Goal: Task Accomplishment & Management: Manage account settings

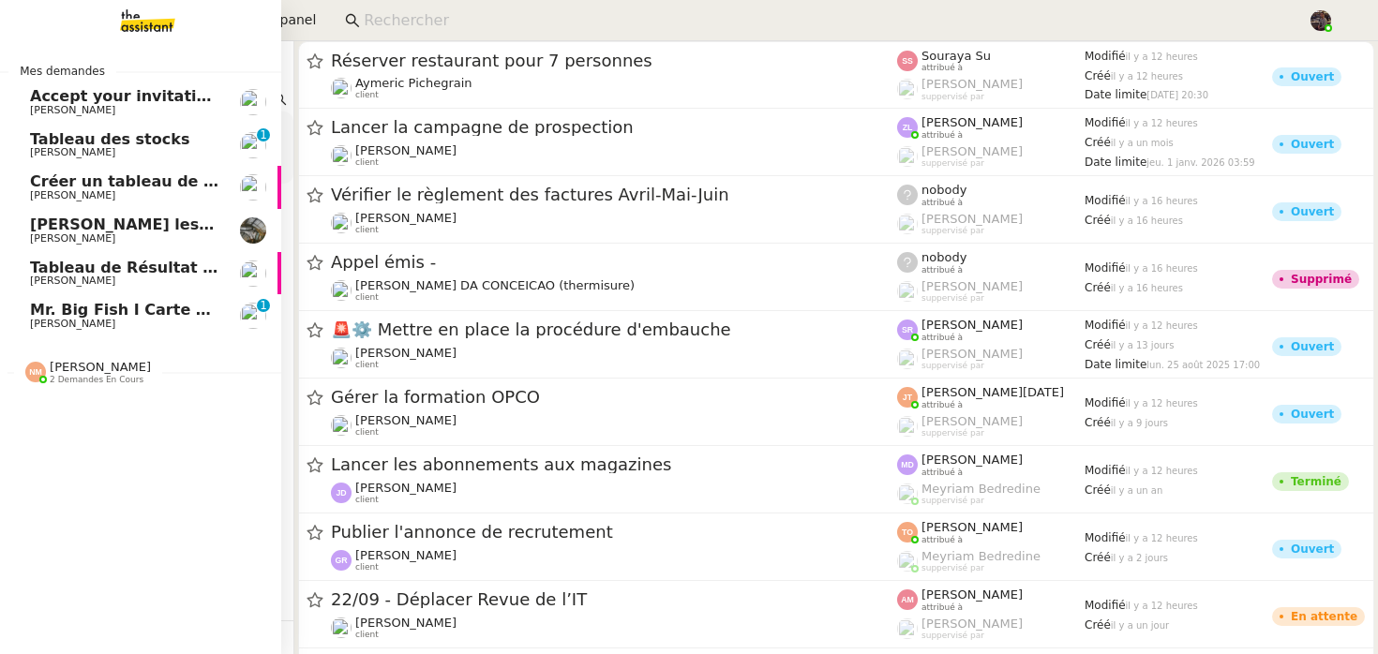
click at [72, 146] on span "Tableau des stocks" at bounding box center [109, 139] width 159 height 18
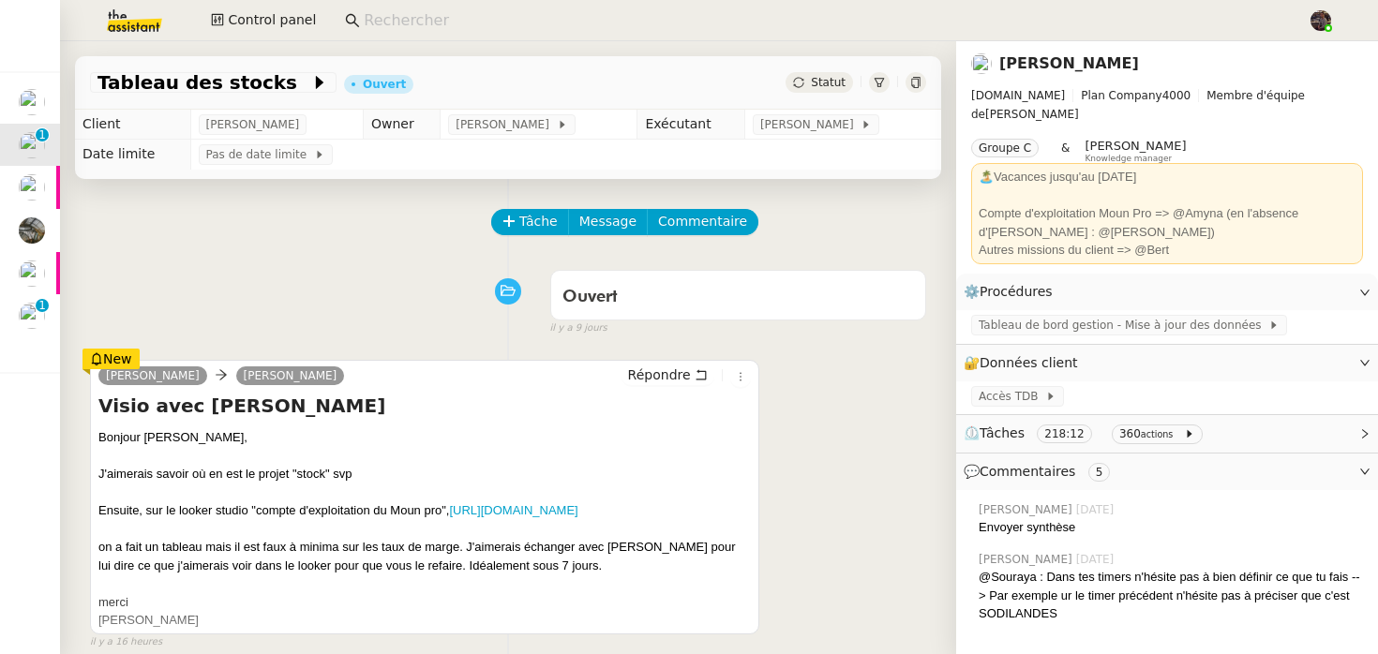
click at [425, 323] on div "Ouvert false [DATE]" at bounding box center [508, 299] width 836 height 75
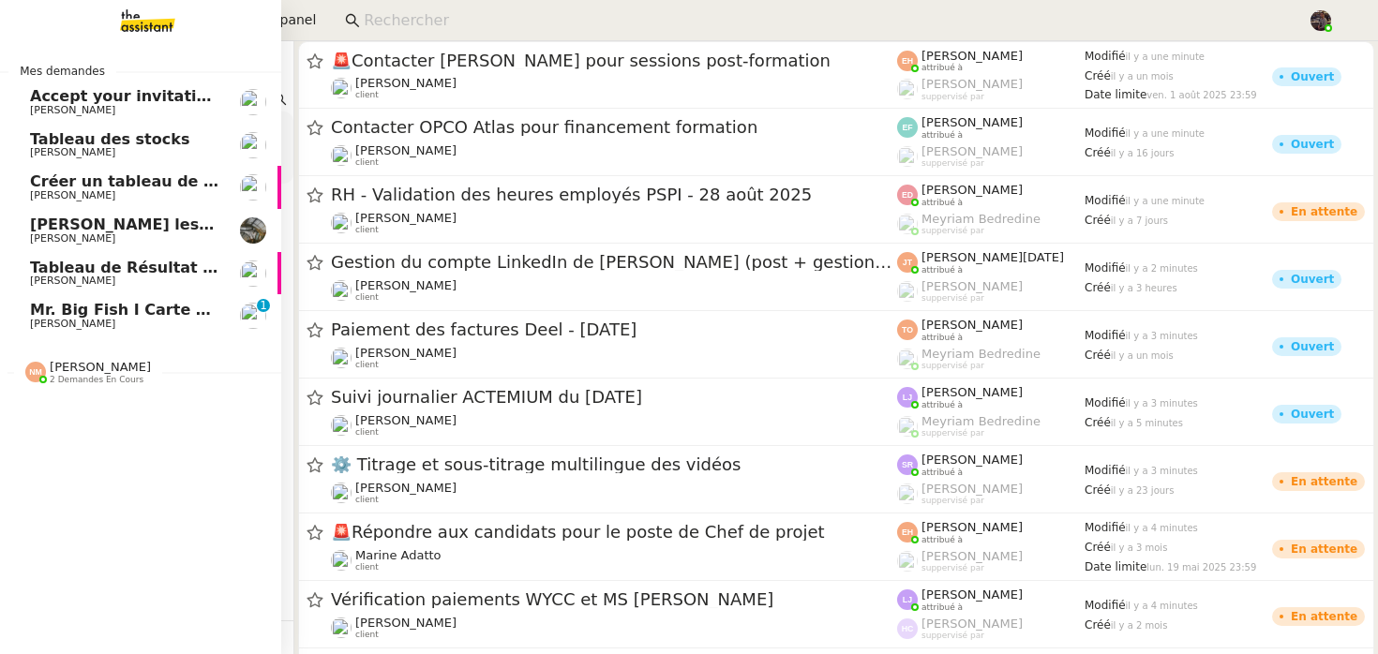
click at [49, 321] on span "[PERSON_NAME]" at bounding box center [72, 324] width 85 height 12
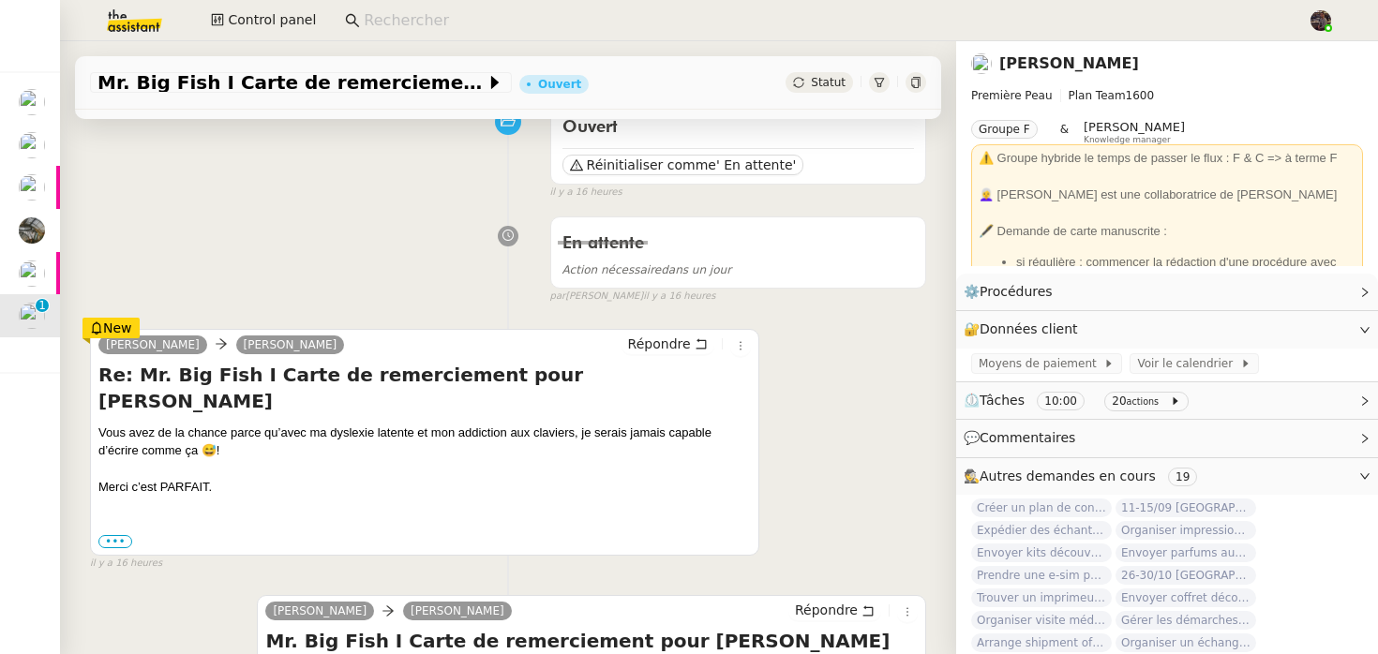
scroll to position [231, 0]
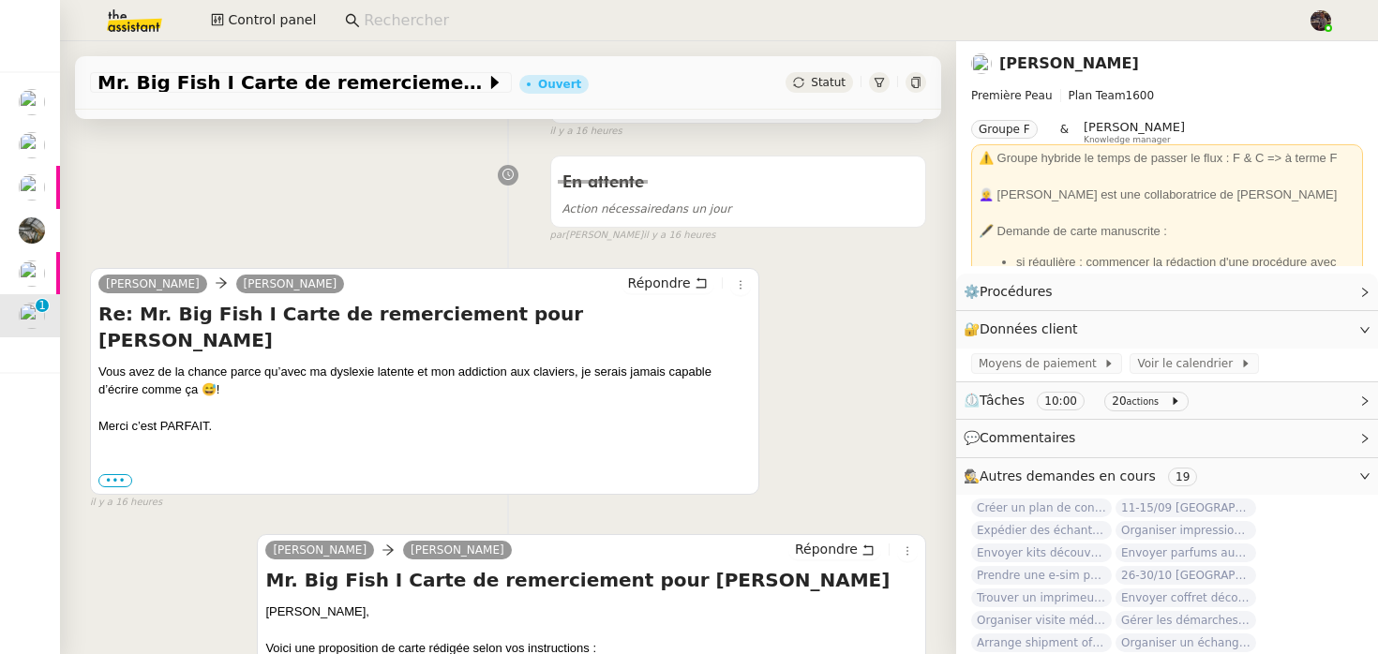
click at [370, 399] on div at bounding box center [424, 408] width 653 height 19
click at [125, 472] on div "••• Le mer. 3 sept. 2025 à 17:25, Camille < camille@theassistant.com > a écrit …" at bounding box center [424, 481] width 653 height 19
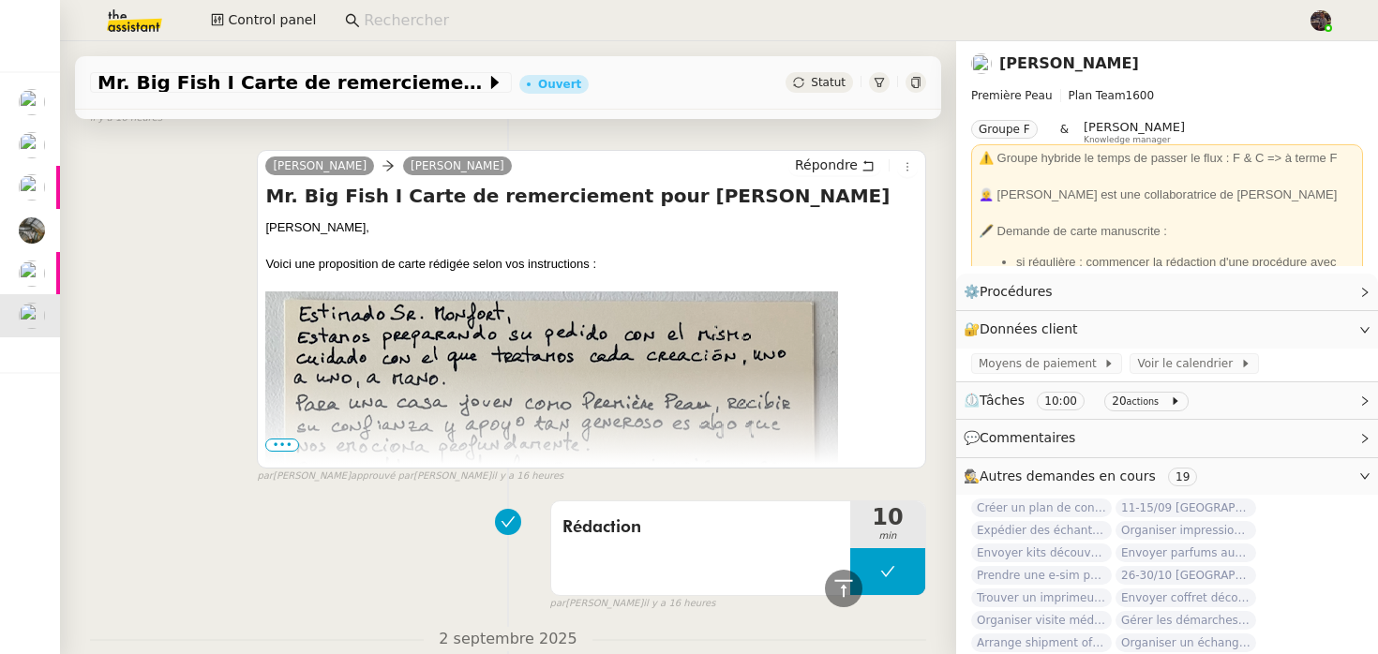
click at [278, 439] on span "•••" at bounding box center [282, 445] width 34 height 13
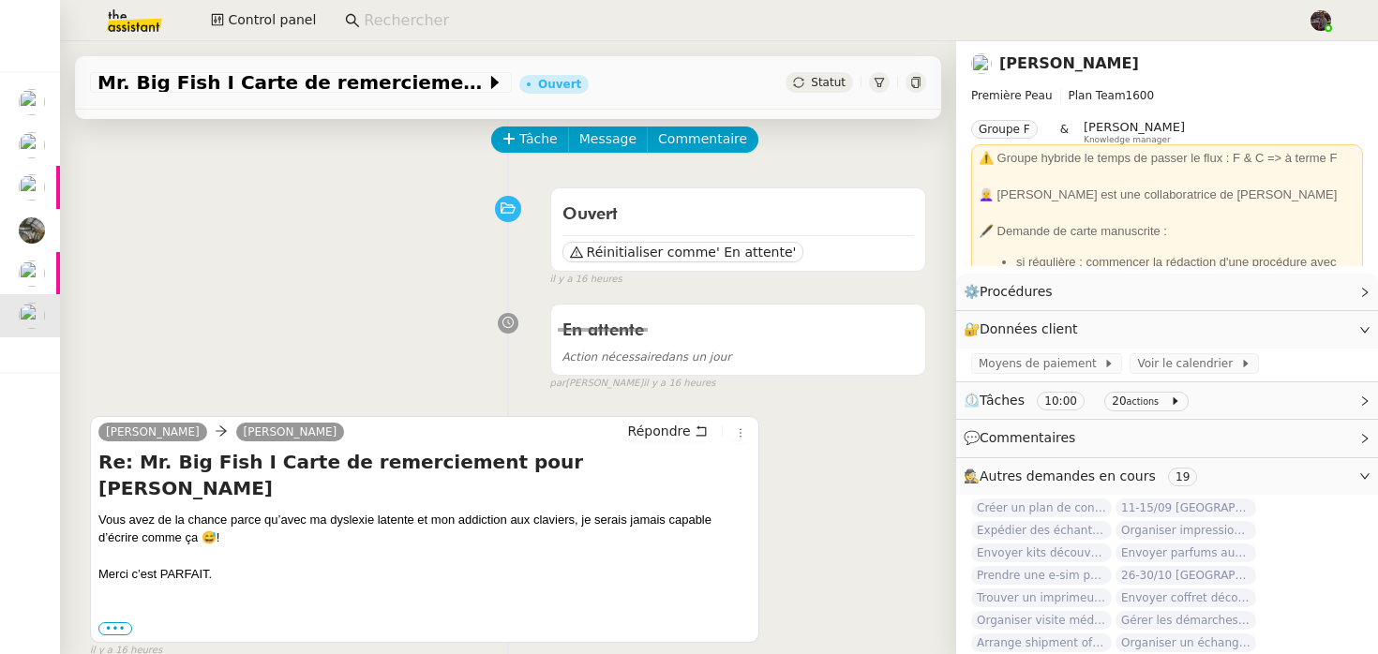
scroll to position [0, 0]
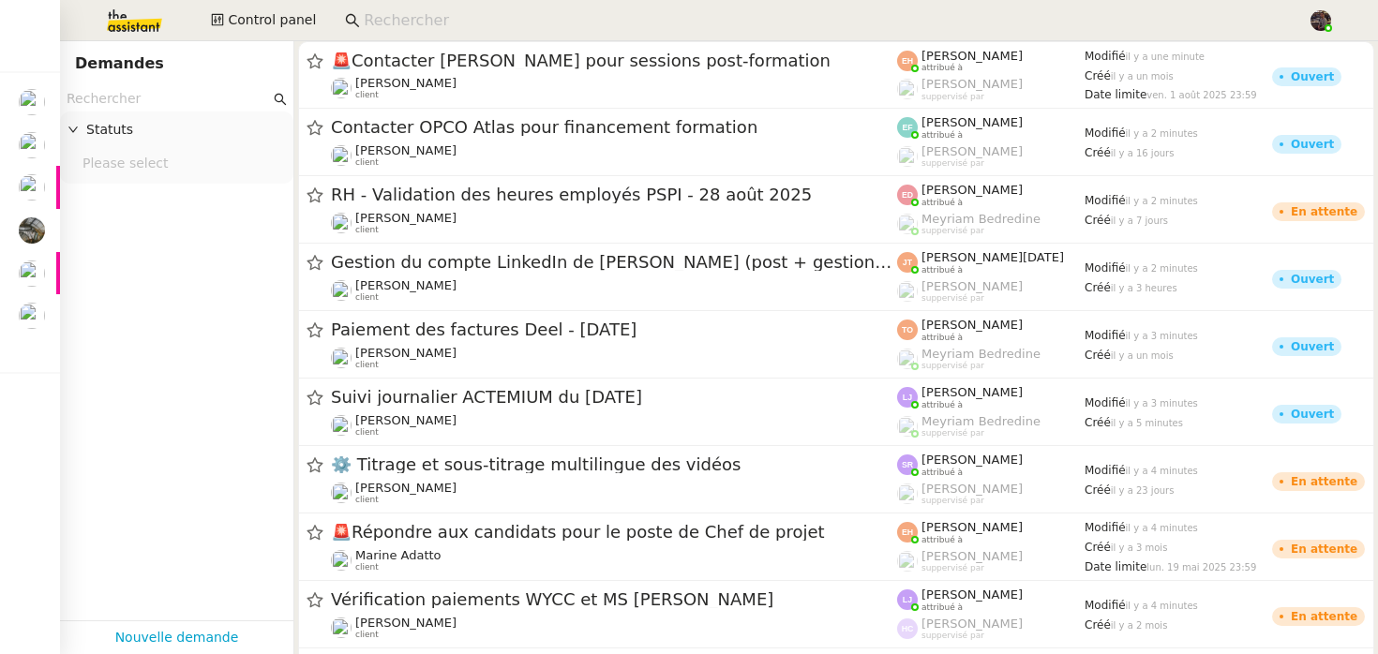
click at [141, 9] on img at bounding box center [119, 20] width 145 height 41
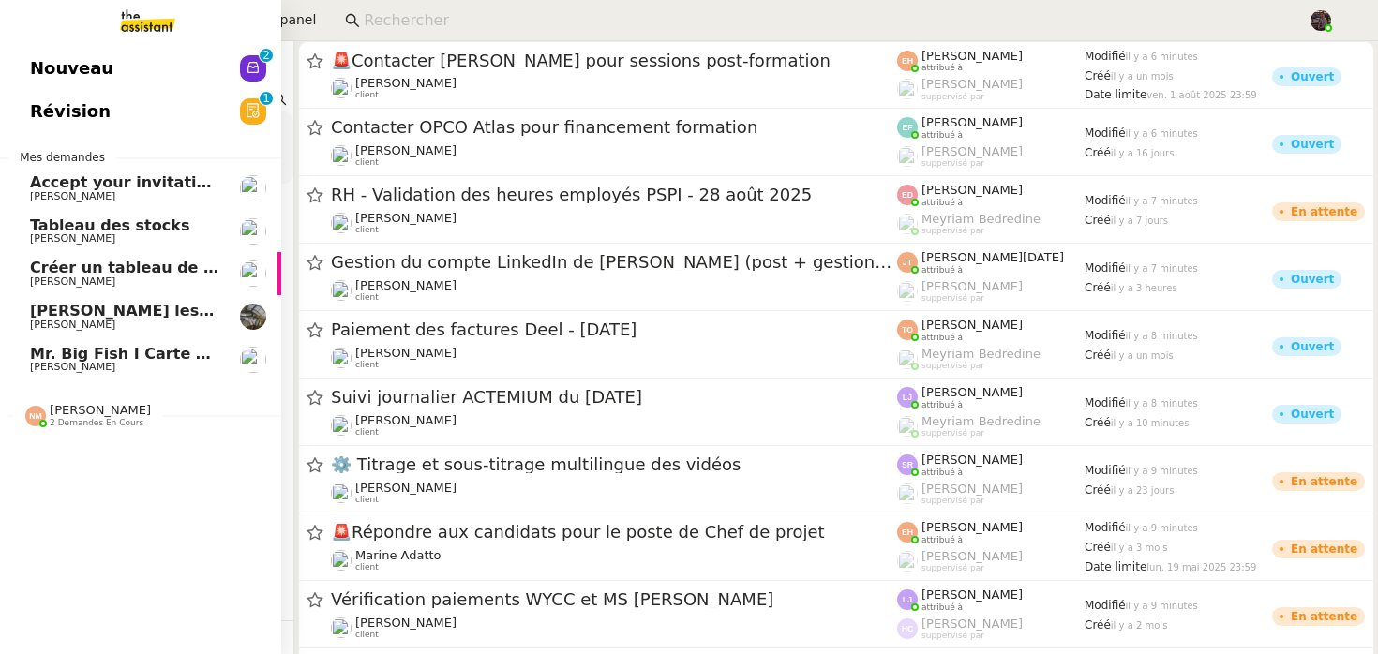
click at [196, 70] on link "Nouveau 0 1 2 3 4 5 6 7 8 9" at bounding box center [140, 68] width 281 height 43
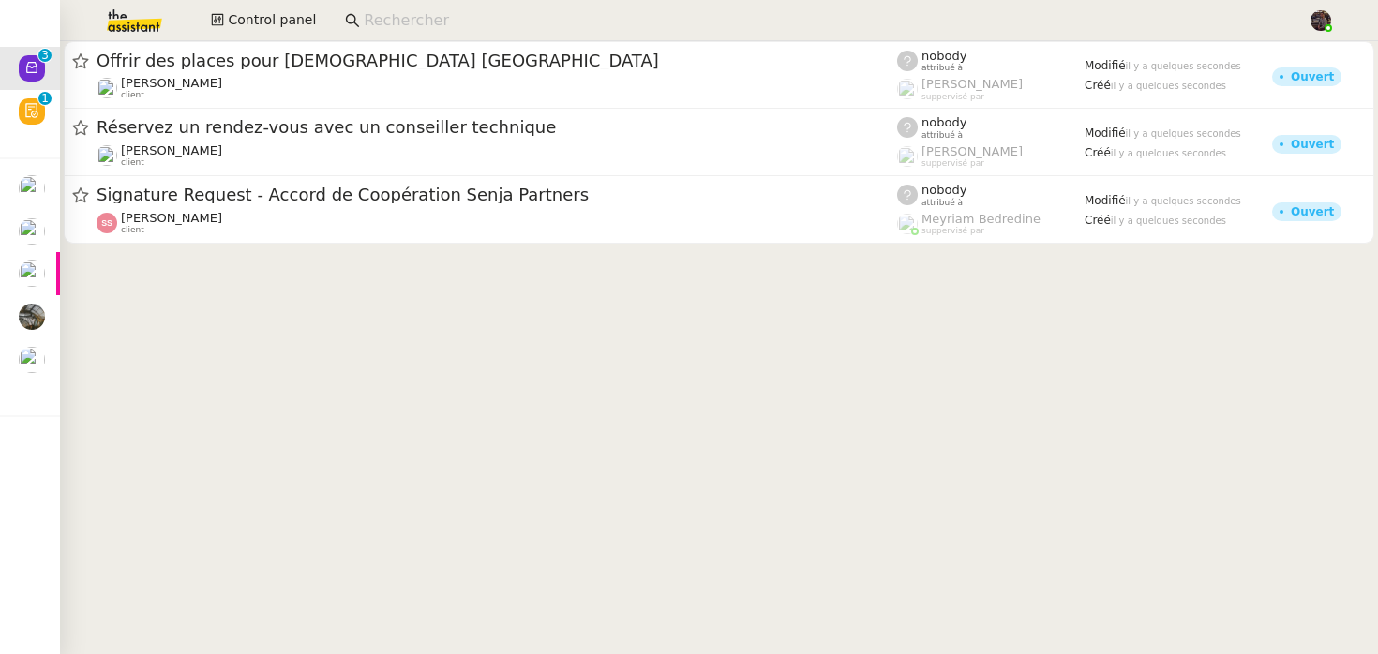
click at [351, 286] on cdk-virtual-scroll-viewport "Offrir des places pour Zoholics Paris Florian Parant client nobody attribué à F…" at bounding box center [719, 347] width 1318 height 613
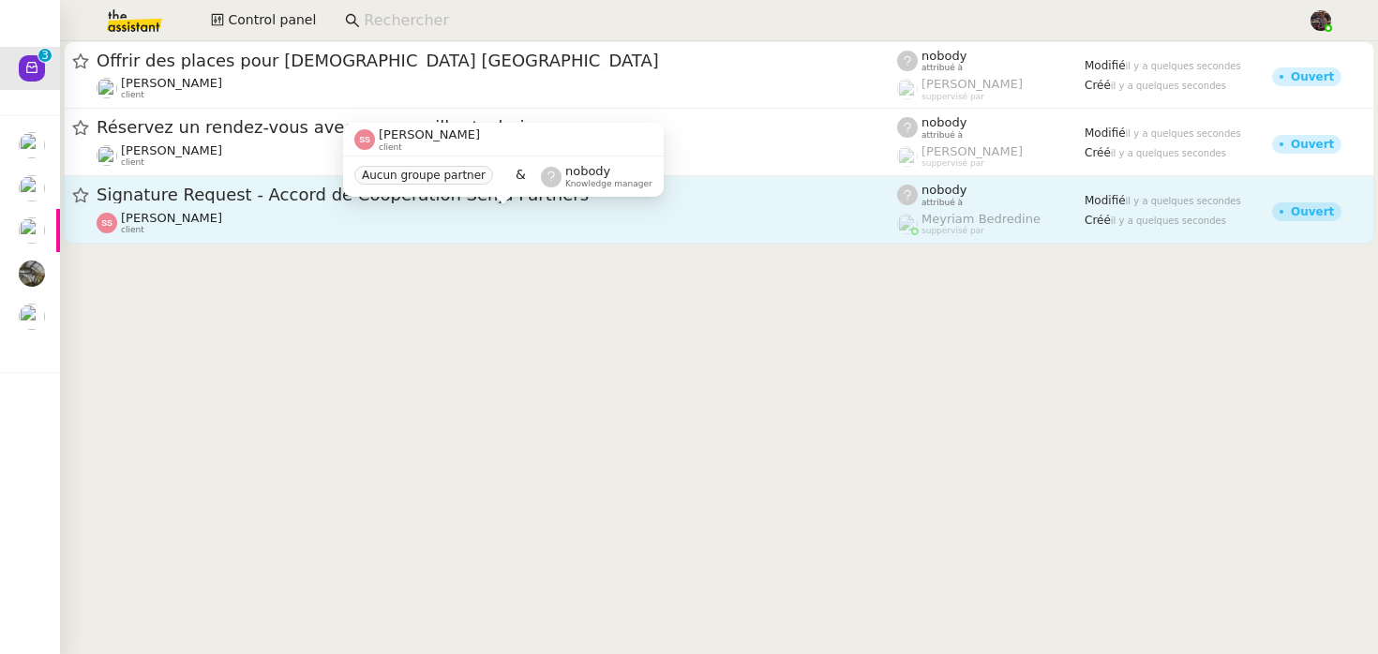
click at [326, 220] on div "Simon Sabban client" at bounding box center [497, 223] width 801 height 24
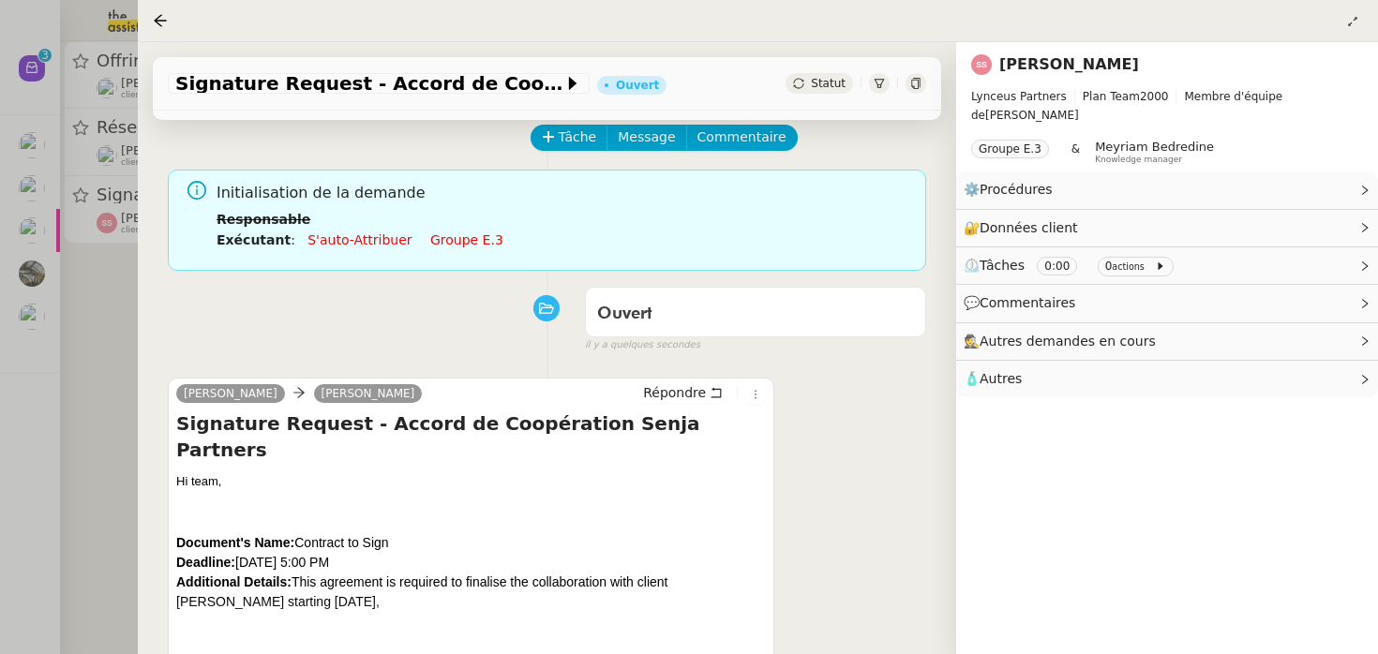
scroll to position [254, 0]
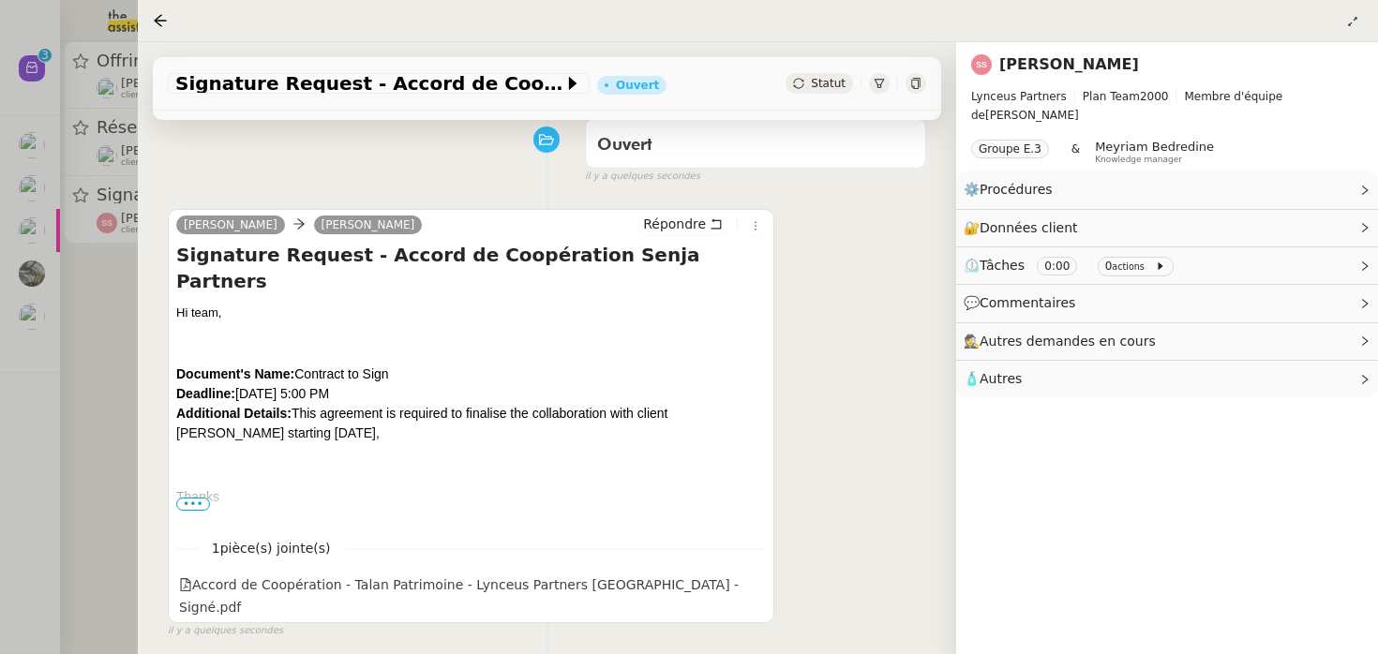
click at [93, 430] on div at bounding box center [689, 327] width 1378 height 654
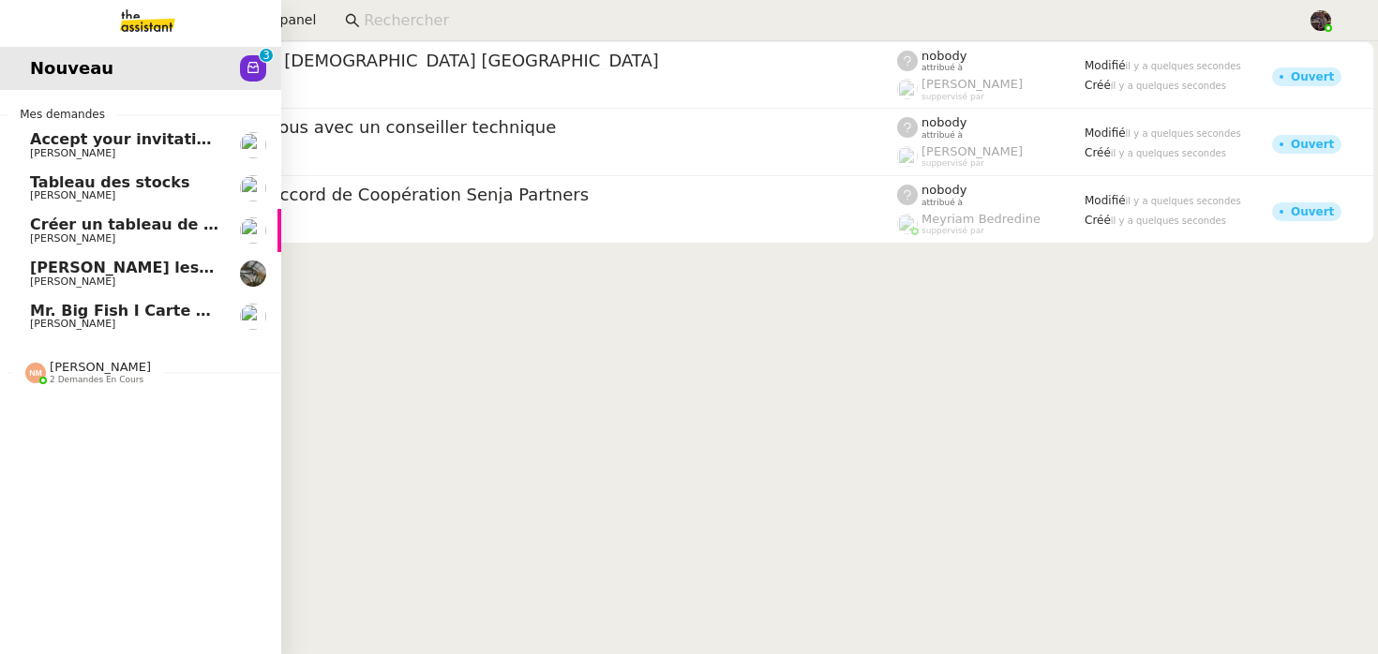
click at [86, 208] on link "Tableau des stocks Guillaume Farina" at bounding box center [140, 188] width 281 height 43
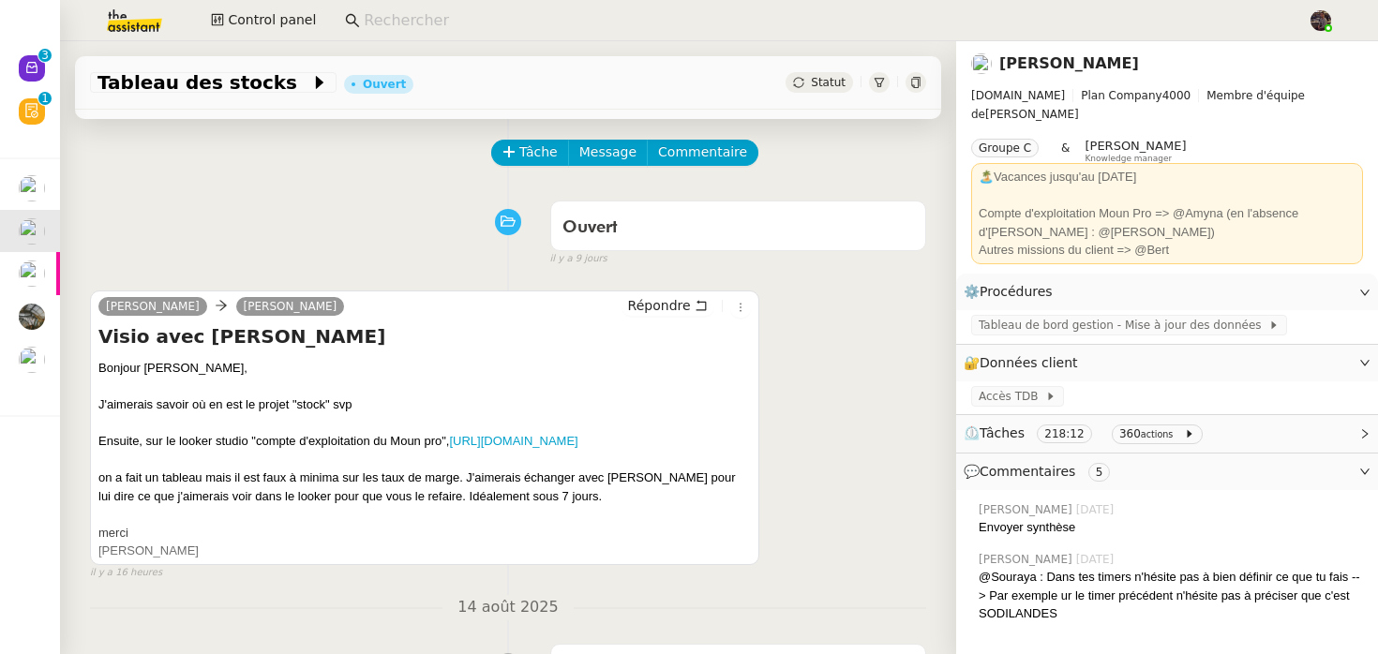
scroll to position [278, 0]
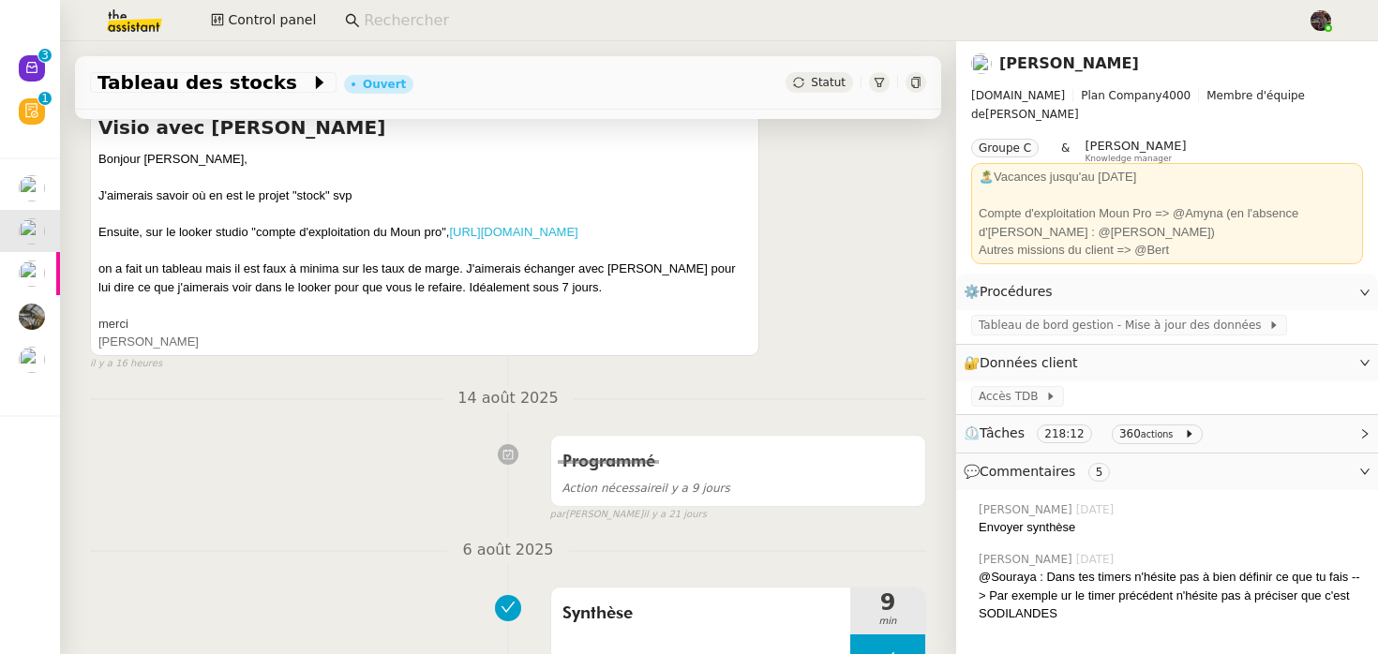
click at [500, 229] on link "[URL][DOMAIN_NAME]" at bounding box center [513, 232] width 128 height 14
click at [396, 14] on input at bounding box center [826, 20] width 925 height 25
paste input "direction.fortdefrance@viseeon.com"
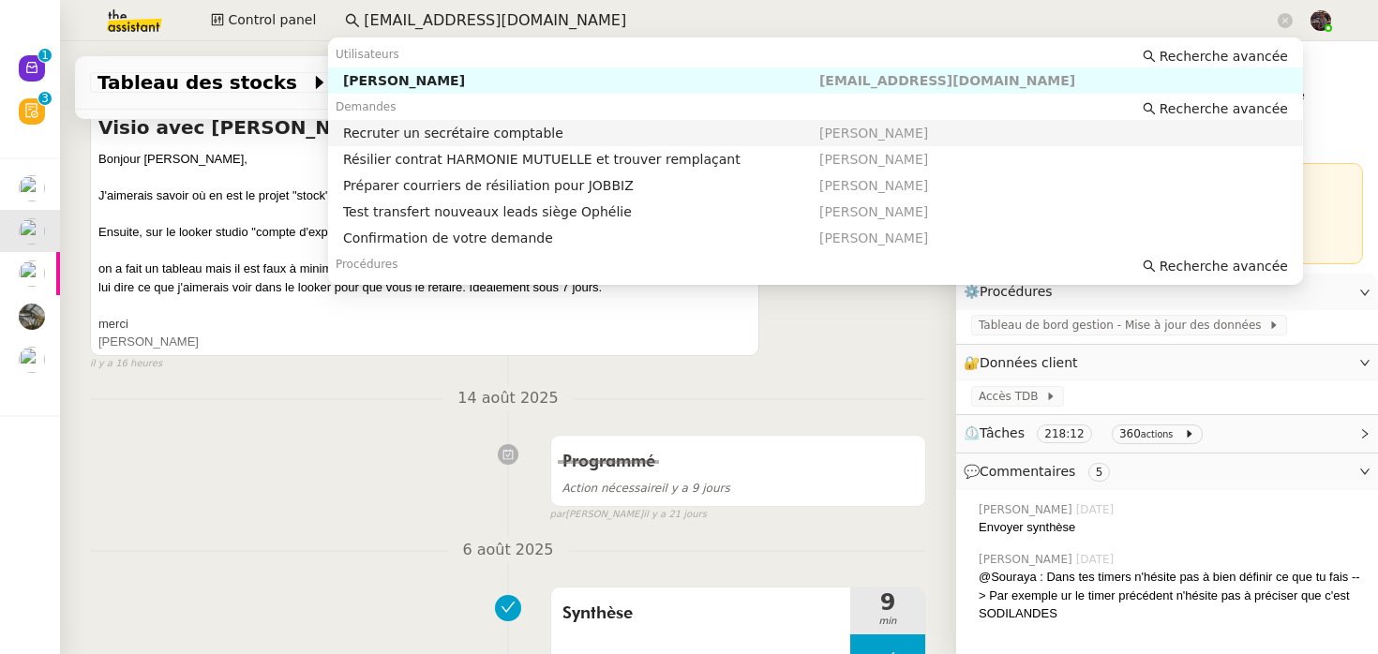
click at [442, 133] on div "Recruter un secrétaire comptable" at bounding box center [581, 133] width 476 height 17
type input "direction.fortdefrance@viseeon.com"
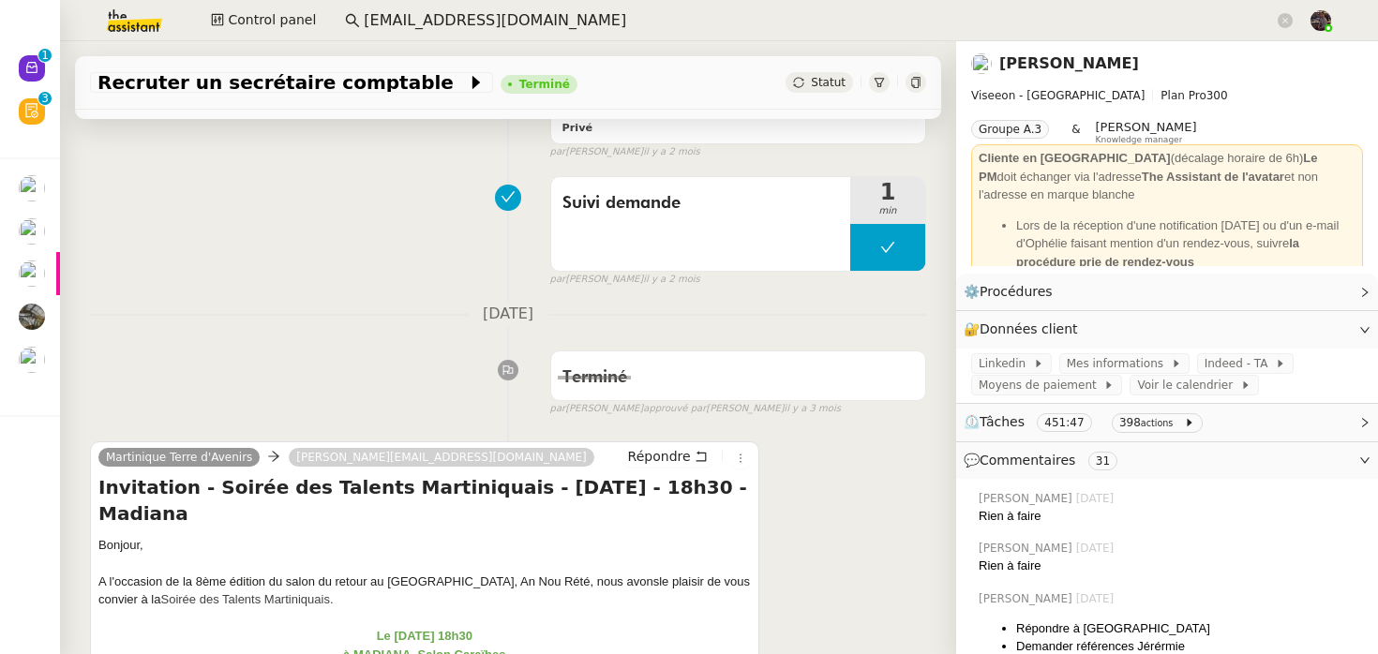
click at [1020, 68] on link "Ophélie DIONY" at bounding box center [1069, 63] width 140 height 18
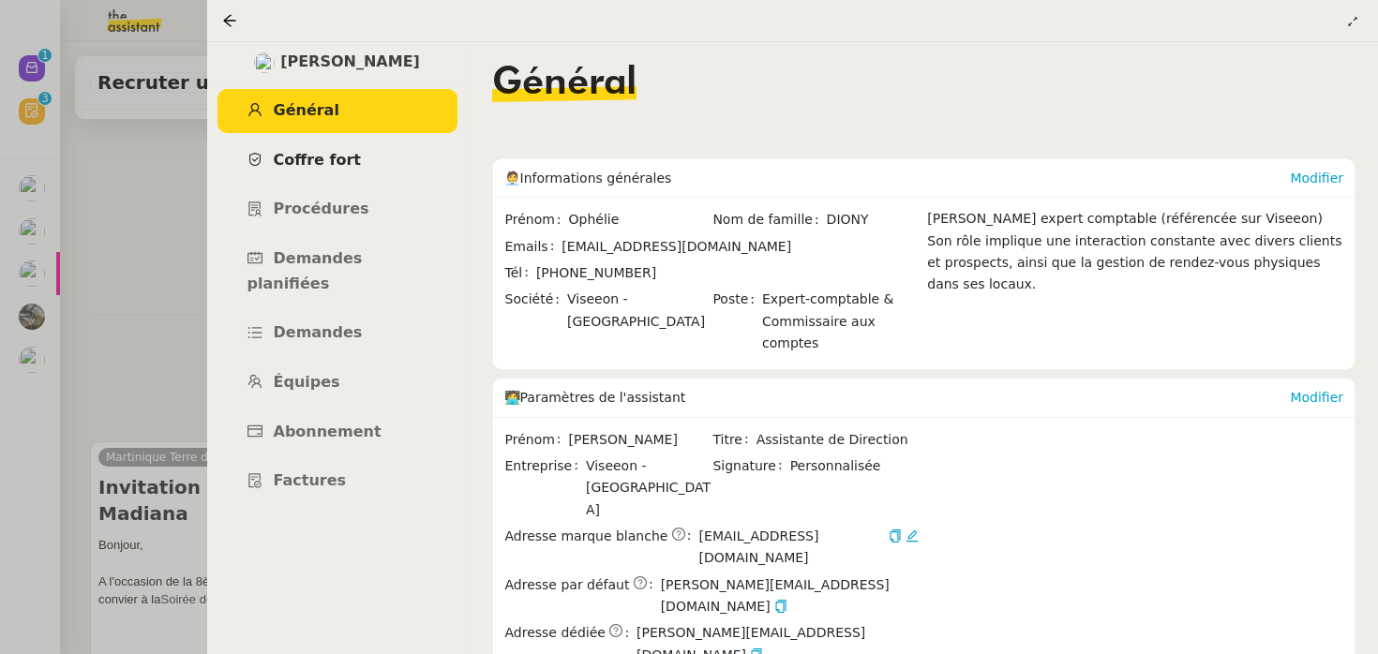
click at [369, 173] on link "Coffre fort" at bounding box center [338, 161] width 240 height 44
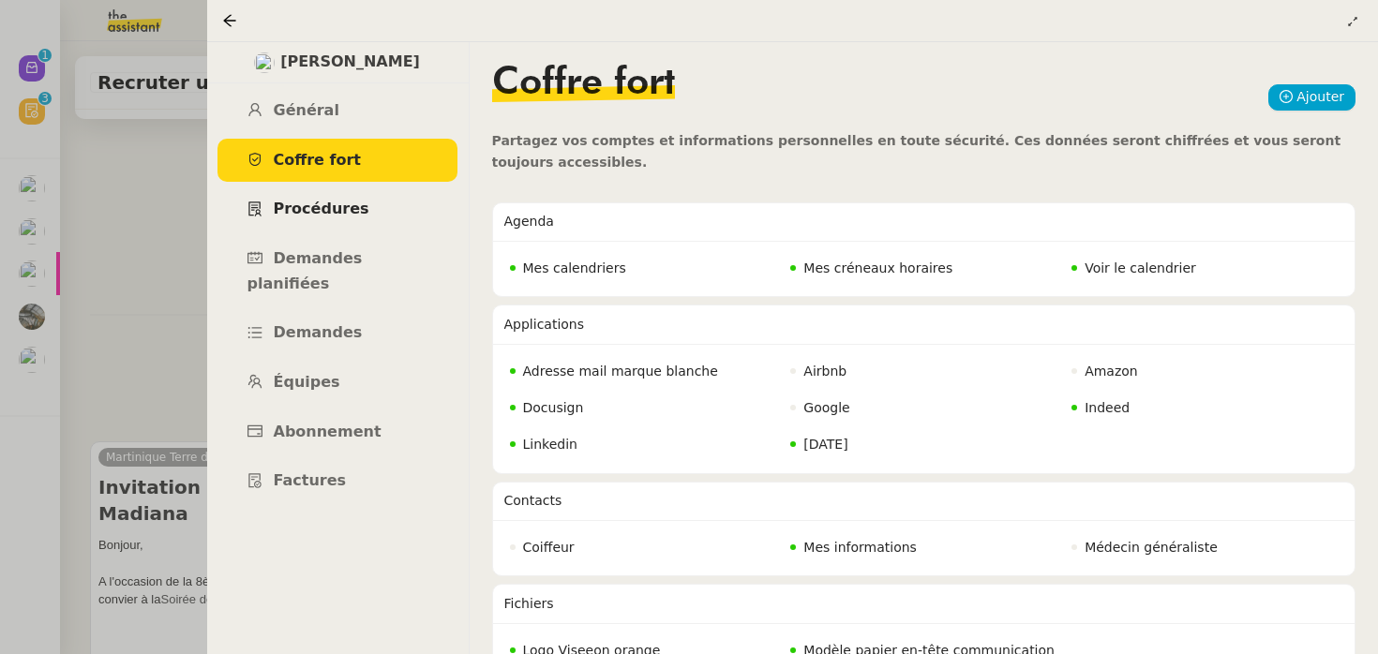
click at [343, 208] on span "Procédures" at bounding box center [322, 209] width 96 height 18
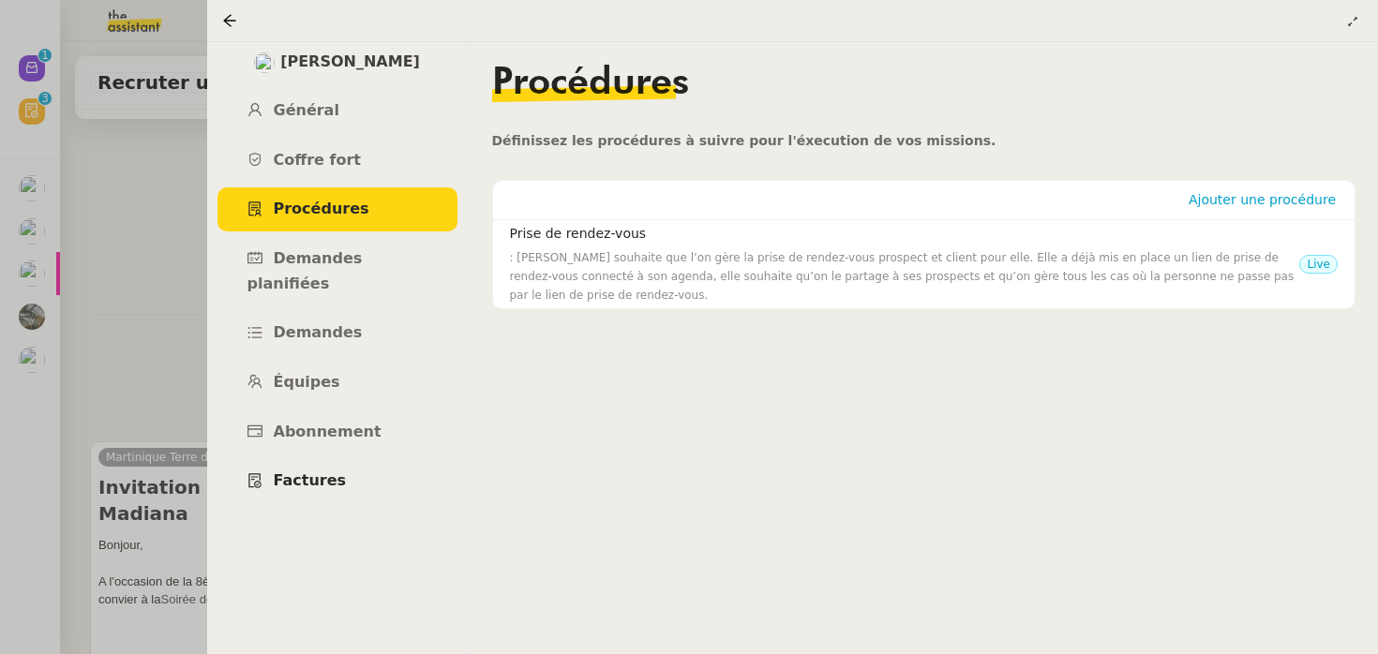
click at [309, 472] on span "Factures" at bounding box center [310, 481] width 73 height 18
click at [387, 411] on link "Abonnement" at bounding box center [338, 433] width 240 height 44
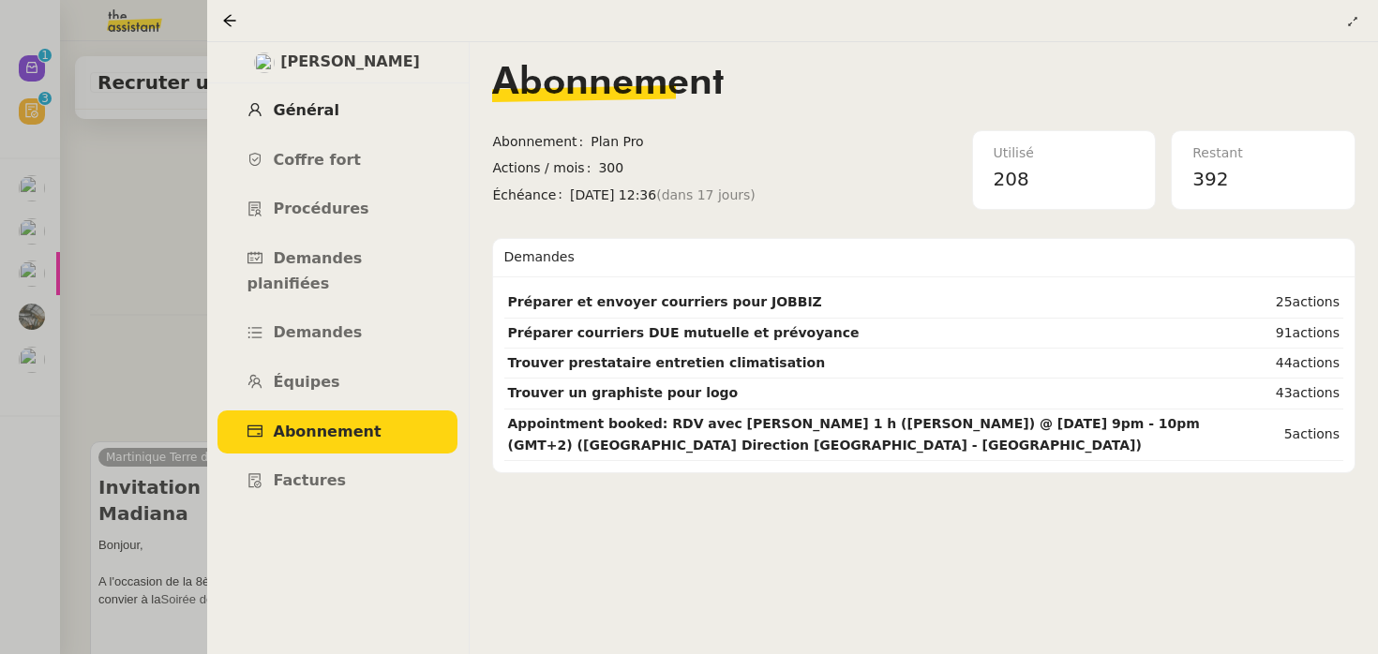
click at [368, 130] on link "Général" at bounding box center [338, 111] width 240 height 44
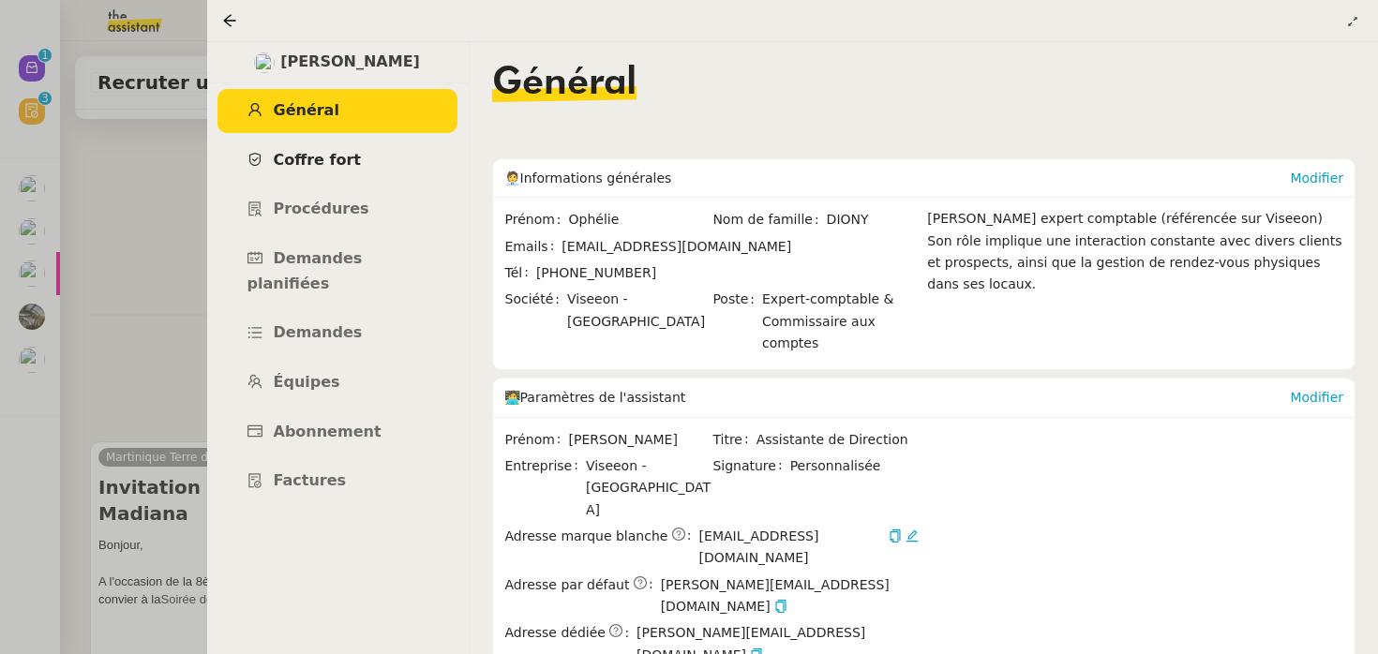
click at [364, 156] on link "Coffre fort" at bounding box center [338, 161] width 240 height 44
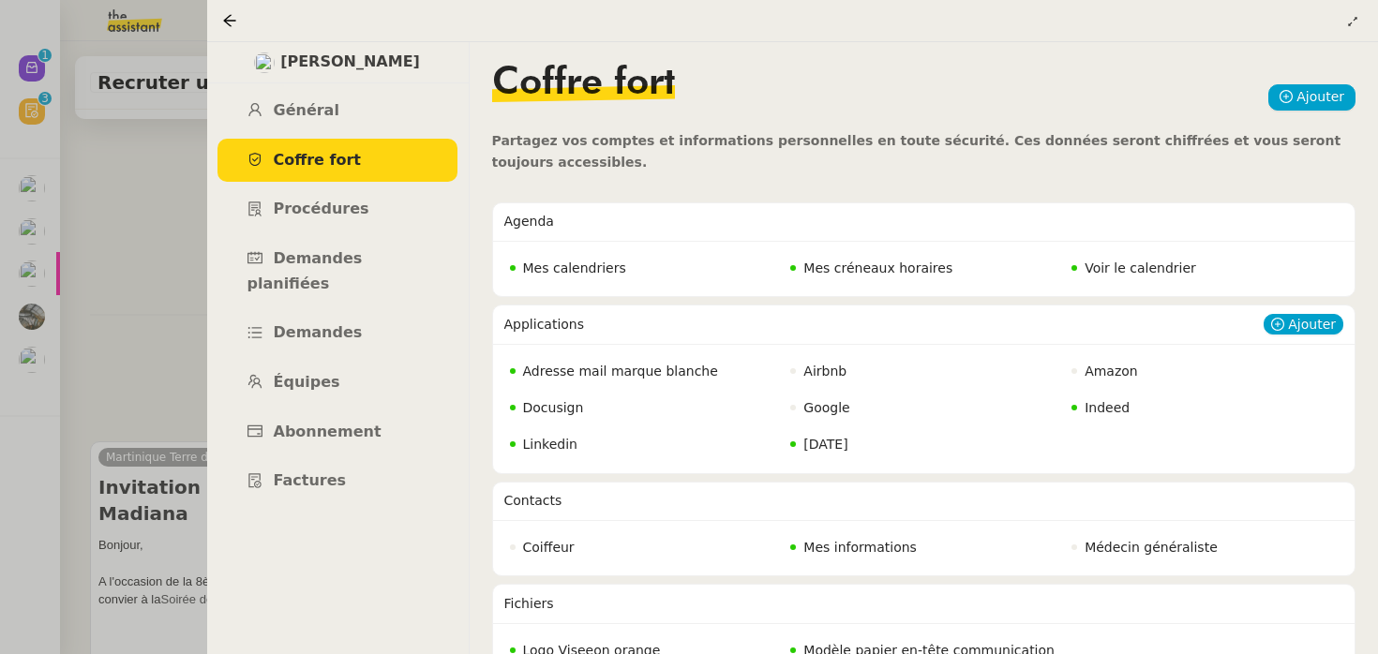
click at [616, 362] on nz-badge "Adresse mail marque blanche" at bounding box center [614, 372] width 208 height 22
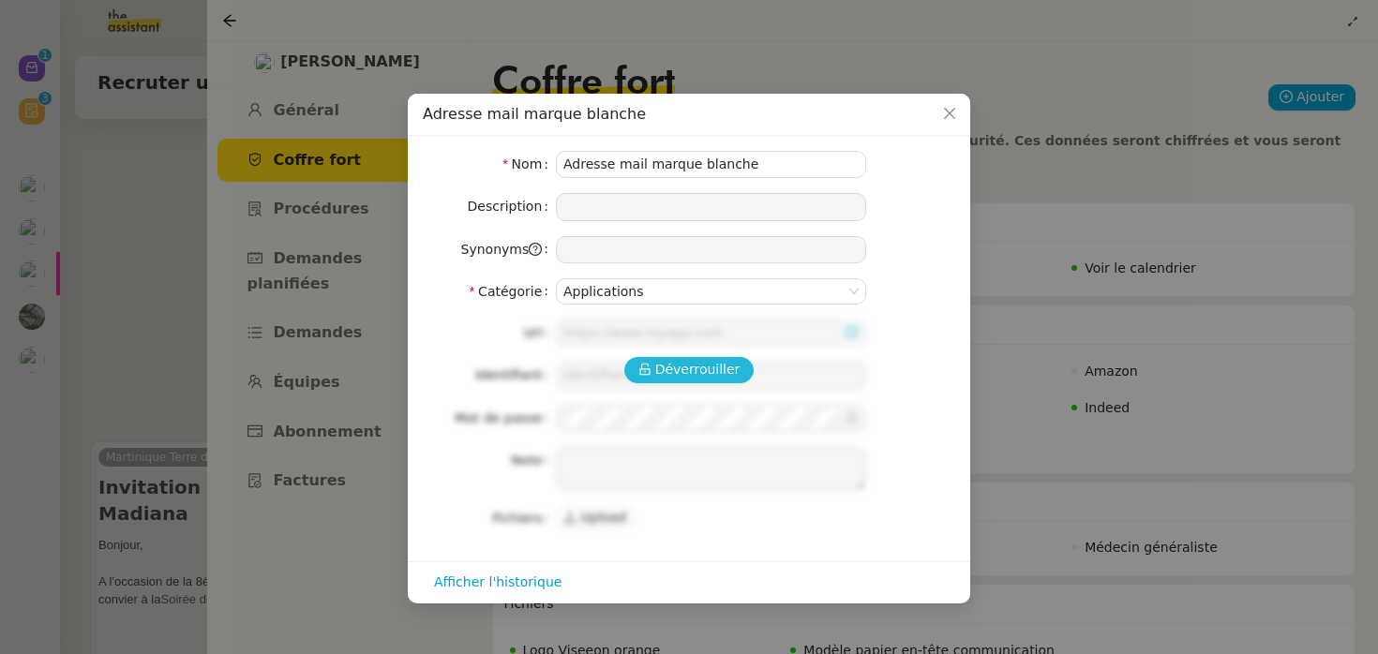
click at [690, 370] on span "Déverrouiller" at bounding box center [697, 370] width 85 height 22
type input "gmail.com"
type input "[EMAIL_ADDRESS][DOMAIN_NAME]"
type textarea "fortdefrance@viseeon.com"
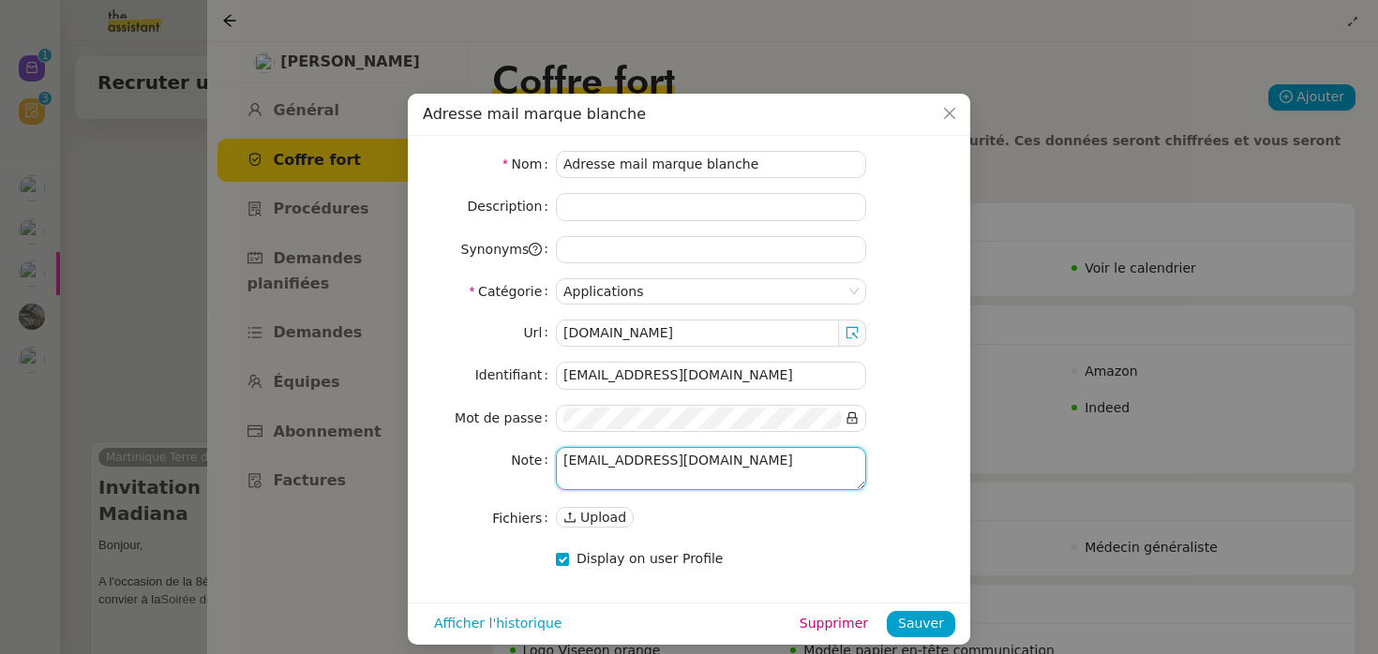
click at [684, 463] on textarea "fortdefrance@viseeon.com" at bounding box center [711, 468] width 310 height 43
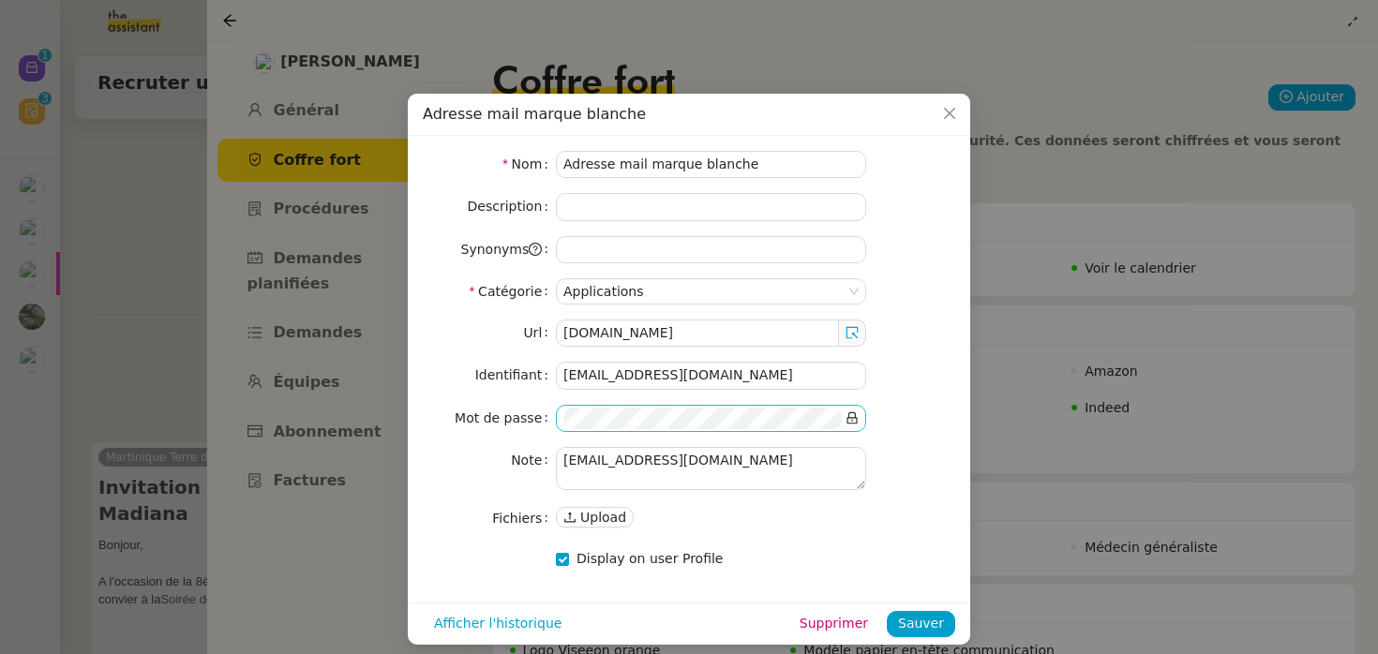
click at [849, 421] on icon at bounding box center [852, 418] width 13 height 13
click at [309, 367] on nz-modal-container "Adresse mail marque blanche Nom Adresse mail marque blanche Description Synonym…" at bounding box center [689, 327] width 1378 height 654
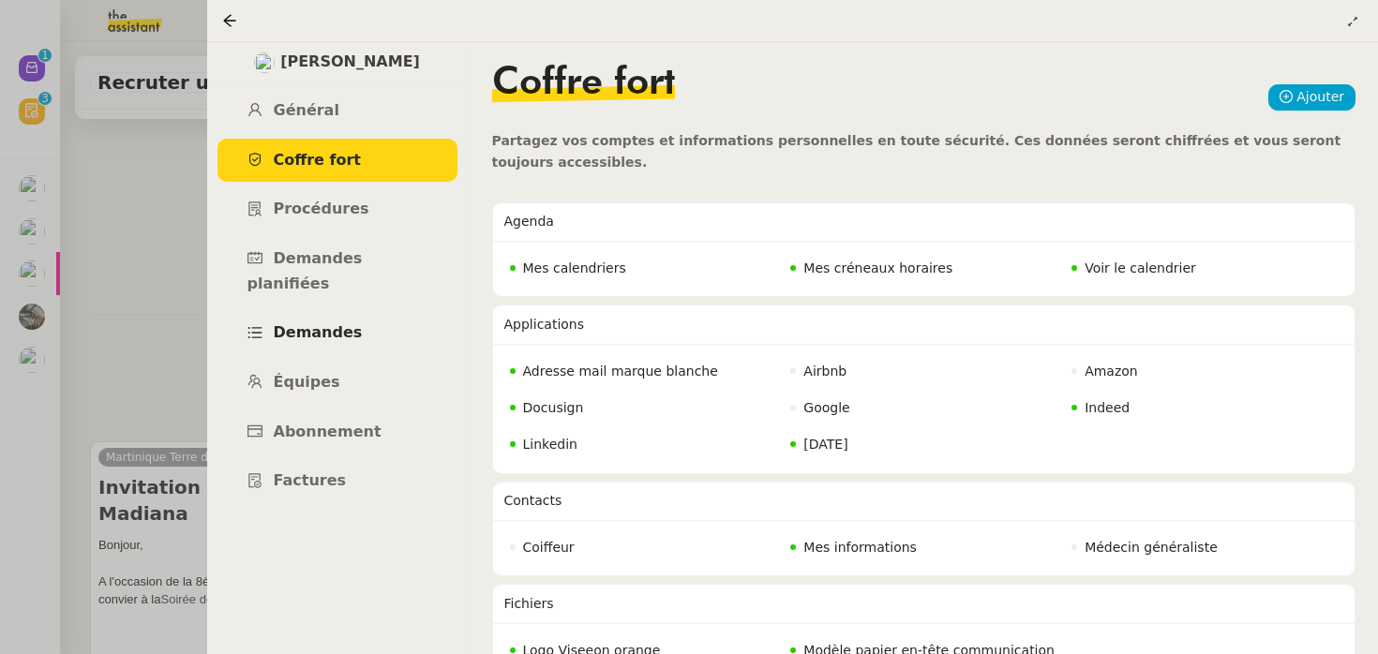
click at [321, 324] on link "Demandes" at bounding box center [338, 333] width 240 height 44
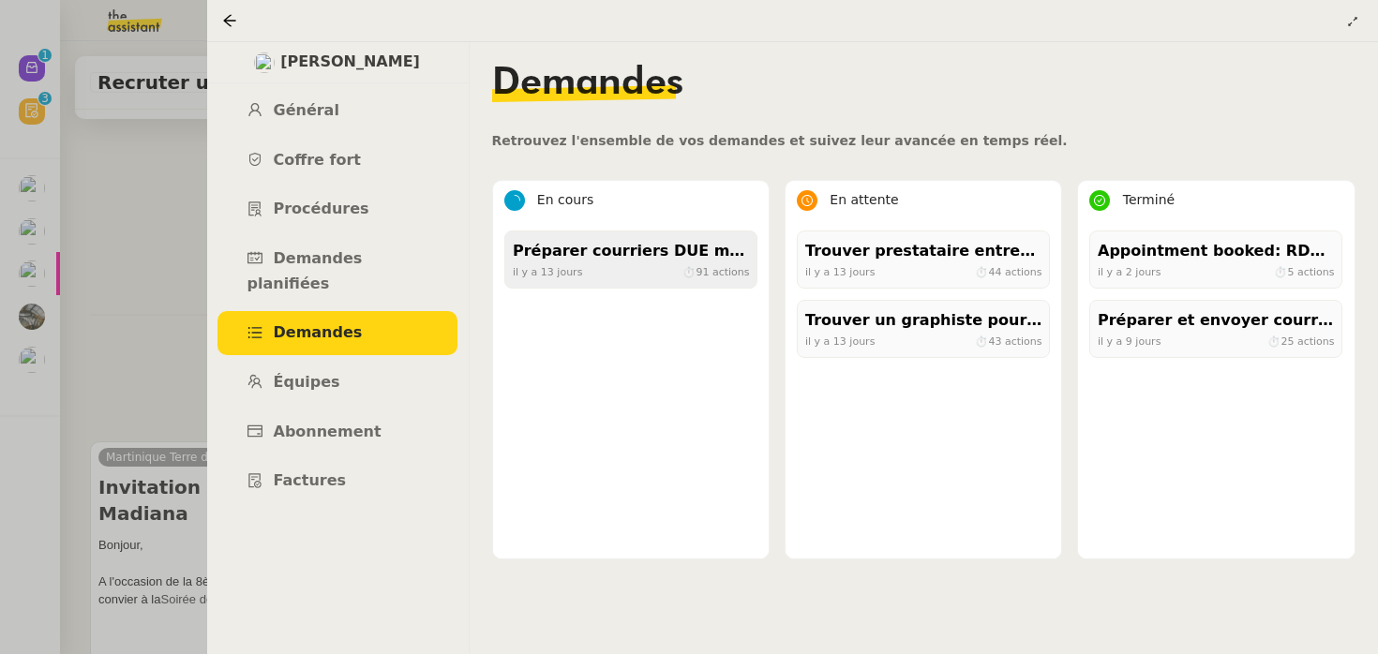
click at [563, 252] on div "Préparer courriers DUE mutuelle et prévoyance" at bounding box center [631, 251] width 236 height 25
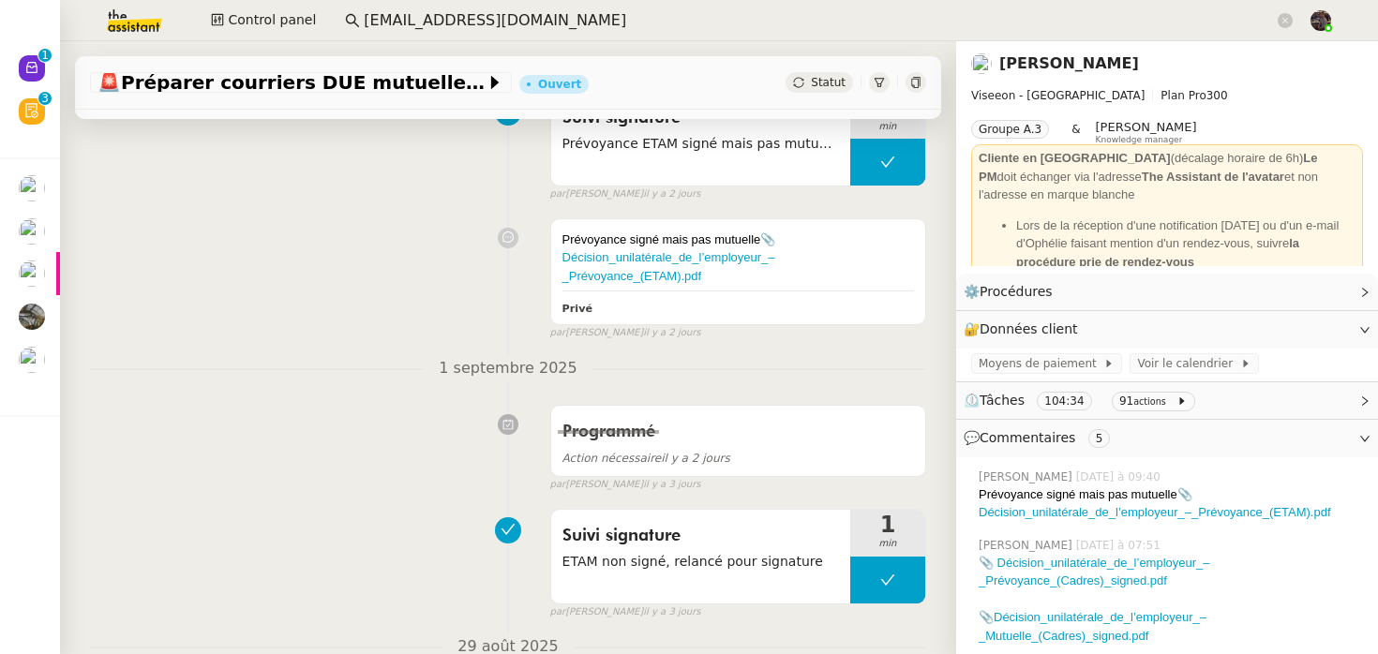
scroll to position [1001, 0]
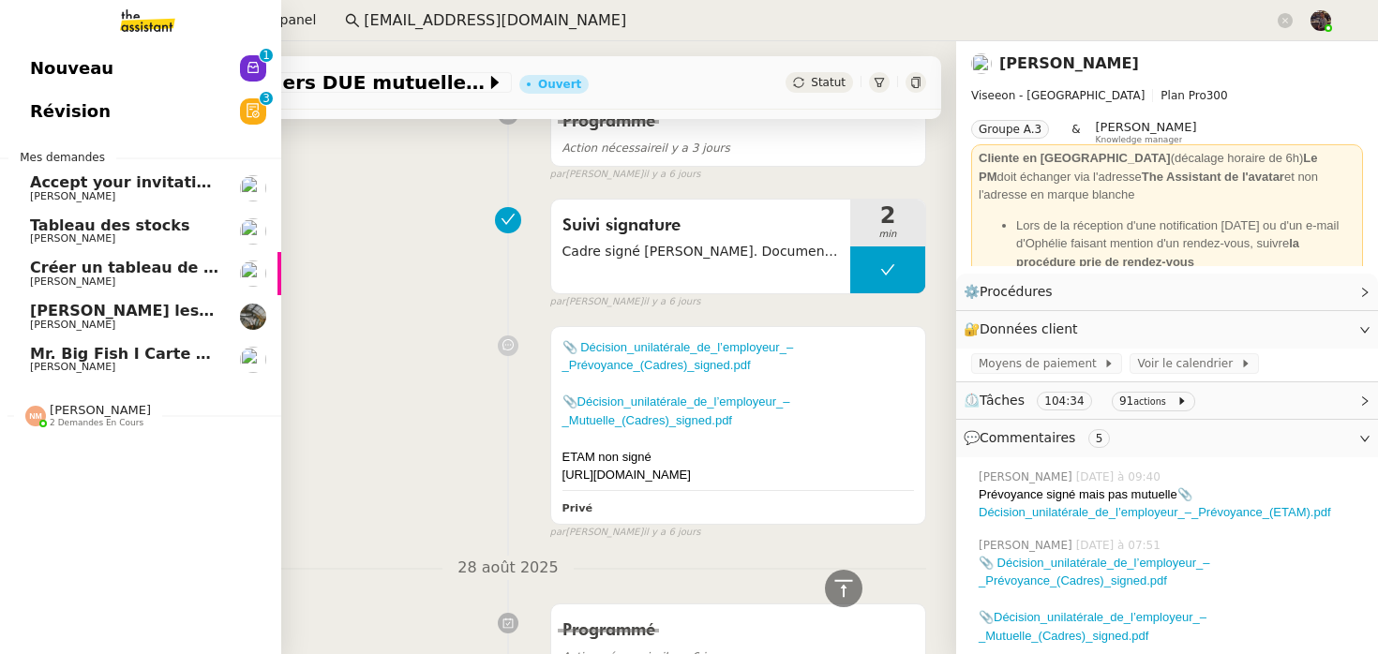
click at [159, 268] on span "Créer un tableau de bord gestion marge PAF" at bounding box center [218, 268] width 377 height 18
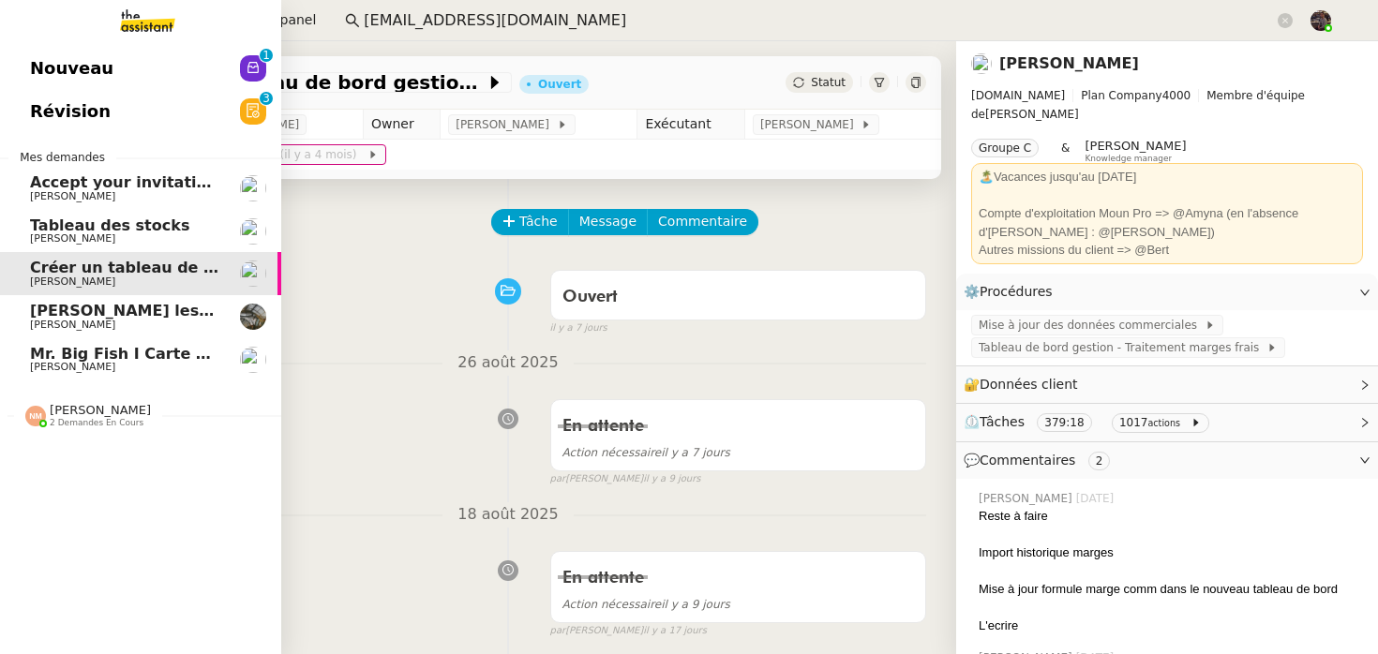
click at [188, 216] on link "Tableau des stocks [PERSON_NAME]" at bounding box center [140, 231] width 281 height 43
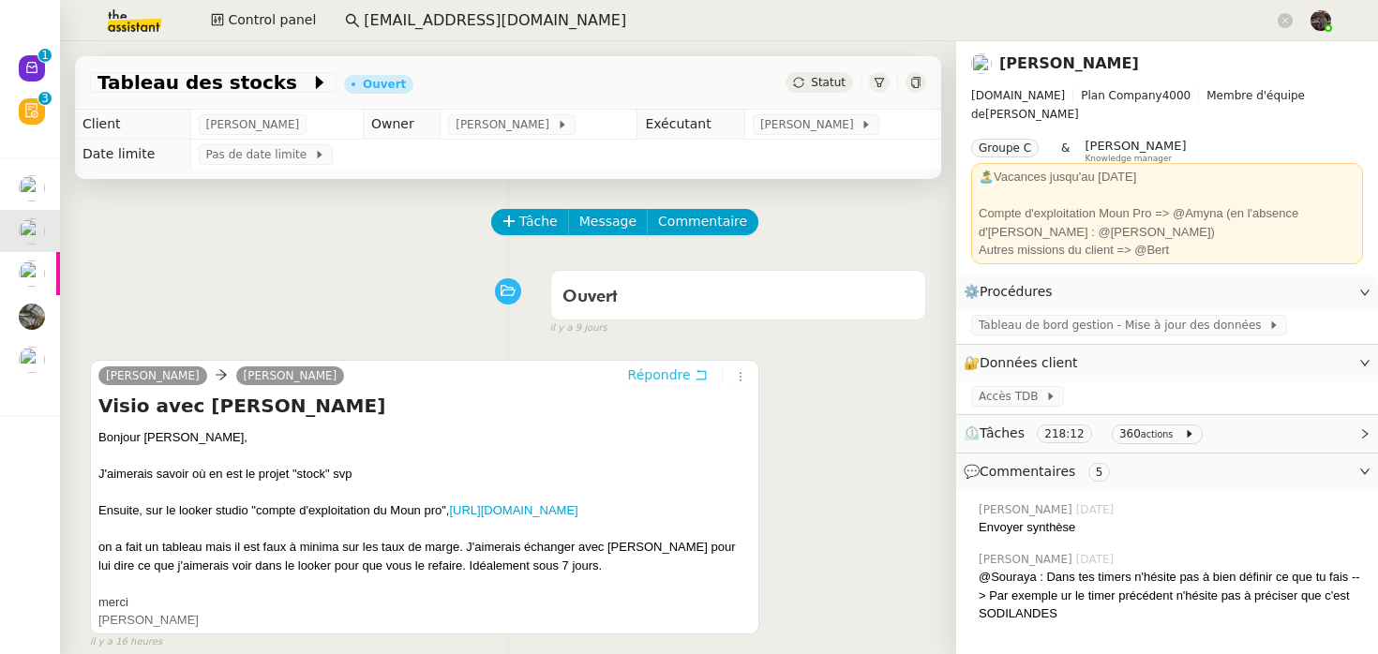
click at [680, 377] on span "Répondre" at bounding box center [659, 375] width 63 height 19
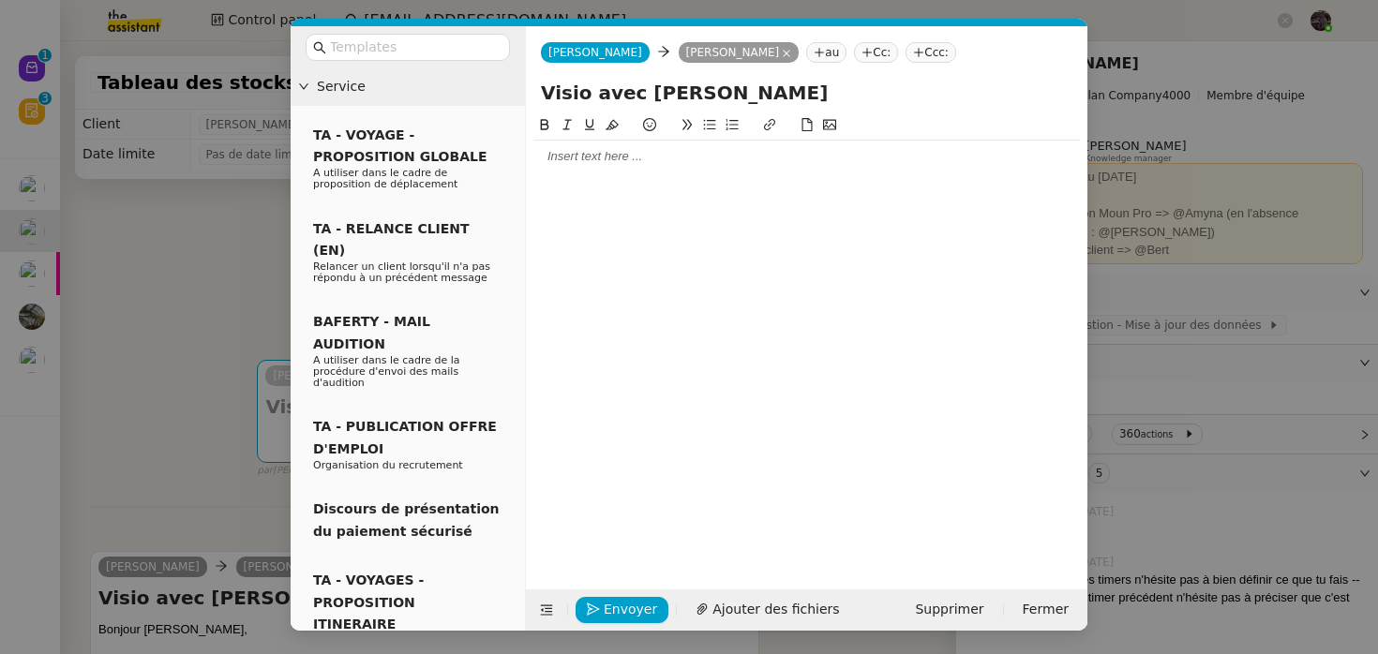
click at [637, 182] on div at bounding box center [806, 337] width 547 height 446
click at [616, 158] on div at bounding box center [806, 156] width 547 height 17
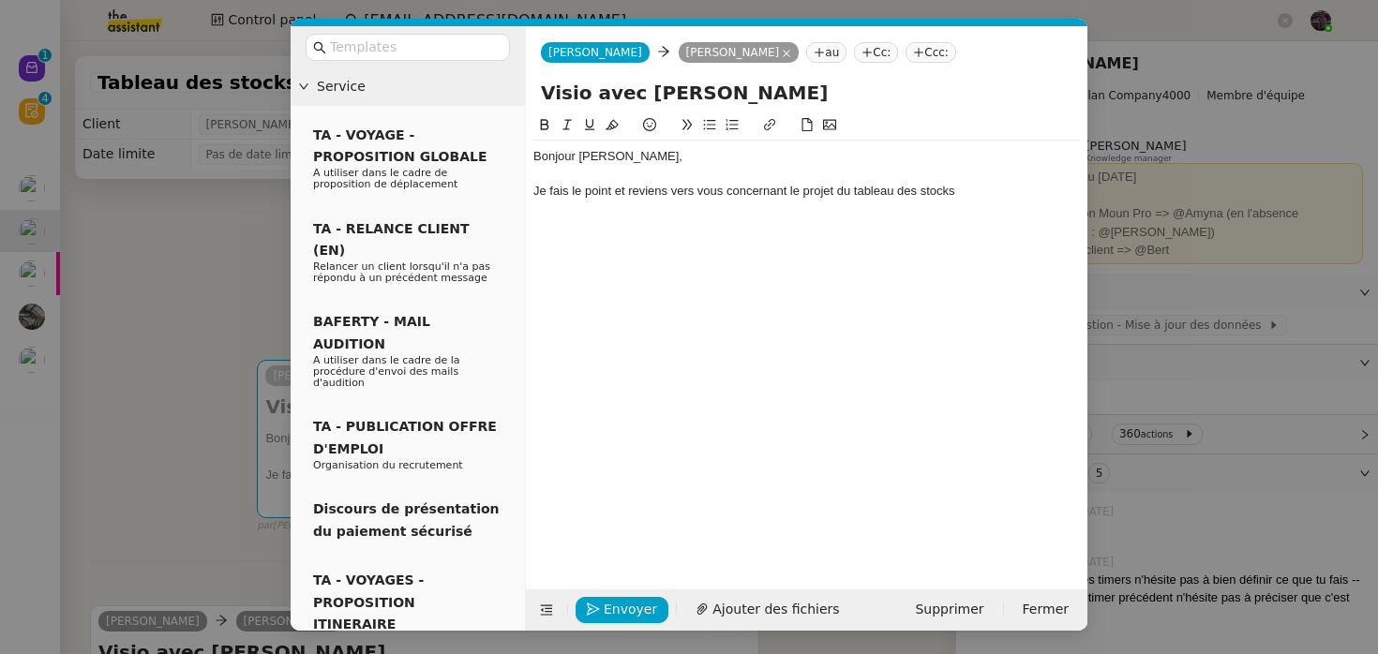
click at [182, 283] on nz-modal-container "Service TA - VOYAGE - PROPOSITION GLOBALE A utiliser dans le cadre de propositi…" at bounding box center [689, 327] width 1378 height 654
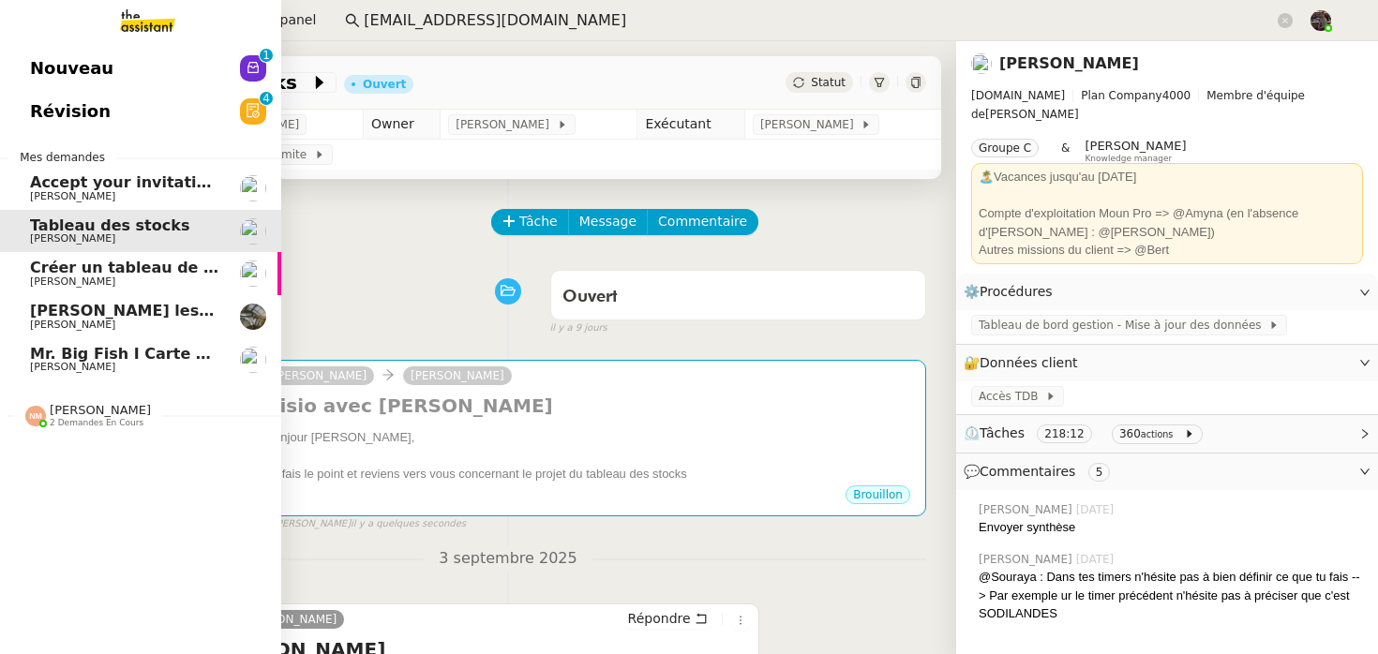
click at [83, 414] on span "[PERSON_NAME]" at bounding box center [100, 410] width 101 height 14
click at [83, 455] on span "Créer une matrice à partir des exports" at bounding box center [195, 452] width 330 height 18
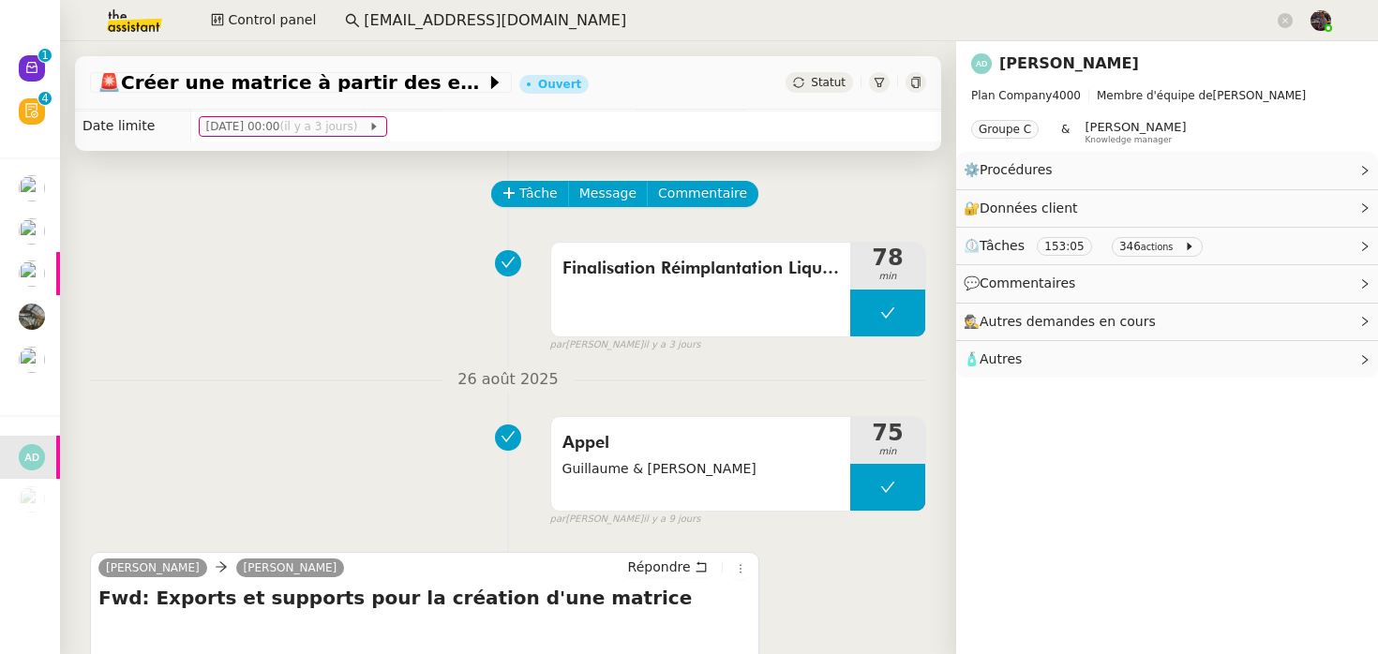
scroll to position [21, 0]
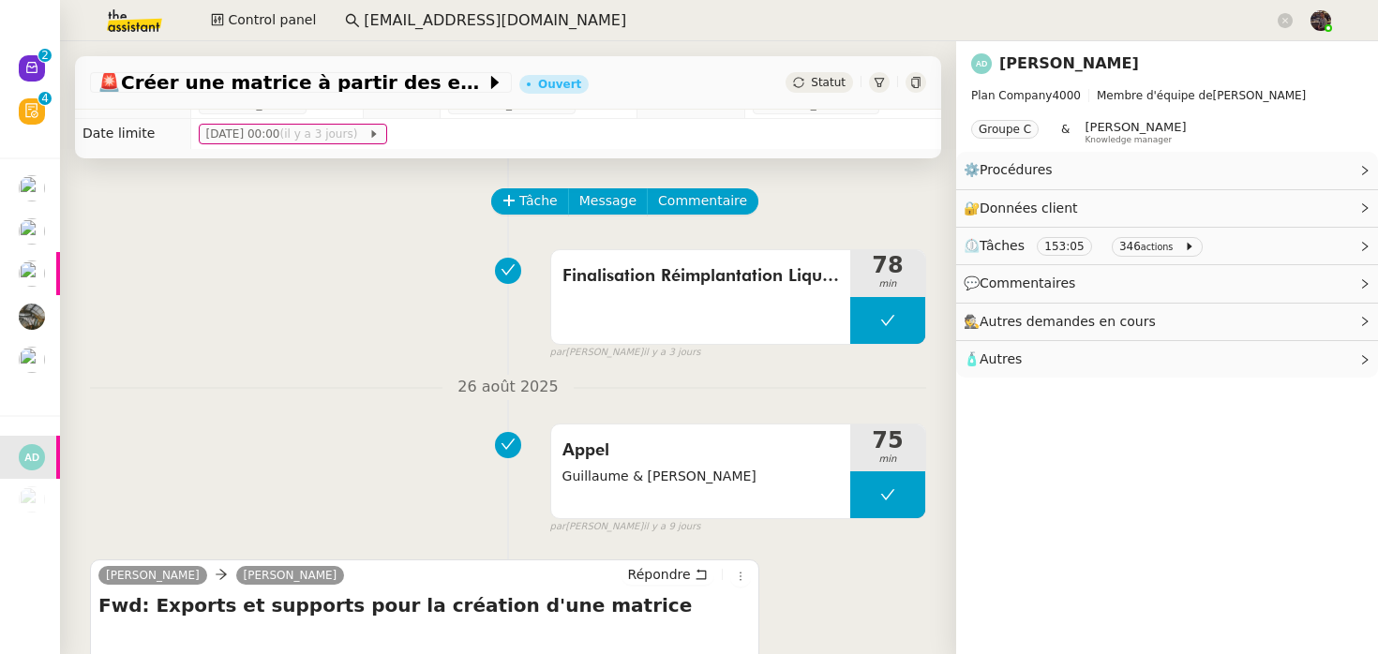
click at [1029, 55] on link "[PERSON_NAME]" at bounding box center [1069, 63] width 140 height 18
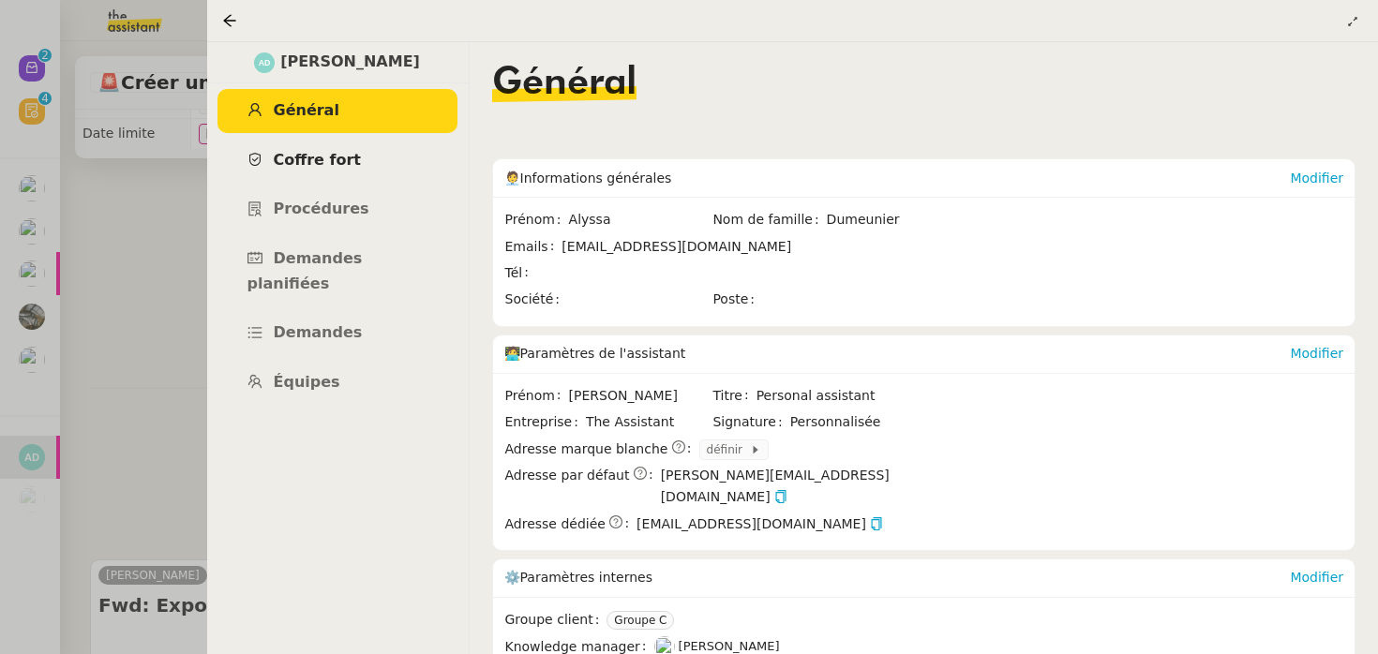
click at [335, 159] on span "Coffre fort" at bounding box center [318, 160] width 88 height 18
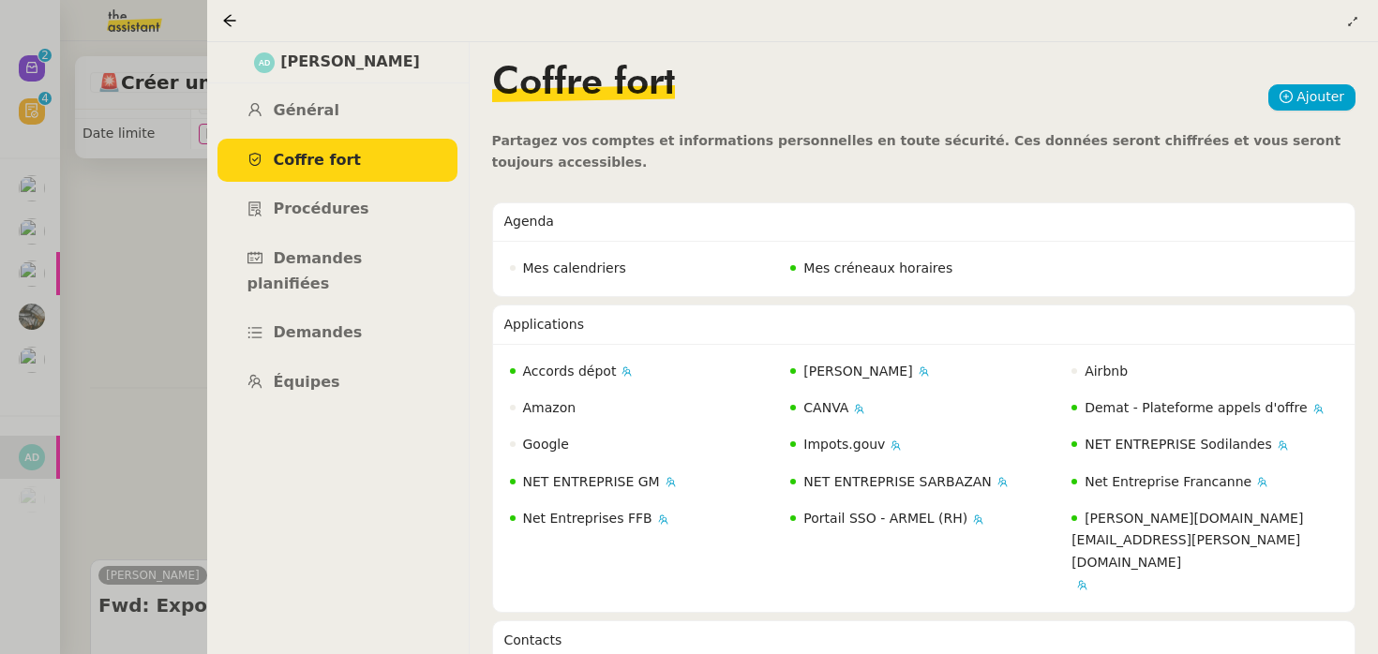
click at [138, 274] on div at bounding box center [689, 327] width 1378 height 654
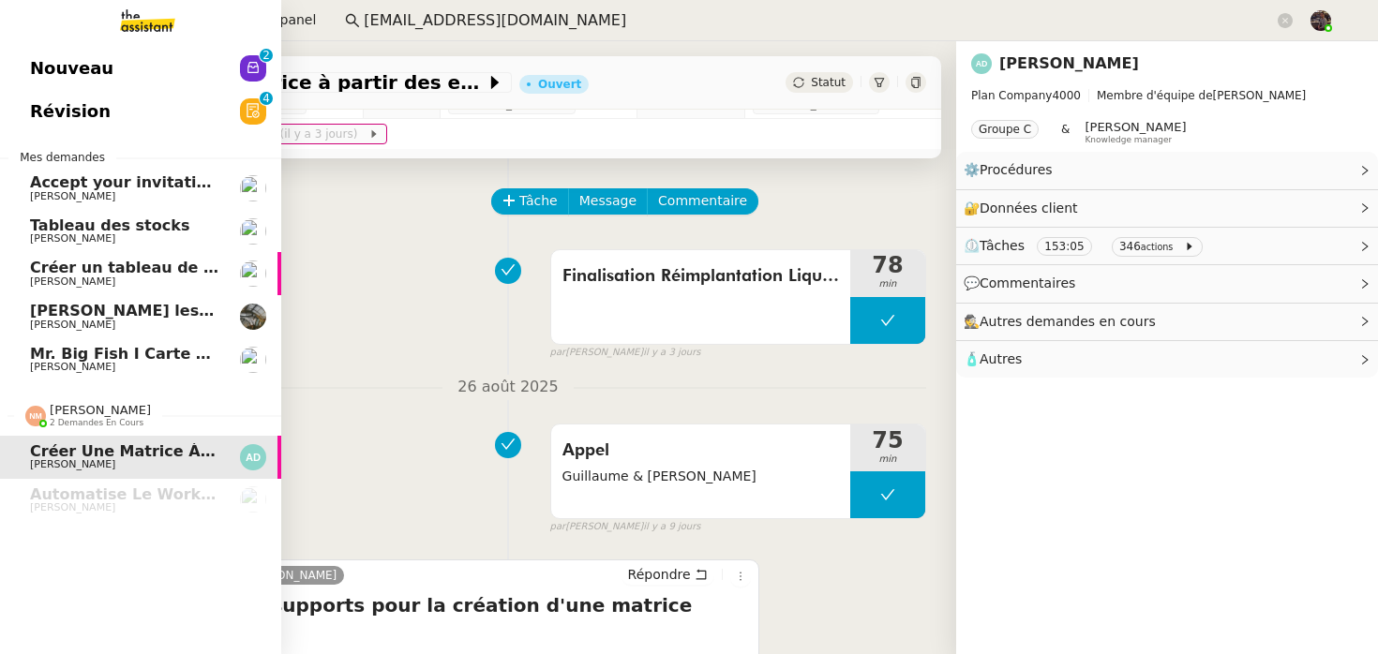
click at [70, 261] on span "Créer un tableau de bord gestion marge PAF" at bounding box center [218, 268] width 377 height 18
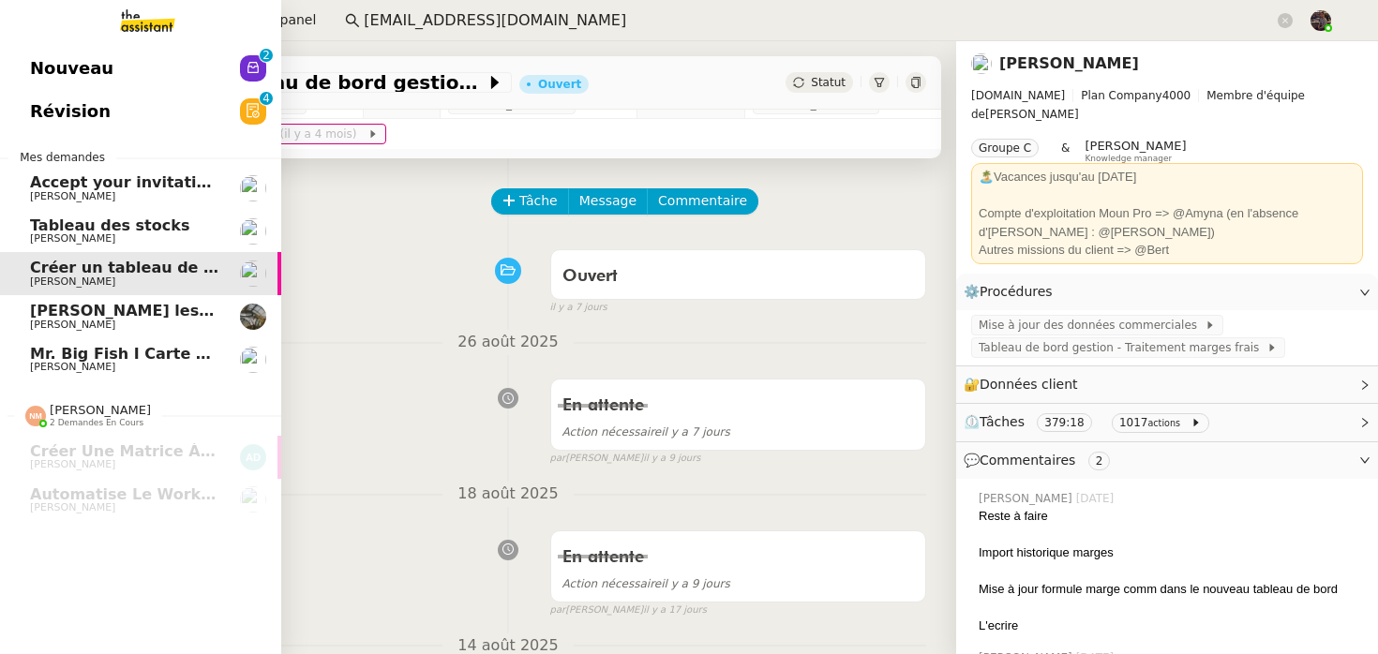
click at [38, 219] on span "Tableau des stocks" at bounding box center [109, 226] width 159 height 18
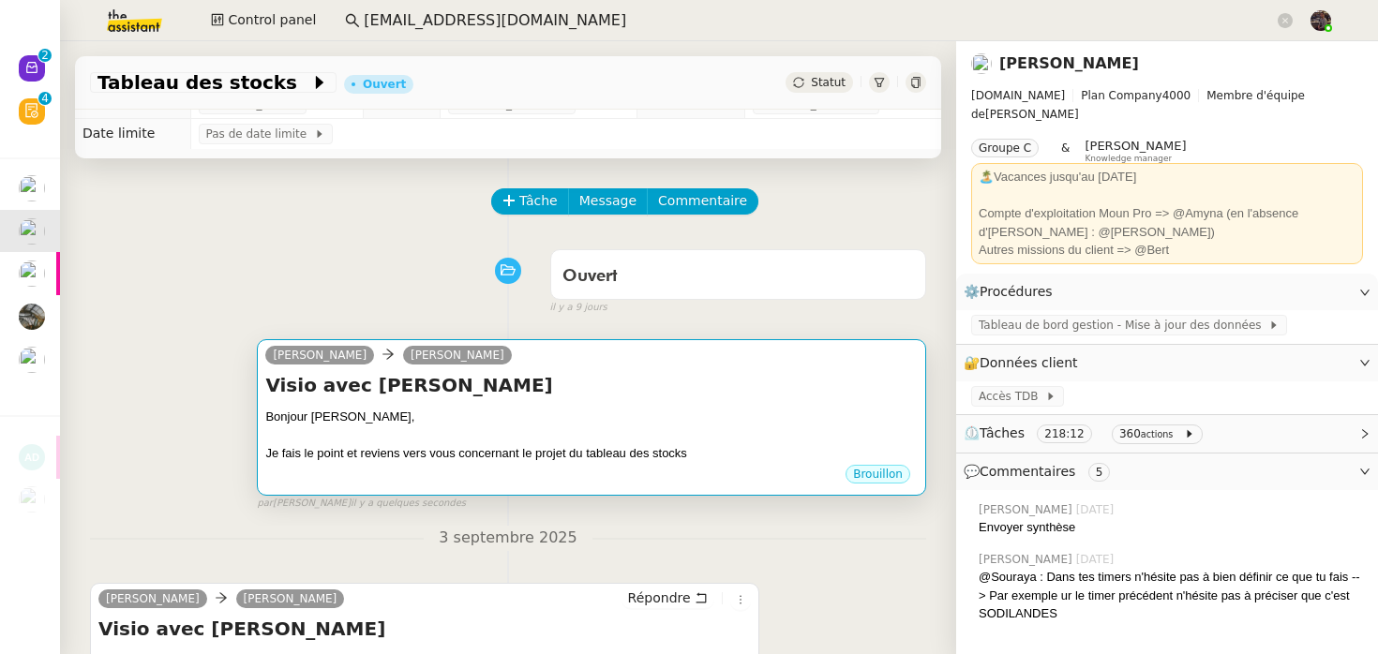
click at [432, 399] on div "Visio avec Bertrand Bonjour Guillaume, Je fais le point et reviens vers vous co…" at bounding box center [591, 417] width 653 height 91
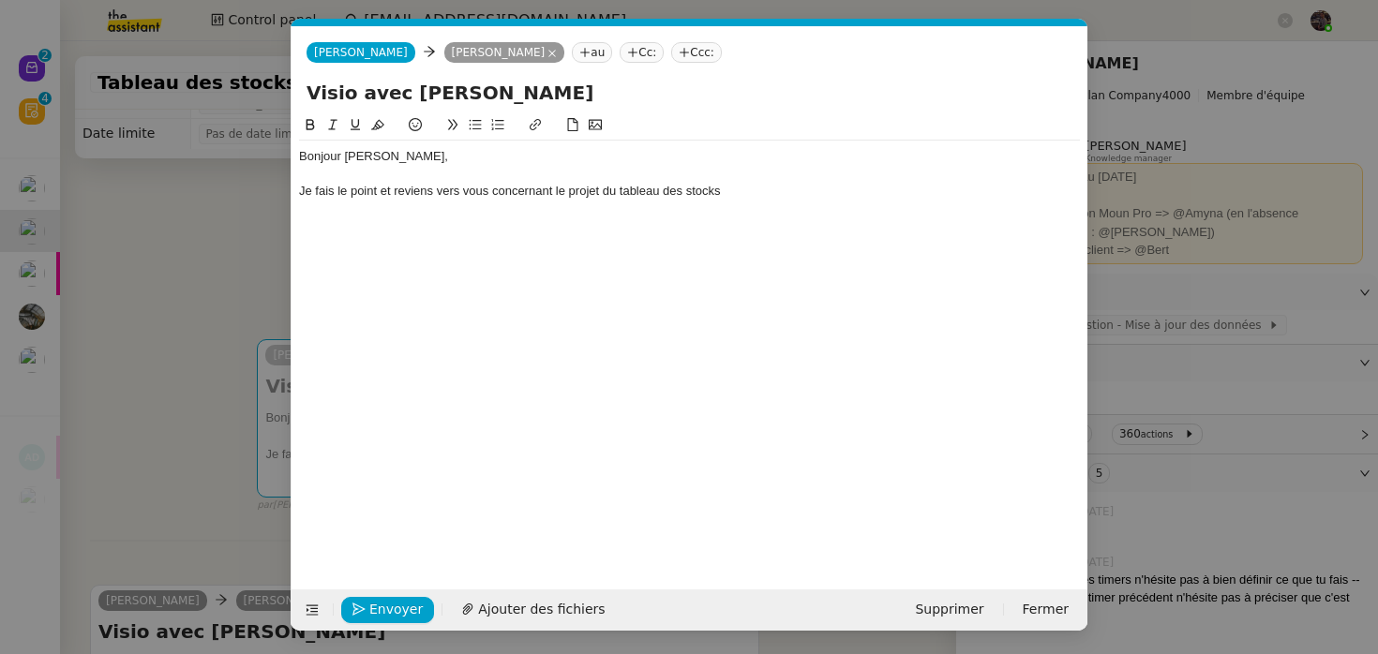
scroll to position [0, 39]
click at [830, 200] on div "Je fais le point et reviens vers vous concernant le projet du tableau des stocks" at bounding box center [689, 191] width 781 height 17
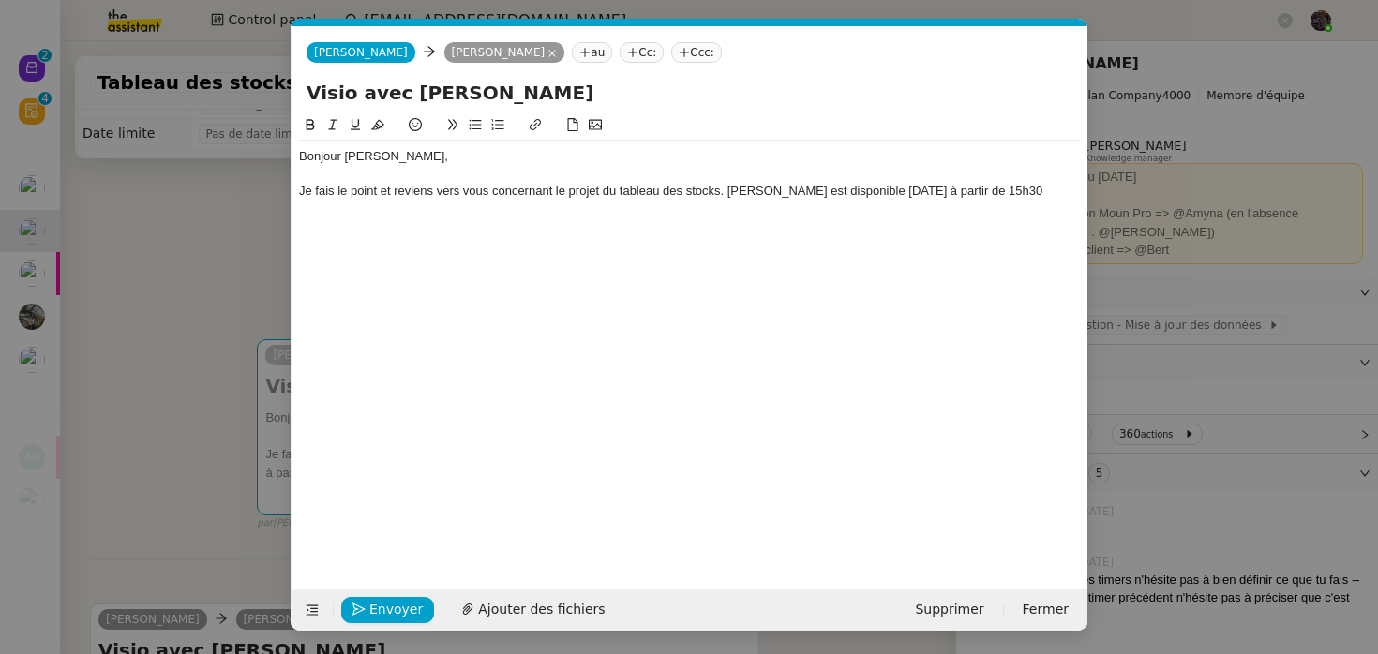
click at [904, 192] on div "Je fais le point et reviens vers vous concernant le projet du tableau des stock…" at bounding box center [689, 191] width 781 height 17
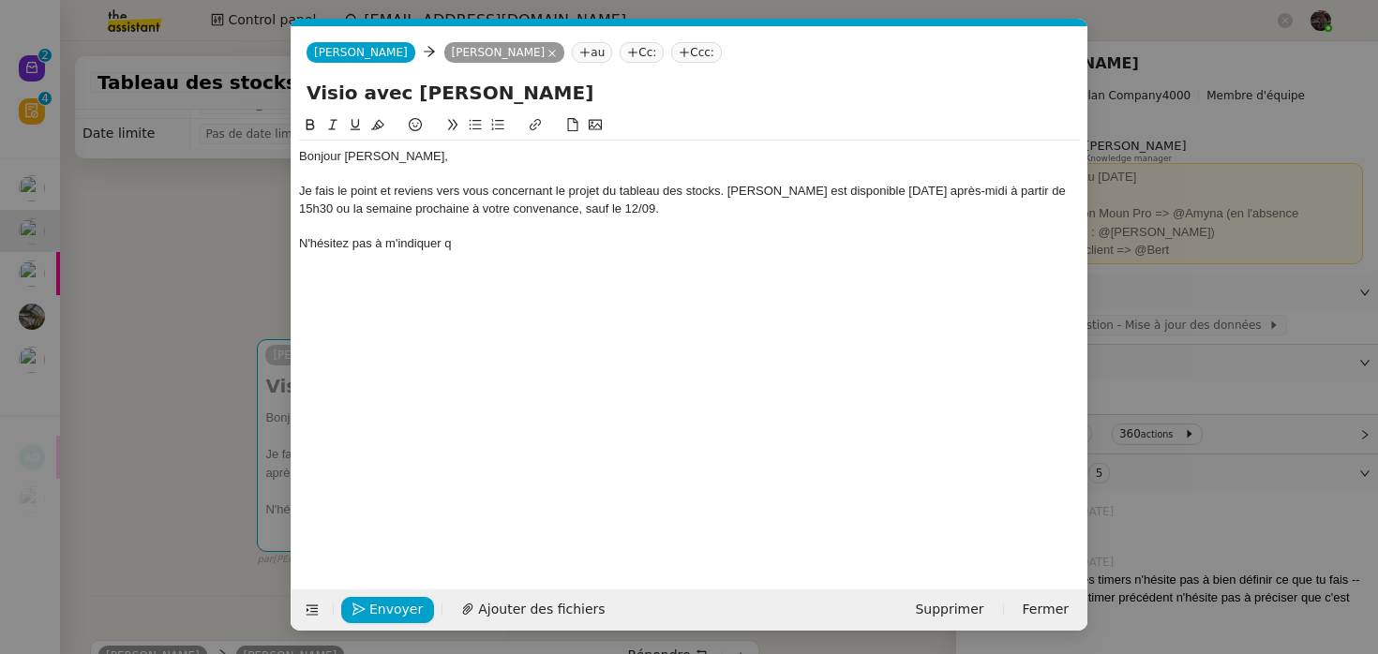
click at [962, 192] on div "Je fais le point et reviens vers vous concernant le projet du tableau des stock…" at bounding box center [689, 200] width 781 height 35
drag, startPoint x: 959, startPoint y: 192, endPoint x: 1048, endPoint y: 195, distance: 89.1
click at [1048, 195] on div "Je fais le point et reviens vers vous concernant le projet du tableau des stock…" at bounding box center [689, 200] width 781 height 35
click at [953, 188] on div "Je fais le point et reviens vers vous concernant le projet du tableau des stock…" at bounding box center [689, 200] width 781 height 35
drag, startPoint x: 959, startPoint y: 193, endPoint x: 1012, endPoint y: 195, distance: 52.5
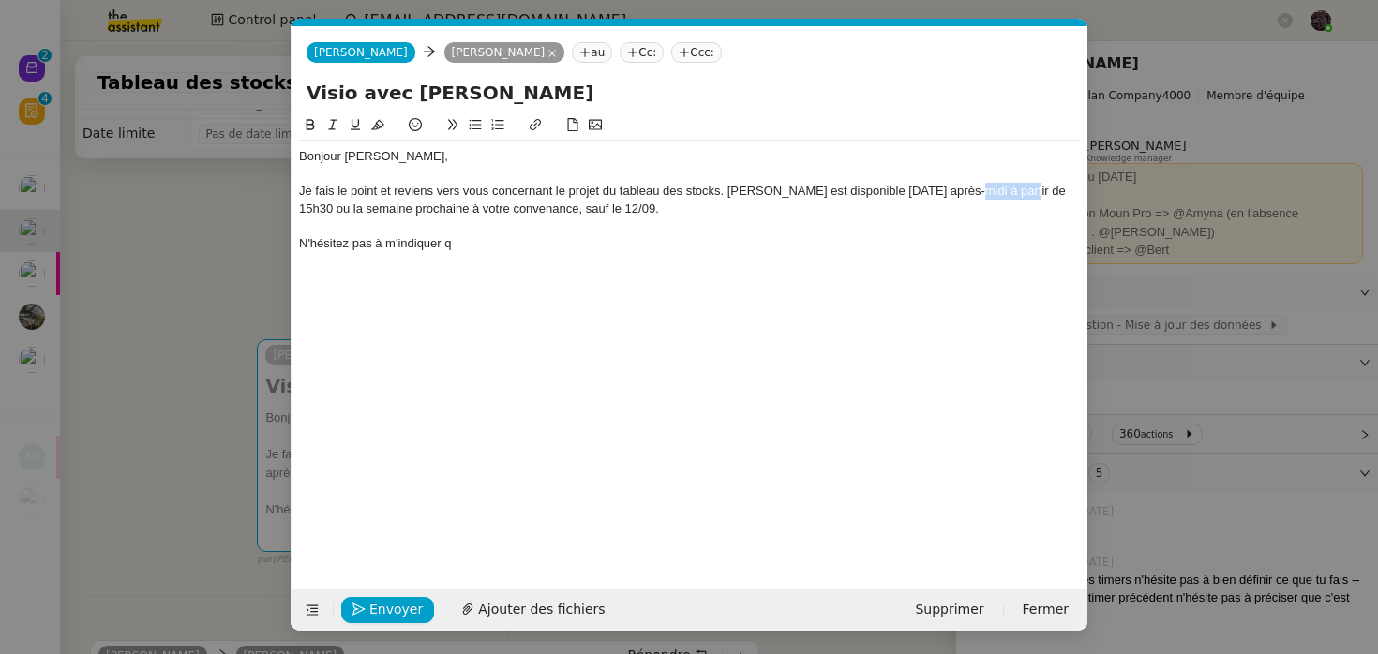
click at [1012, 195] on div "Je fais le point et reviens vers vous concernant le projet du tableau des stock…" at bounding box center [689, 200] width 781 height 35
click at [1031, 194] on div "Je fais le point et reviens vers vous concernant le projet du tableau des stock…" at bounding box center [689, 200] width 781 height 35
click at [806, 220] on div at bounding box center [689, 226] width 781 height 17
click at [777, 247] on div "N'hésitez pas à m'indiquer q" at bounding box center [689, 243] width 781 height 17
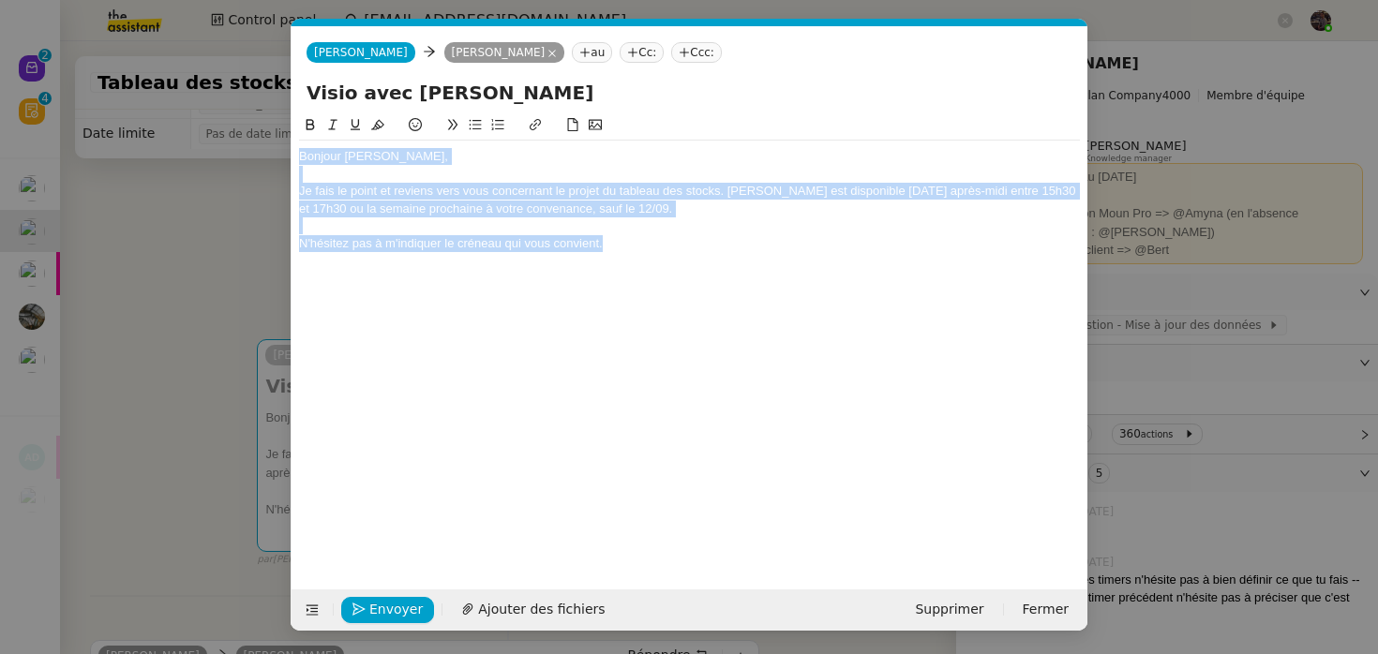
copy div "Bonjour Guillaume, Je fais le point et reviens vers vous concernant le projet d…"
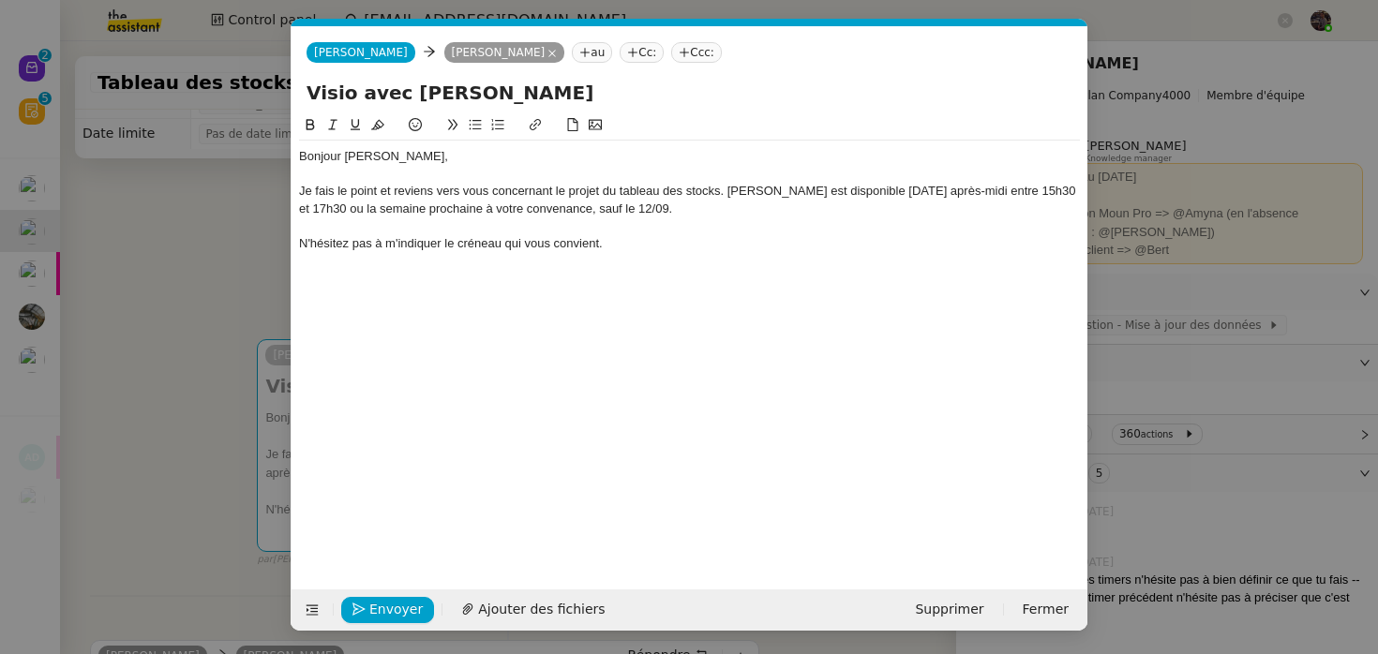
click at [514, 278] on div "Bonjour Guillaume, Je fais le point et reviens vers vous concernant le projet d…" at bounding box center [689, 337] width 781 height 446
click at [539, 210] on div "Je fais le point et reviens vers vous concernant le projet du tableau des stock…" at bounding box center [689, 200] width 781 height 35
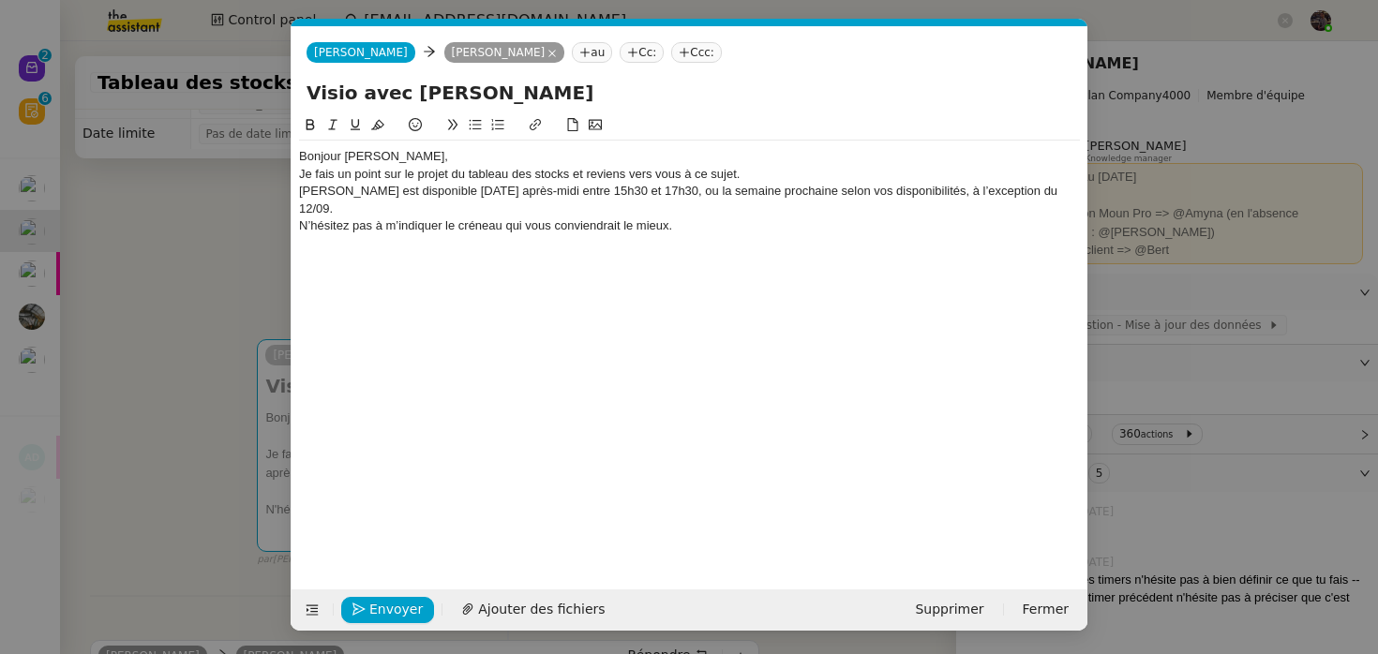
click at [431, 158] on div "Bonjour [PERSON_NAME]," at bounding box center [689, 156] width 781 height 17
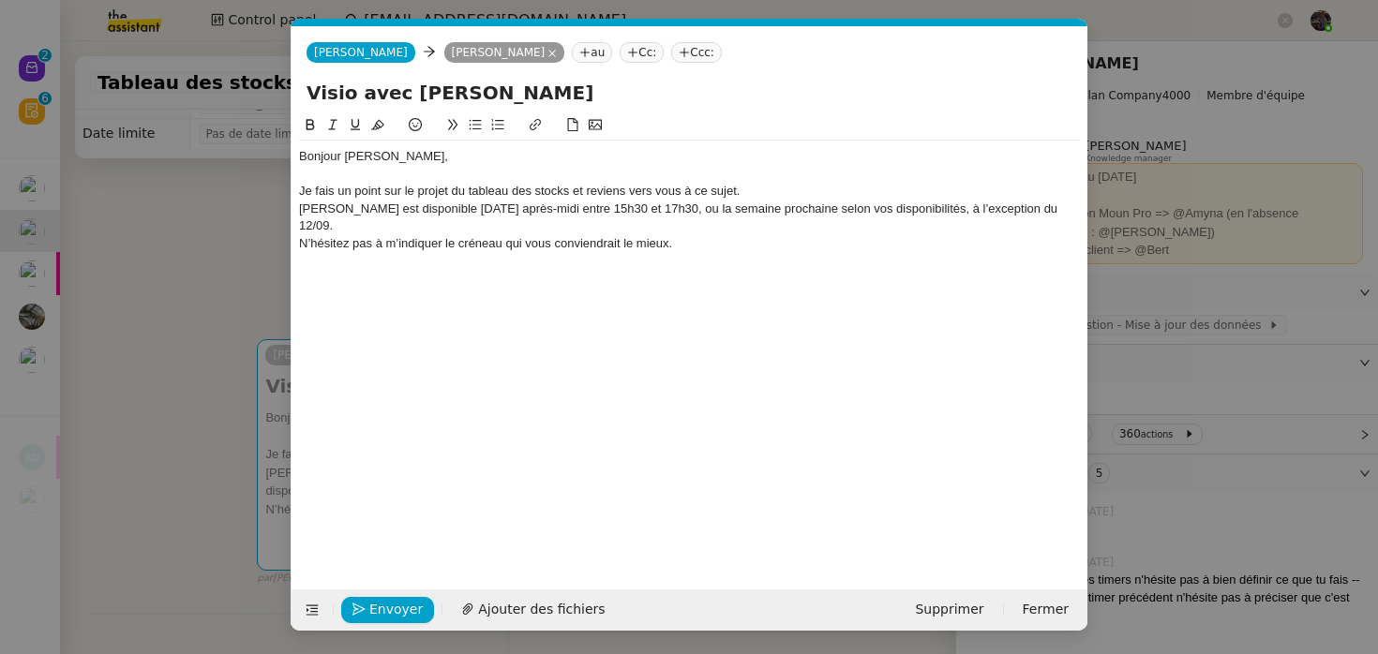
click at [767, 204] on div "[PERSON_NAME] est disponible [DATE] après-midi entre 15h30 et 17h30, ou la sema…" at bounding box center [689, 218] width 781 height 35
click at [764, 185] on div "Je fais un point sur le projet du tableau des stocks et reviens vers vous à ce …" at bounding box center [689, 191] width 781 height 17
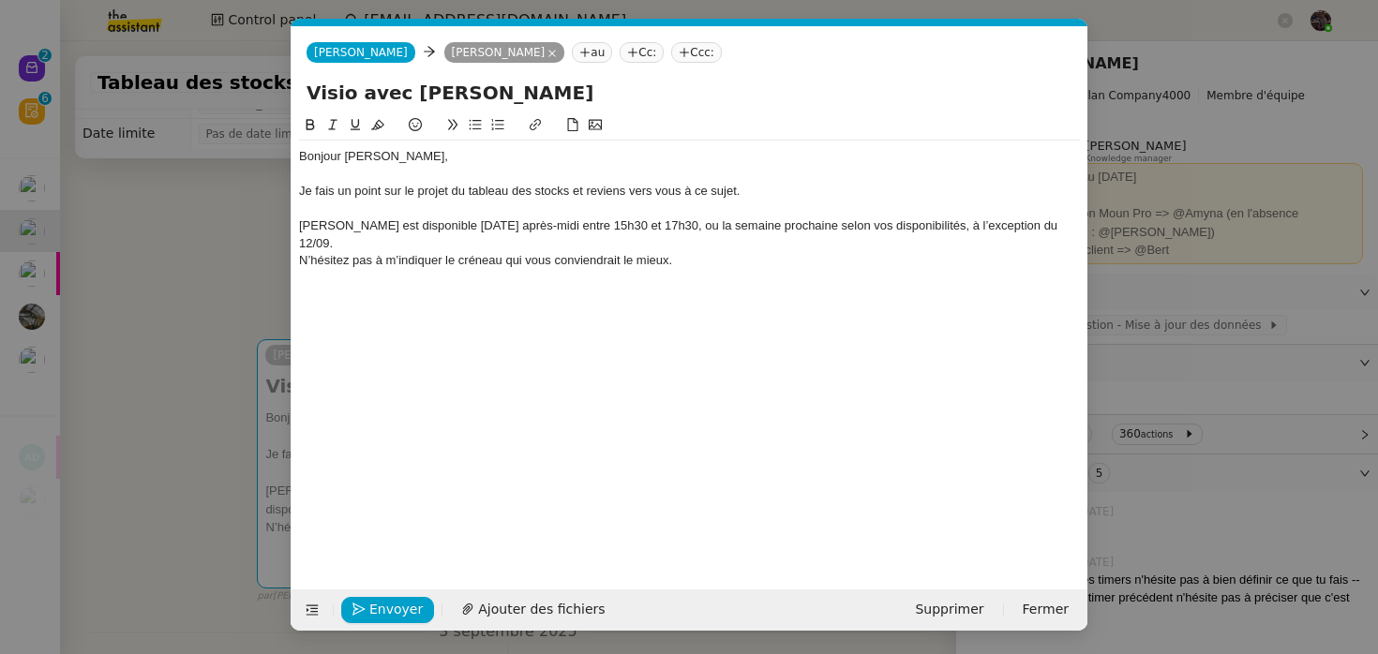
click at [831, 252] on div "N’hésitez pas à m’indiquer le créneau qui vous conviendrait le mieux." at bounding box center [689, 260] width 781 height 17
click at [378, 597] on button "Envoyer" at bounding box center [387, 610] width 93 height 26
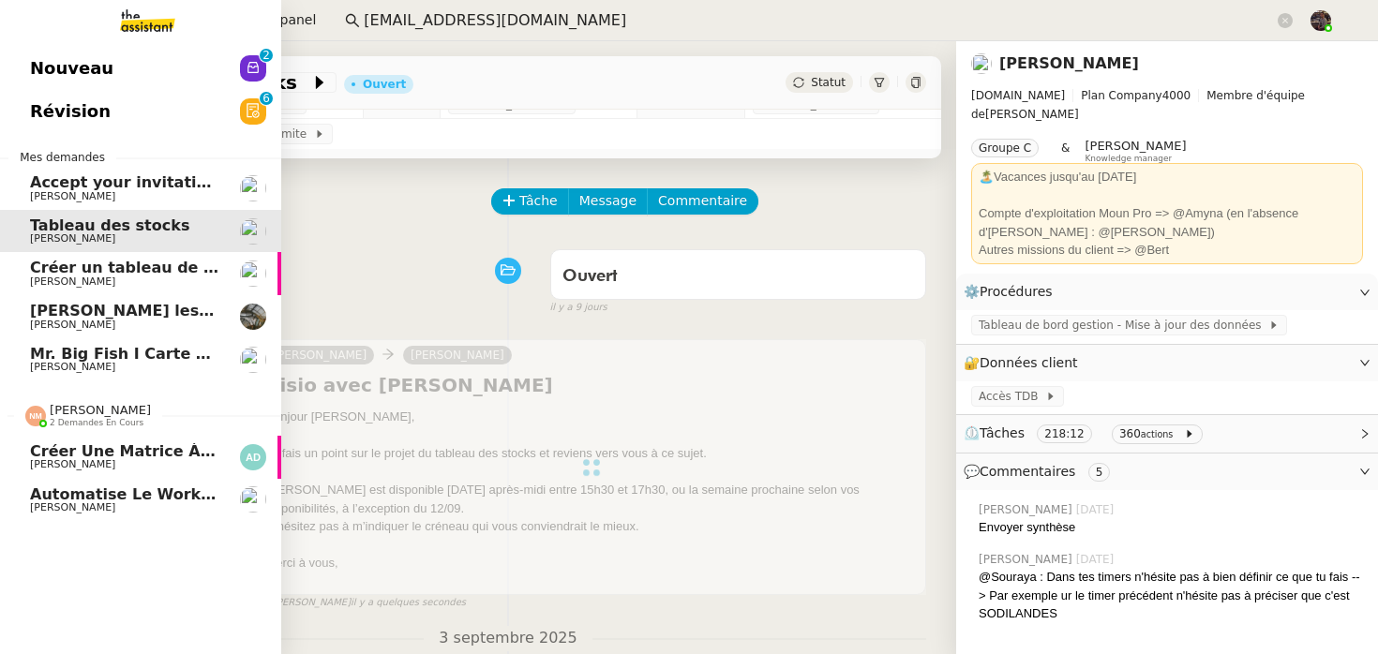
click at [68, 446] on span "Créer une matrice à partir des exports" at bounding box center [195, 452] width 330 height 18
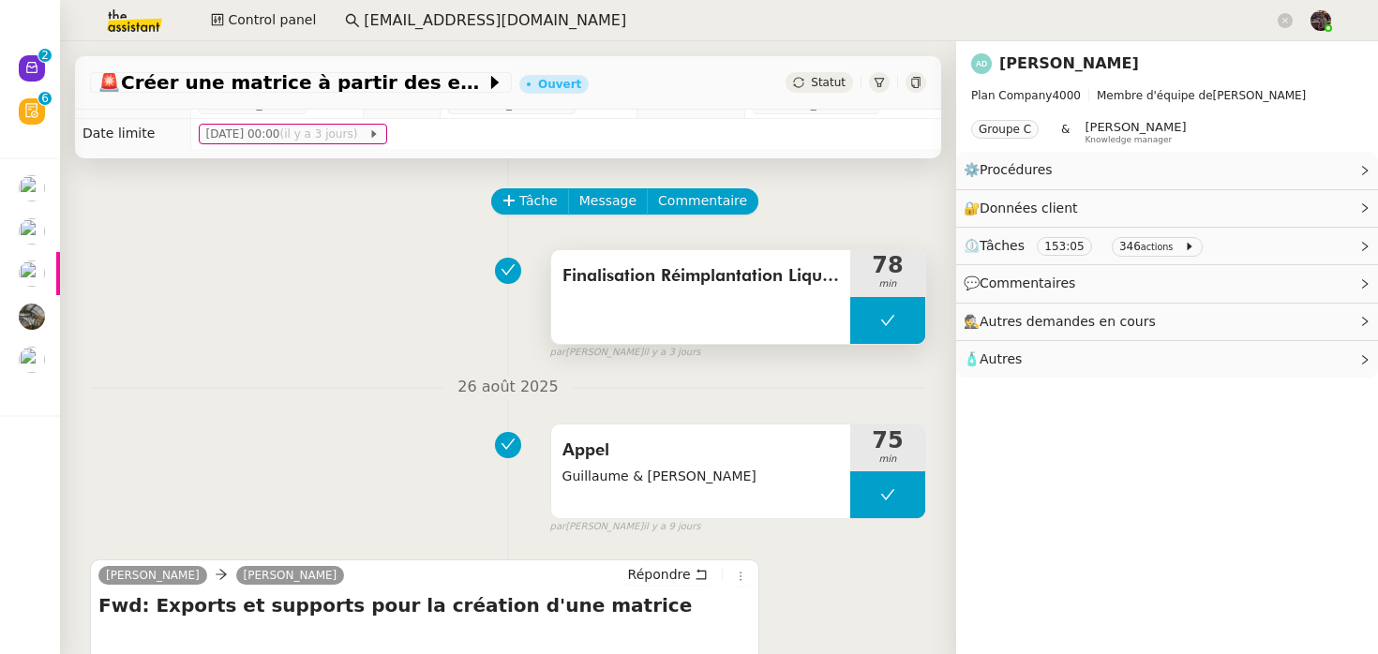
click at [696, 294] on div "Finalisation Réimplantation Liquides vaisselle" at bounding box center [700, 297] width 299 height 94
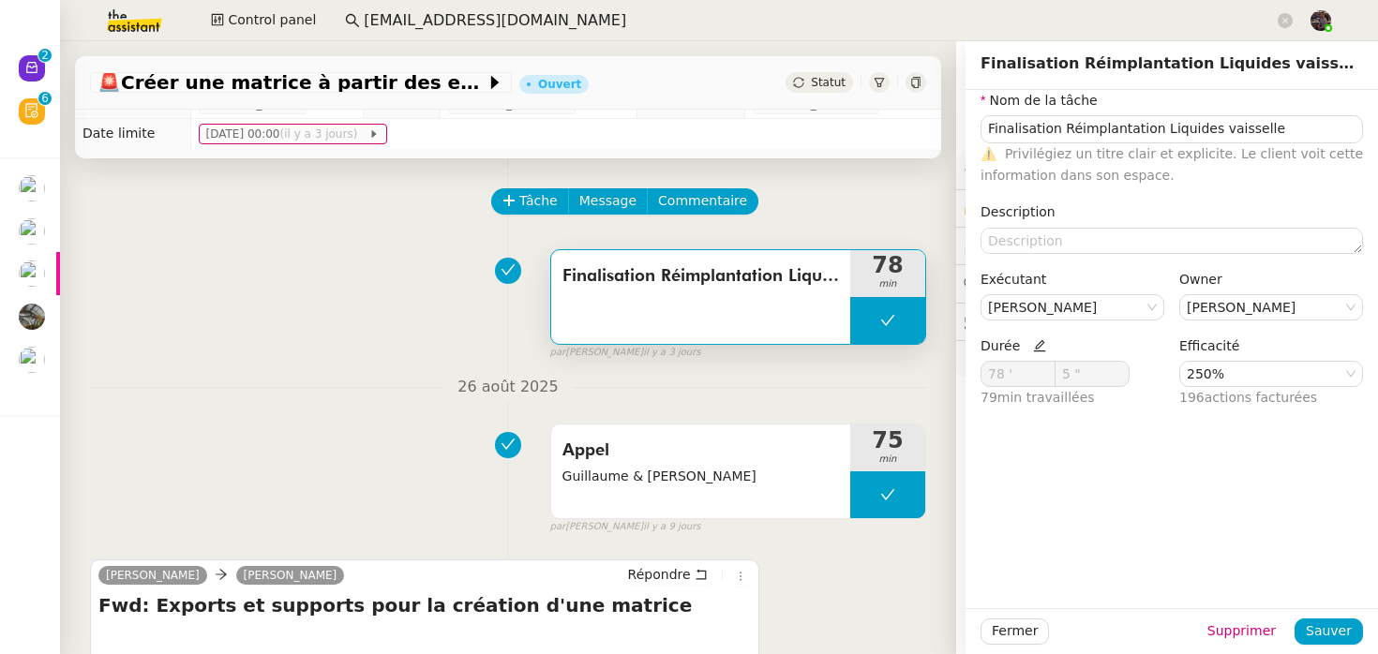
click at [379, 203] on div "Tâche Message Commentaire" at bounding box center [508, 210] width 836 height 45
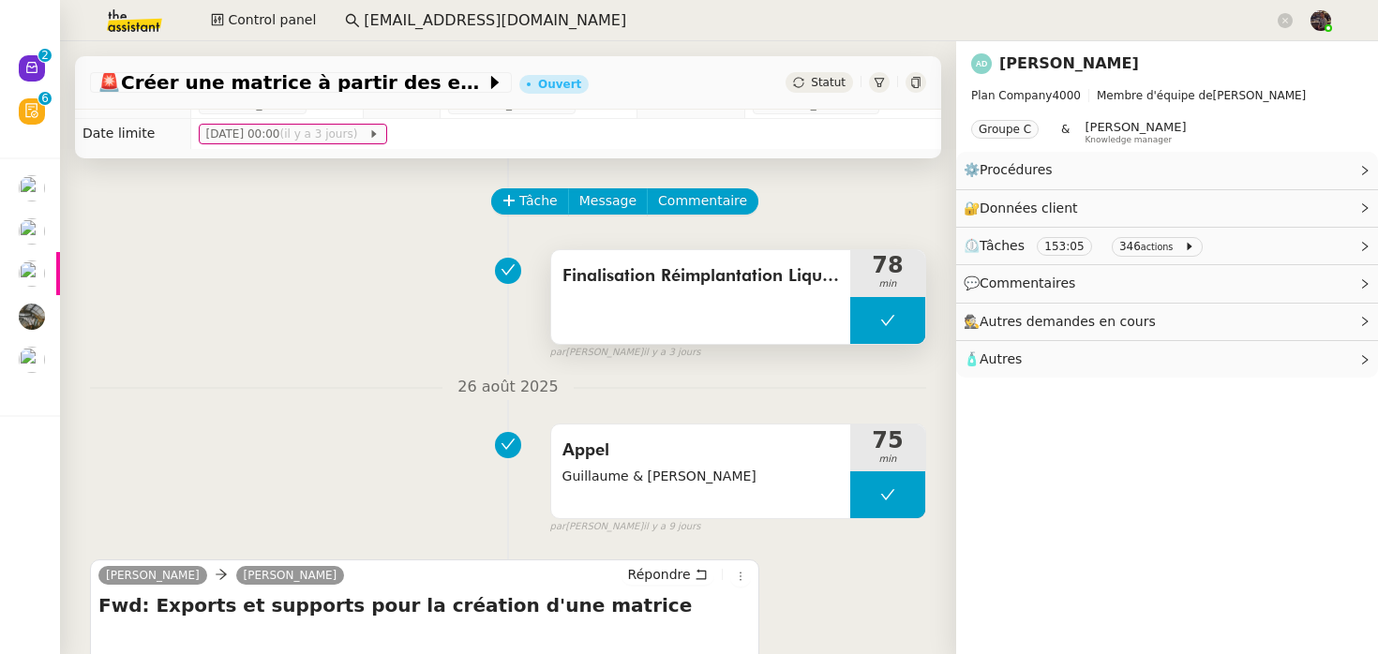
click at [779, 294] on div "Finalisation Réimplantation Liquides vaisselle" at bounding box center [700, 297] width 299 height 94
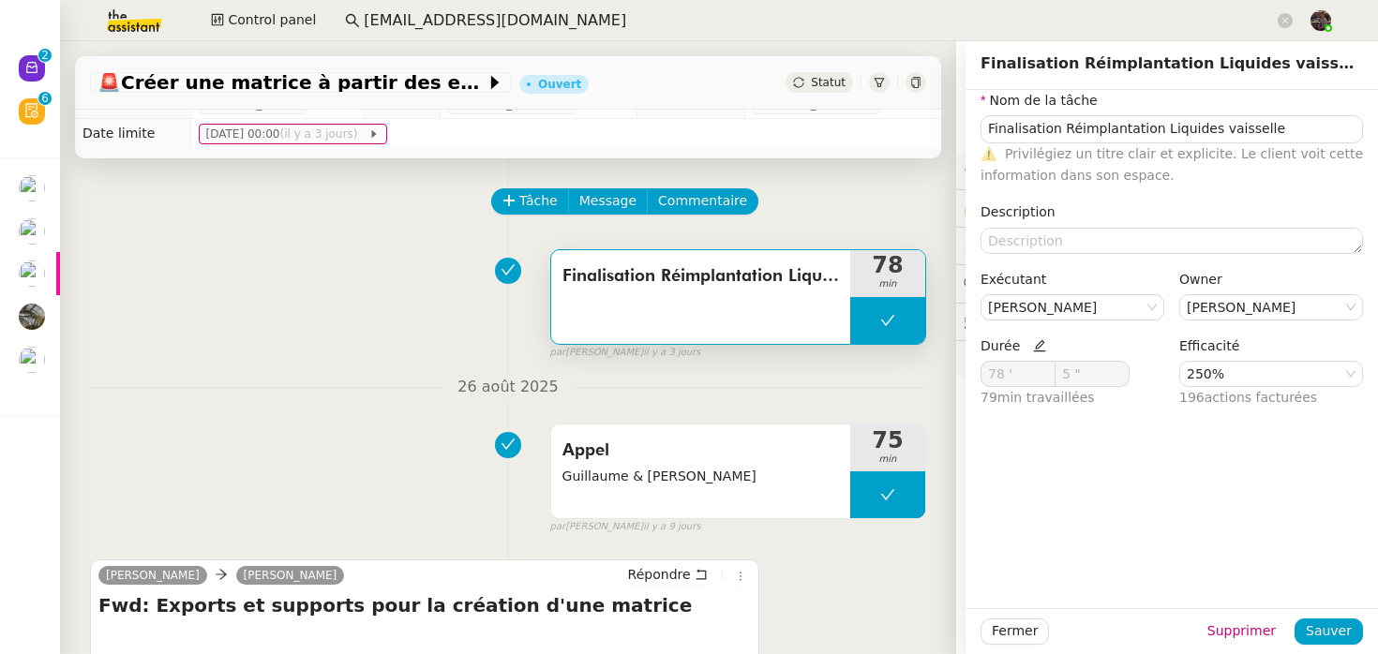
click at [303, 380] on nz-divider "26 août 2025" at bounding box center [508, 387] width 836 height 25
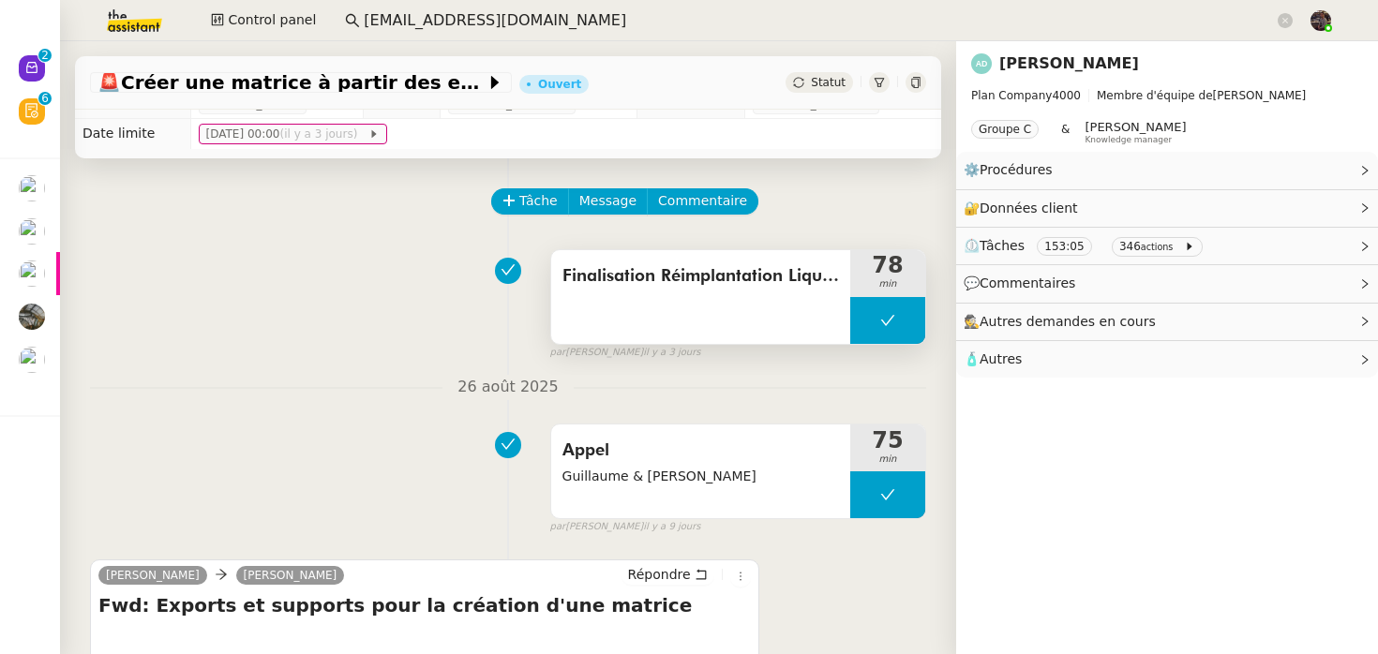
click at [646, 293] on div "Finalisation Réimplantation Liquides vaisselle" at bounding box center [700, 297] width 299 height 94
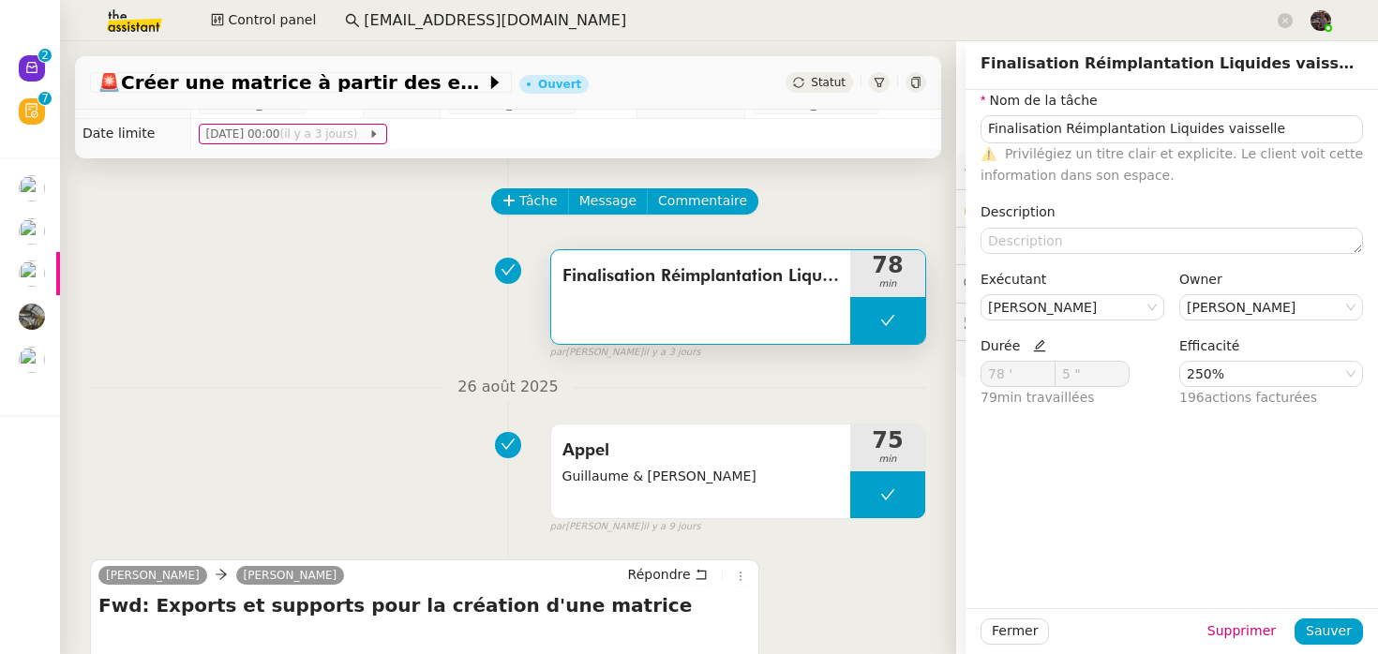
click at [377, 291] on div "Finalisation Réimplantation Liquides vaisselle 78 min false par Nicolas M. il y…" at bounding box center [508, 301] width 836 height 120
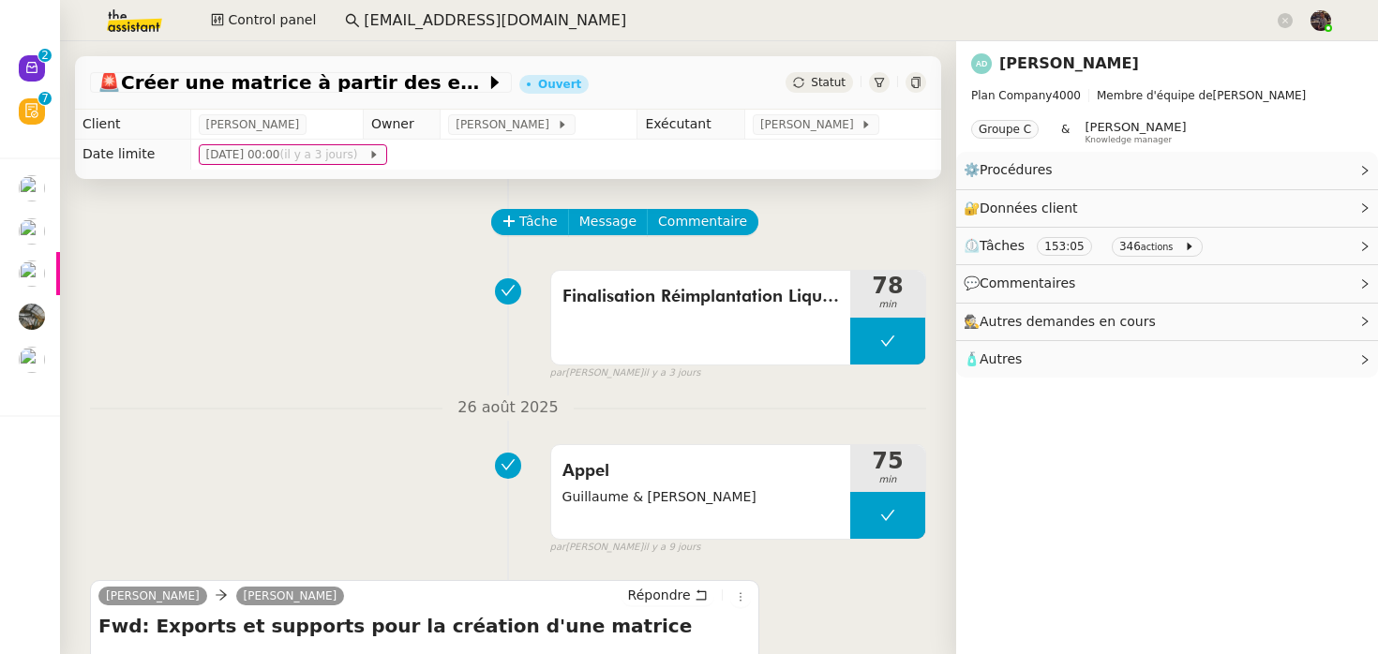
click at [477, 19] on input "direction.fortdefrance@viseeon.com" at bounding box center [819, 20] width 910 height 25
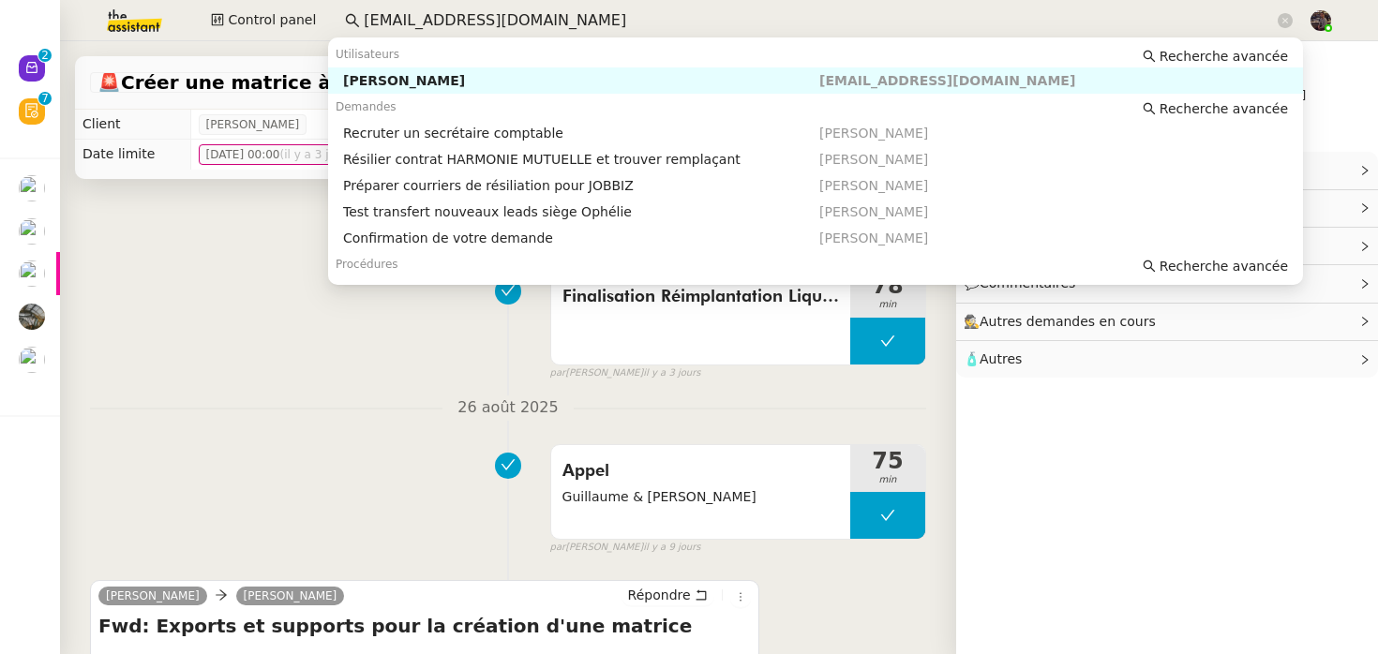
click at [477, 19] on input "direction.fortdefrance@viseeon.com" at bounding box center [819, 20] width 910 height 25
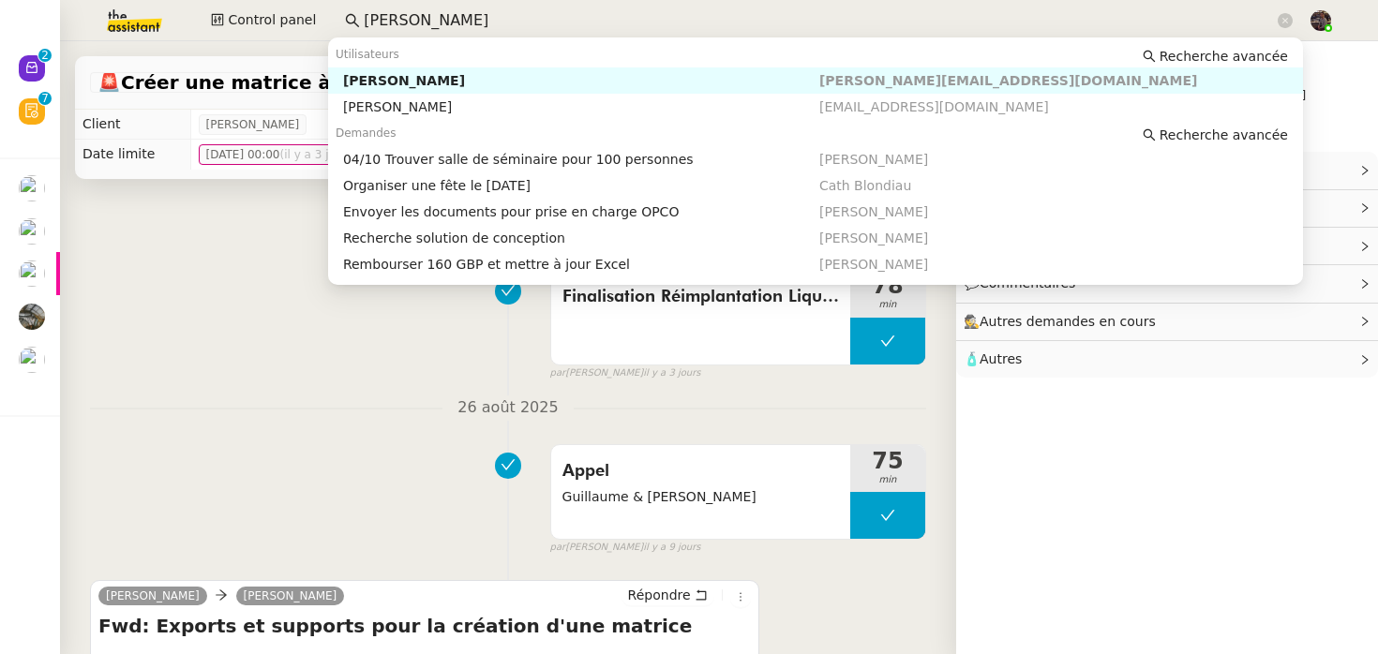
click at [475, 87] on div "[PERSON_NAME]" at bounding box center [581, 80] width 476 height 17
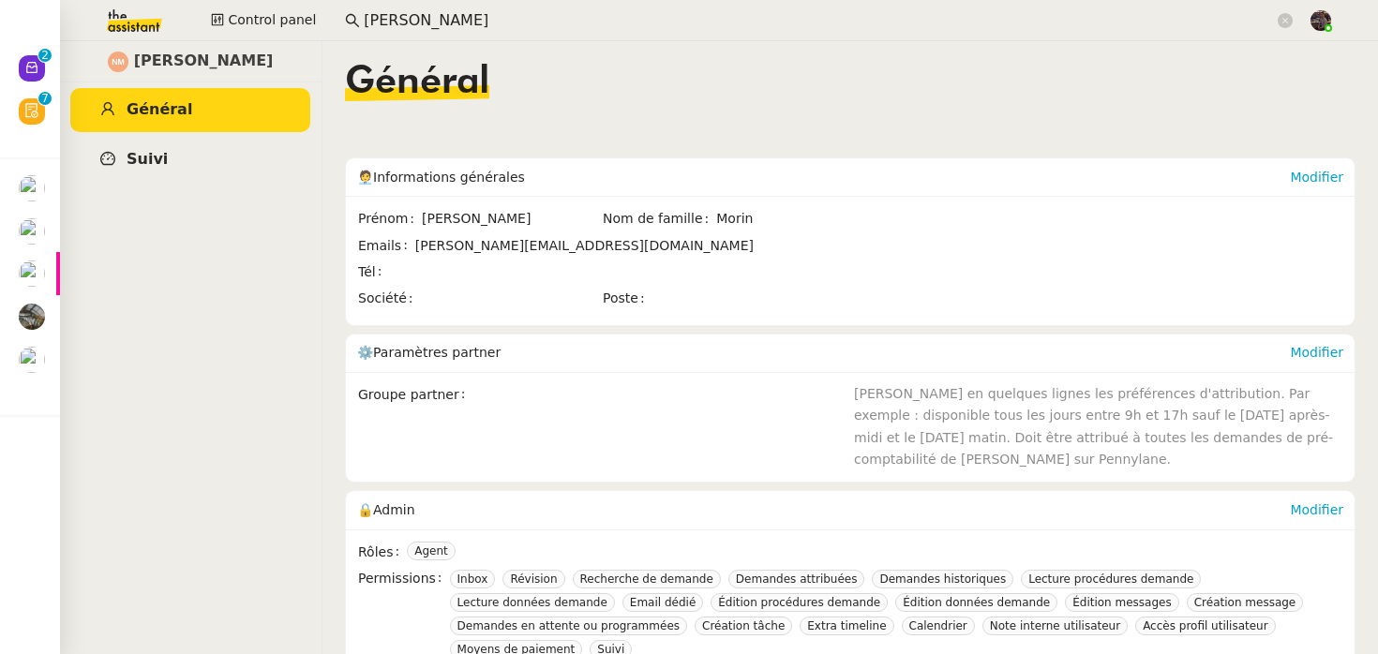
click at [164, 150] on link "Suivi" at bounding box center [190, 160] width 240 height 44
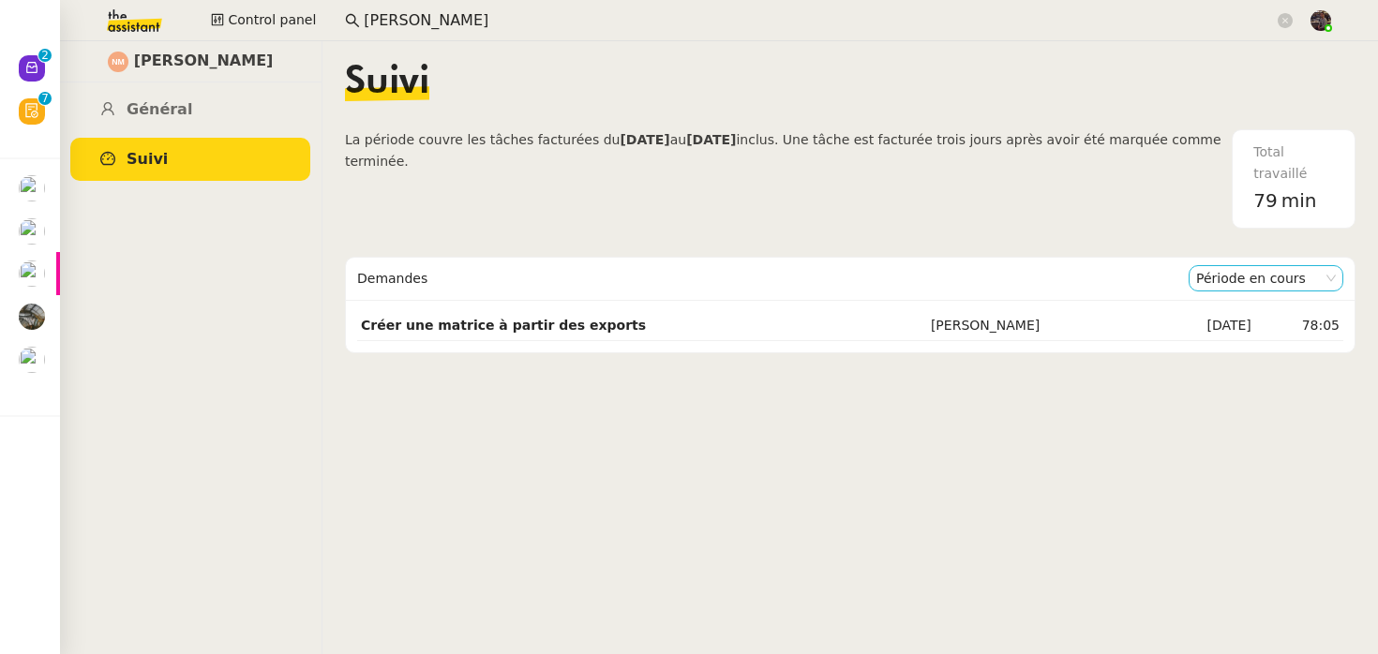
click at [1211, 289] on nz-select-item "Période en cours" at bounding box center [1266, 278] width 140 height 24
click at [1211, 338] on div "Période précédente" at bounding box center [1266, 338] width 140 height 17
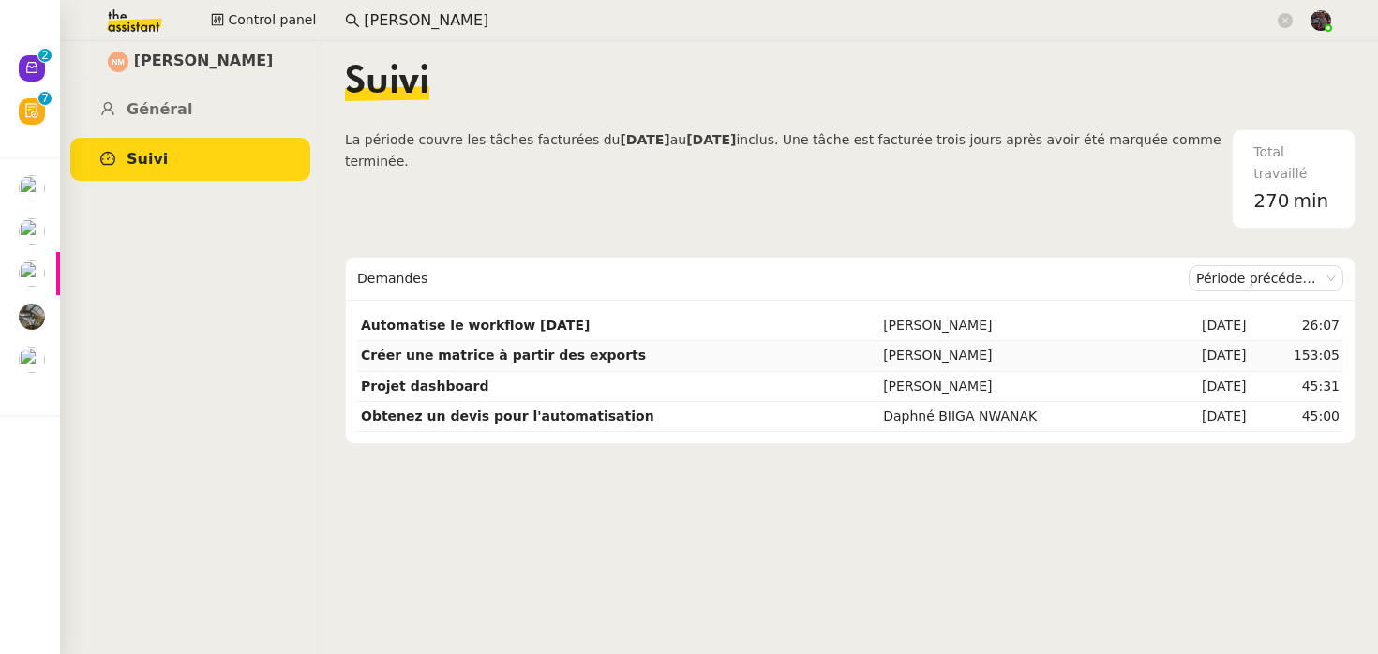
click at [655, 355] on td "Créer une matrice à partir des exports" at bounding box center [618, 356] width 522 height 30
click at [1228, 280] on nz-select-item "Période précédente" at bounding box center [1266, 278] width 140 height 24
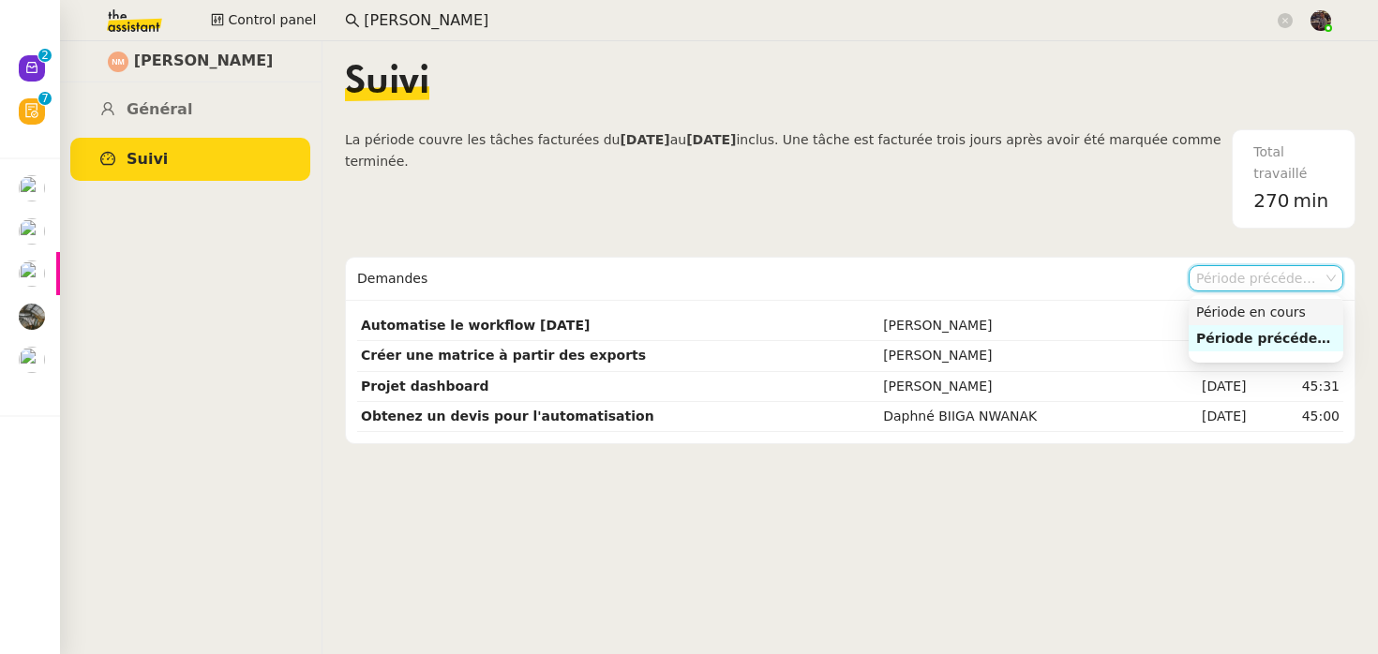
click at [1222, 311] on div "Période en cours" at bounding box center [1266, 312] width 140 height 17
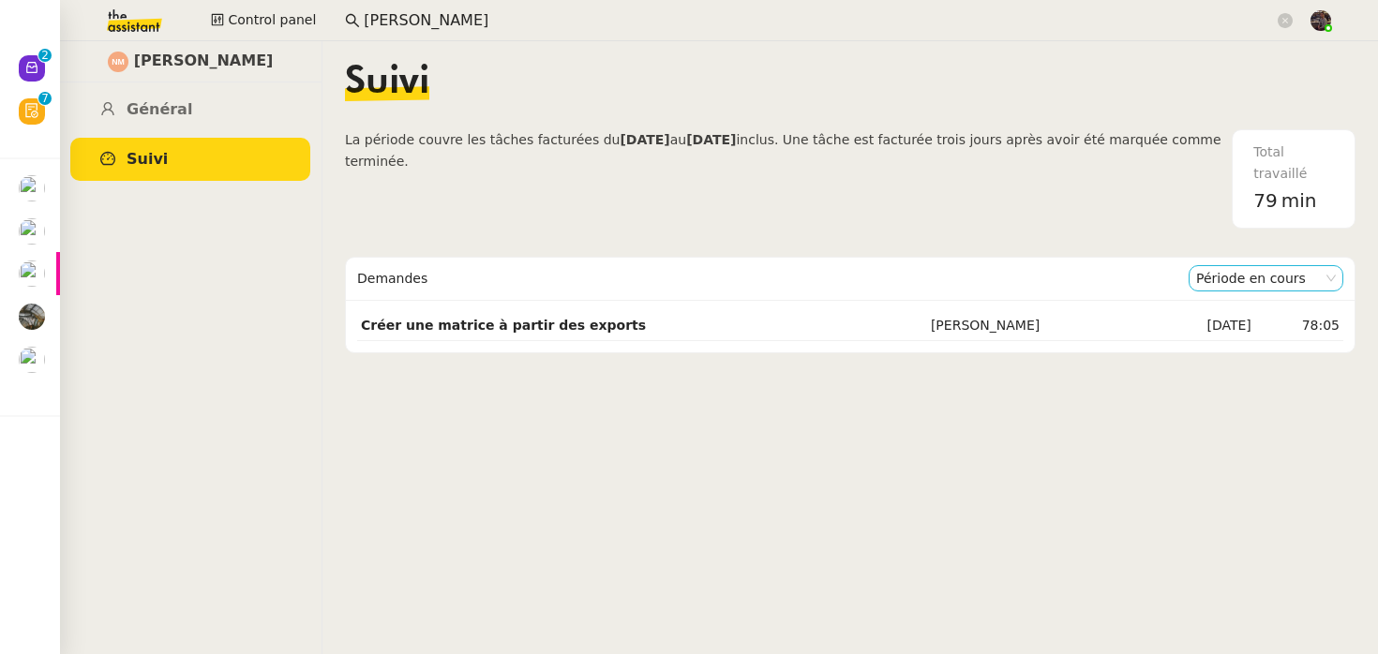
click at [1254, 278] on nz-select-item "Période en cours" at bounding box center [1266, 278] width 140 height 24
click at [1244, 338] on div "Période précédente" at bounding box center [1266, 338] width 140 height 17
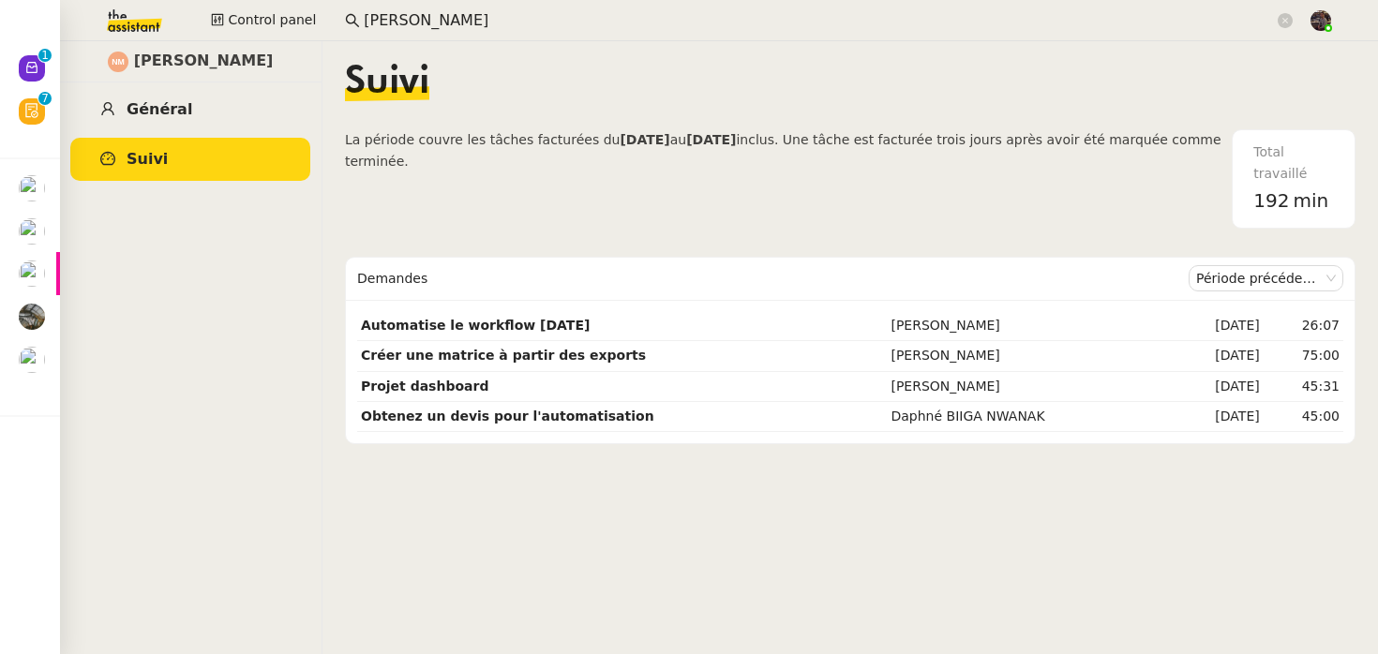
click at [164, 120] on link "Général" at bounding box center [190, 110] width 240 height 44
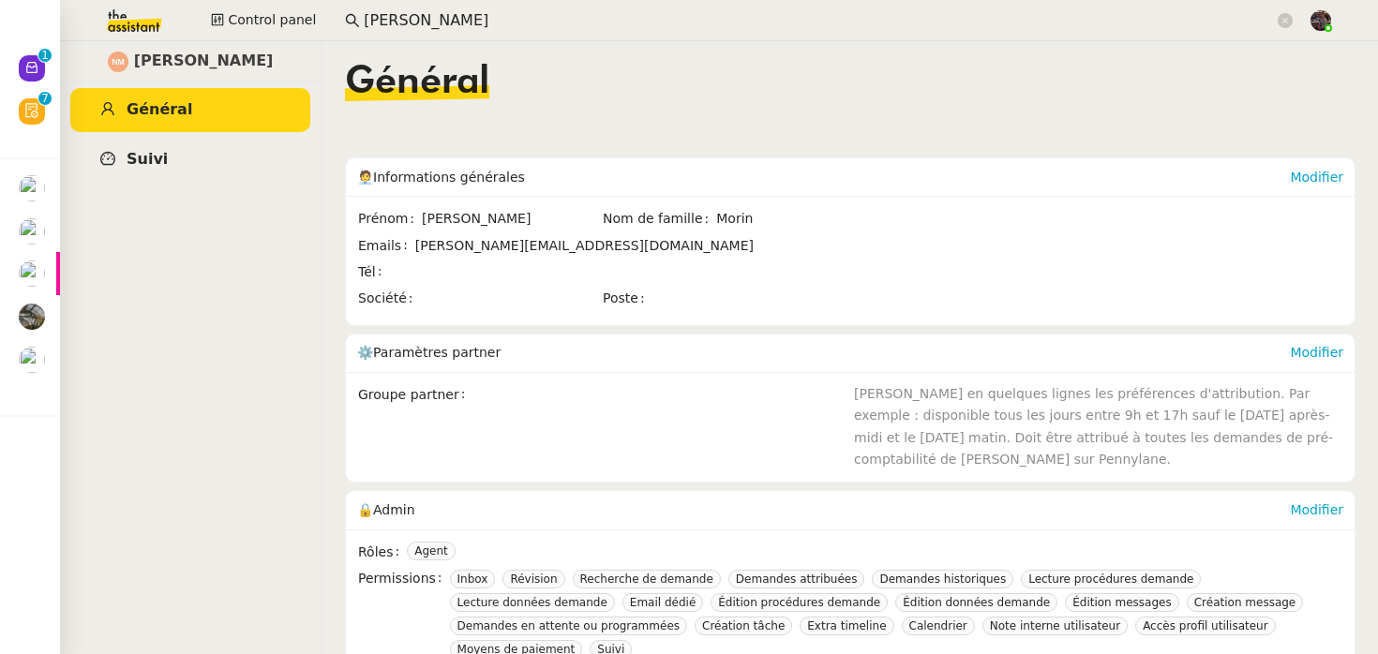
click at [162, 167] on link "Suivi" at bounding box center [190, 160] width 240 height 44
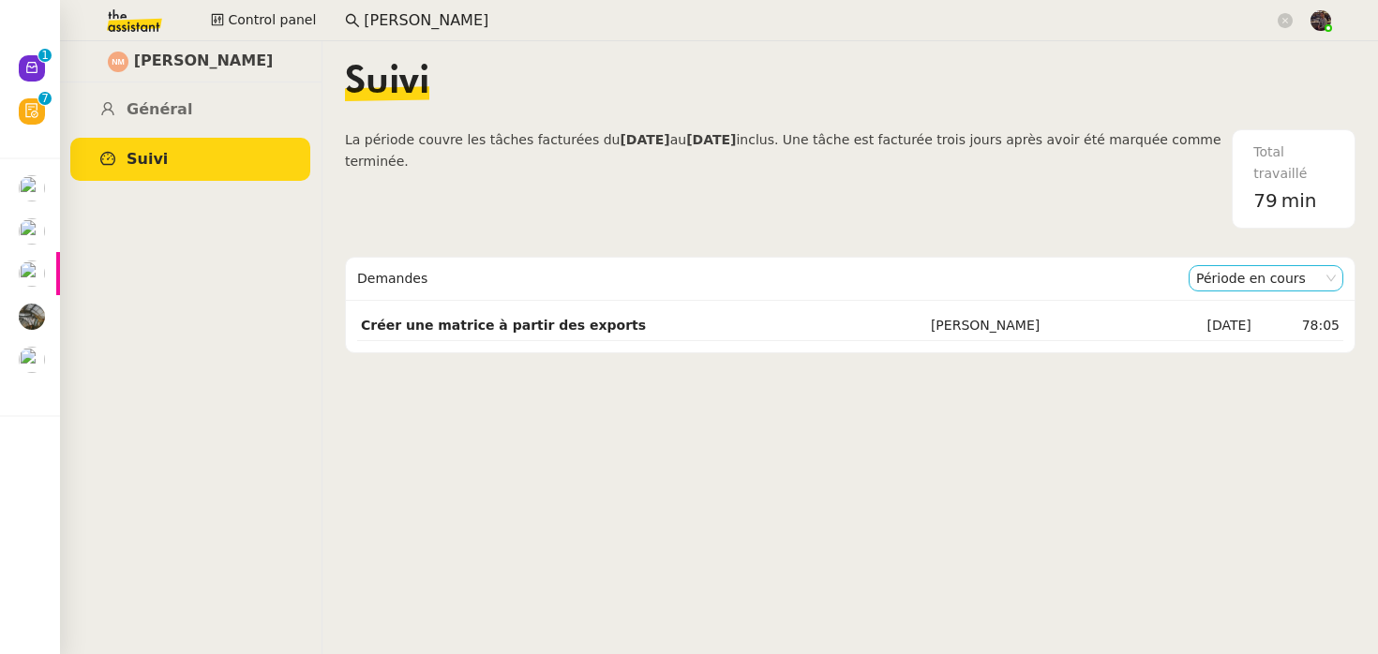
click at [1243, 277] on nz-select-item "Période en cours" at bounding box center [1266, 278] width 140 height 24
click at [1224, 338] on div "Période précédente" at bounding box center [1266, 338] width 140 height 17
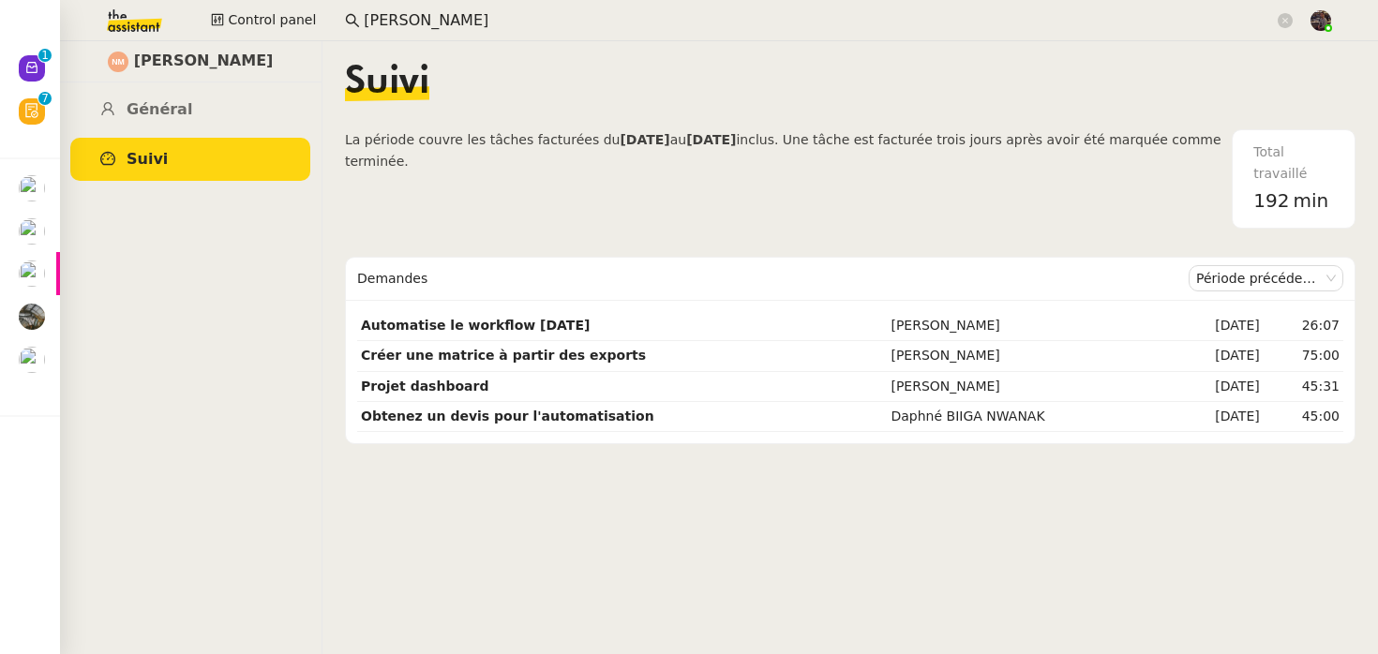
click at [1262, 293] on div "Période précédente" at bounding box center [1266, 279] width 155 height 42
click at [1259, 283] on nz-select-item "Période précédente" at bounding box center [1266, 278] width 140 height 24
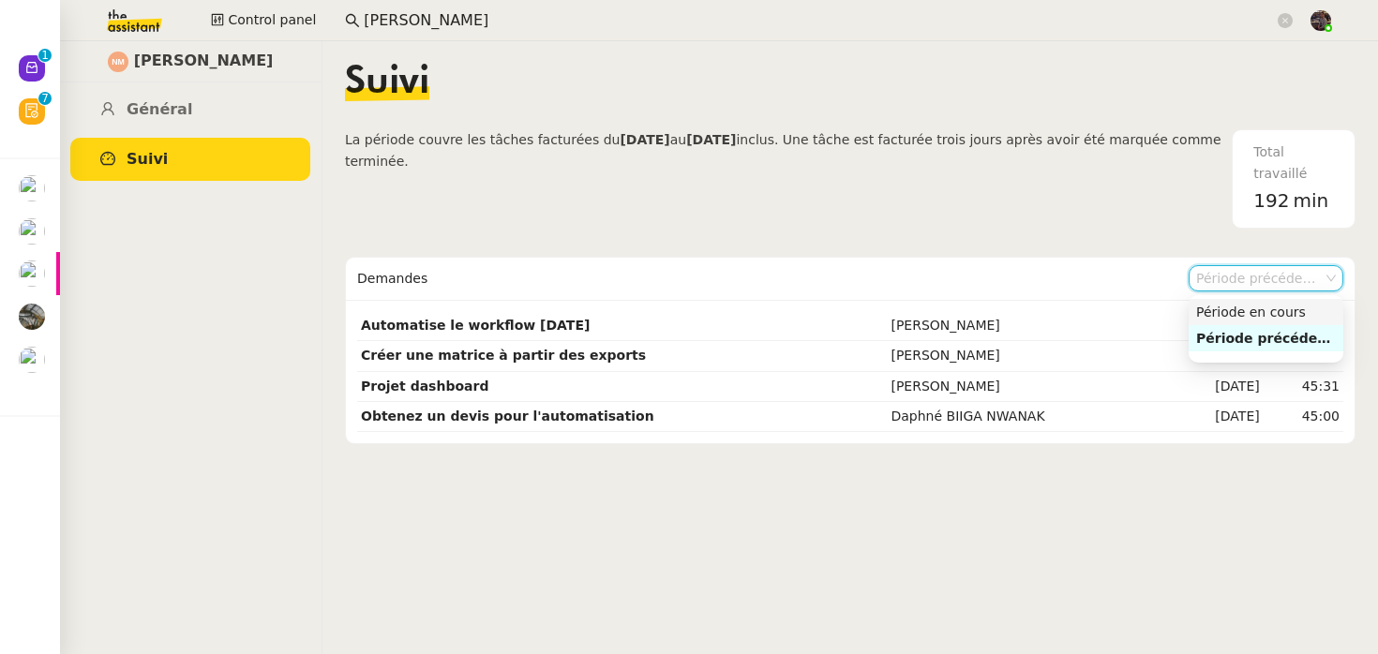
click at [1247, 315] on div "Période en cours" at bounding box center [1266, 312] width 140 height 17
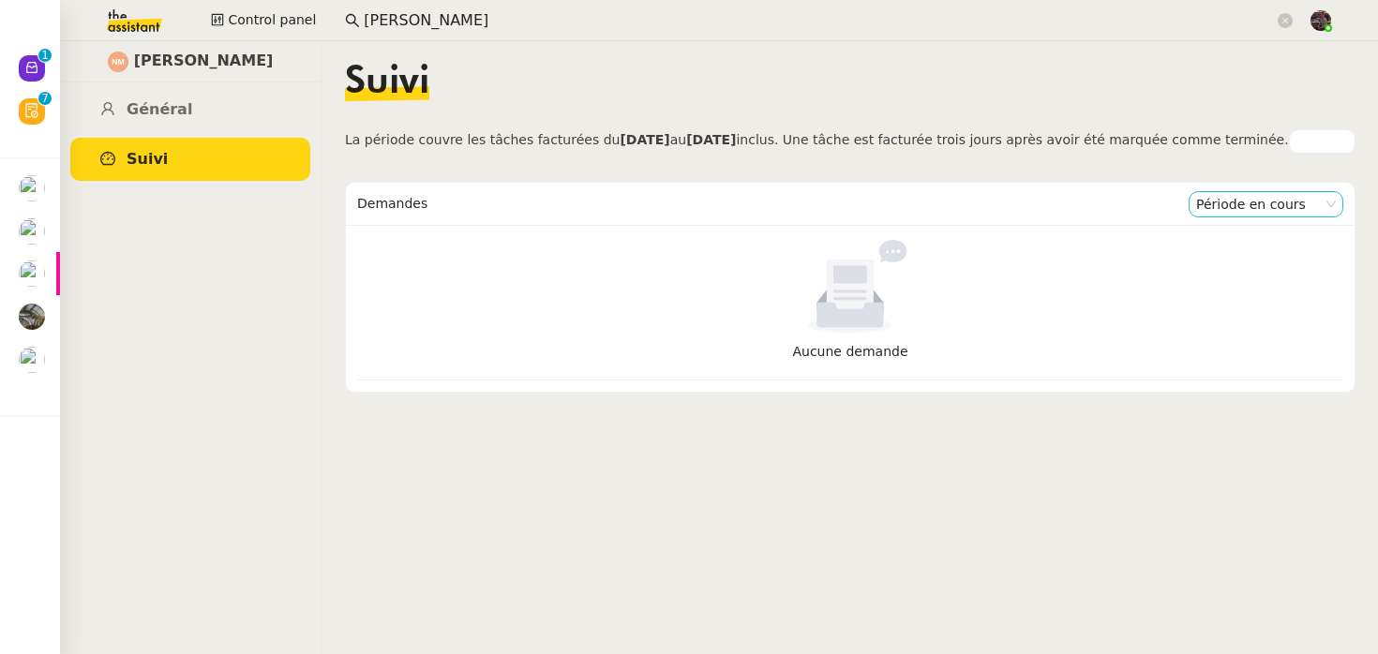
click at [1210, 204] on nz-select-item "Période en cours" at bounding box center [1266, 204] width 140 height 24
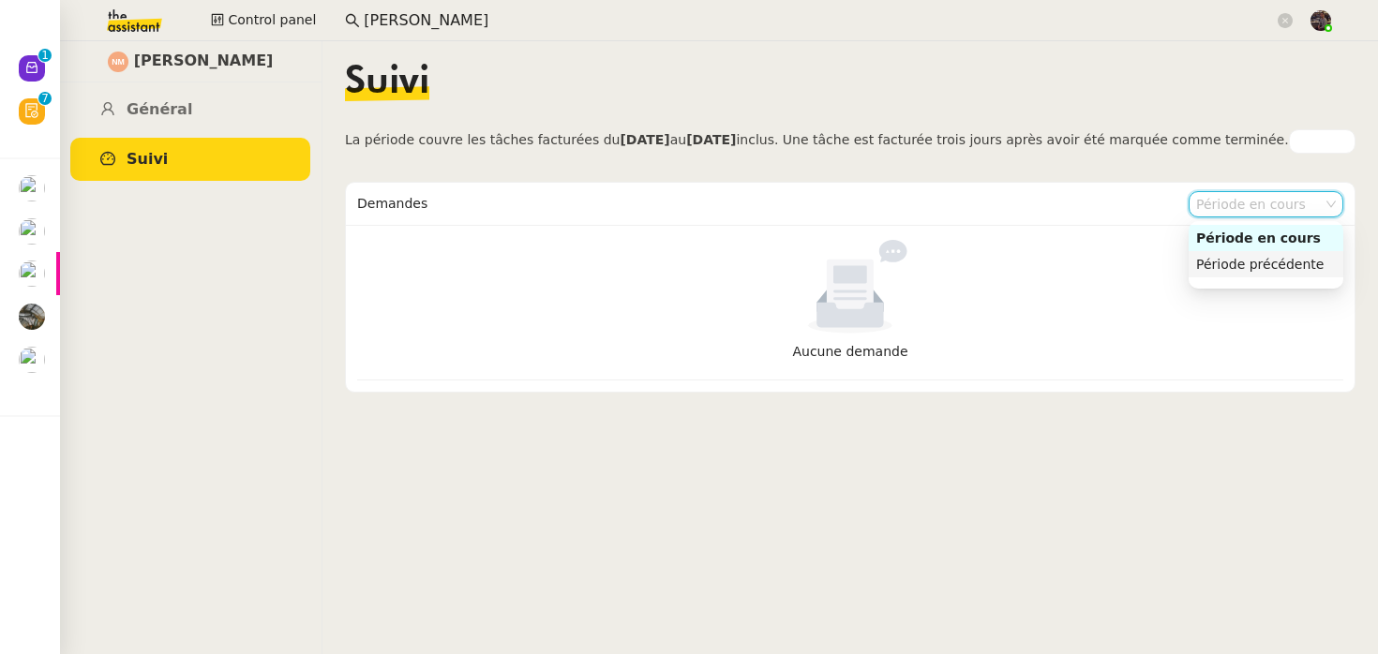
click at [1226, 258] on div "Période précédente" at bounding box center [1266, 264] width 140 height 17
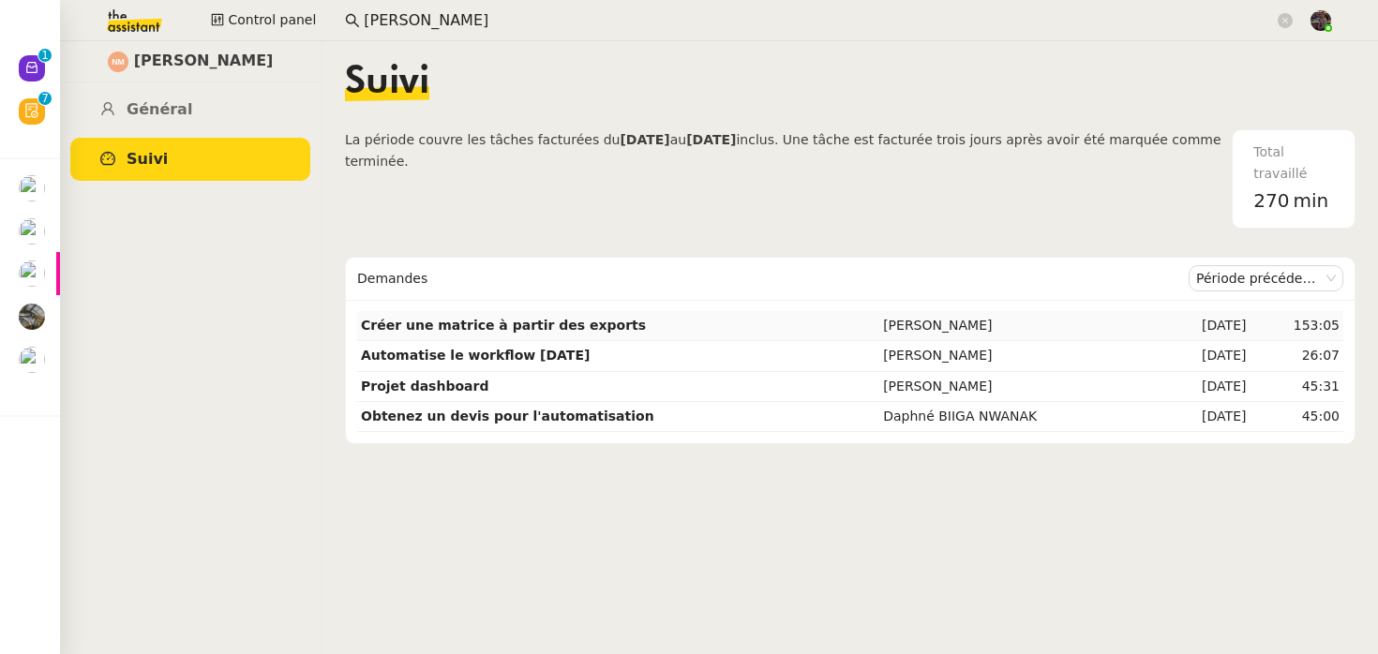
click at [1291, 324] on td "153:05" at bounding box center [1297, 326] width 94 height 30
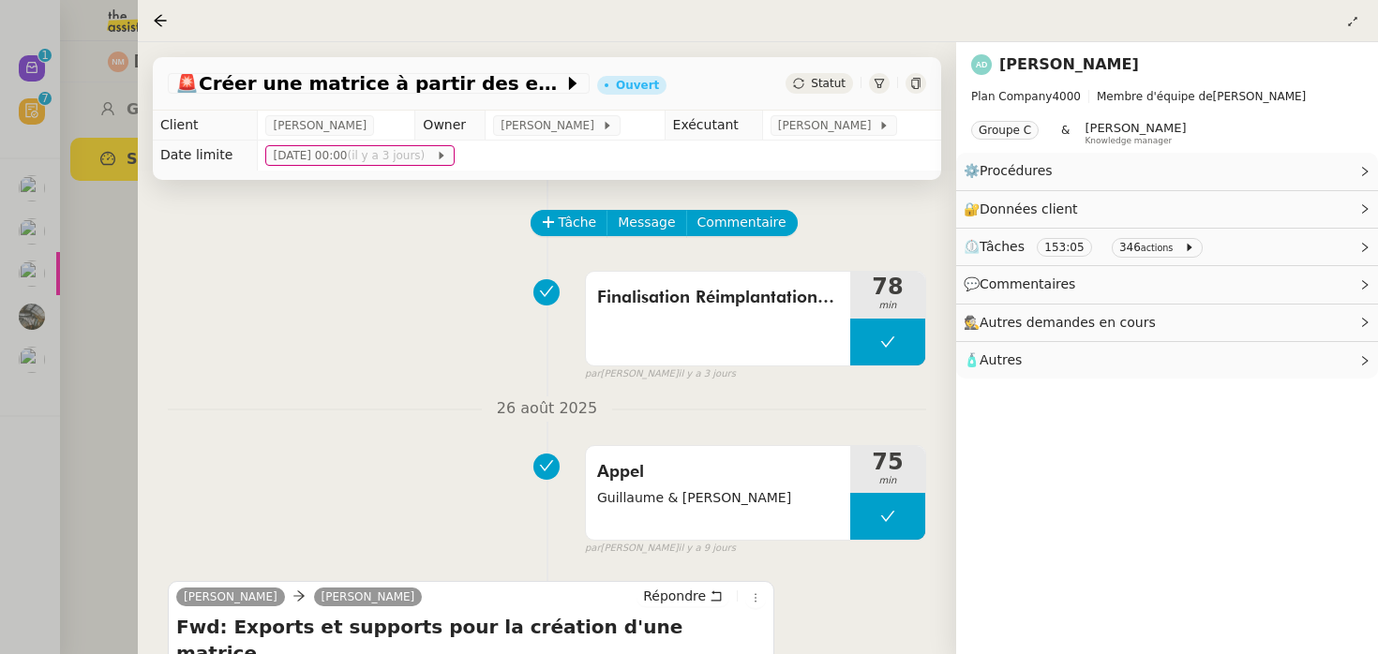
click at [82, 389] on div at bounding box center [689, 327] width 1378 height 654
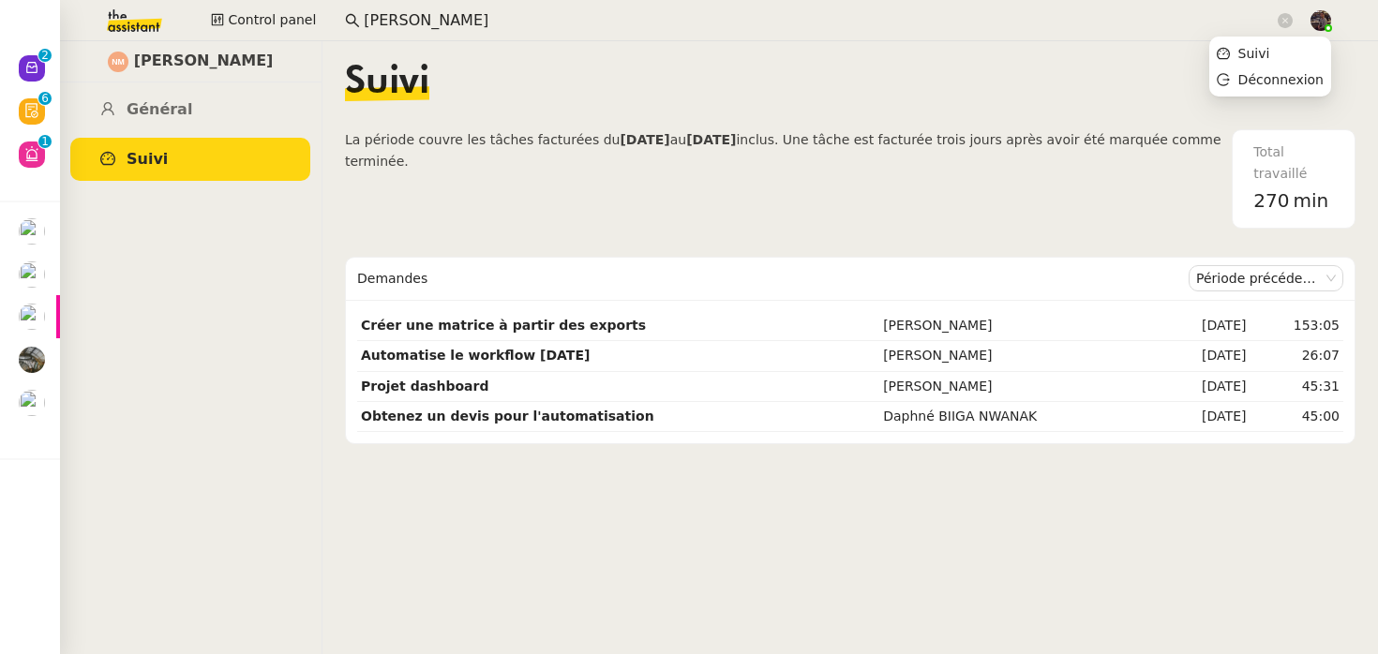
click at [1327, 25] on div at bounding box center [1321, 20] width 21 height 21
click at [1291, 59] on li "Suivi" at bounding box center [1270, 53] width 122 height 26
click at [597, 349] on td "Automatise le workflow [DATE]" at bounding box center [618, 356] width 522 height 30
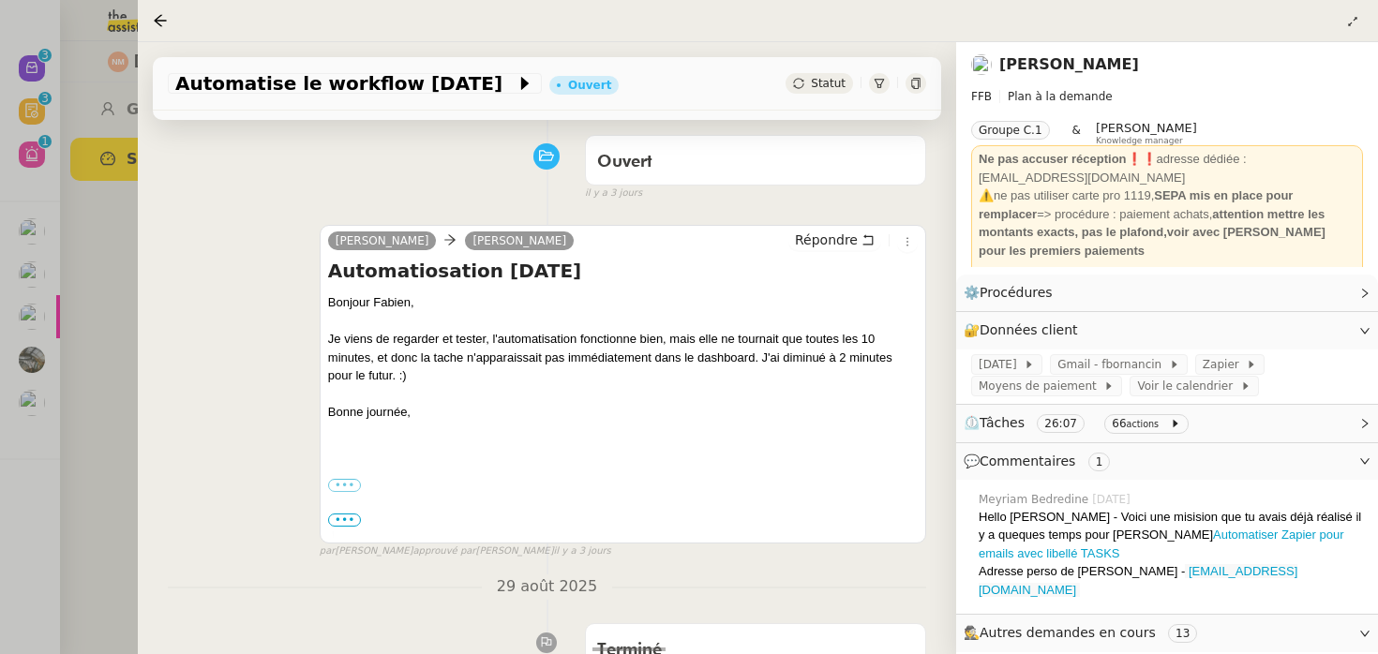
scroll to position [148, 0]
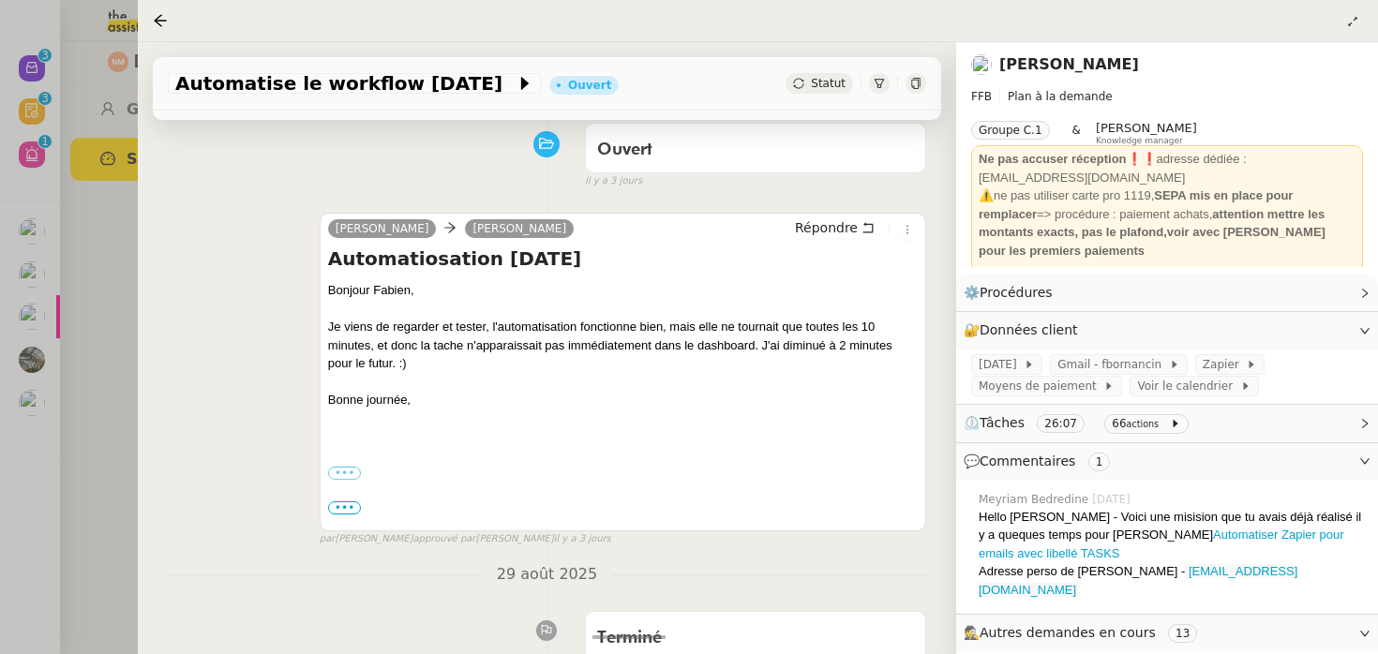
click at [202, 471] on div "camille Fabien Bornancin Répondre Automatiosation Monday Bonjour Fabien, Je vie…" at bounding box center [547, 372] width 758 height 352
click at [93, 504] on div at bounding box center [689, 327] width 1378 height 654
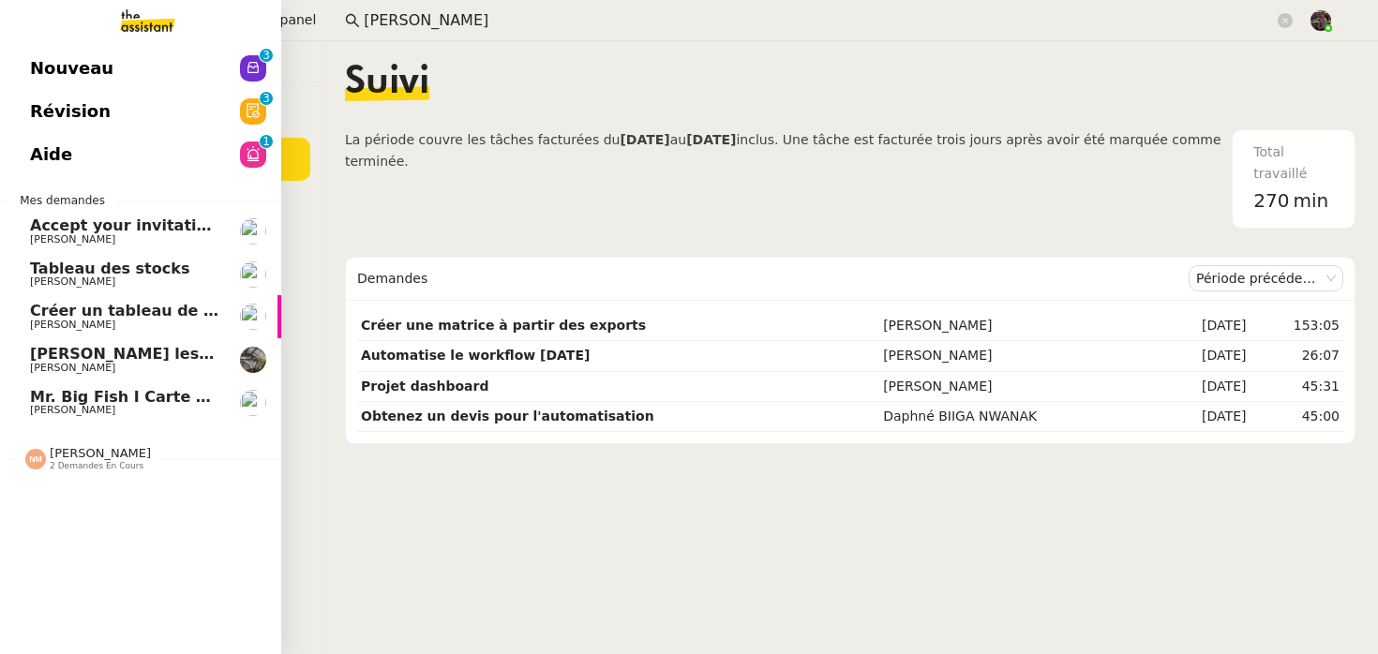
click at [52, 63] on span "Nouveau" at bounding box center [71, 68] width 83 height 28
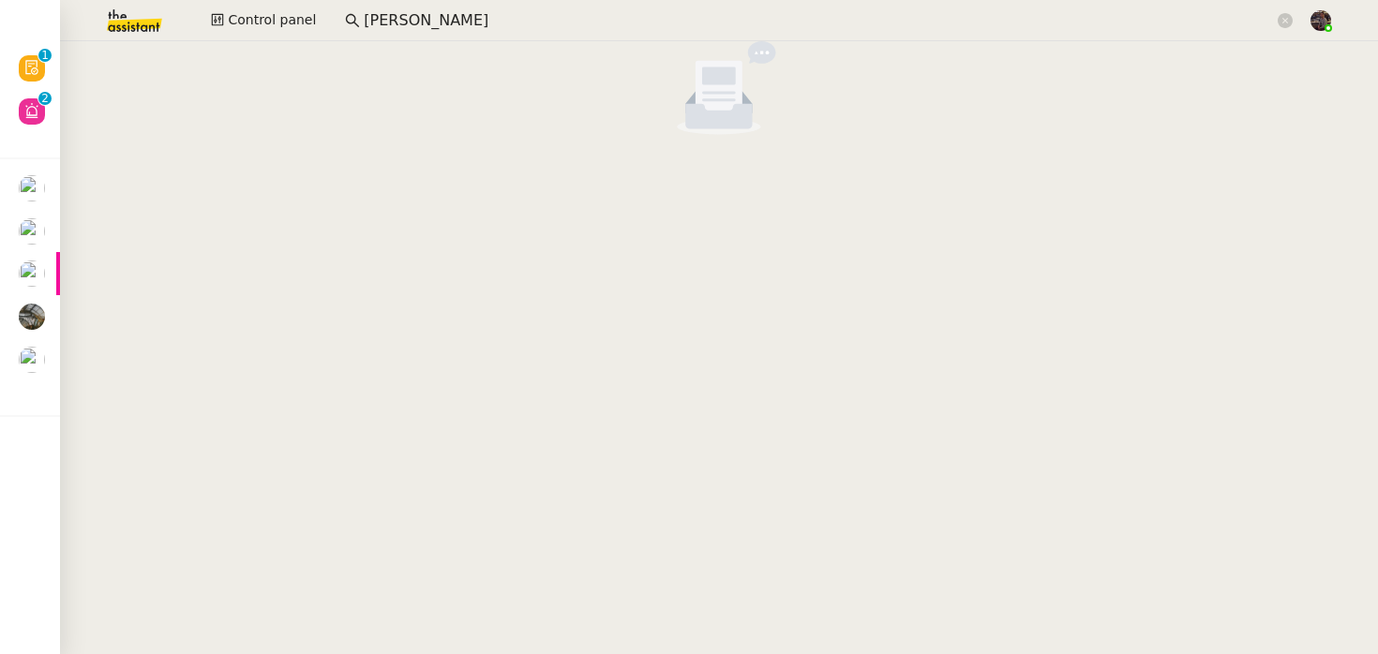
click at [445, 18] on input "nicolas morin" at bounding box center [819, 20] width 910 height 25
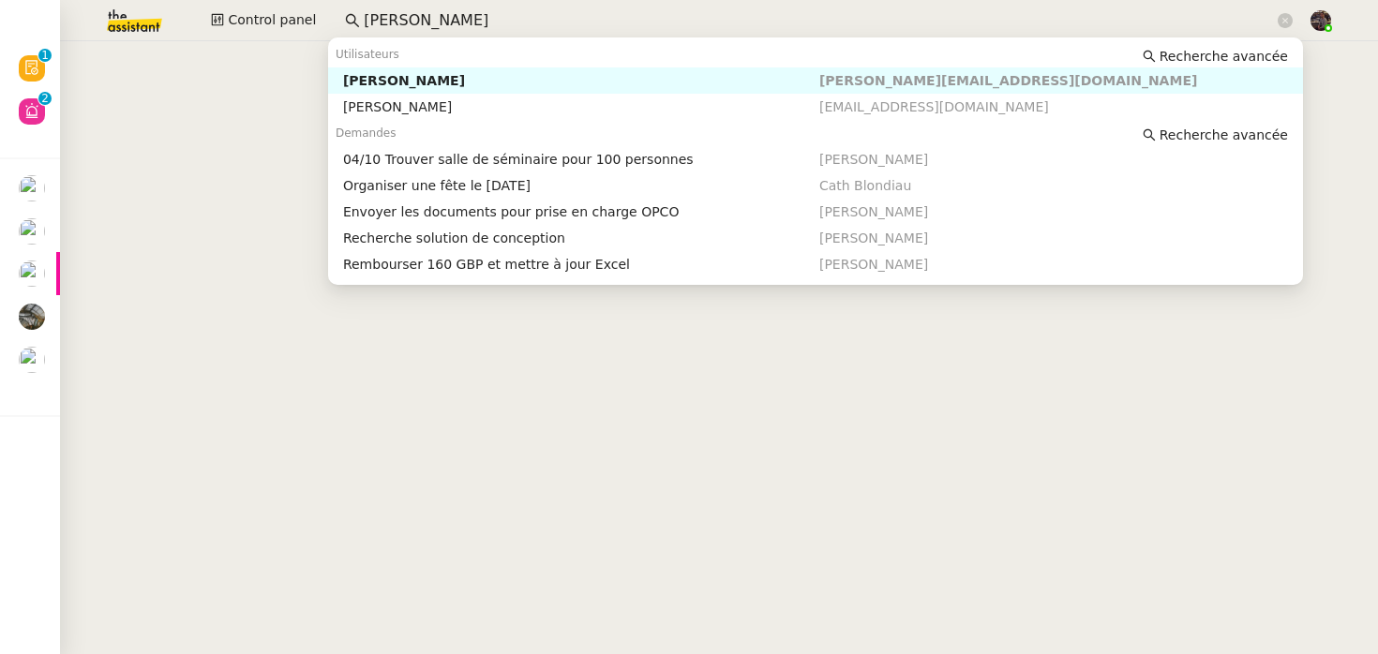
click at [445, 18] on input "nicolas morin" at bounding box center [819, 20] width 910 height 25
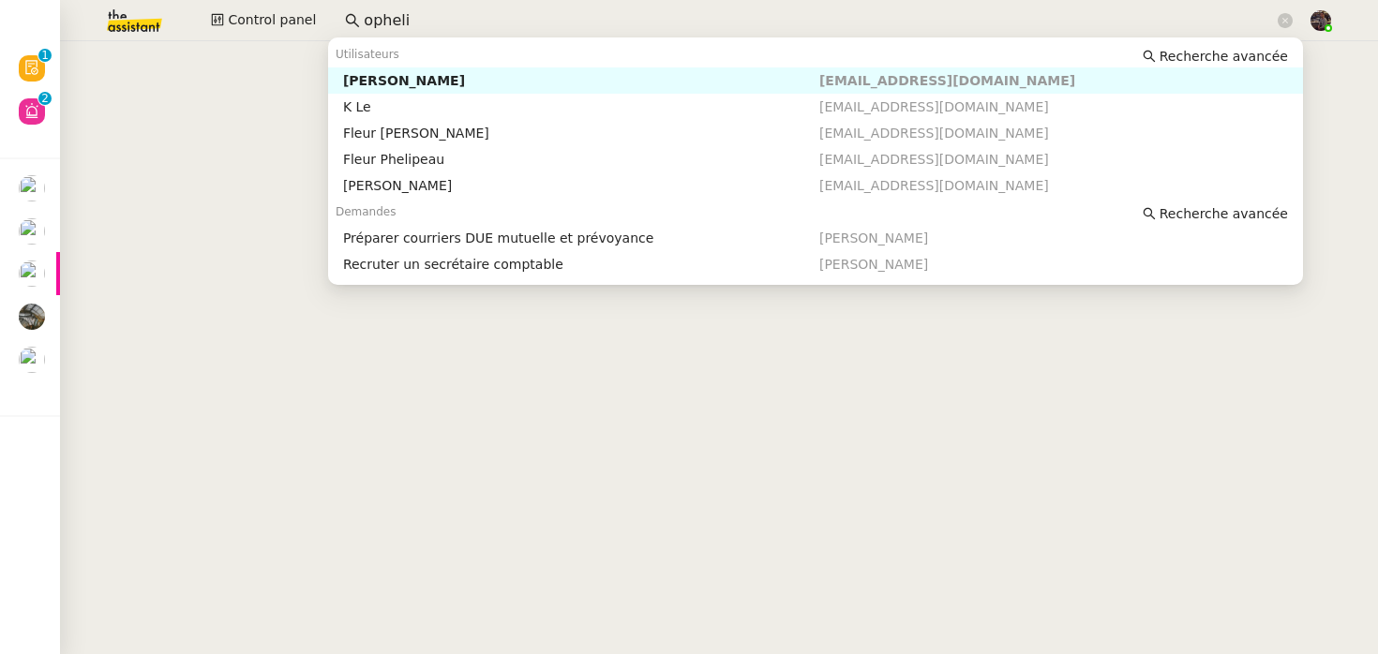
click at [462, 84] on div "[PERSON_NAME]" at bounding box center [581, 80] width 476 height 17
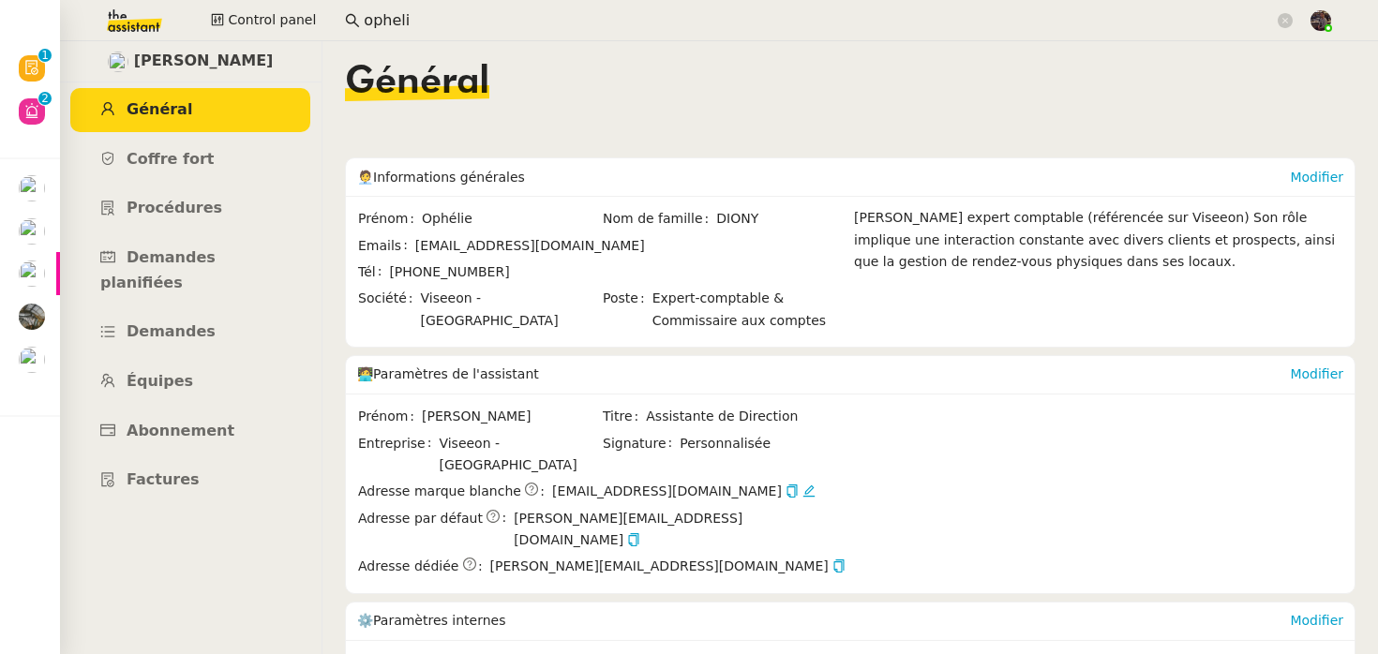
click at [701, 244] on span "ophelie.diony@viseeon.com" at bounding box center [630, 246] width 430 height 22
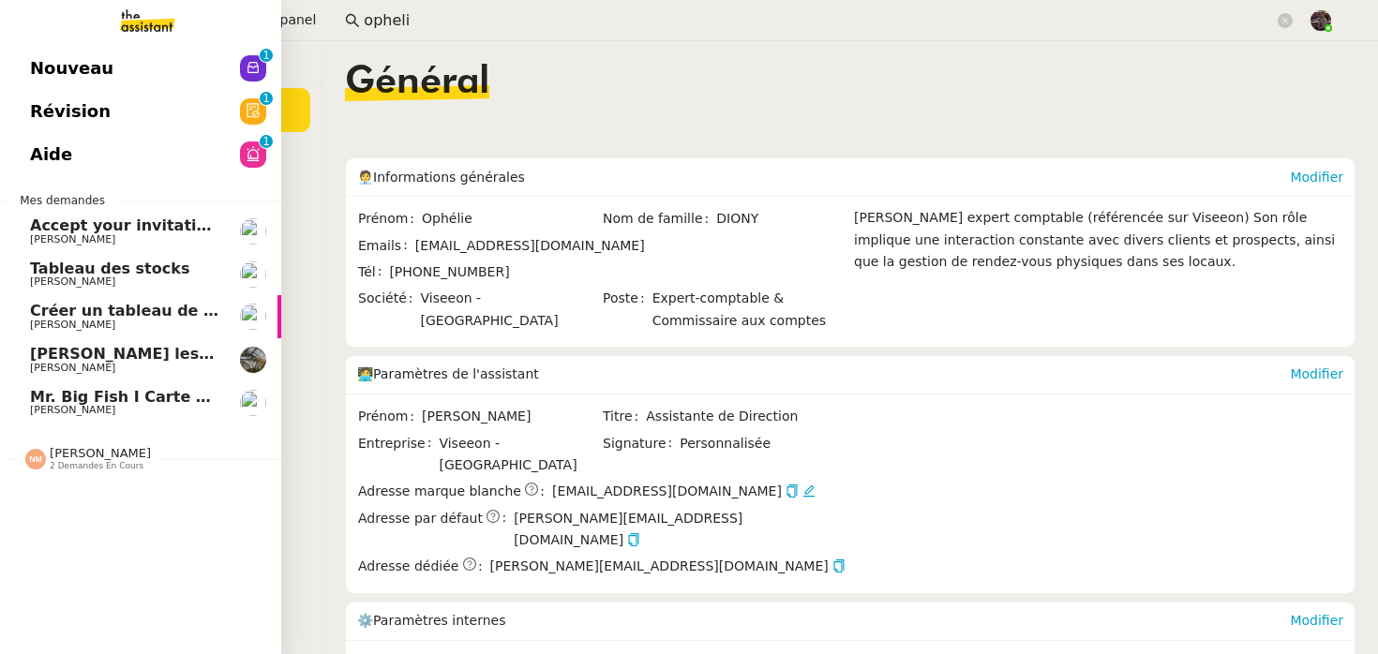
click at [54, 50] on link "Nouveau 0 1 2 3 4 5 6 7 8 9" at bounding box center [140, 68] width 281 height 43
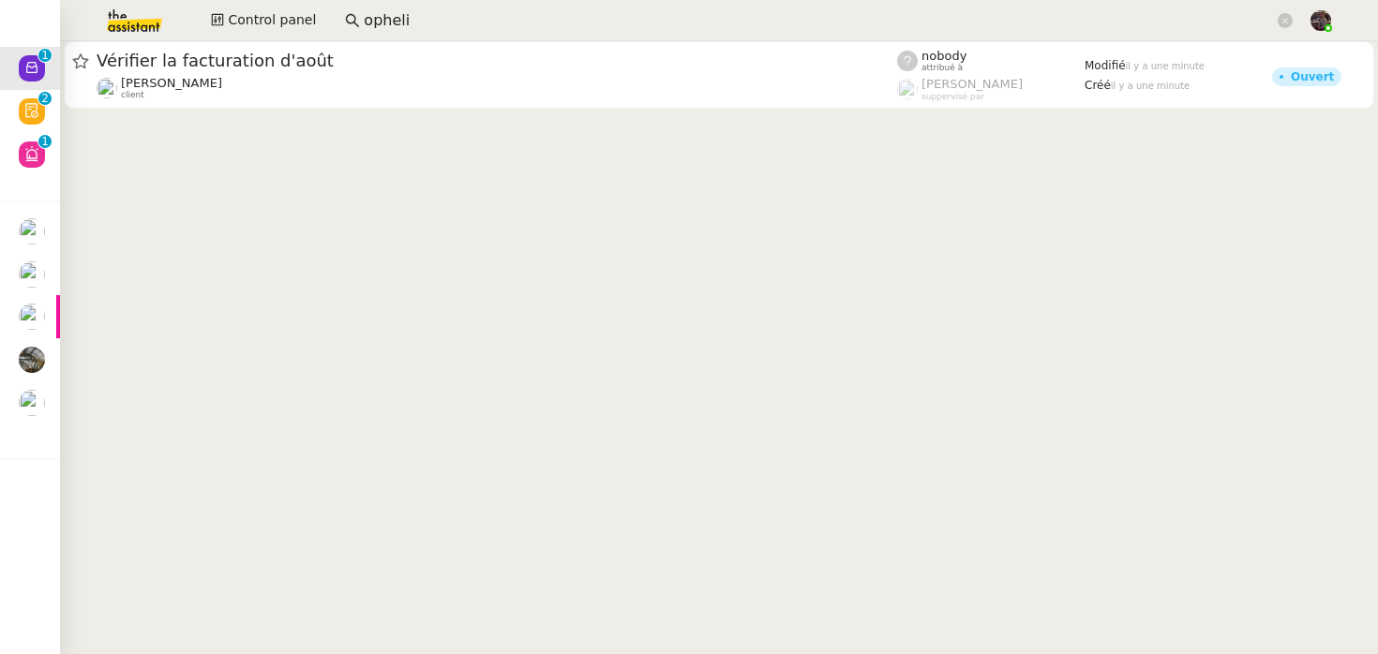
click at [403, 21] on input "opheli" at bounding box center [819, 20] width 910 height 25
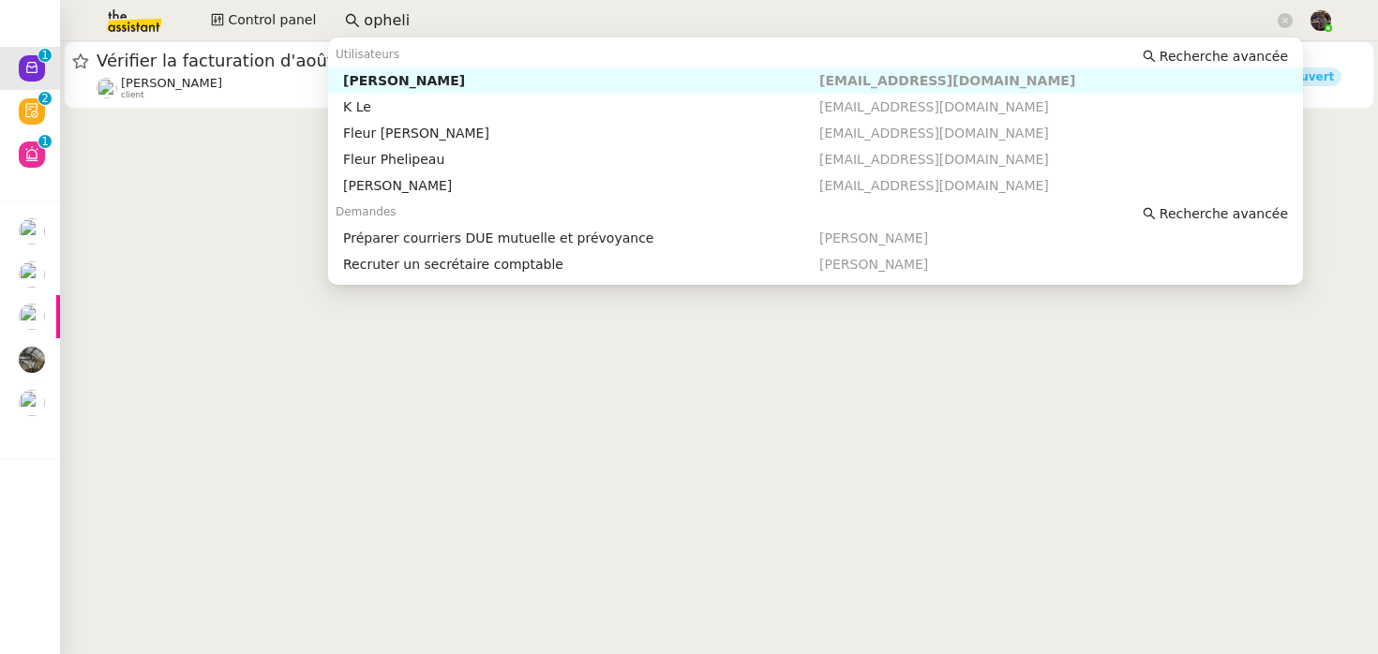
click at [403, 21] on input "opheli" at bounding box center [819, 20] width 910 height 25
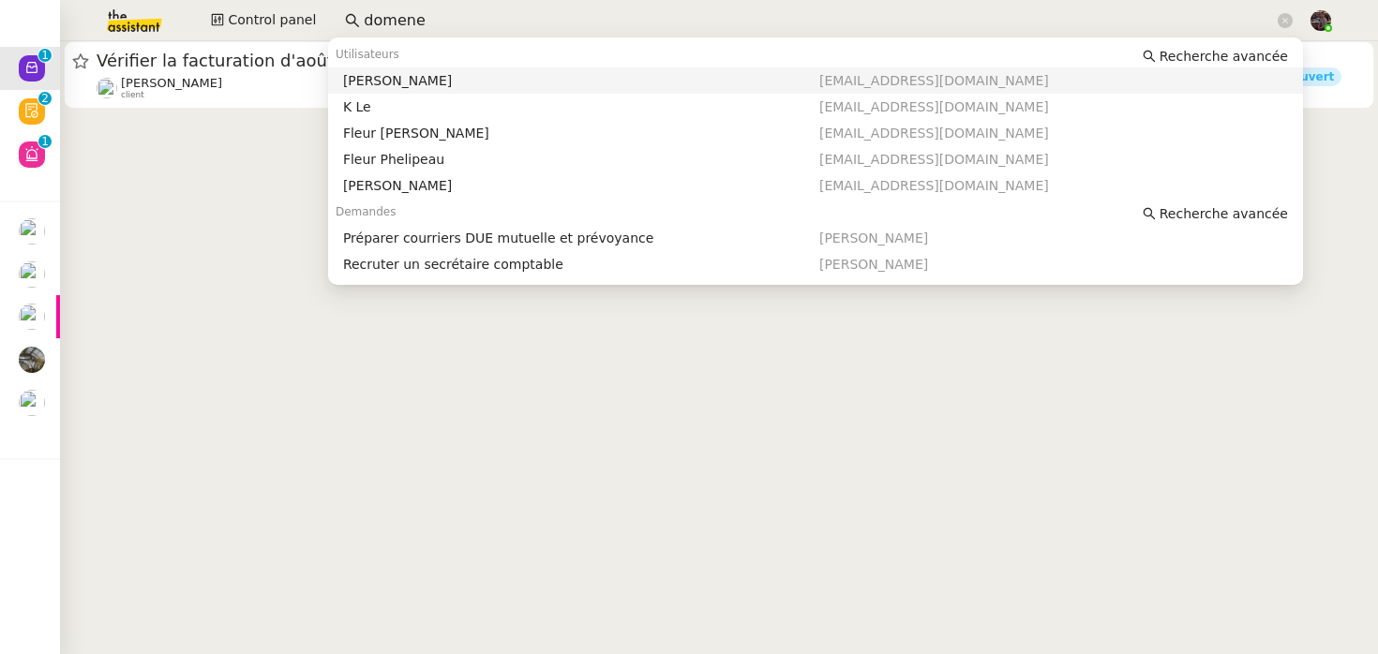
type input "domenec"
click at [408, 21] on input "domenec" at bounding box center [819, 20] width 910 height 25
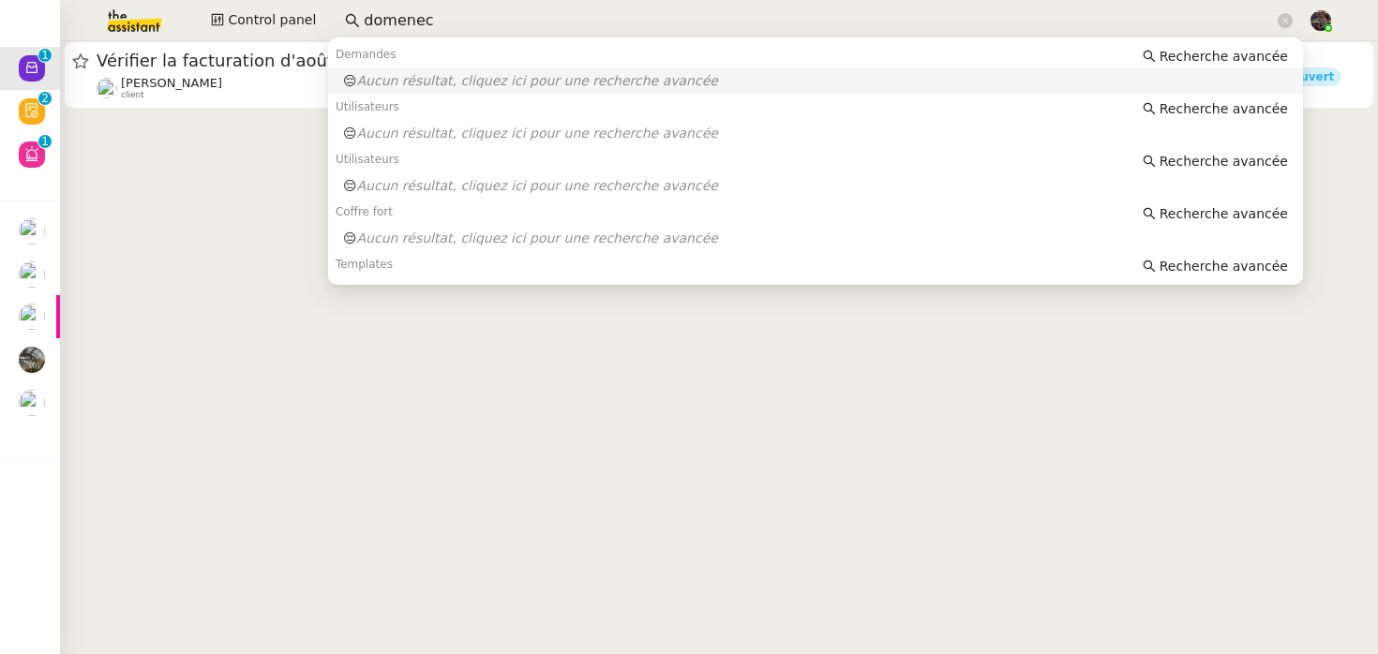
type input "domenech"
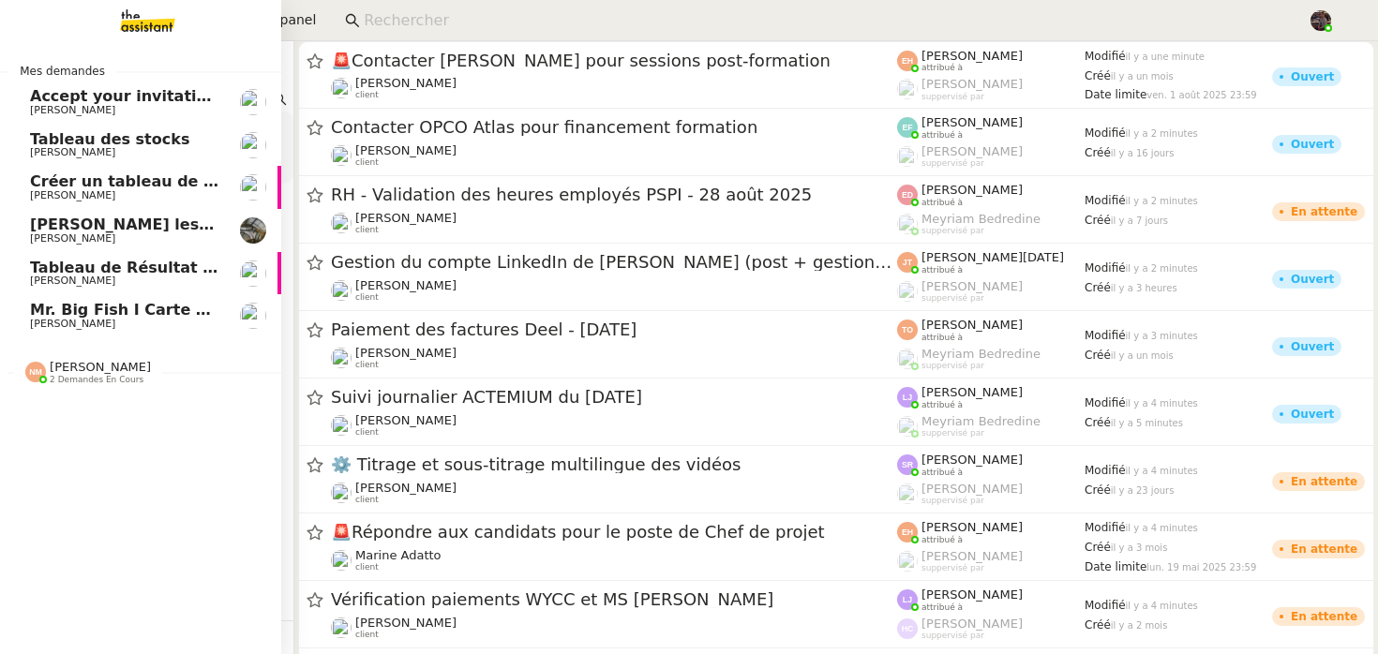
click at [140, 320] on span "[PERSON_NAME]" at bounding box center [124, 324] width 189 height 11
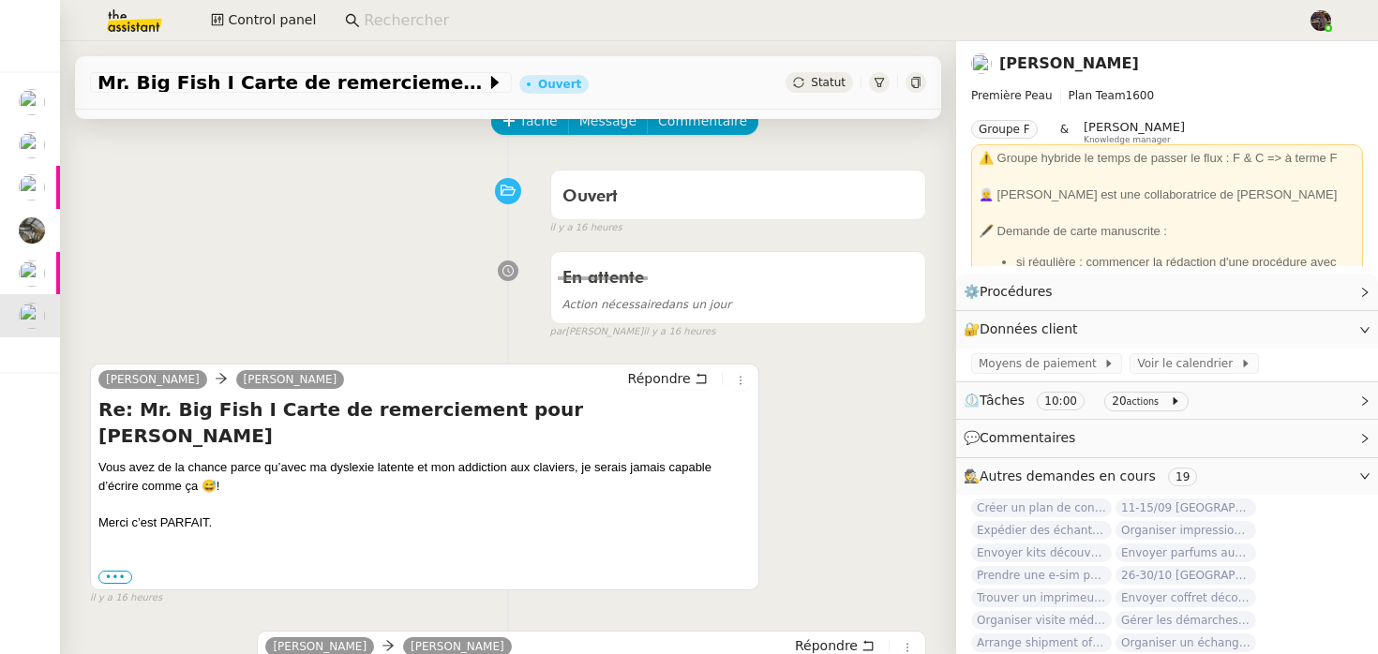
scroll to position [167, 0]
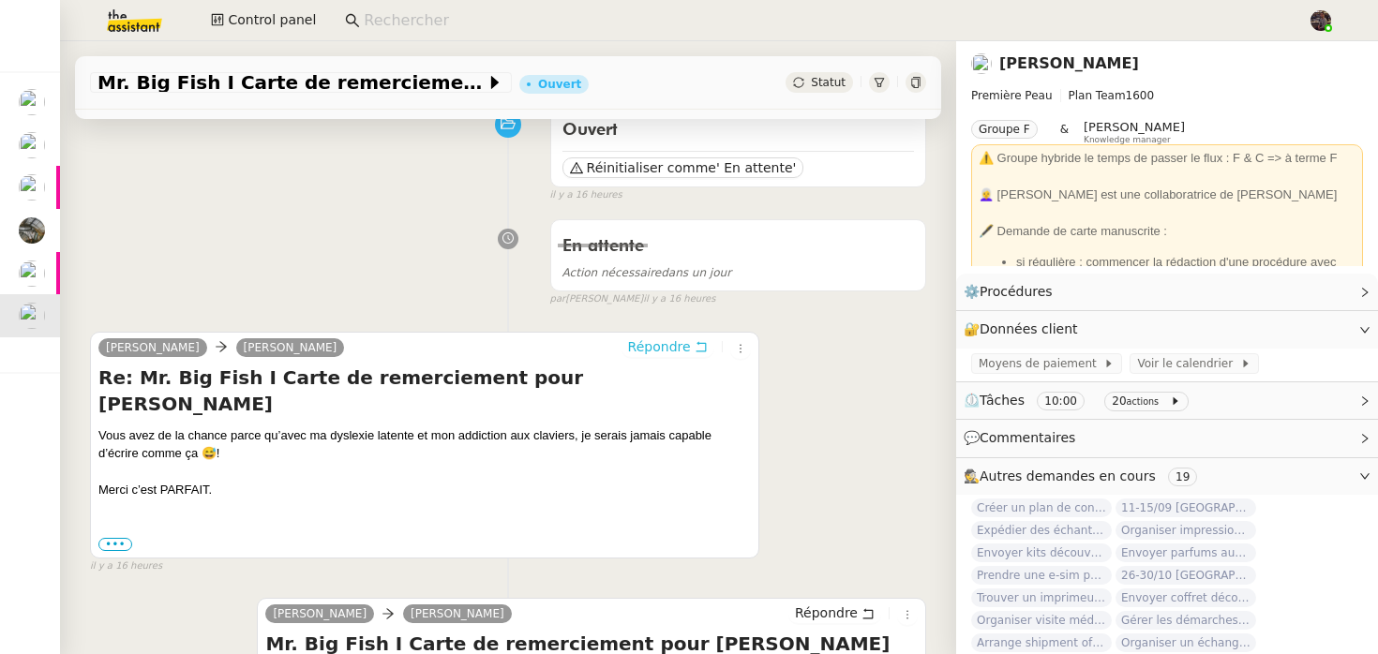
click at [675, 346] on span "Répondre" at bounding box center [659, 347] width 63 height 19
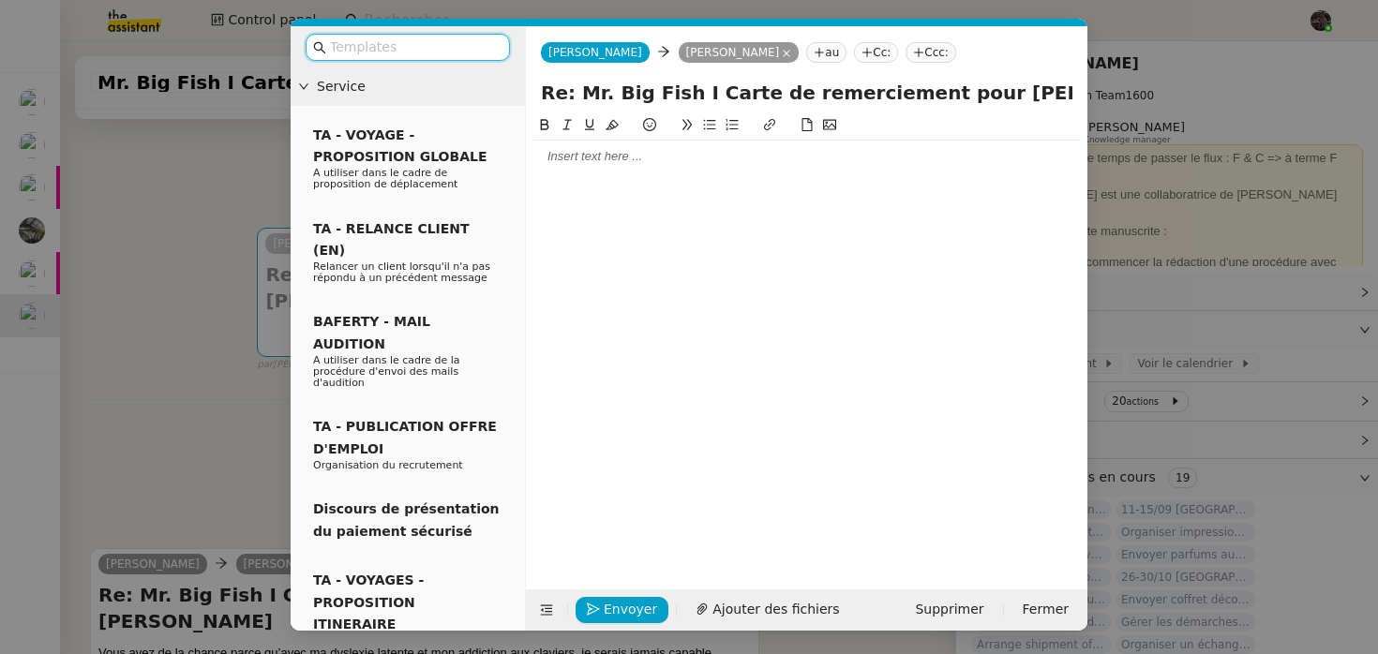
click at [644, 158] on div at bounding box center [806, 156] width 547 height 17
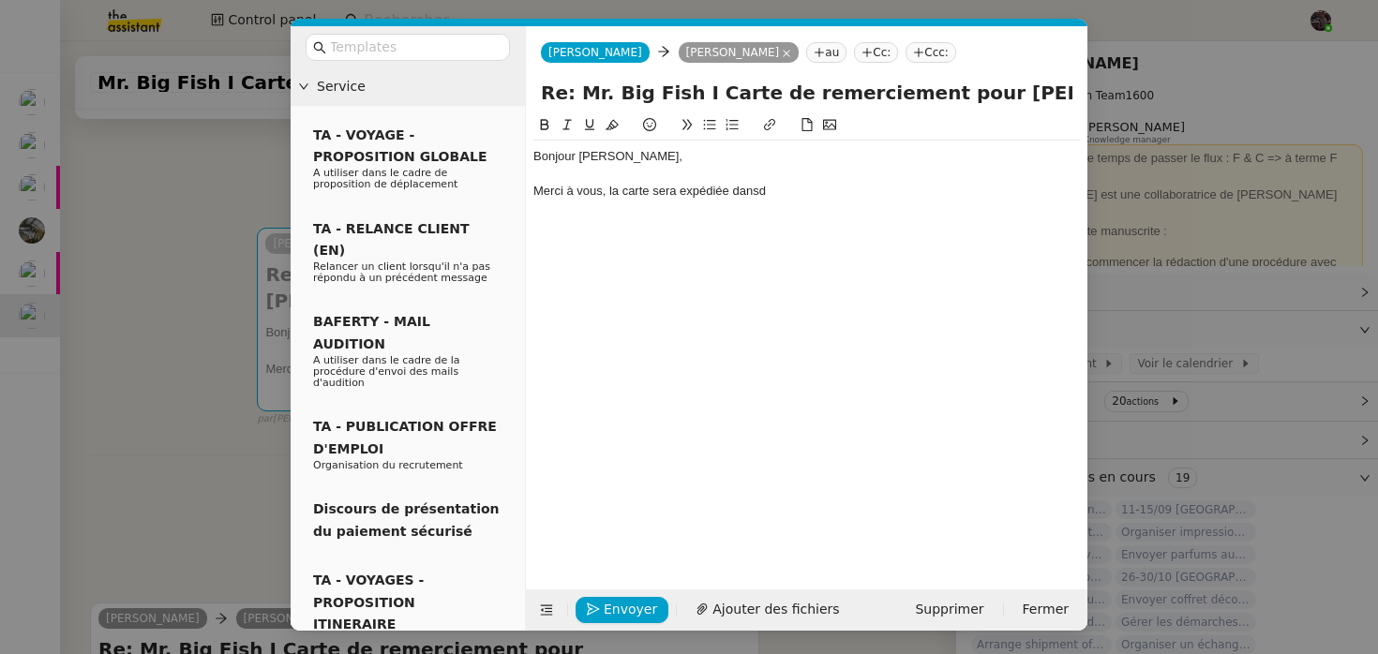
click at [598, 194] on div "Merci à vous, la carte sera expédiée dansd" at bounding box center [806, 191] width 547 height 17
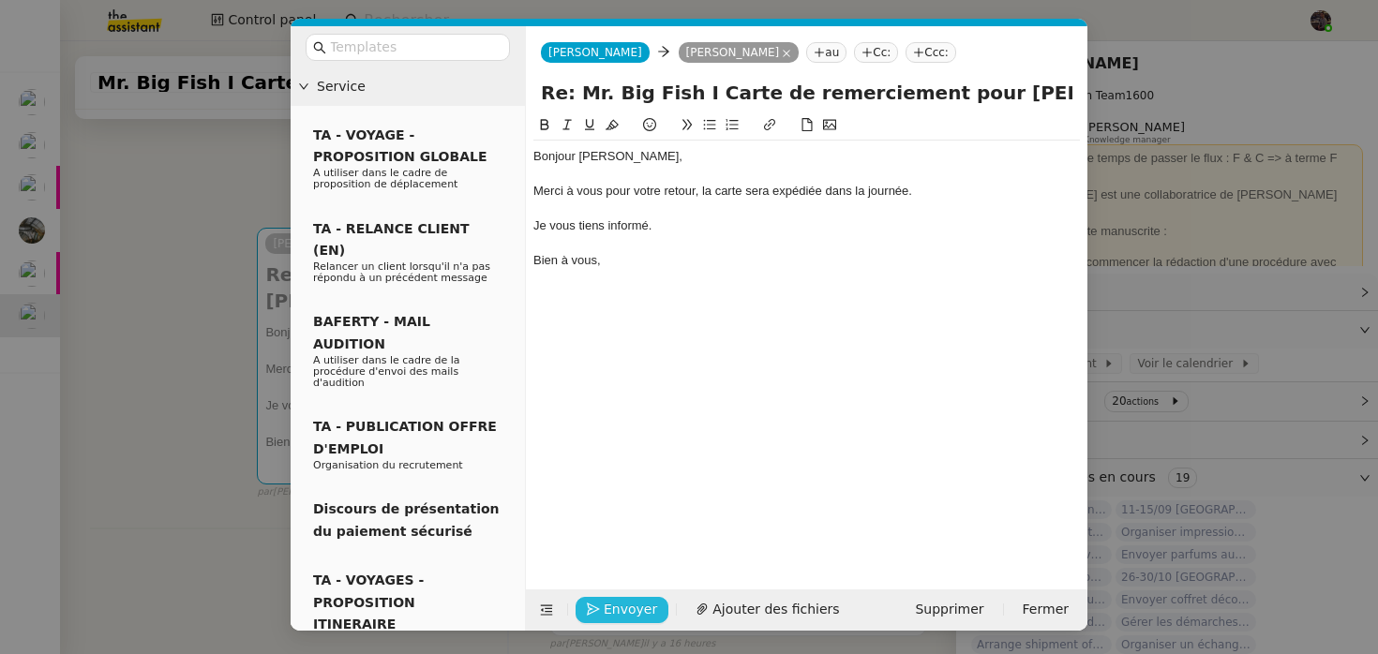
click at [609, 600] on span "Envoyer" at bounding box center [630, 610] width 53 height 22
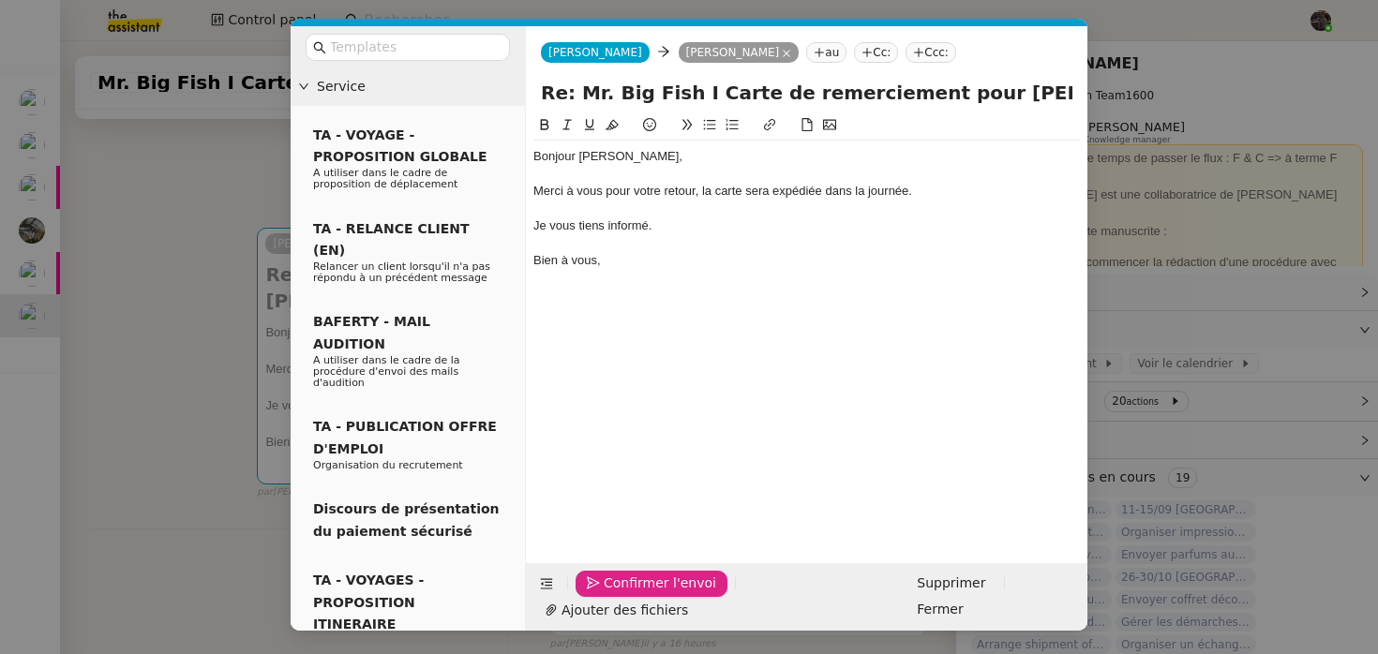
click at [609, 594] on span "Confirmer l'envoi" at bounding box center [660, 584] width 113 height 22
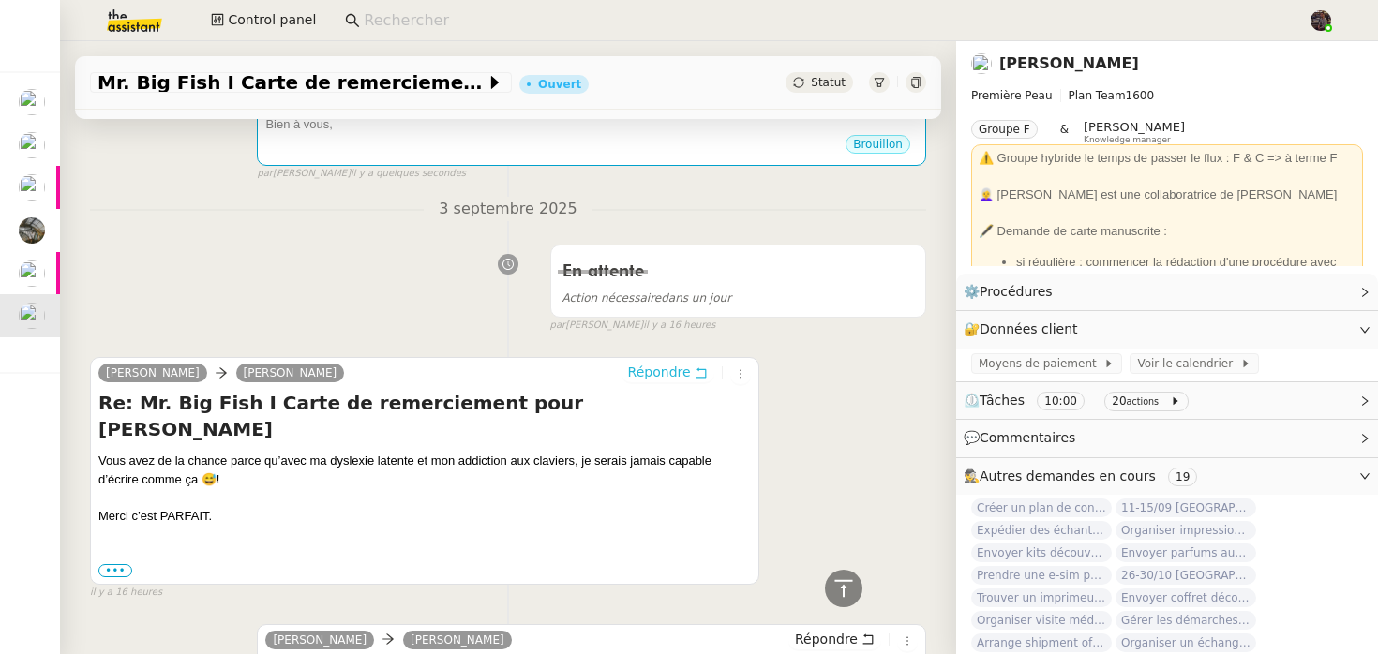
scroll to position [484, 0]
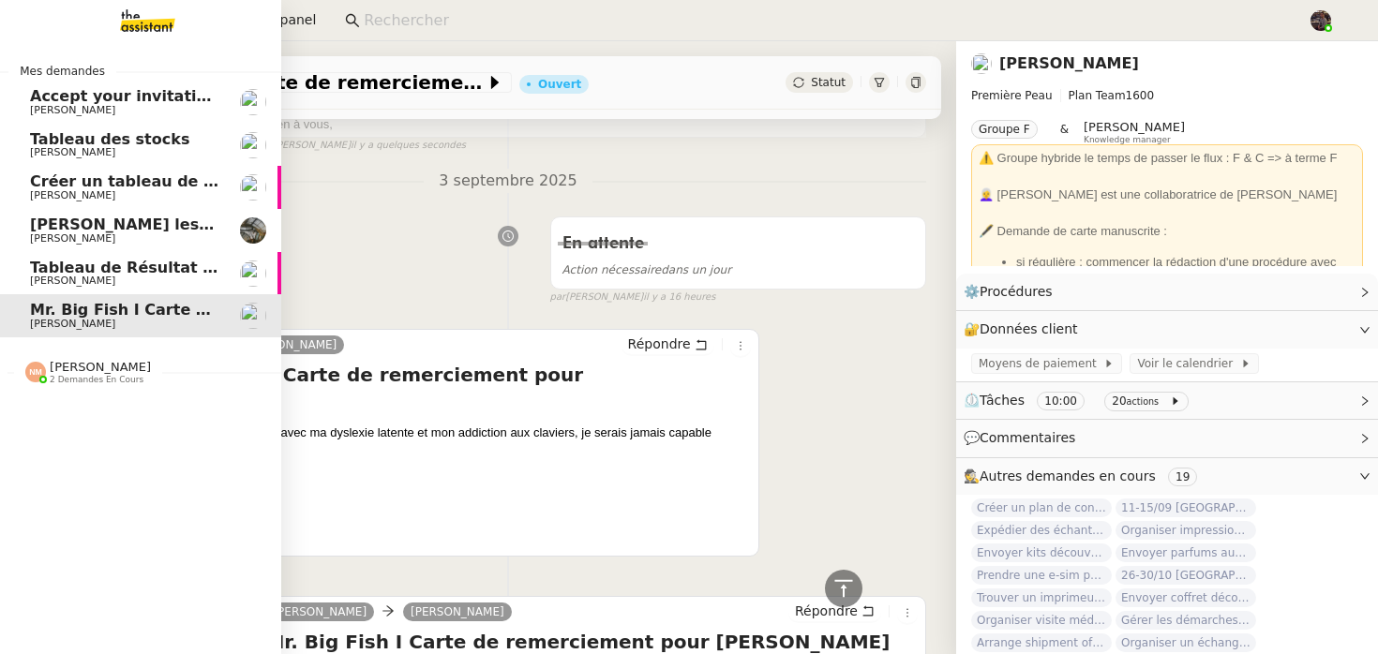
click at [80, 208] on link "Créer un tableau de bord gestion marge PAF Guillaume Farina" at bounding box center [140, 187] width 281 height 43
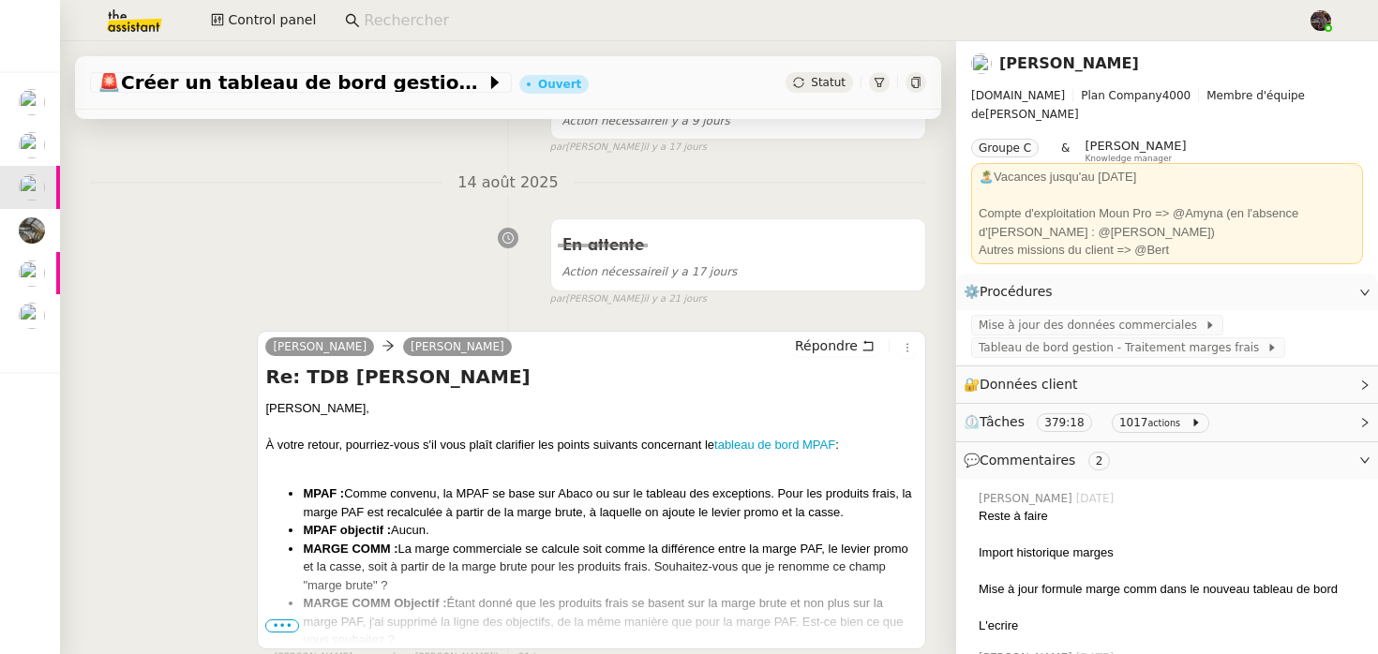
scroll to position [1034, 0]
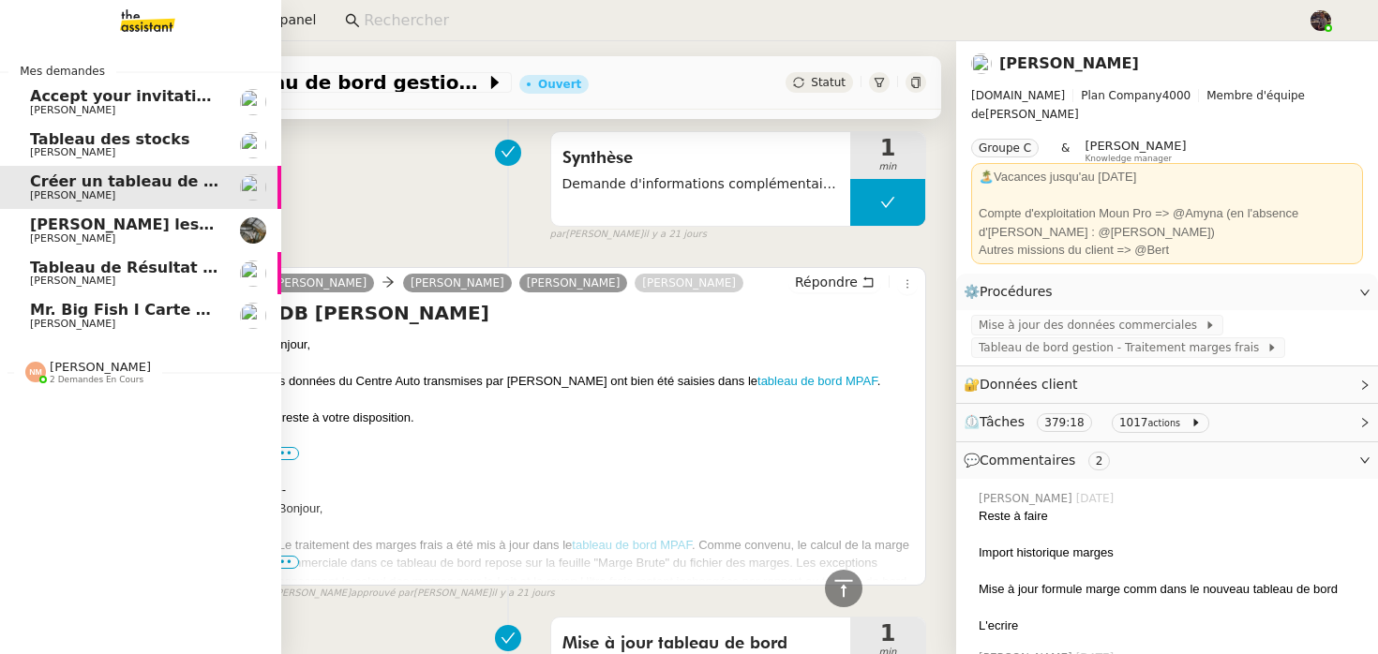
click at [93, 140] on span "Tableau des stocks" at bounding box center [109, 139] width 159 height 18
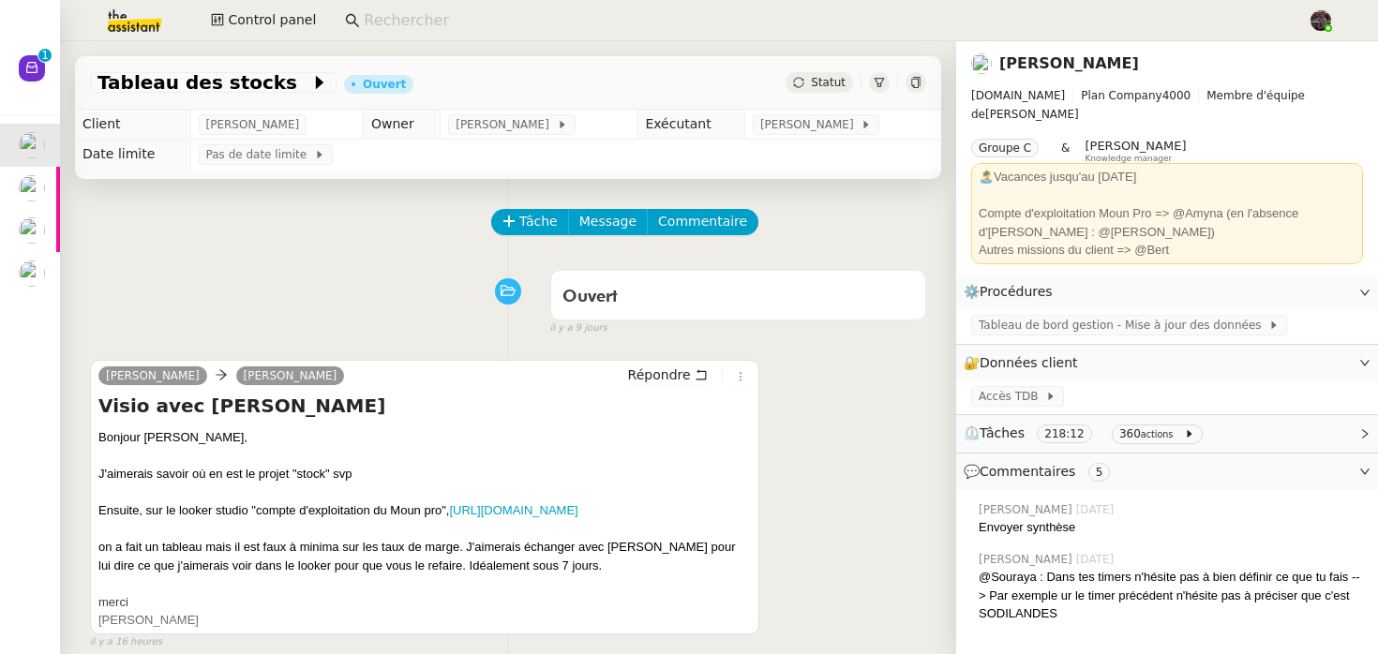
click at [538, 507] on link "[URL][DOMAIN_NAME]" at bounding box center [513, 510] width 128 height 14
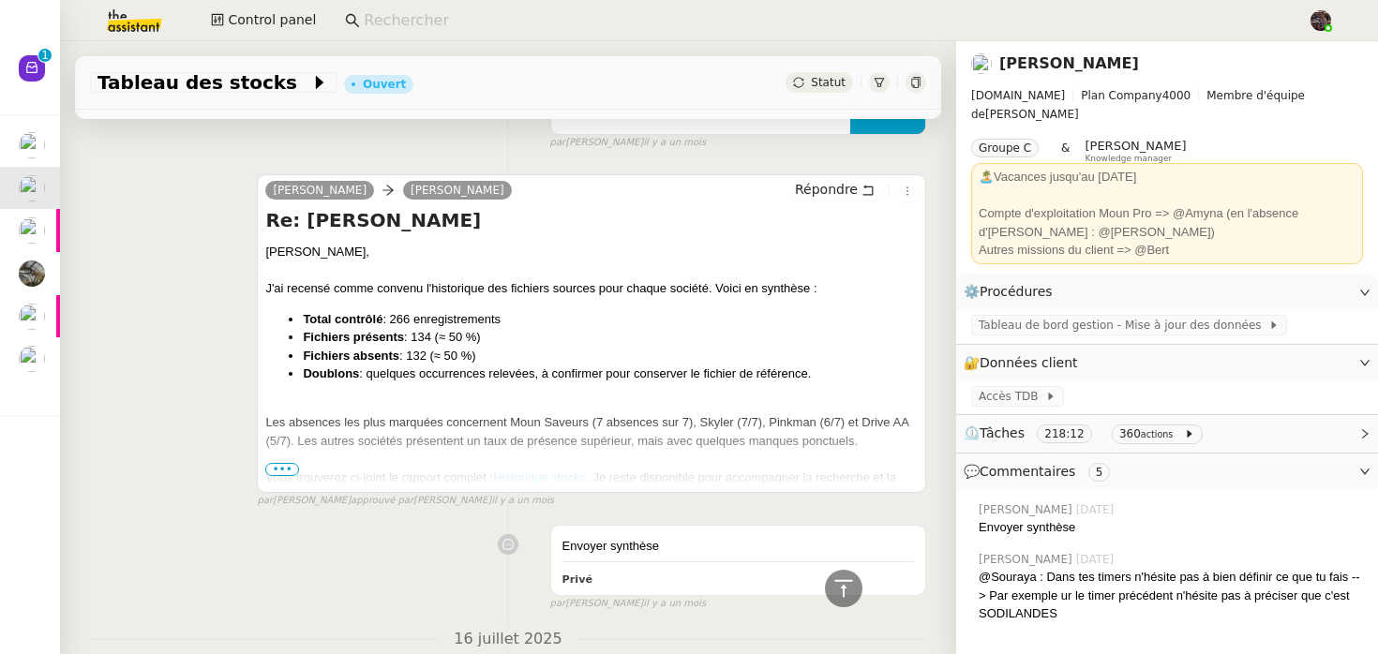
scroll to position [841, 0]
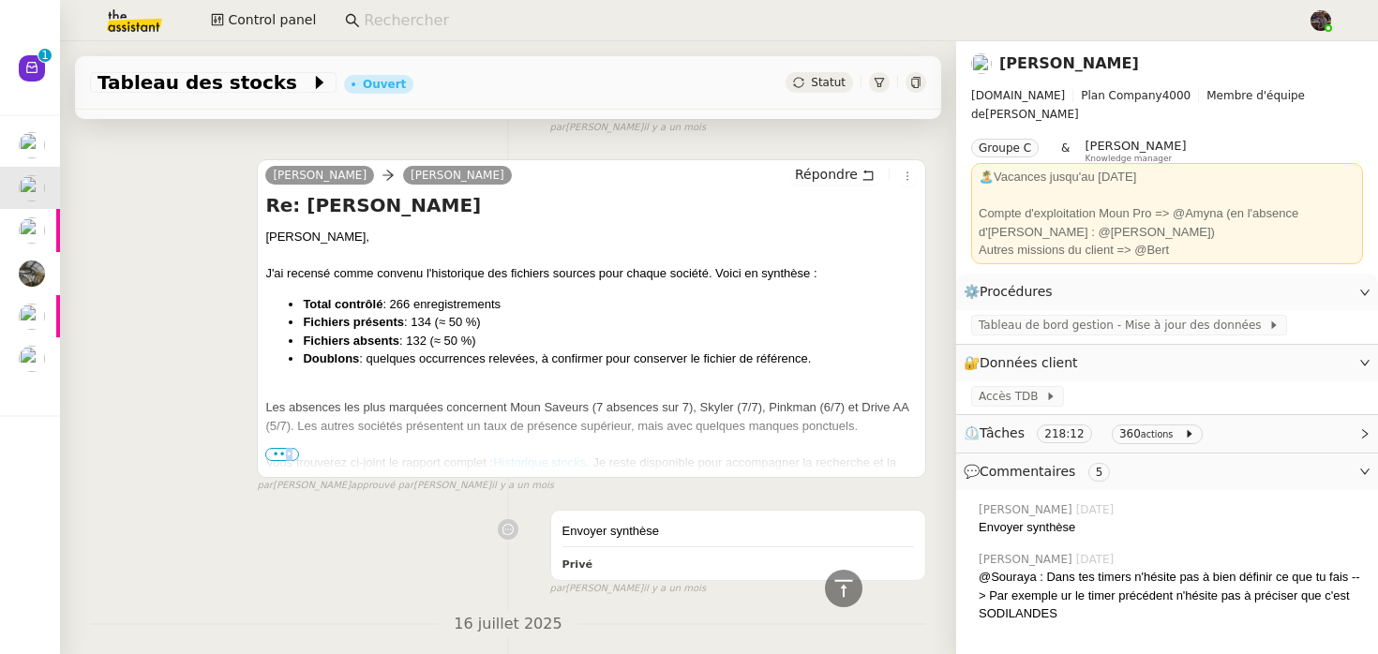
click at [289, 461] on span "•••" at bounding box center [282, 454] width 34 height 13
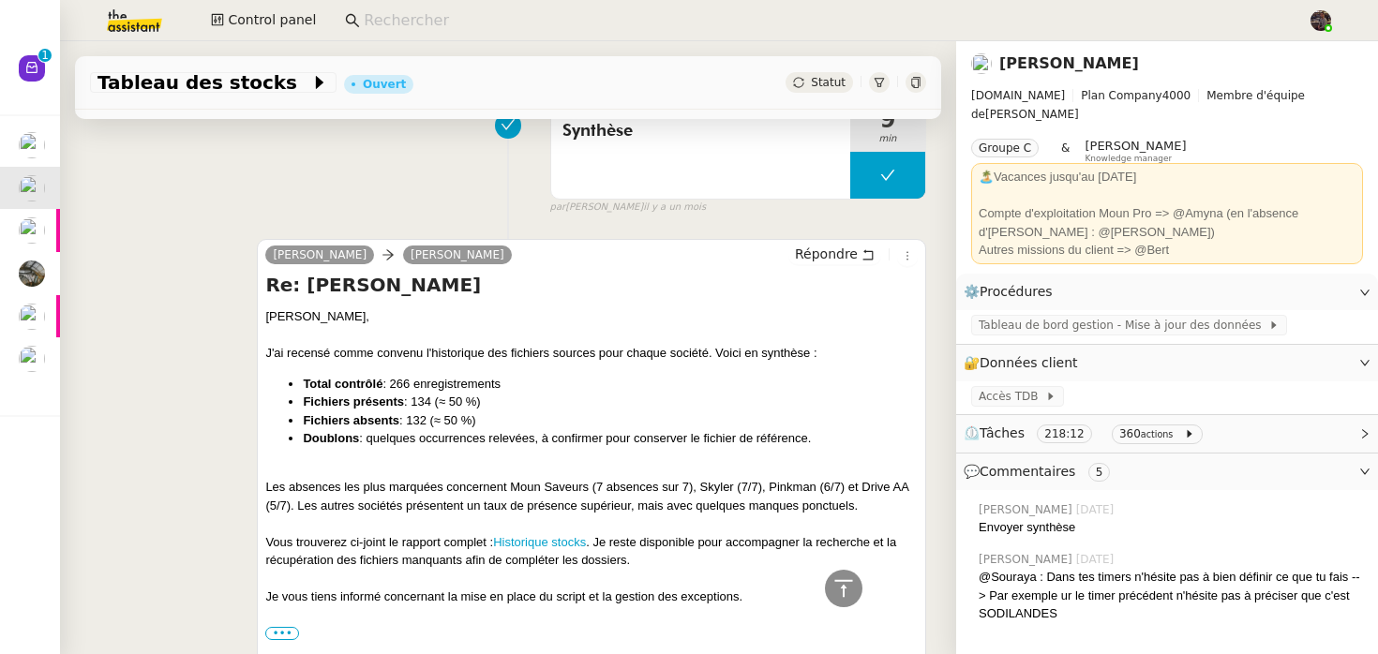
scroll to position [738, 0]
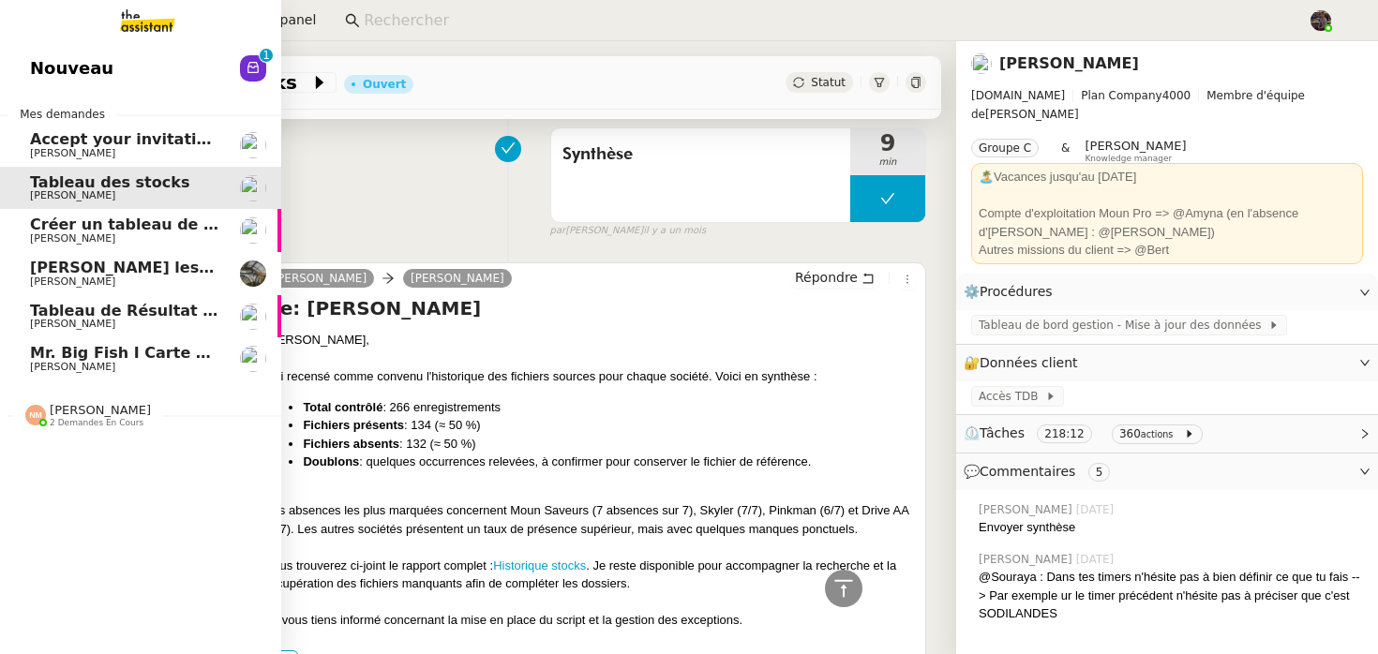
click at [56, 66] on span "Nouveau" at bounding box center [71, 68] width 83 height 28
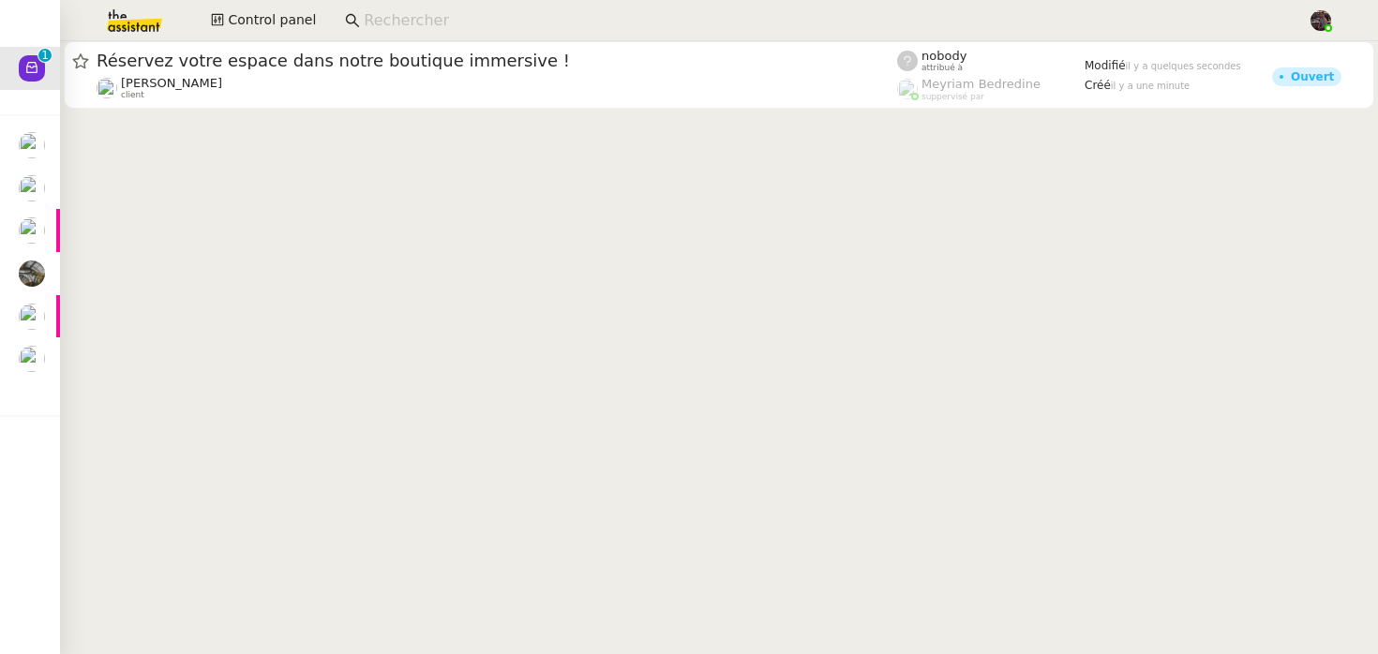
click at [569, 272] on cdk-virtual-scroll-viewport "Réservez votre espace dans notre boutique immersive ! Julien Decroix client nob…" at bounding box center [719, 347] width 1318 height 613
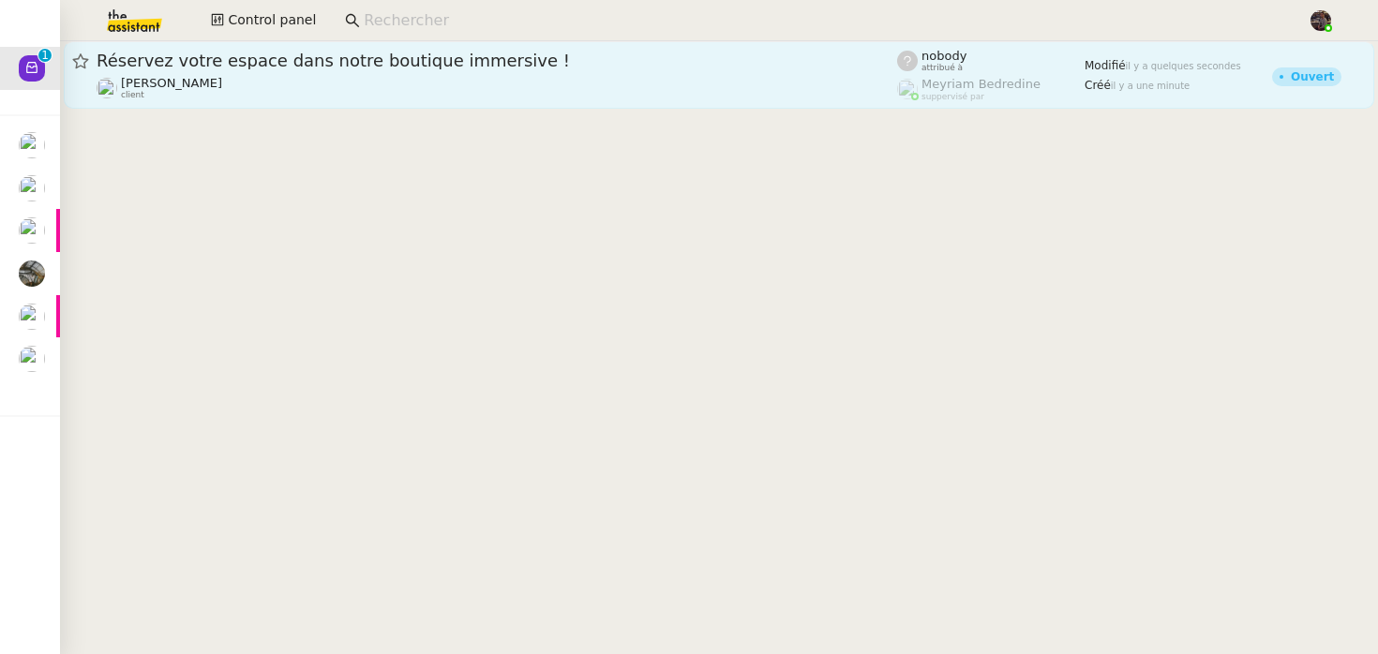
click at [237, 82] on div "Julien Decroix client" at bounding box center [497, 88] width 801 height 24
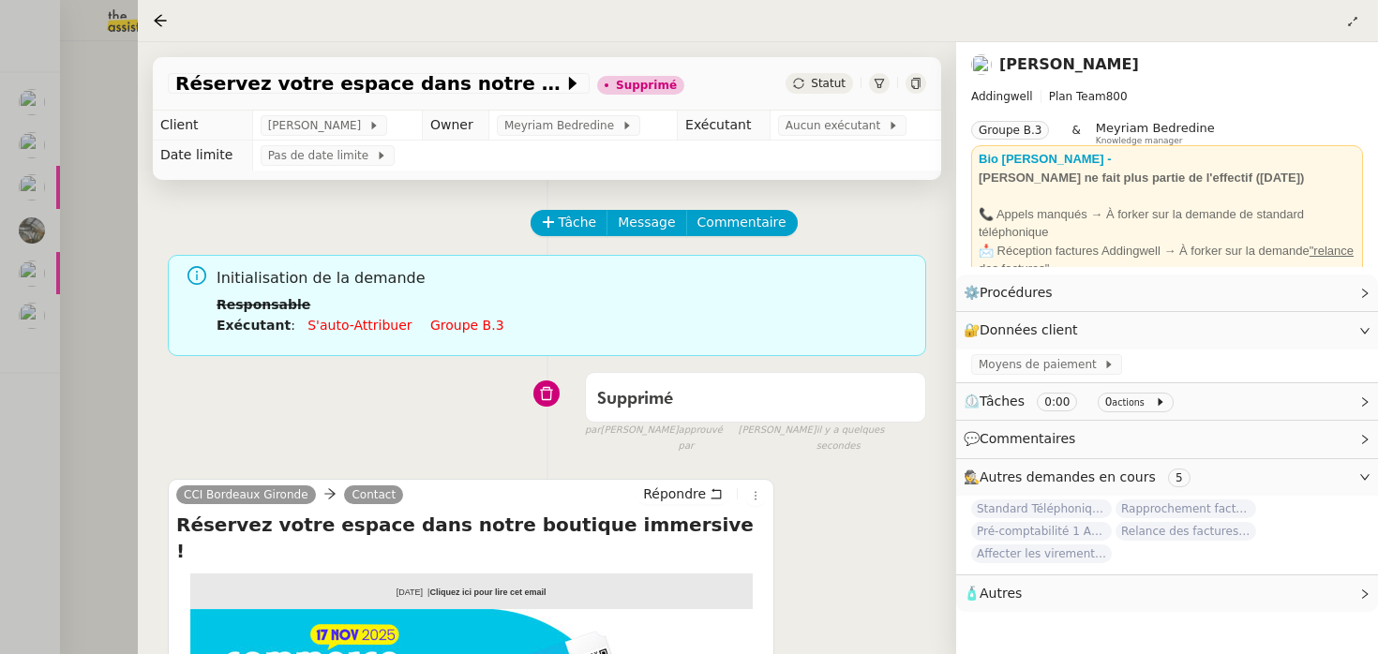
click at [113, 266] on div at bounding box center [689, 327] width 1378 height 654
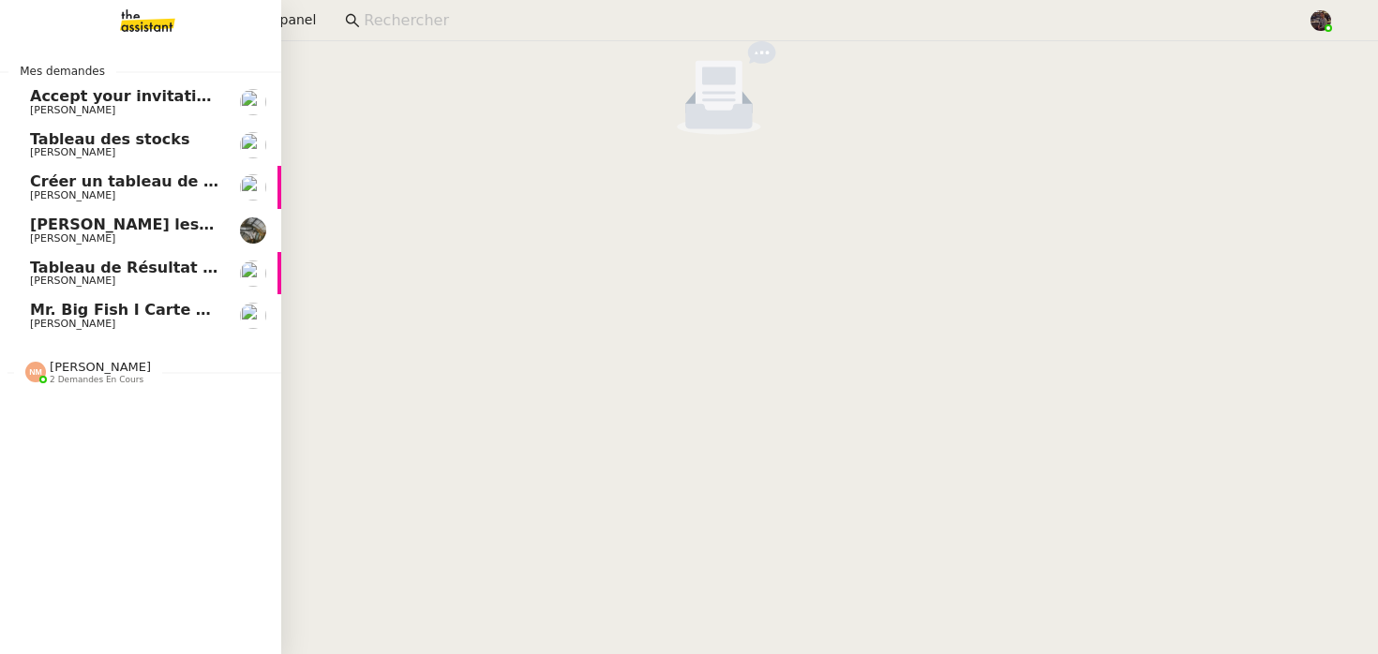
click at [139, 156] on span "[PERSON_NAME]" at bounding box center [124, 152] width 189 height 11
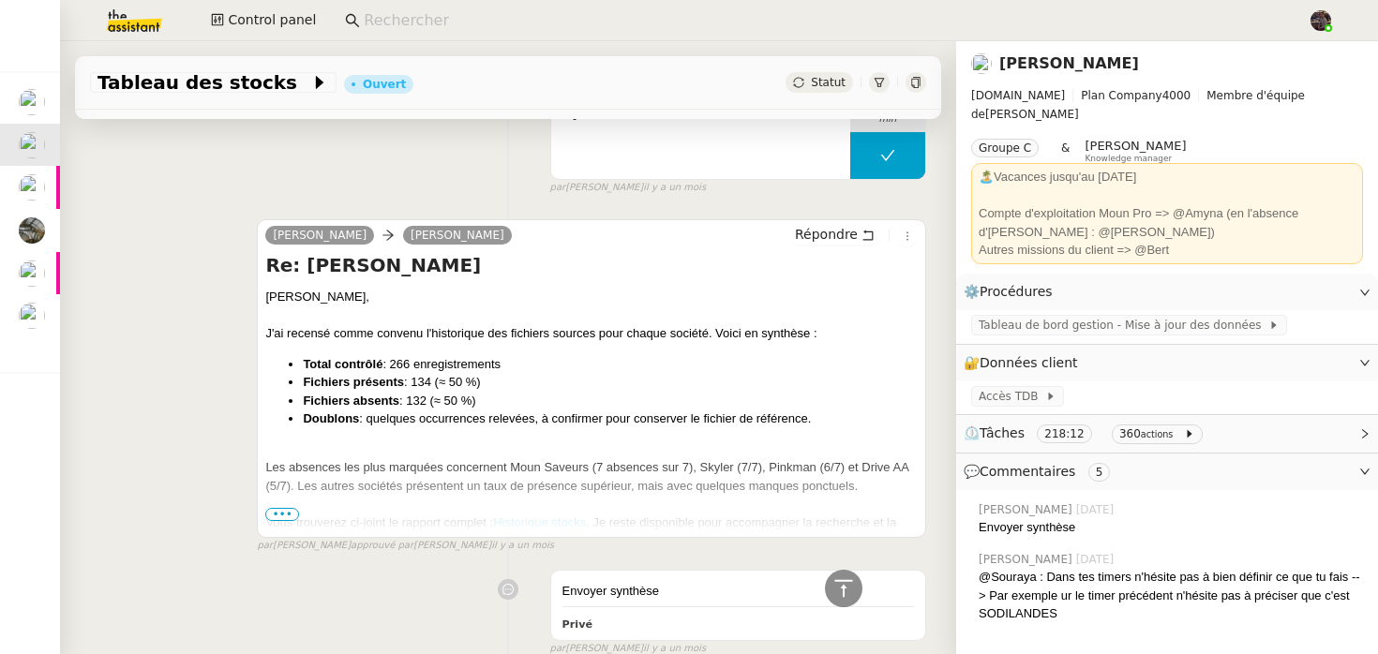
scroll to position [971, 0]
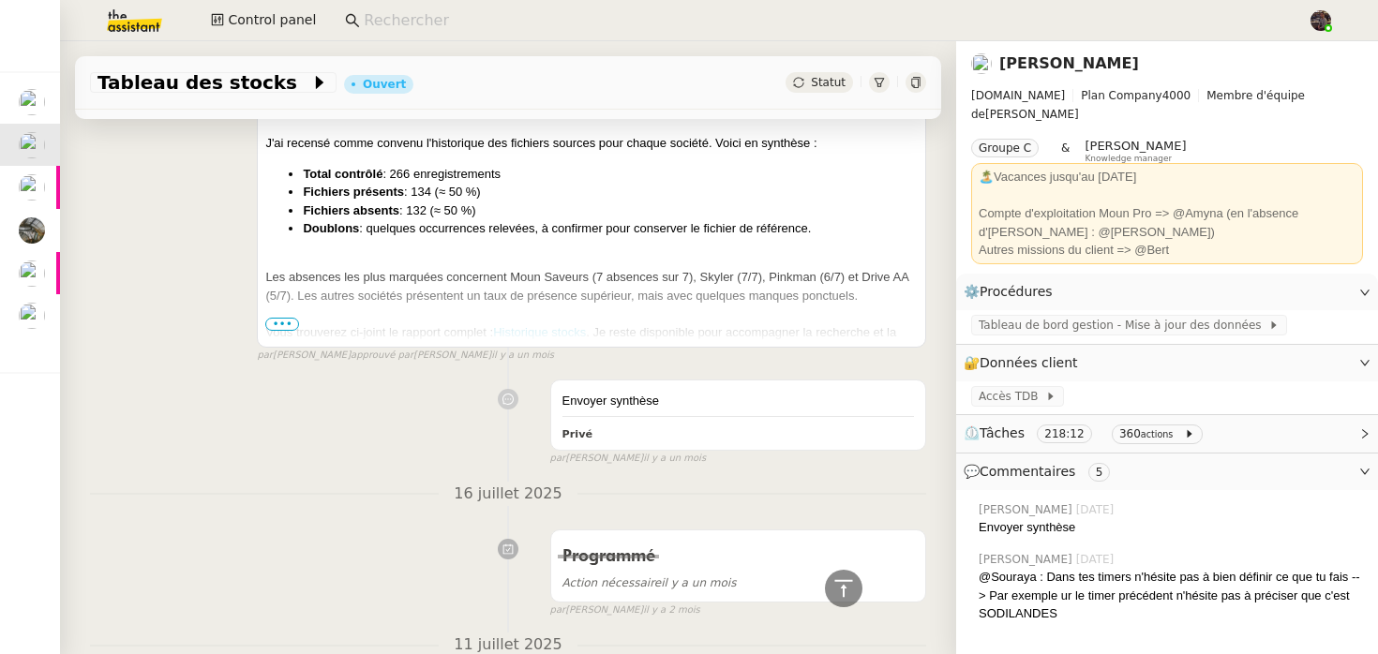
click at [287, 331] on span "•••" at bounding box center [282, 324] width 34 height 13
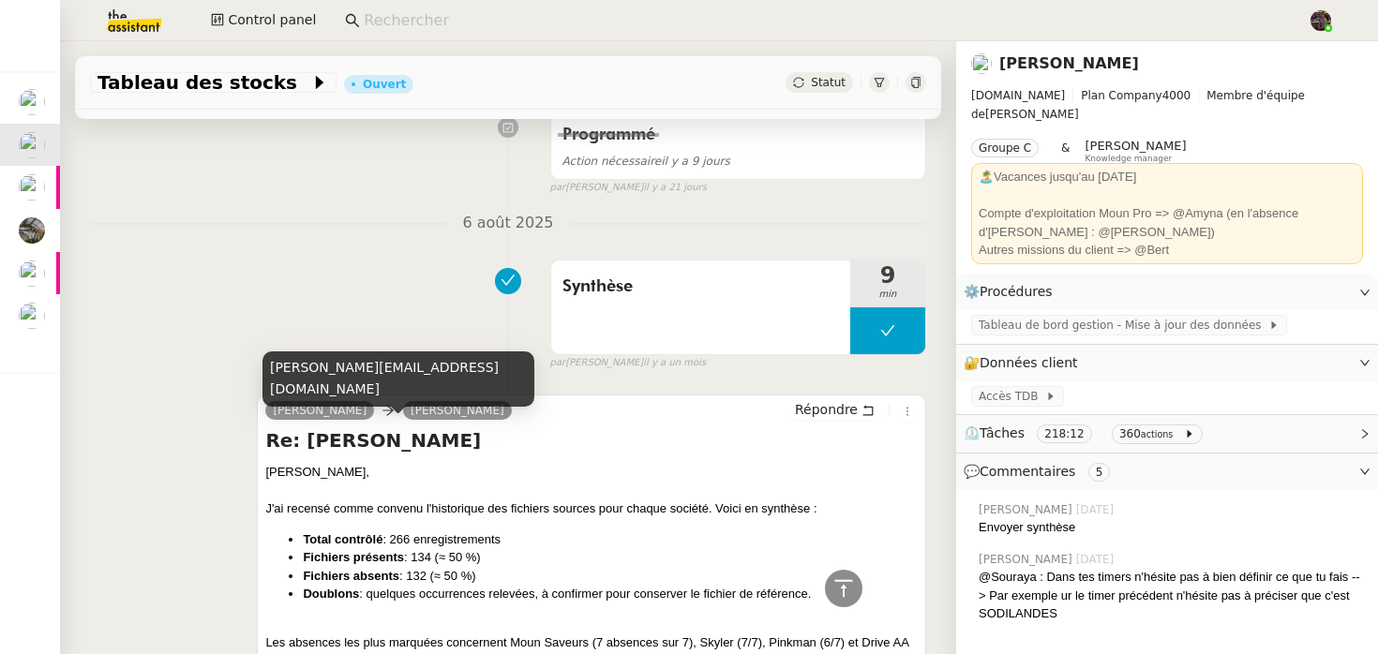
scroll to position [893, 0]
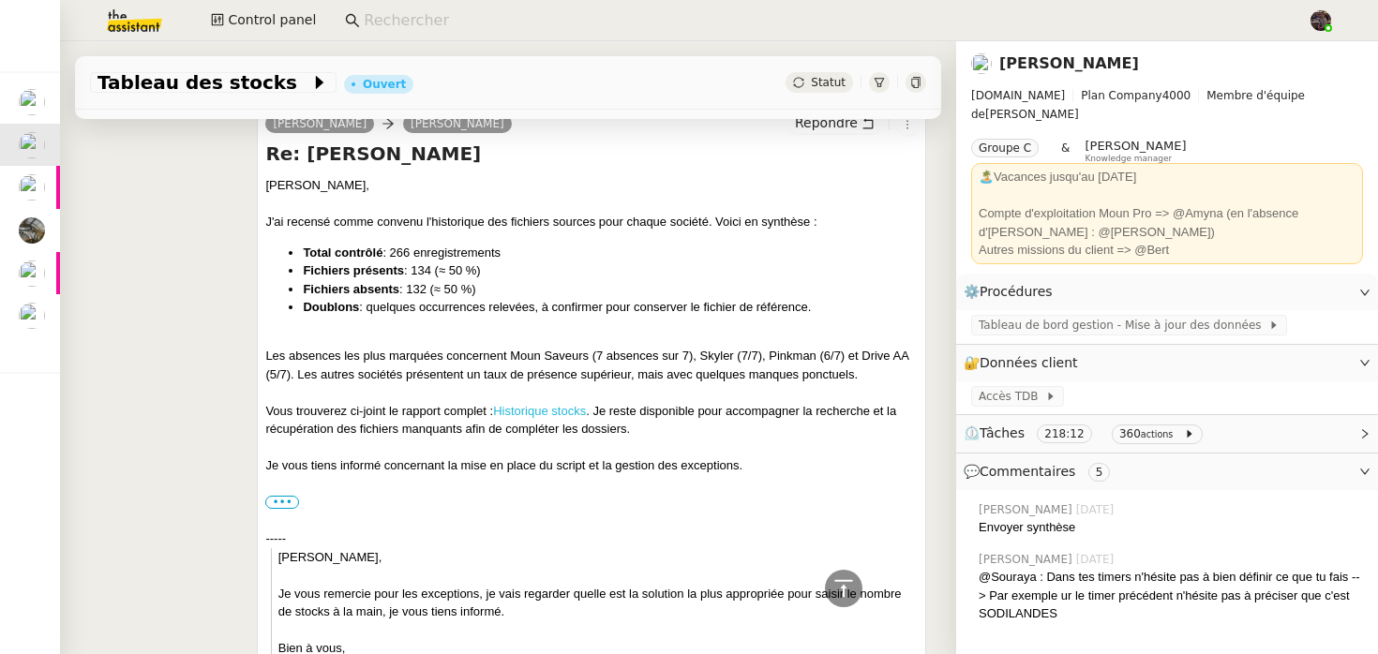
click at [565, 418] on link "Historique stocks" at bounding box center [539, 411] width 93 height 14
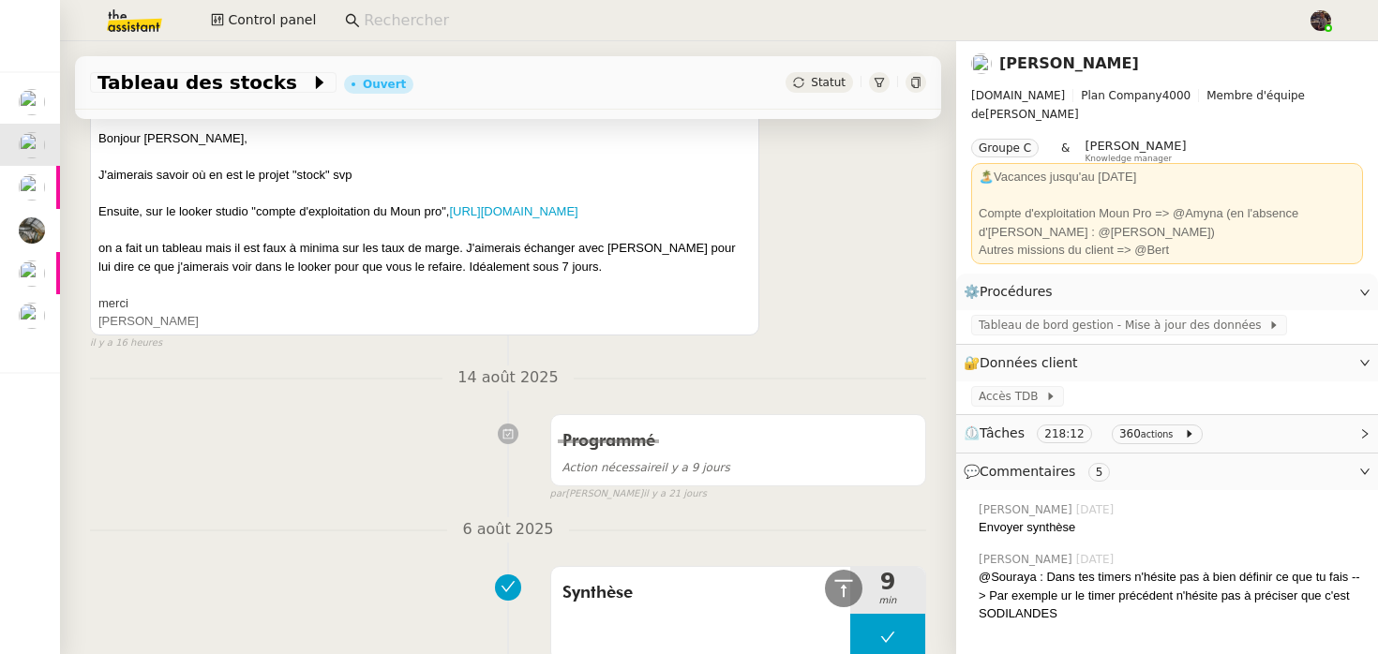
scroll to position [109, 0]
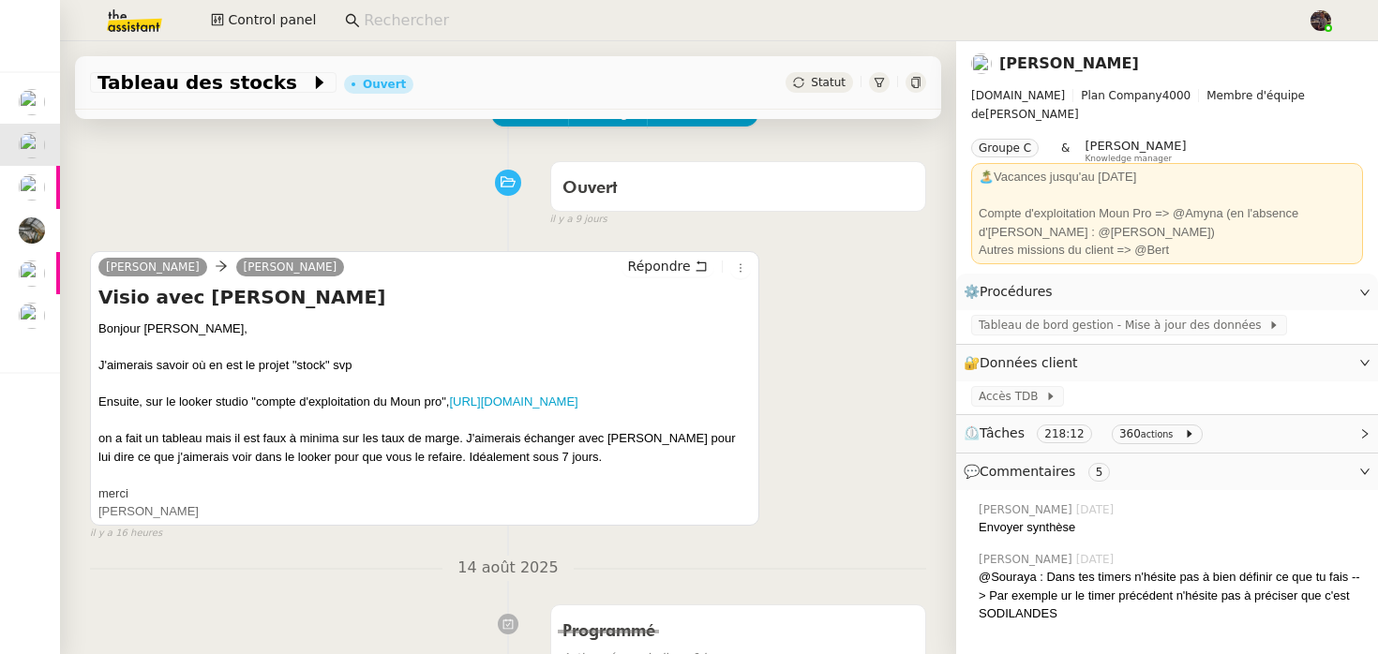
click at [118, 521] on div "[PERSON_NAME]" at bounding box center [424, 512] width 653 height 19
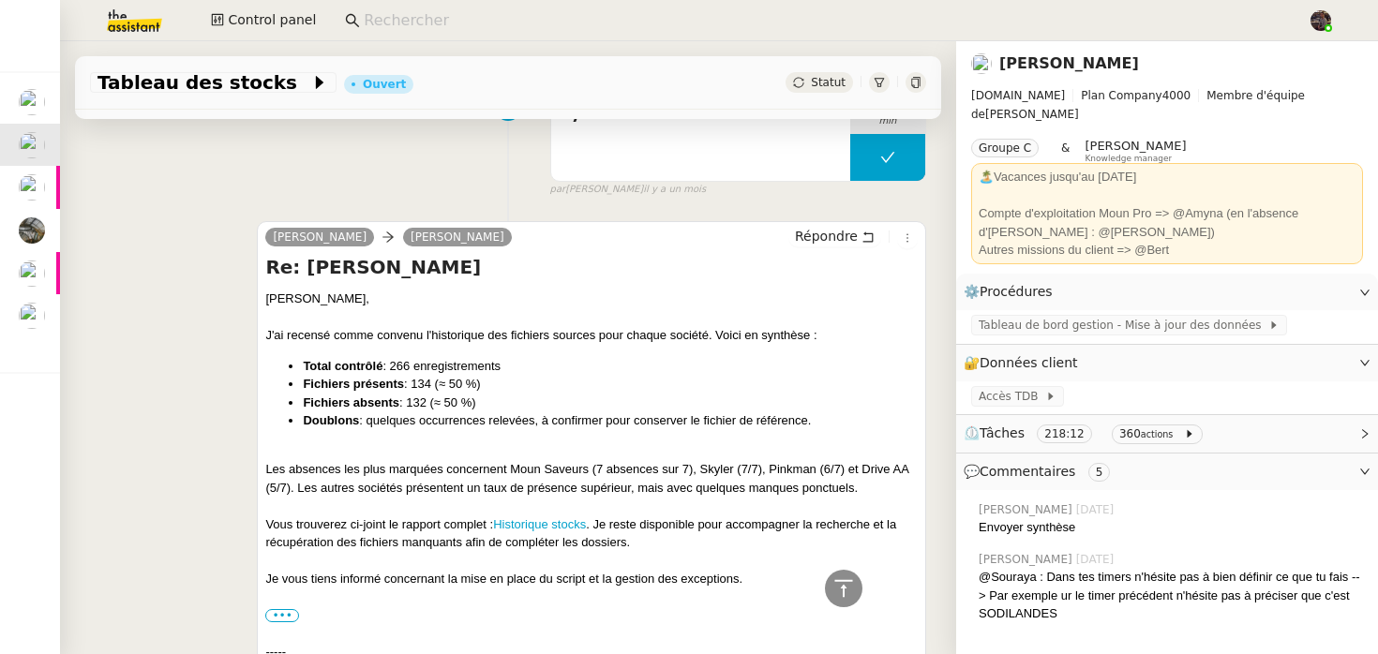
scroll to position [107, 0]
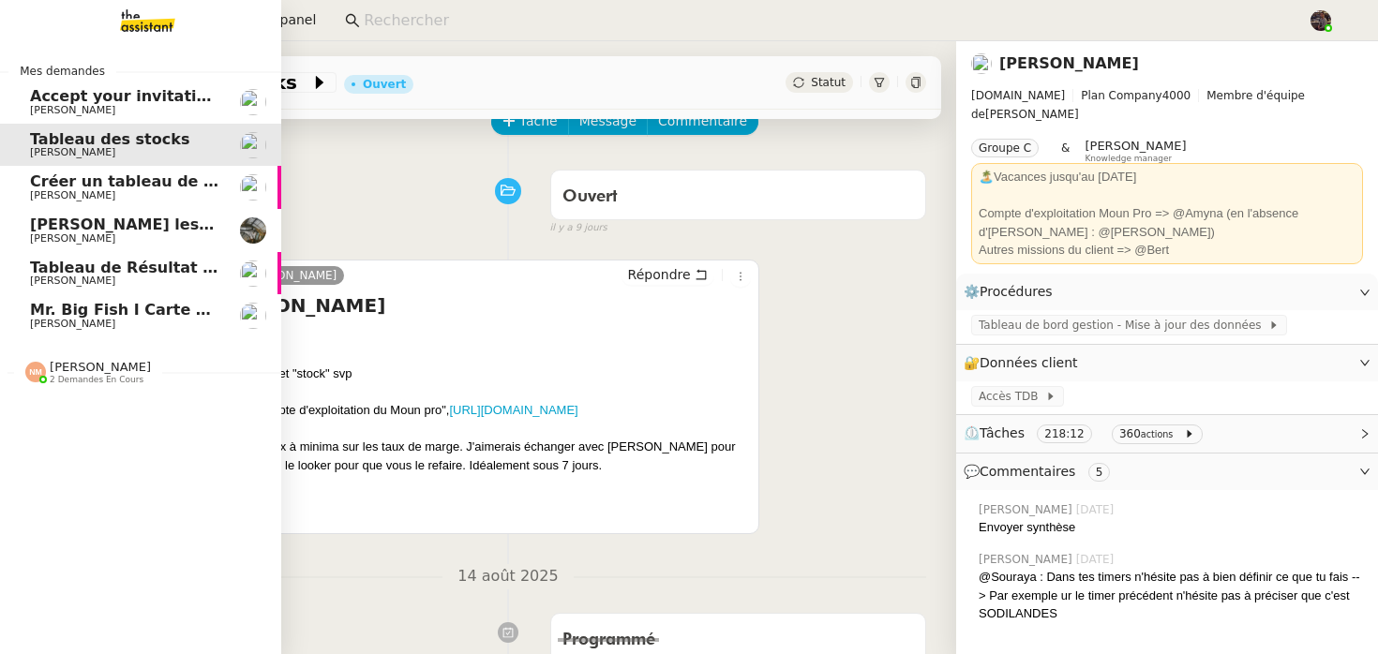
click at [127, 279] on span "[PERSON_NAME]" at bounding box center [124, 281] width 189 height 11
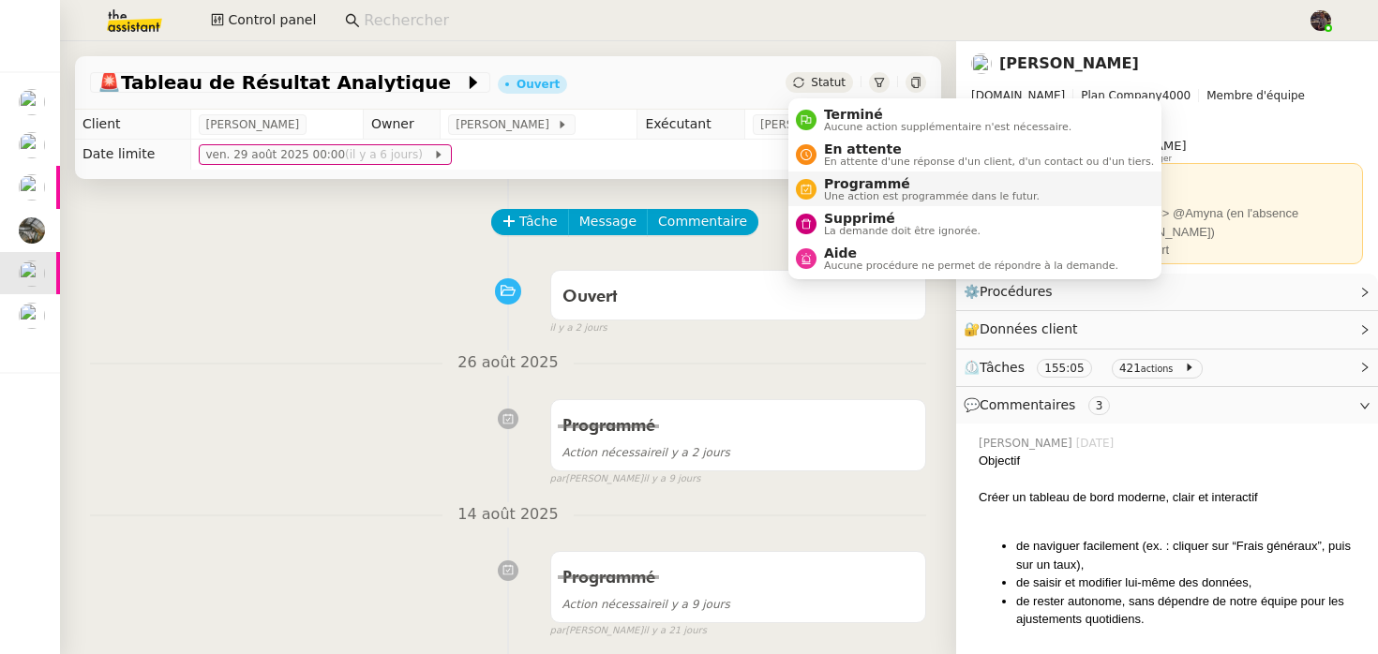
click at [847, 183] on span "Programmé" at bounding box center [932, 183] width 216 height 15
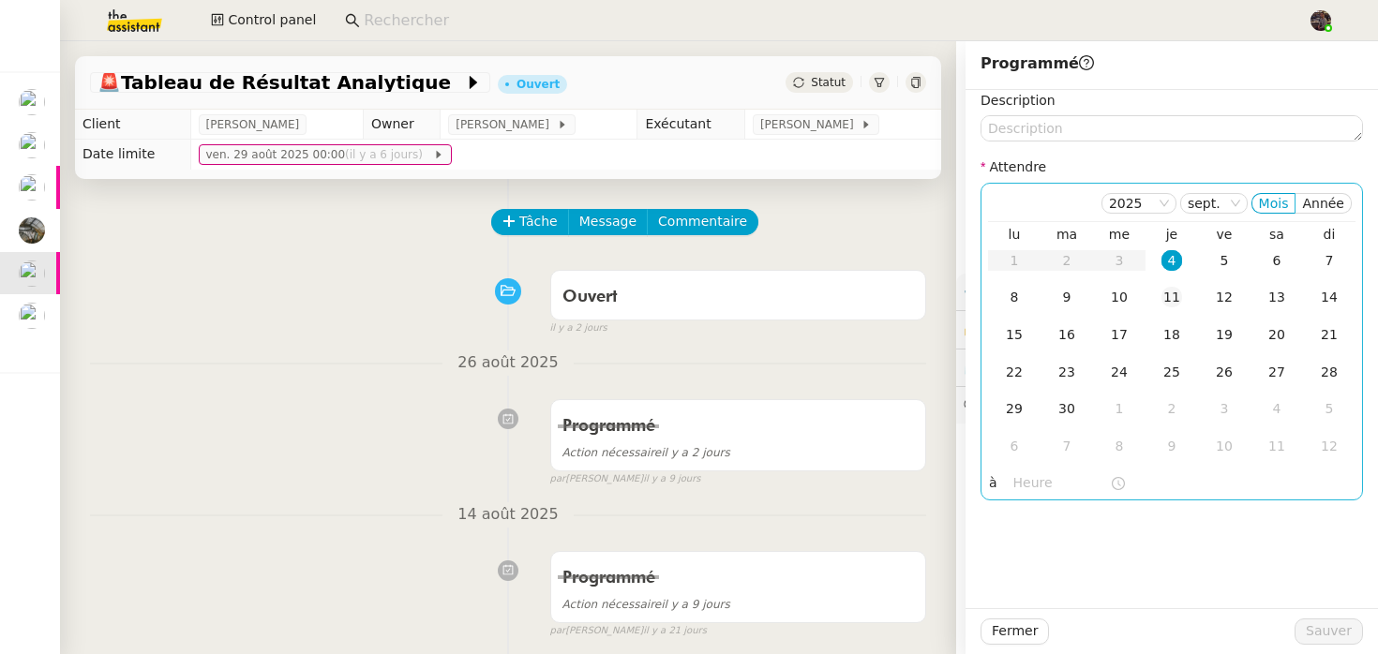
click at [1179, 293] on div "11" at bounding box center [1172, 297] width 21 height 21
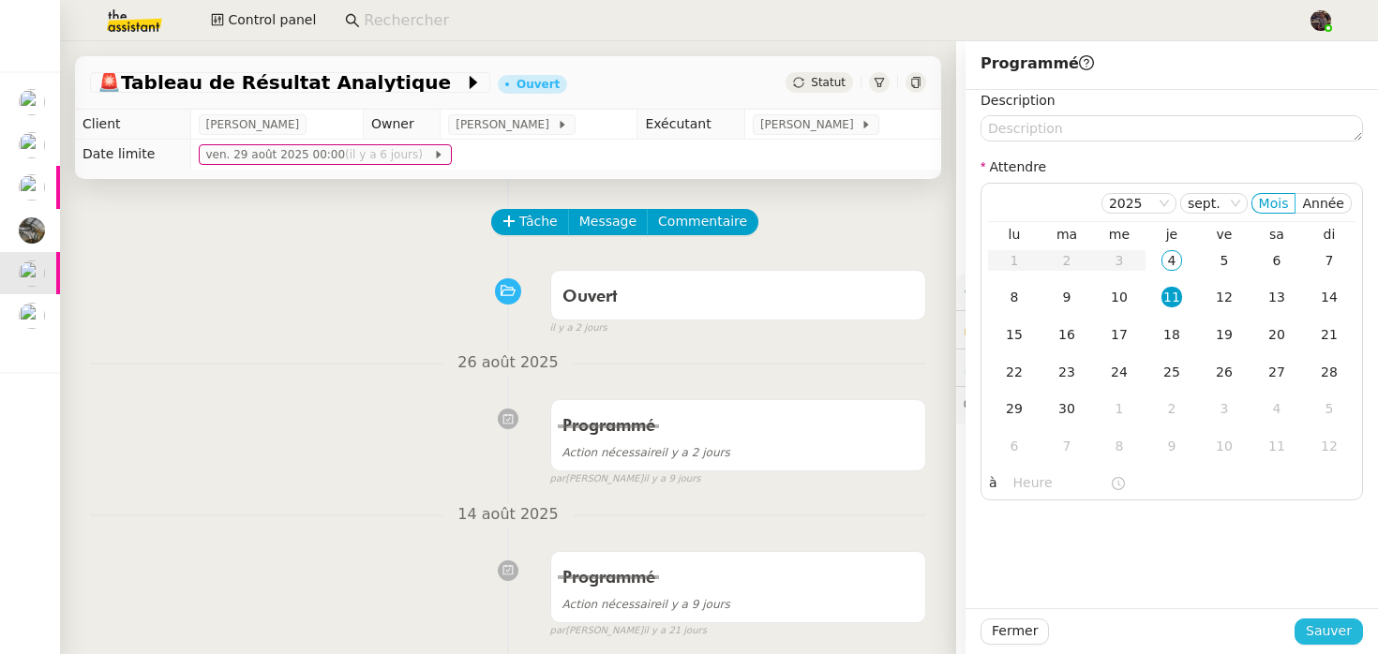
click at [1340, 625] on span "Sauver" at bounding box center [1329, 632] width 46 height 22
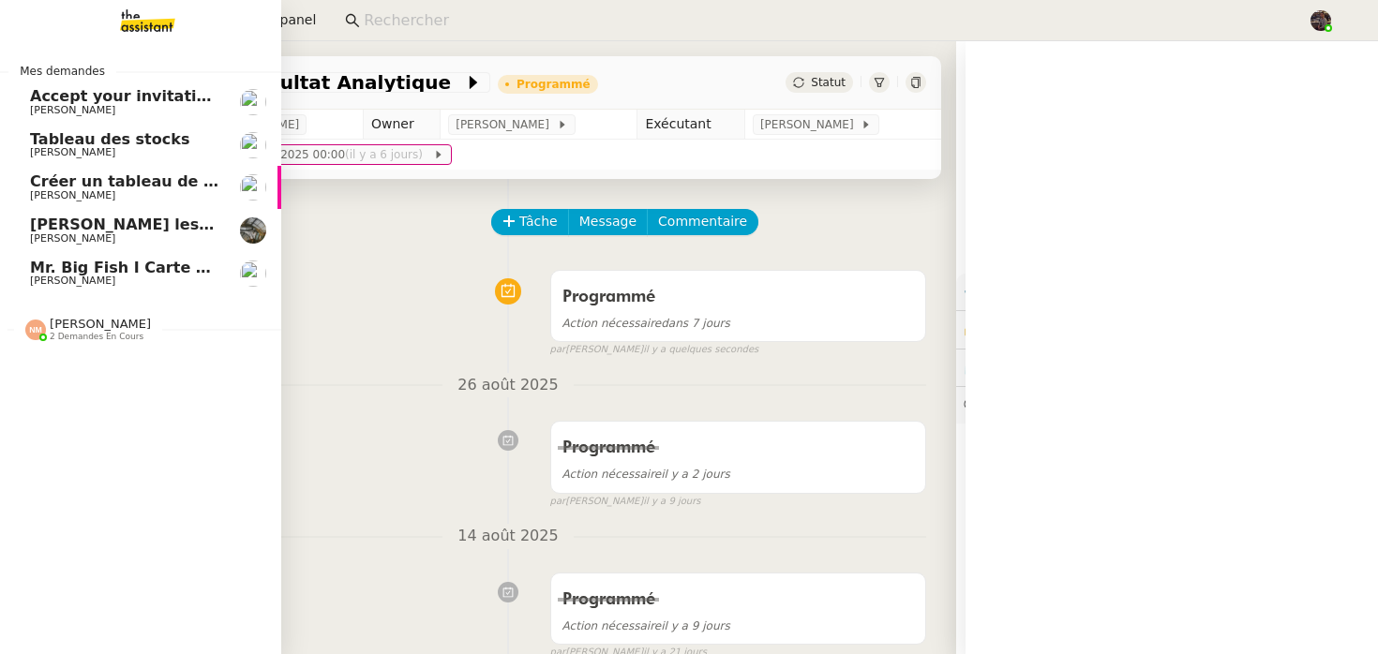
click at [45, 117] on link "Accept your invitation to join shared calenda"Majda FAROUK" Pascal Gauthier" at bounding box center [140, 102] width 281 height 43
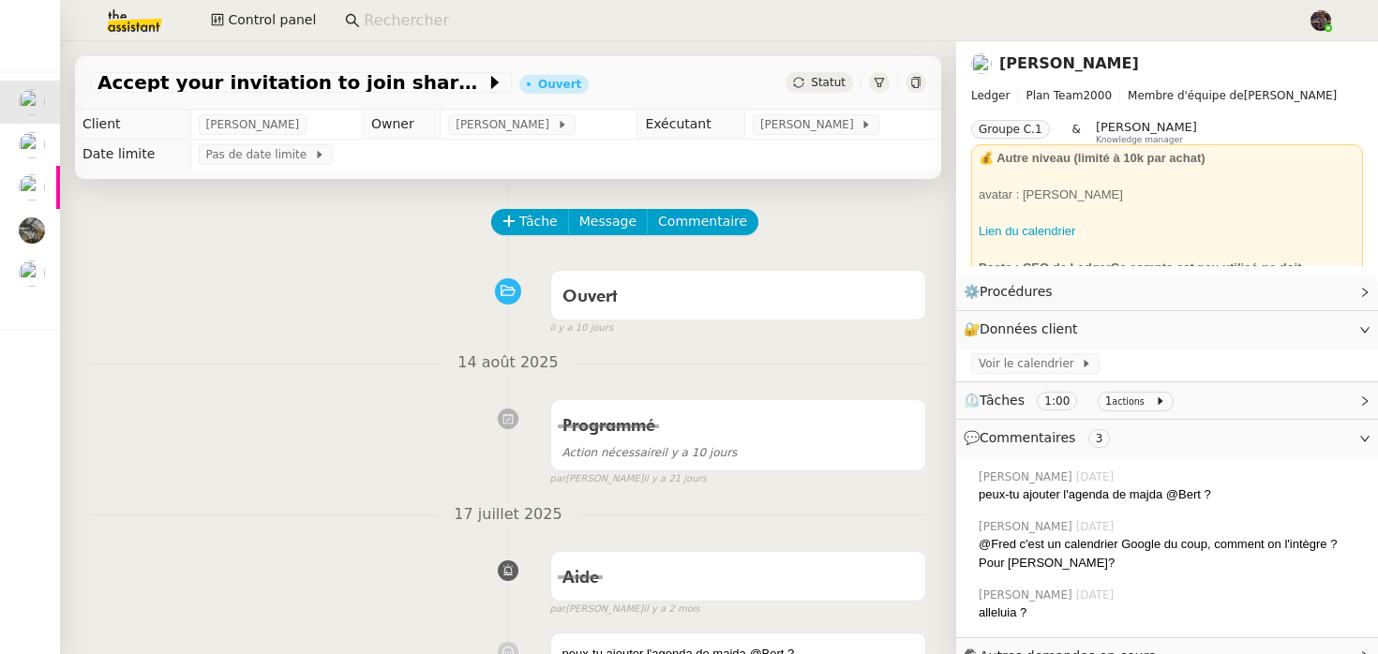
click at [135, 19] on img at bounding box center [119, 20] width 145 height 41
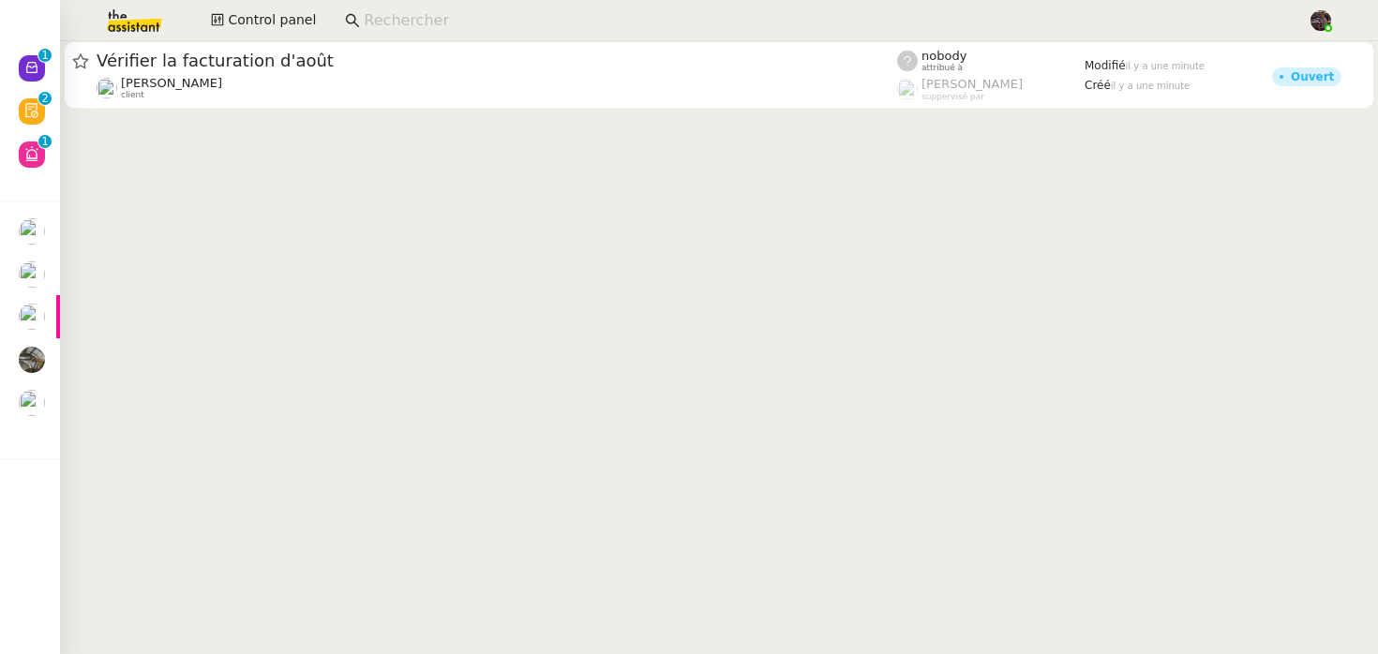
click at [474, 28] on input at bounding box center [826, 20] width 925 height 25
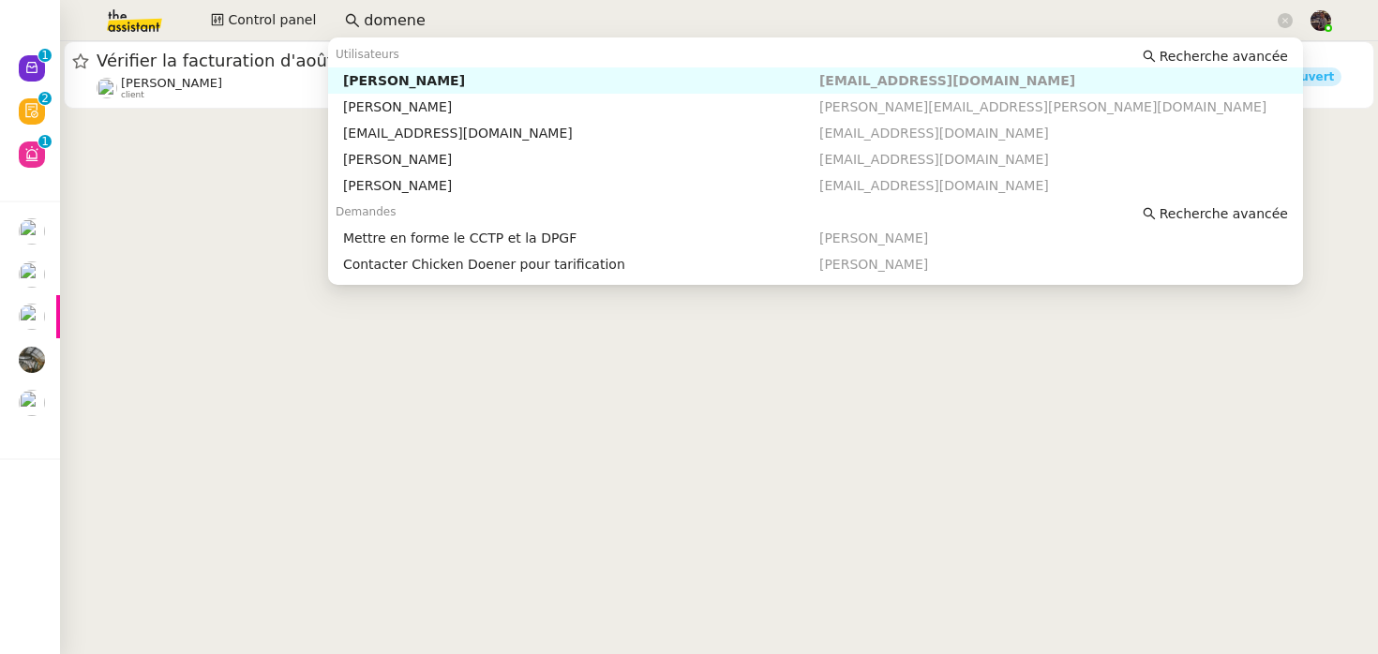
click at [424, 87] on div "Cedric DOMENECH" at bounding box center [581, 80] width 476 height 17
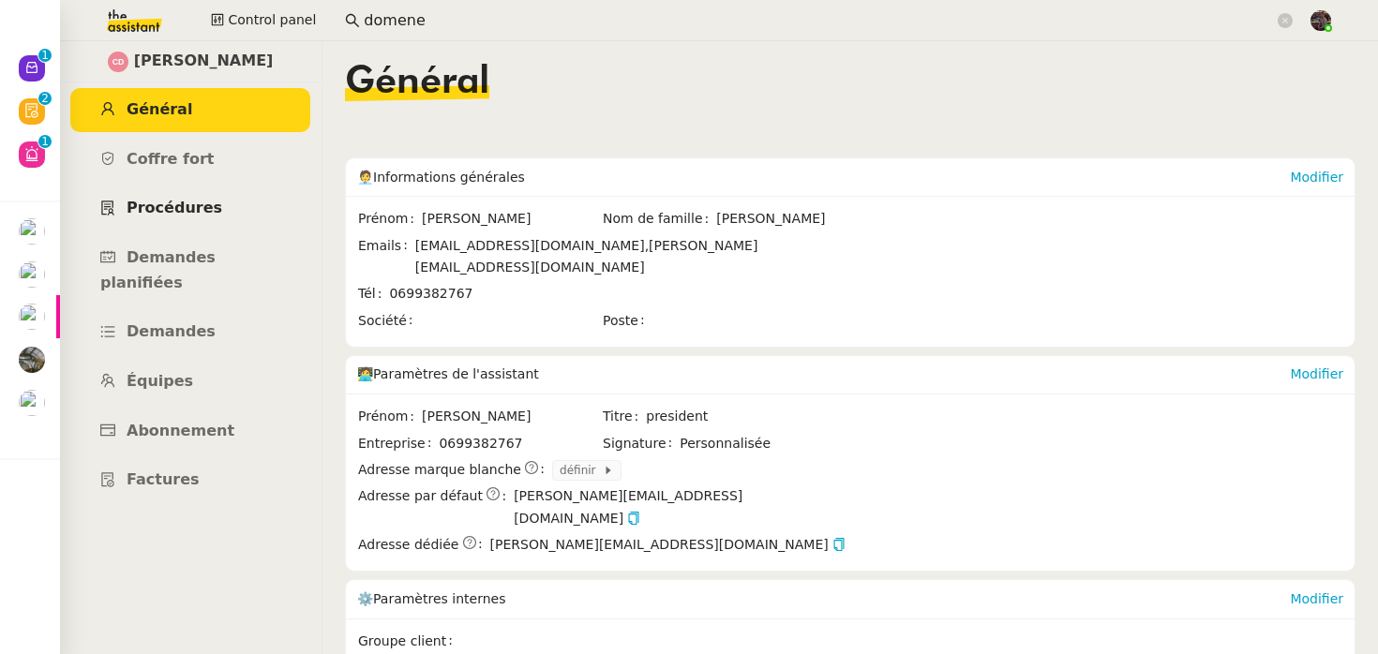
click at [200, 209] on span "Procédures" at bounding box center [175, 208] width 96 height 18
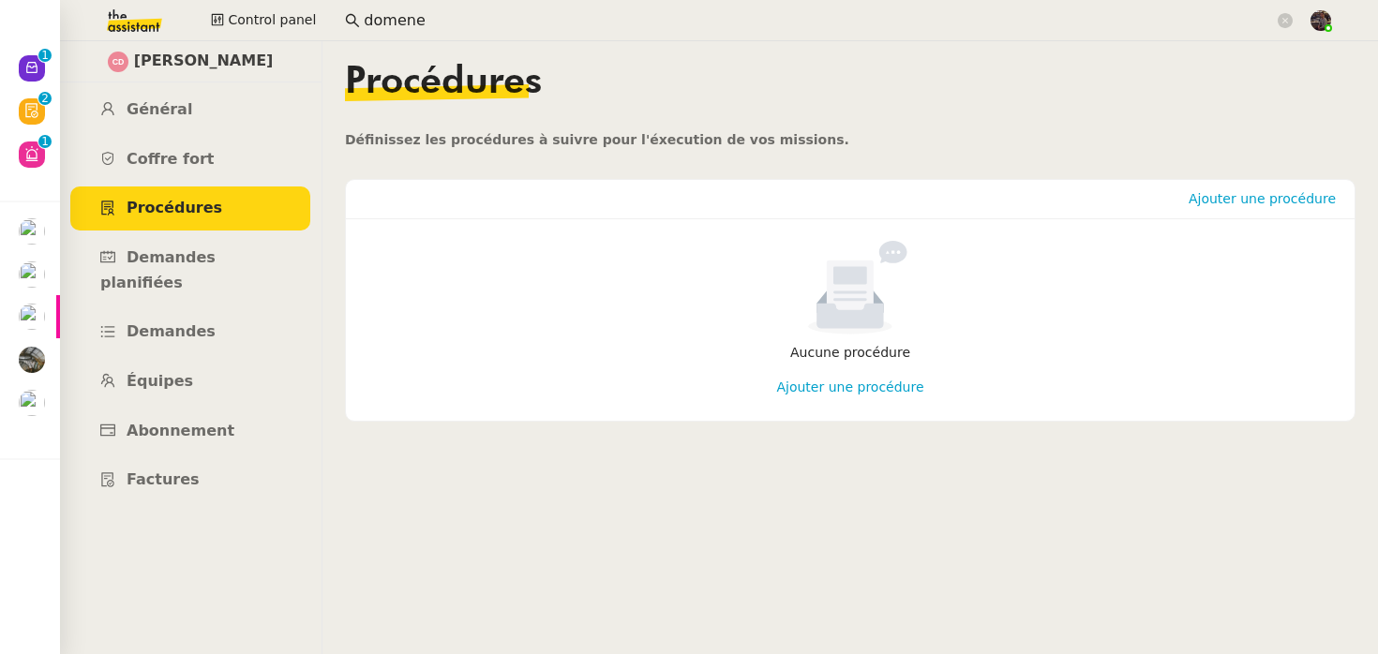
click at [494, 8] on input "domene" at bounding box center [819, 20] width 910 height 25
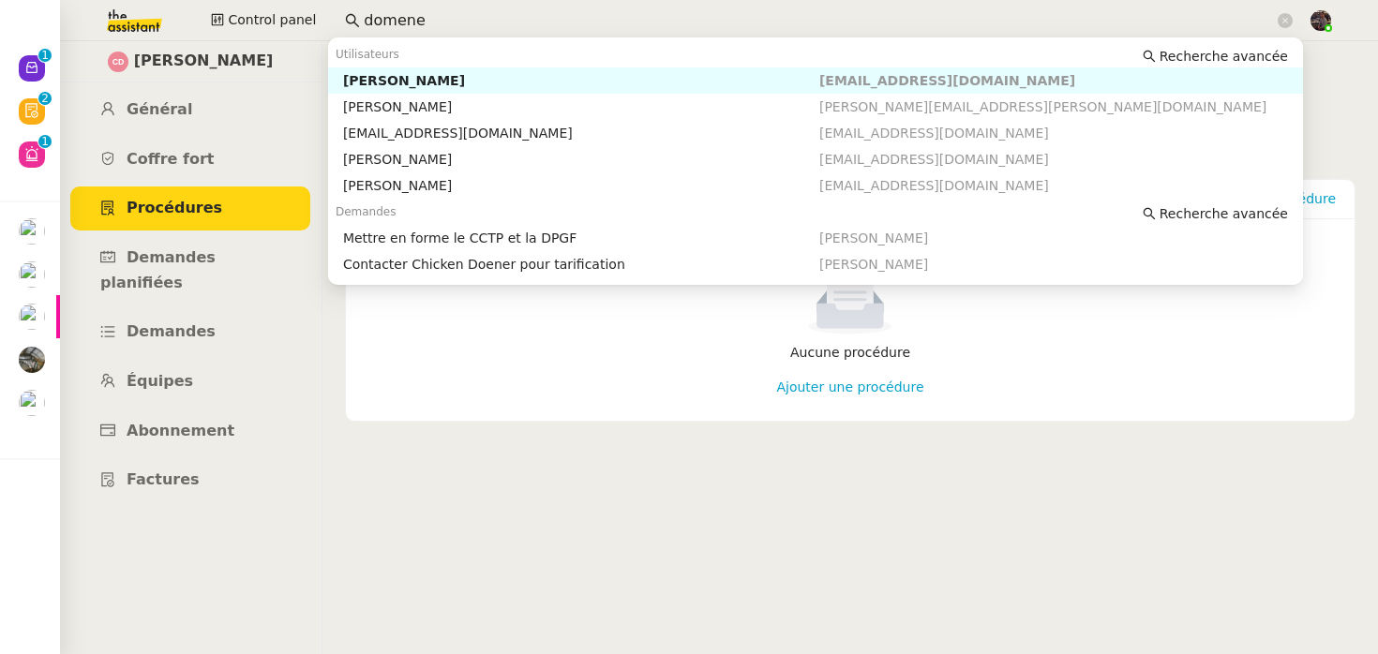
click at [494, 8] on input "domene" at bounding box center [819, 20] width 910 height 25
click at [825, 384] on span "Ajouter une procédure" at bounding box center [849, 387] width 147 height 19
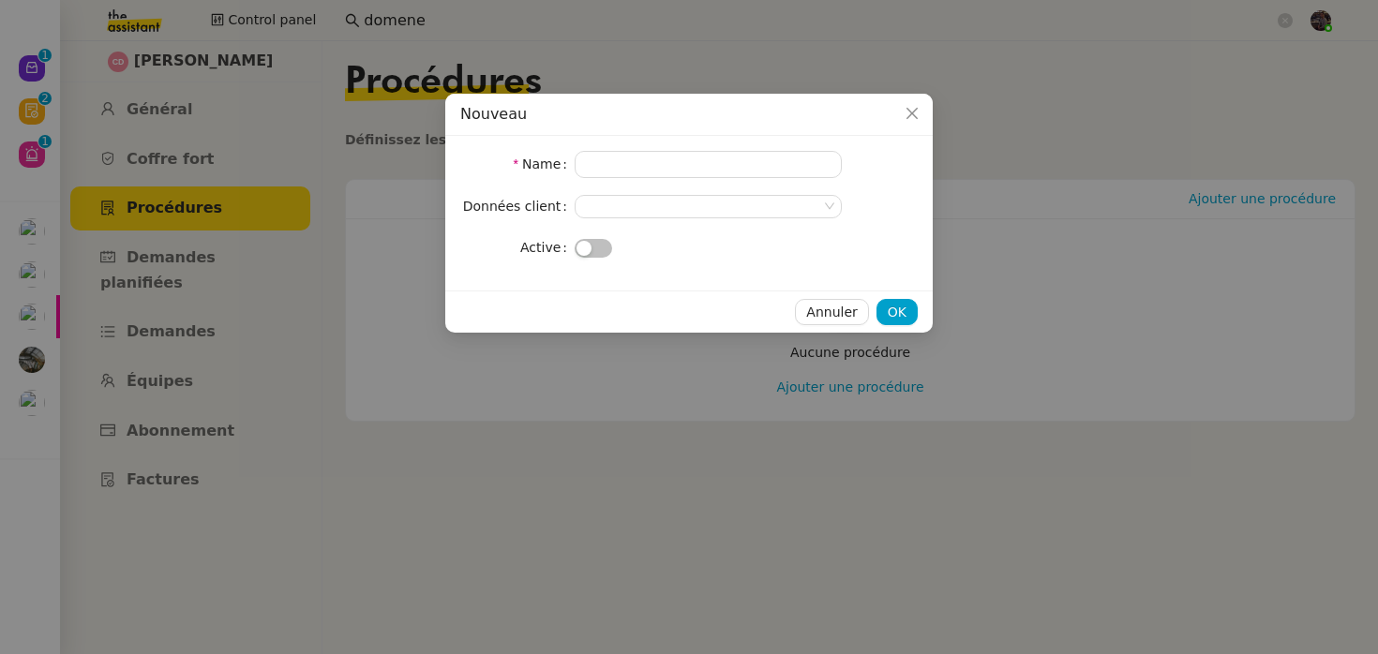
click at [818, 412] on nz-modal-container "Nouveau Name Données client Active Annuler OK" at bounding box center [689, 327] width 1378 height 654
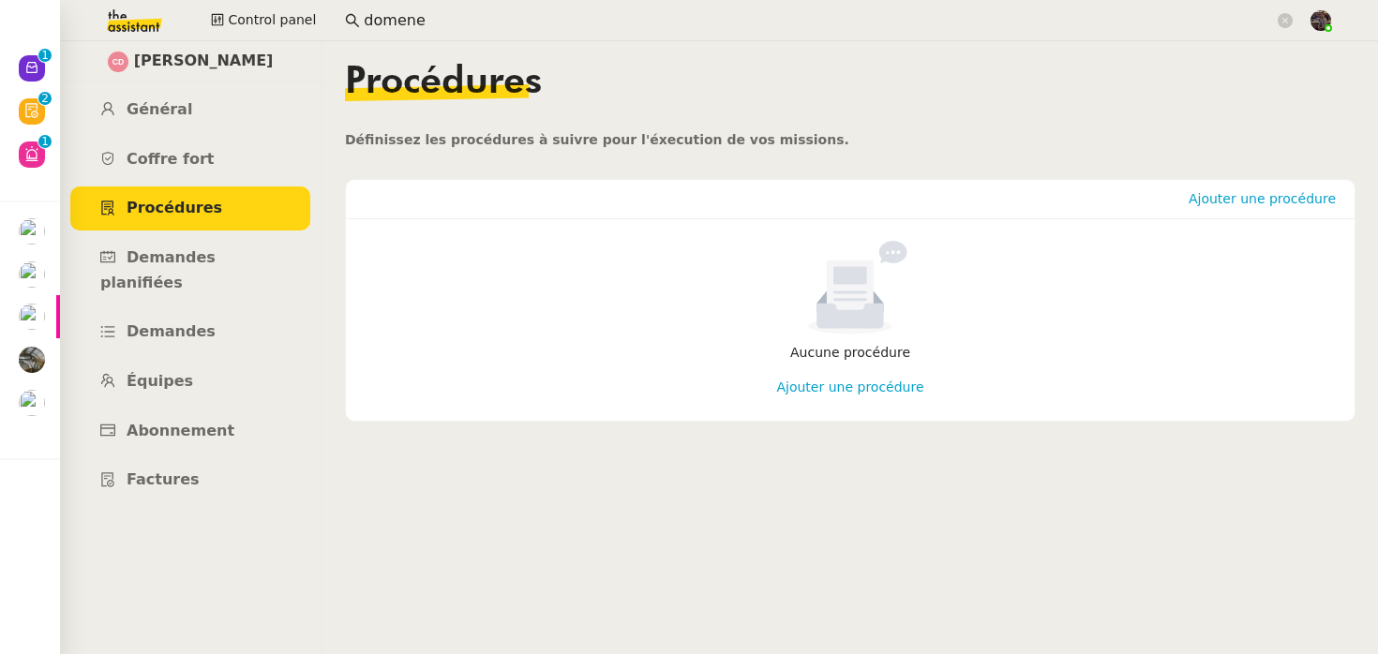
click at [1247, 213] on div "Ajouter une procédure" at bounding box center [1262, 199] width 162 height 38
click at [1248, 203] on span "Ajouter une procédure" at bounding box center [1262, 198] width 147 height 19
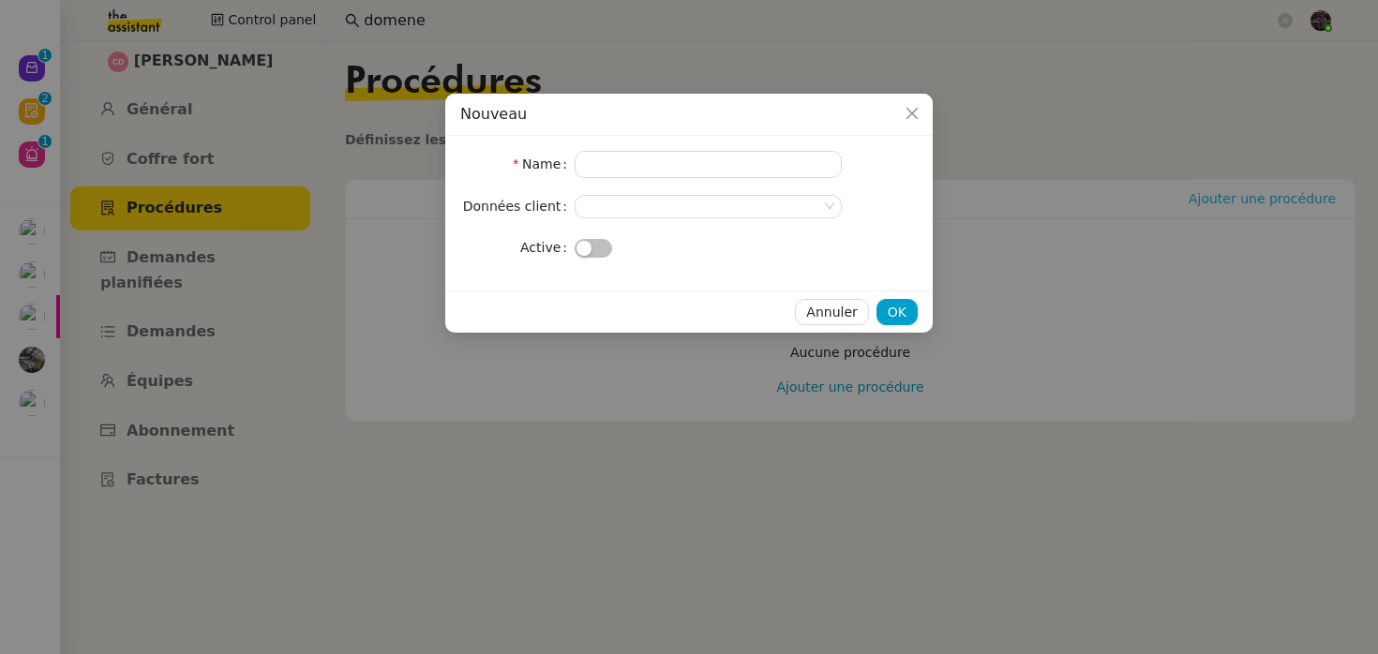
click at [1248, 203] on nz-modal-container "Nouveau Name Données client Active Annuler OK" at bounding box center [689, 327] width 1378 height 654
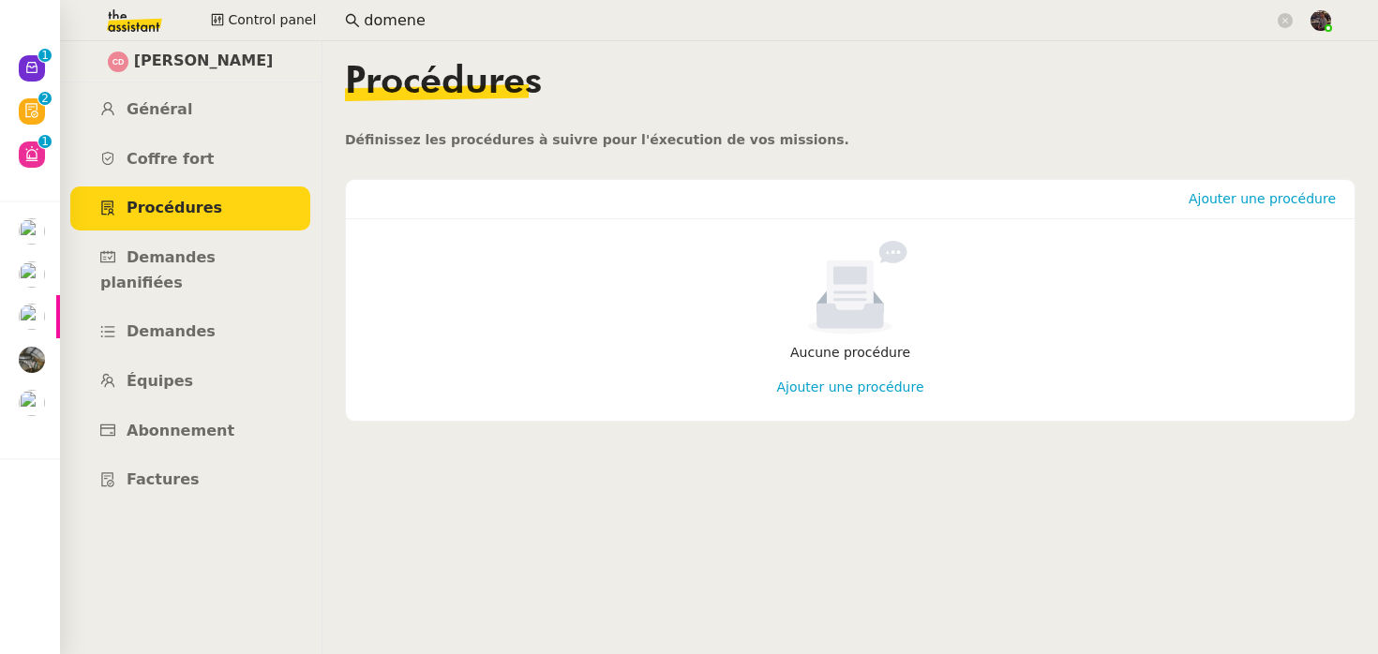
click at [1105, 344] on p "Aucune procédure" at bounding box center [850, 353] width 964 height 22
click at [443, 22] on input "domene" at bounding box center [819, 20] width 910 height 25
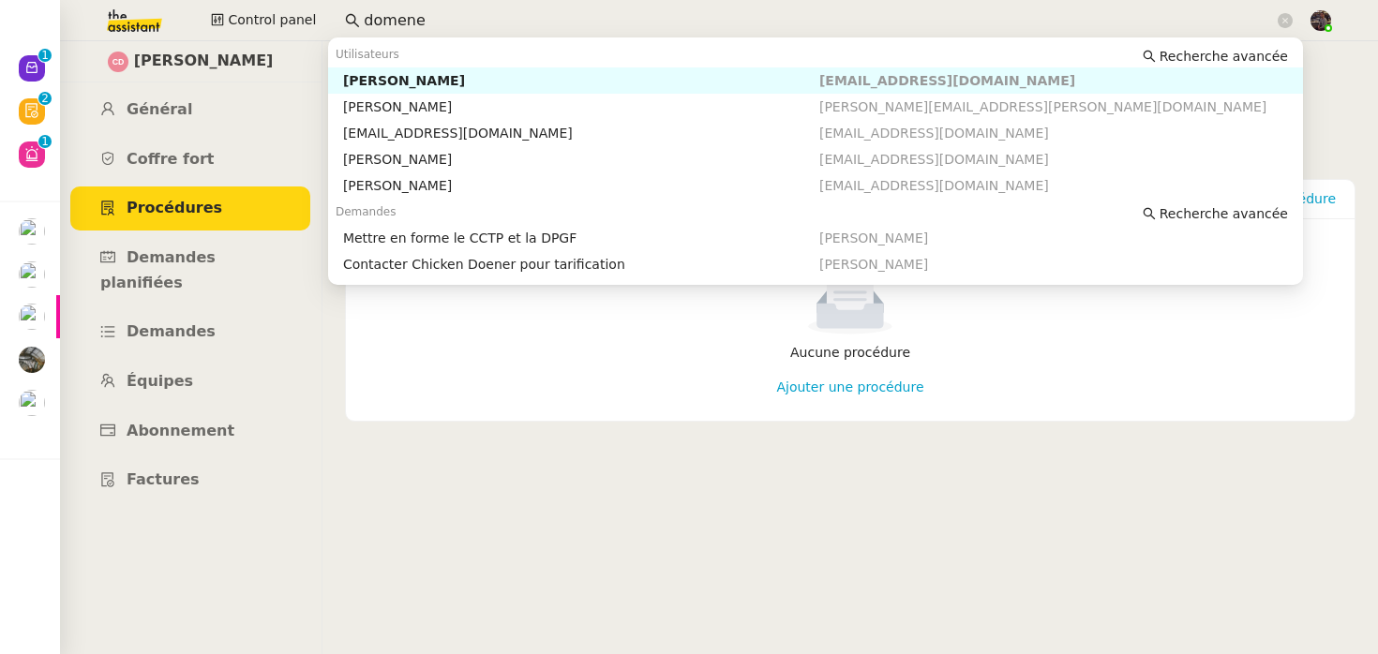
click at [443, 22] on input "domene" at bounding box center [819, 20] width 910 height 25
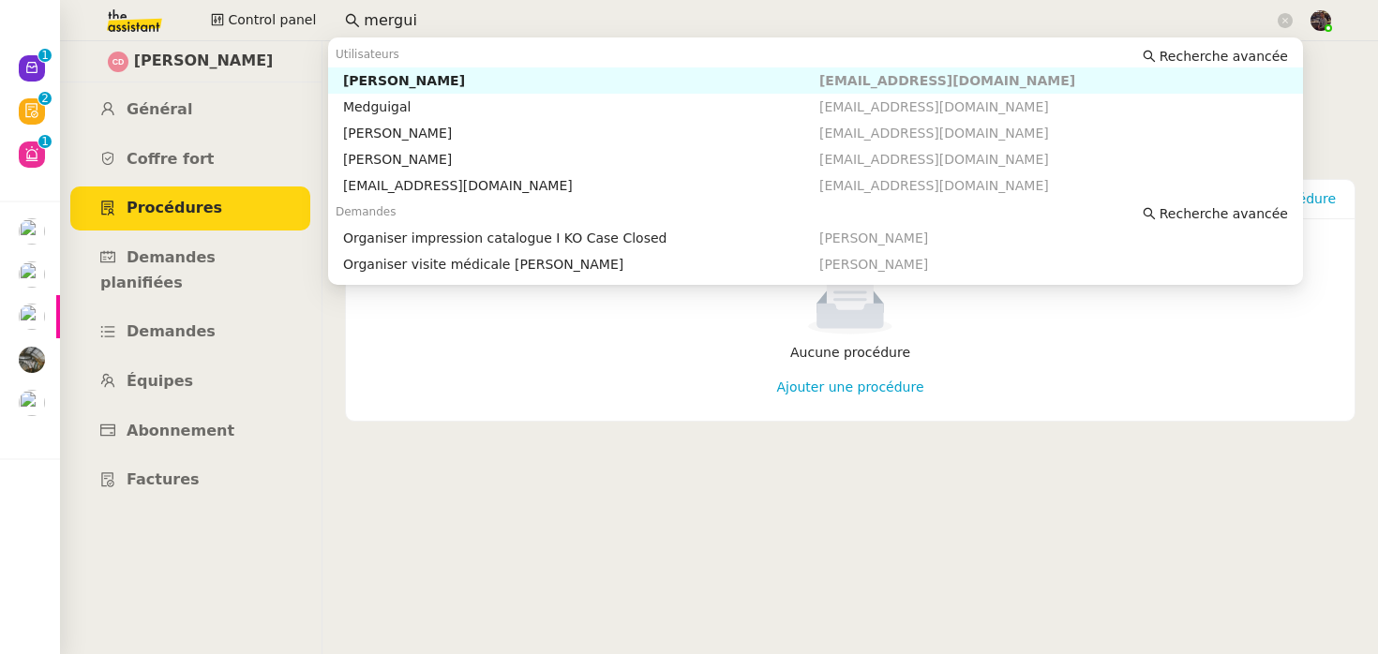
click at [413, 77] on div "[PERSON_NAME]" at bounding box center [581, 80] width 476 height 17
type input "mergui"
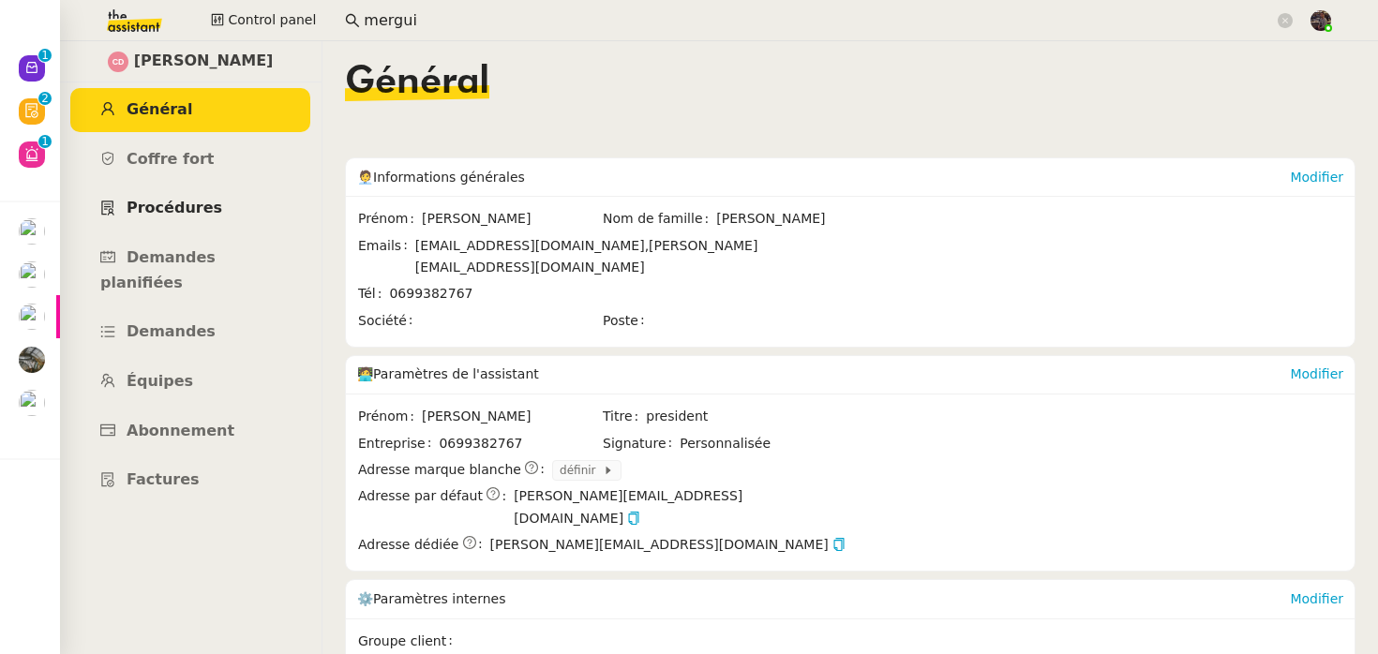
click at [203, 196] on link "Procédures" at bounding box center [190, 209] width 240 height 44
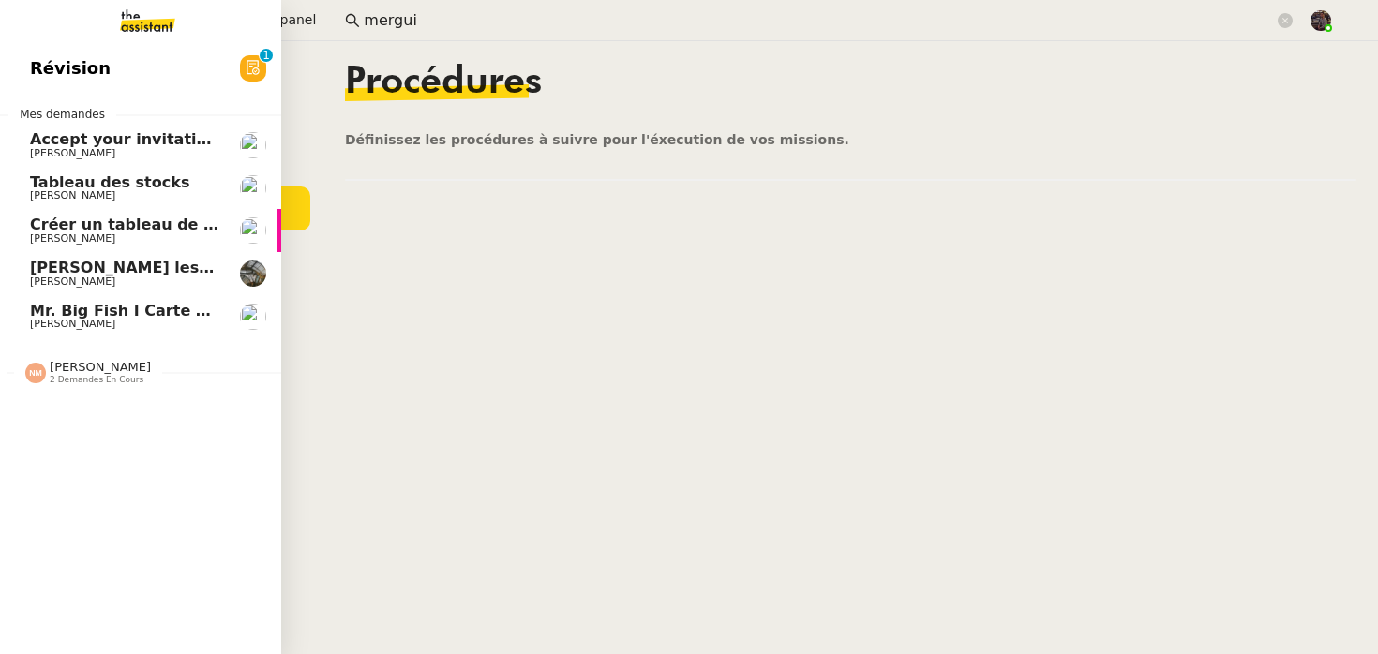
click at [58, 221] on span "Créer un tableau de bord gestion marge PAF" at bounding box center [218, 225] width 377 height 18
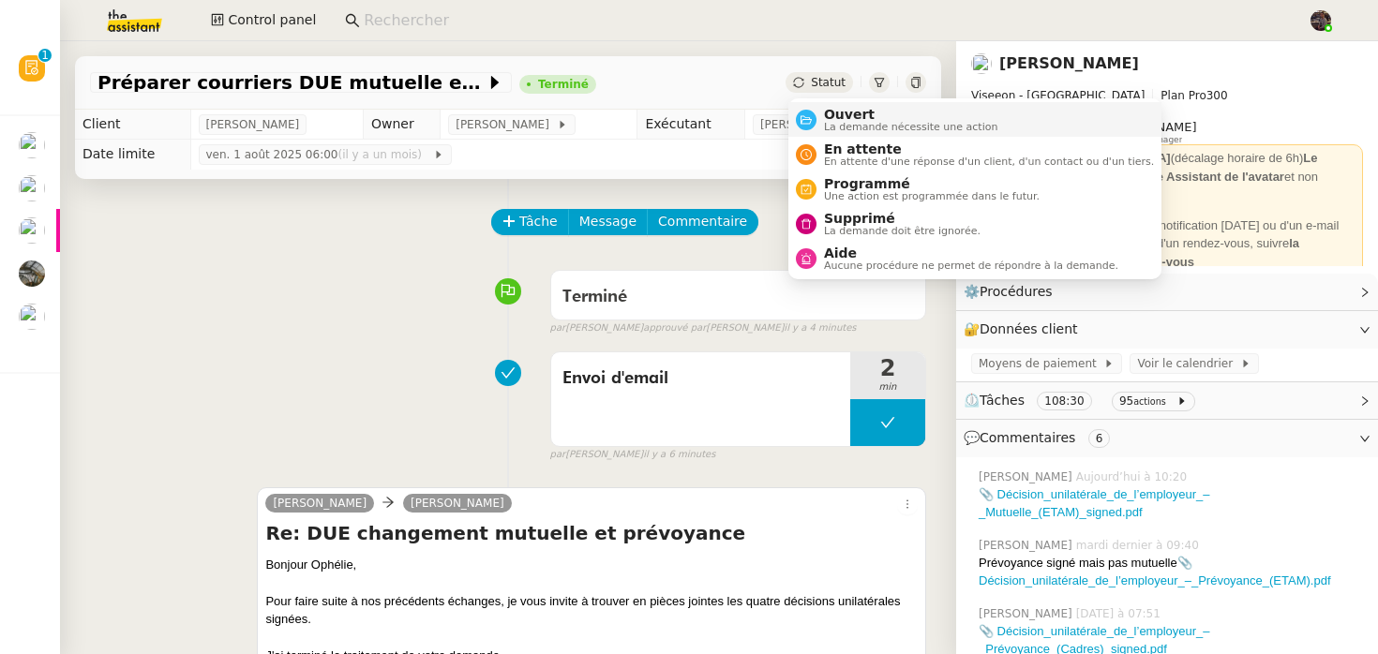
click at [866, 120] on span "Ouvert" at bounding box center [911, 114] width 174 height 15
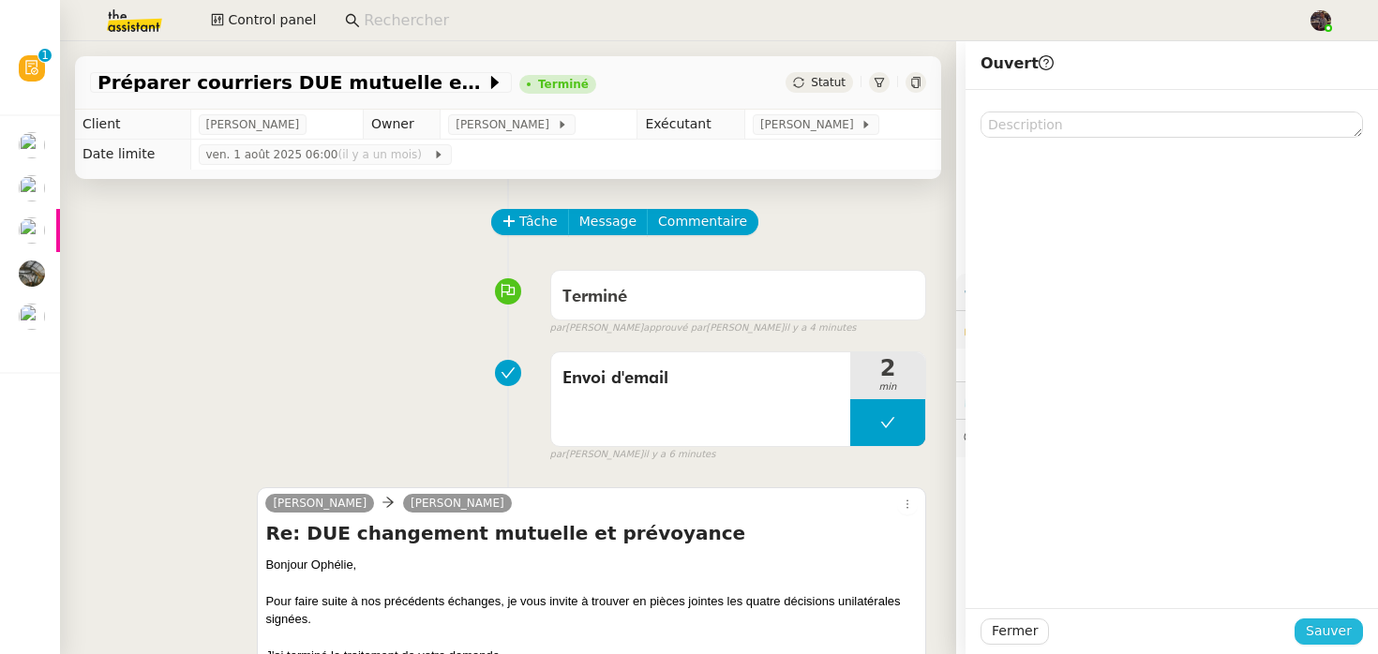
click at [1317, 625] on span "Sauver" at bounding box center [1329, 632] width 46 height 22
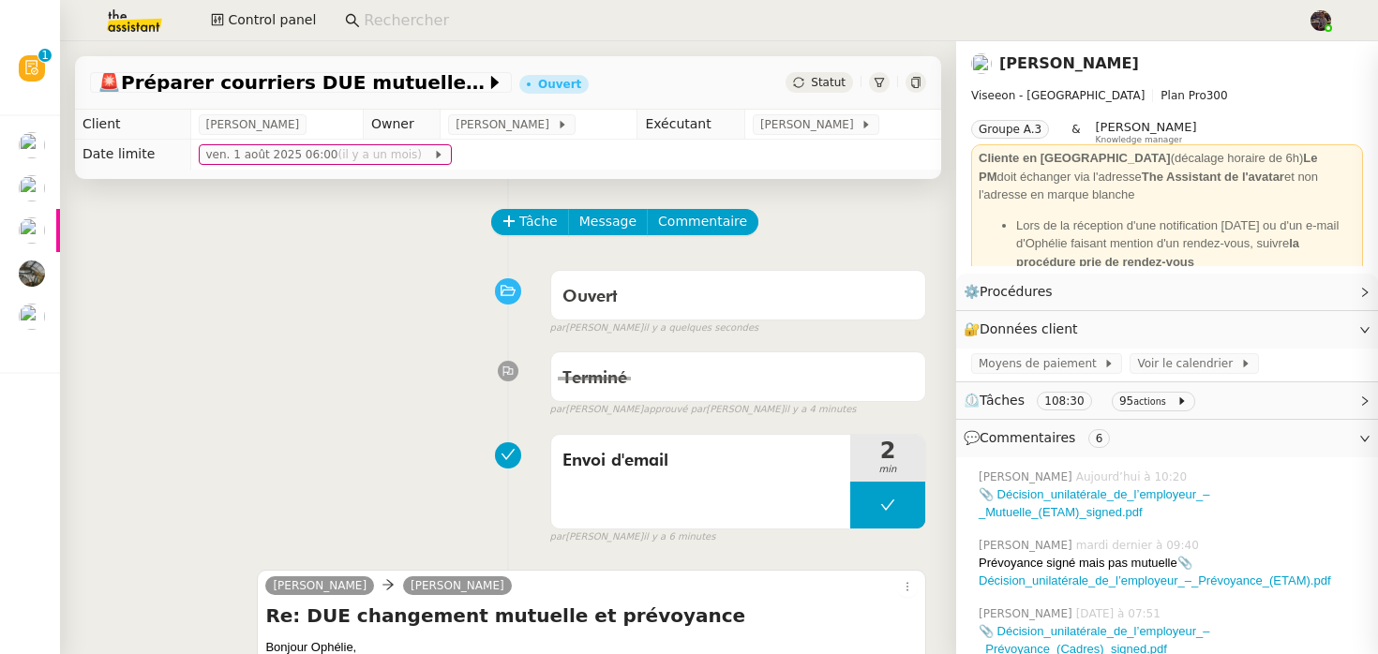
click at [697, 238] on div "Tâche Message Commentaire" at bounding box center [709, 231] width 433 height 45
click at [697, 212] on span "Commentaire" at bounding box center [702, 222] width 89 height 22
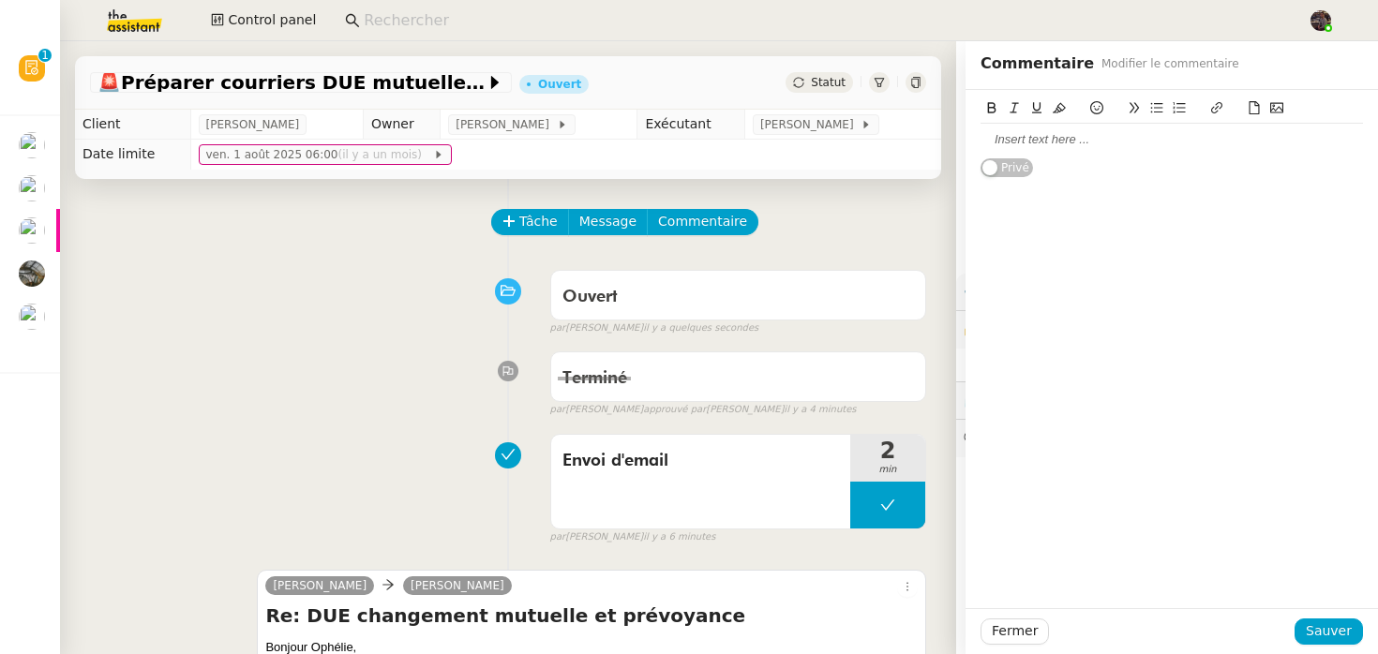
click at [1152, 135] on div at bounding box center [1172, 139] width 383 height 17
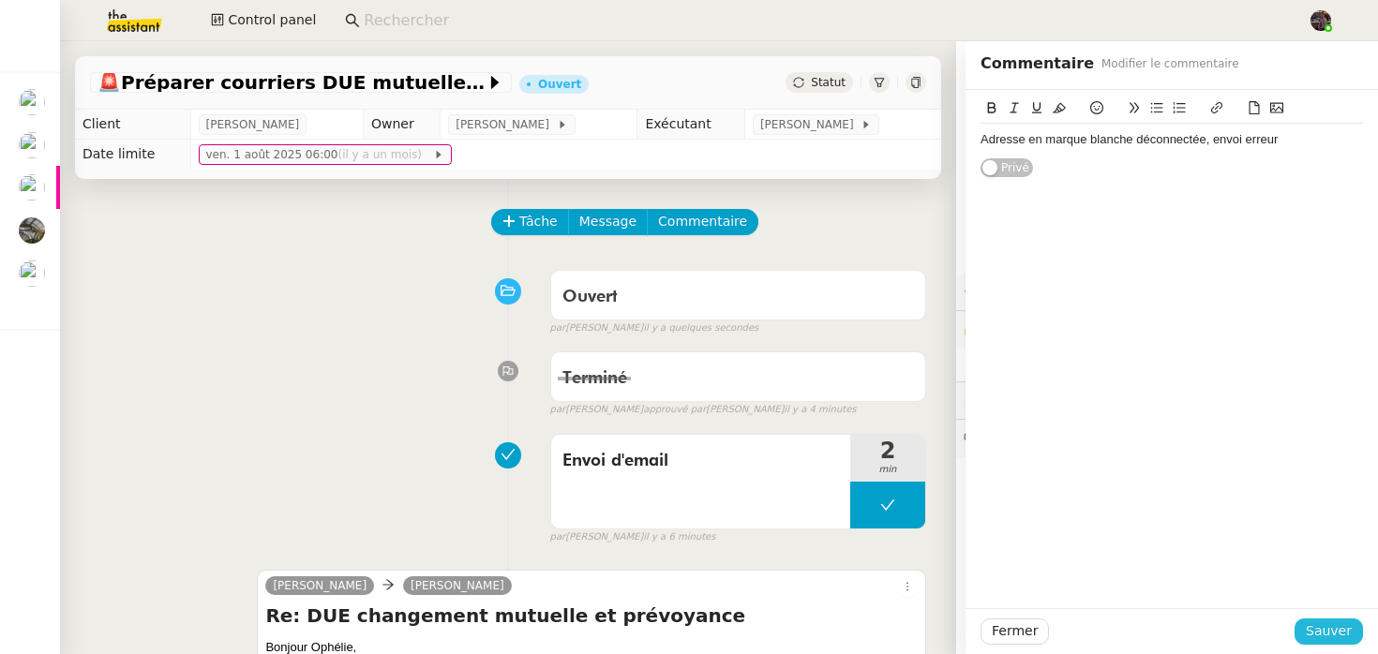
click at [1330, 627] on span "Sauver" at bounding box center [1329, 632] width 46 height 22
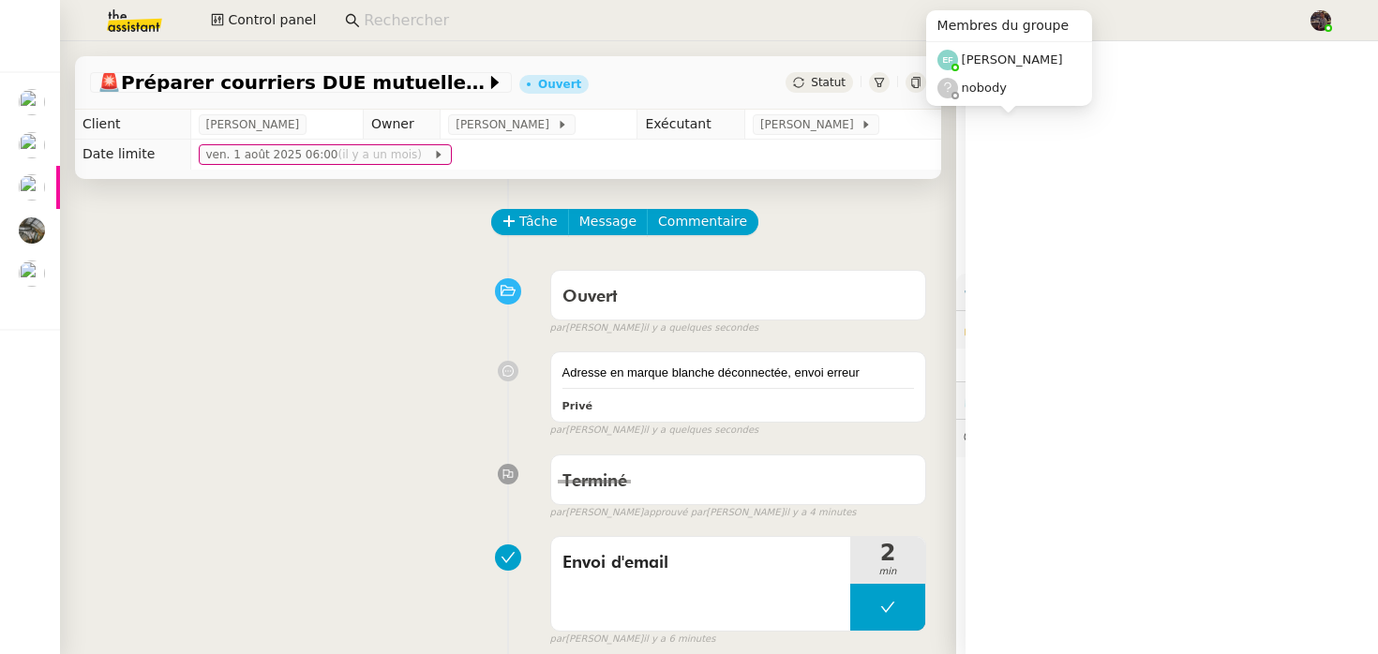
click at [914, 82] on icon at bounding box center [915, 82] width 11 height 11
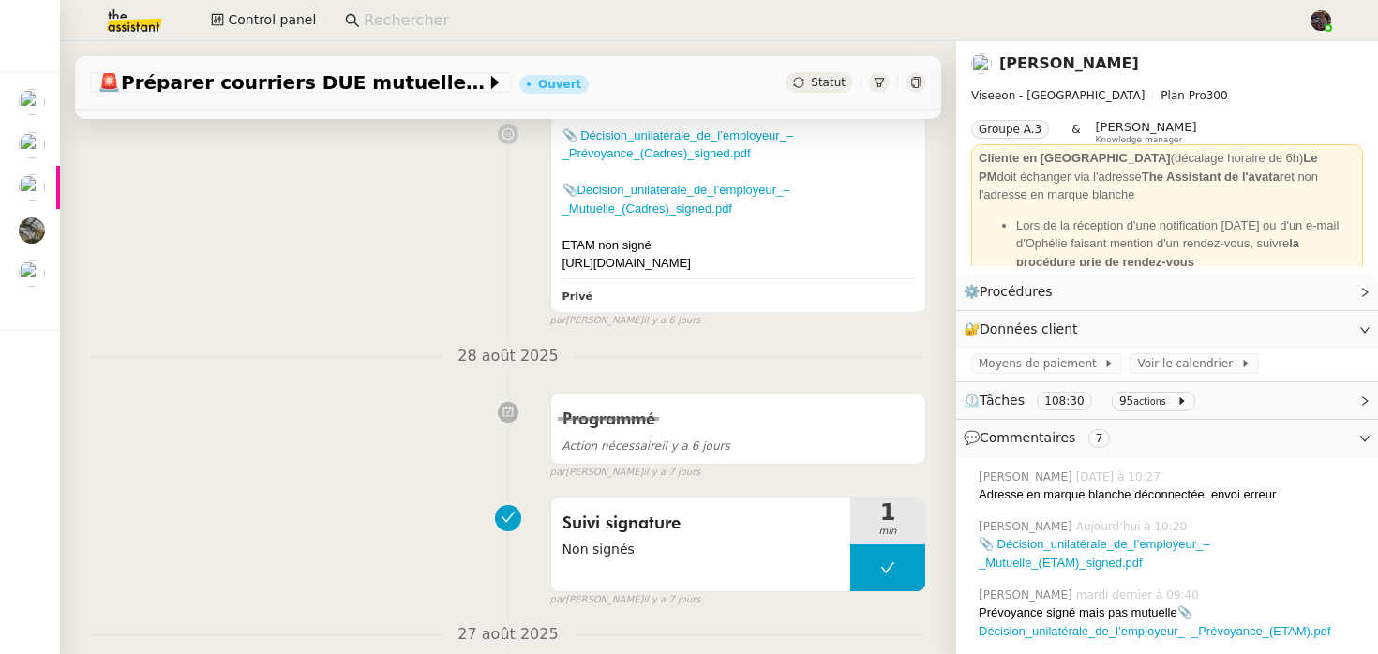
scroll to position [2249, 0]
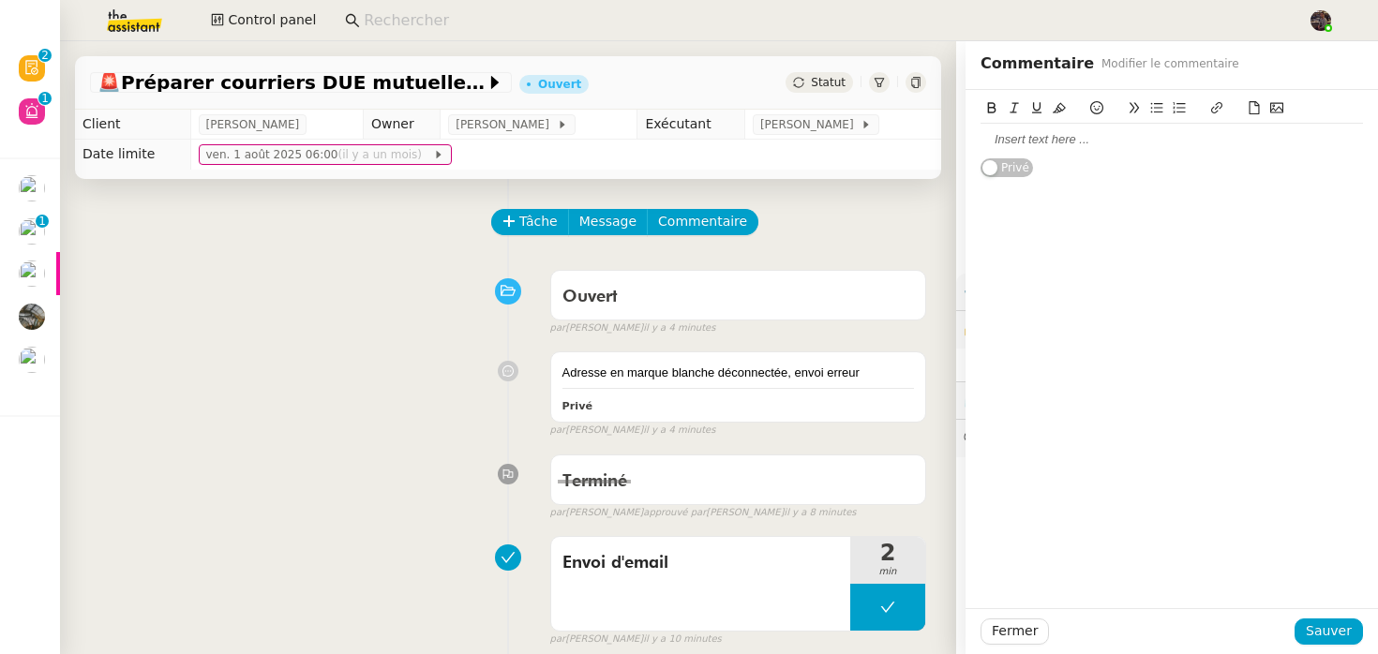
click at [443, 382] on div "Adresse en marque blanche déconnectée, envoi erreur Privé false par [PERSON_NAM…" at bounding box center [508, 390] width 836 height 95
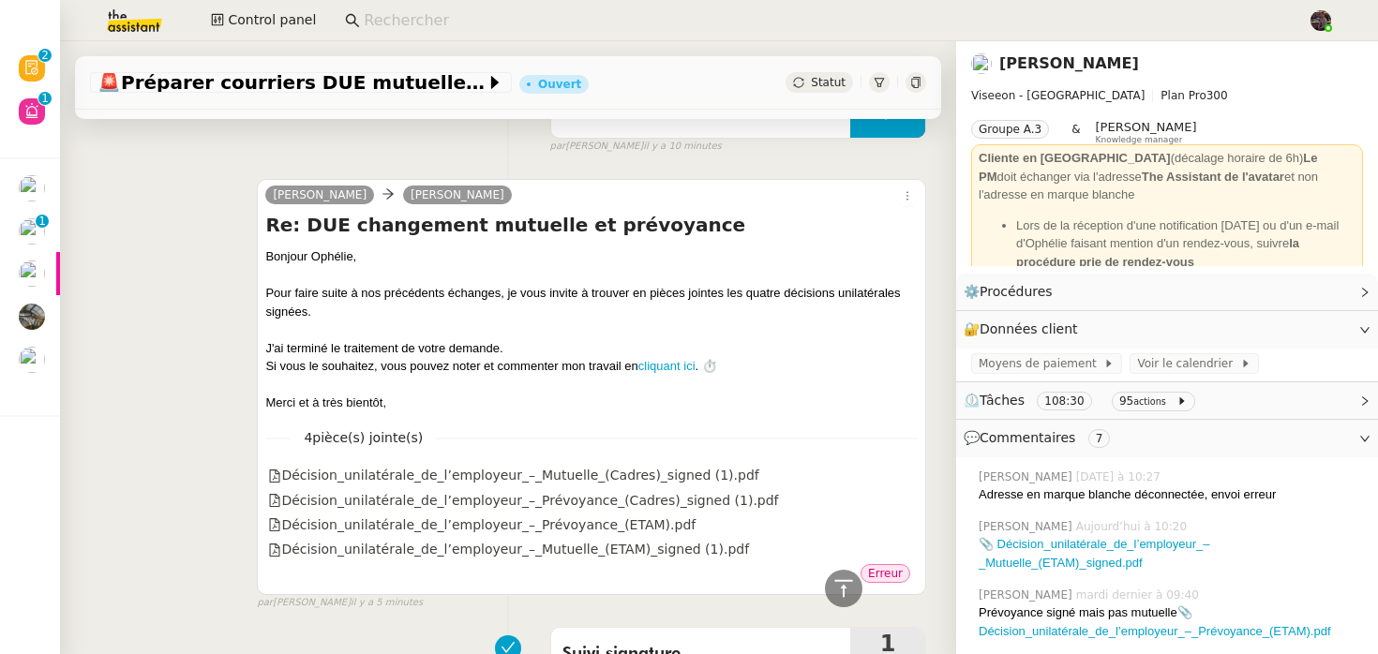
scroll to position [492, 0]
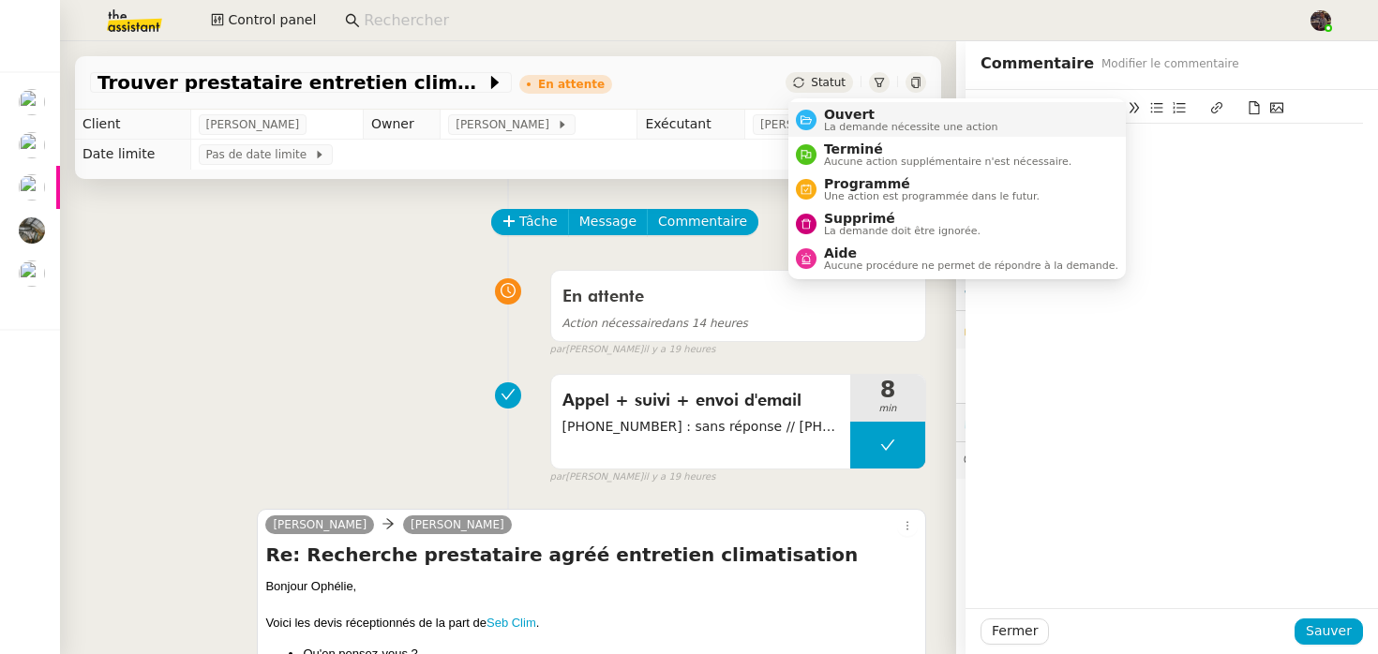
click at [844, 124] on span "La demande nécessite une action" at bounding box center [911, 127] width 174 height 10
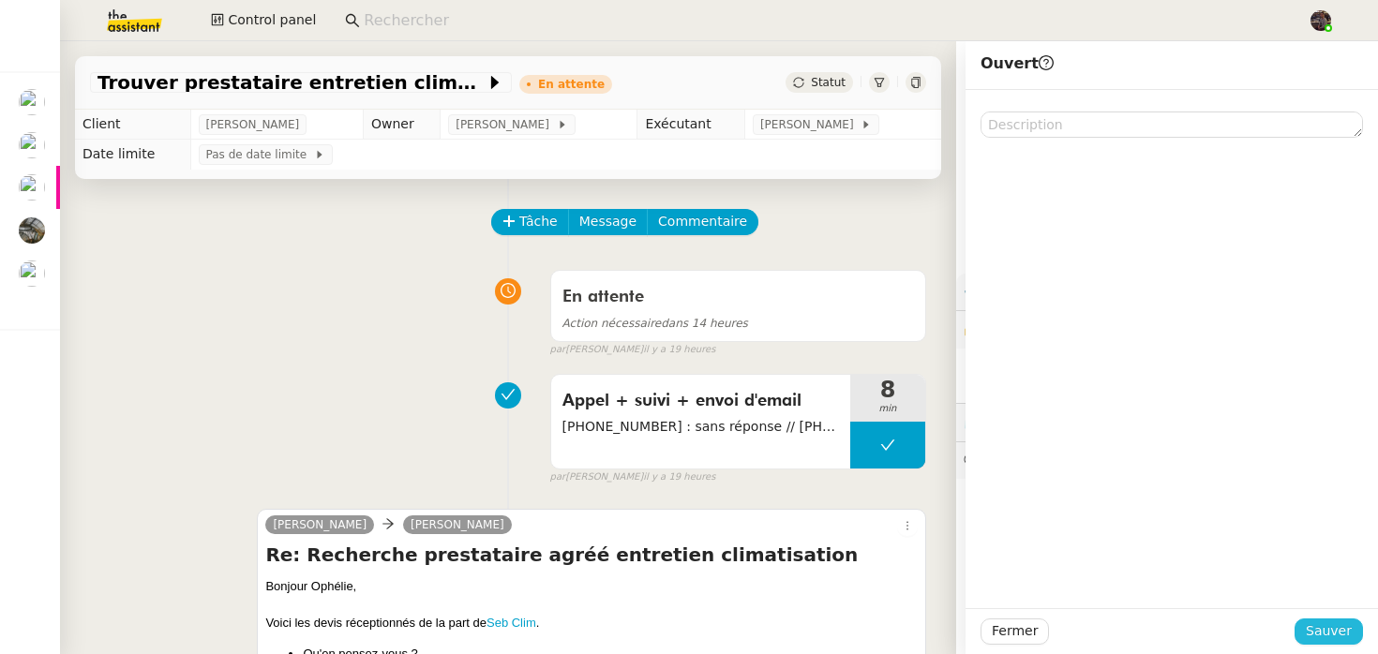
click at [1340, 622] on span "Sauver" at bounding box center [1329, 632] width 46 height 22
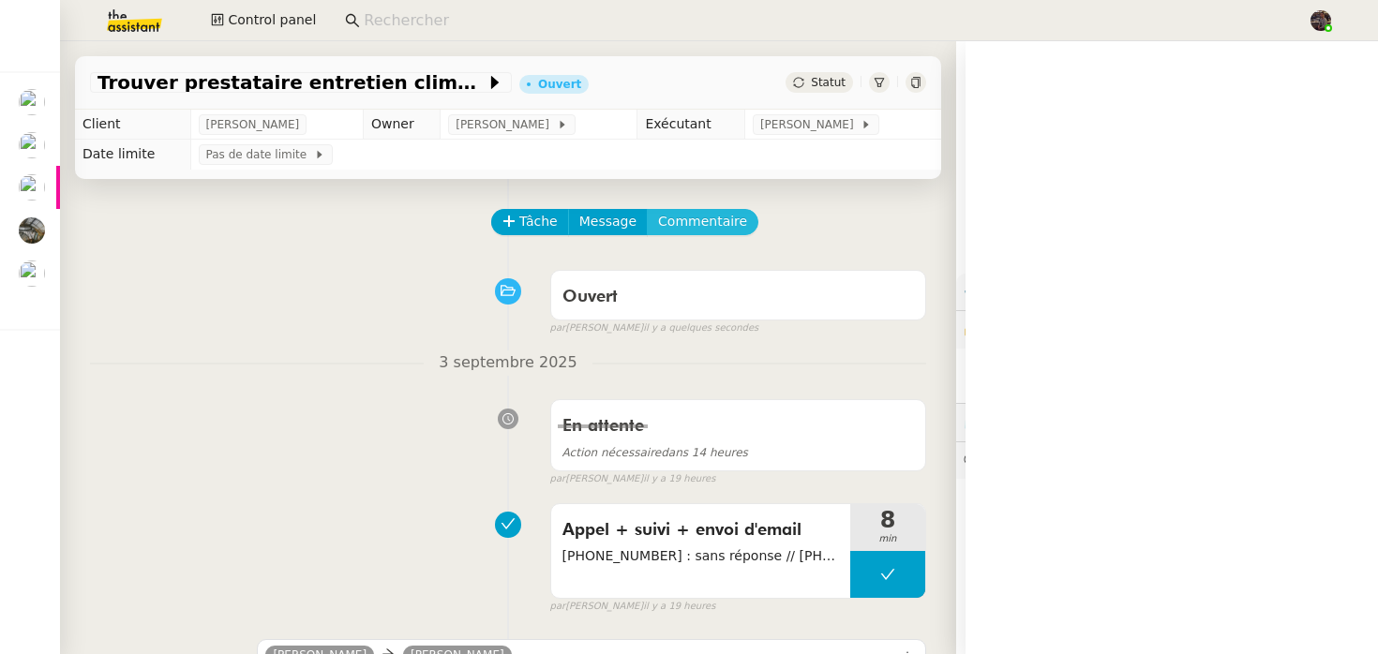
click at [719, 214] on span "Commentaire" at bounding box center [702, 222] width 89 height 22
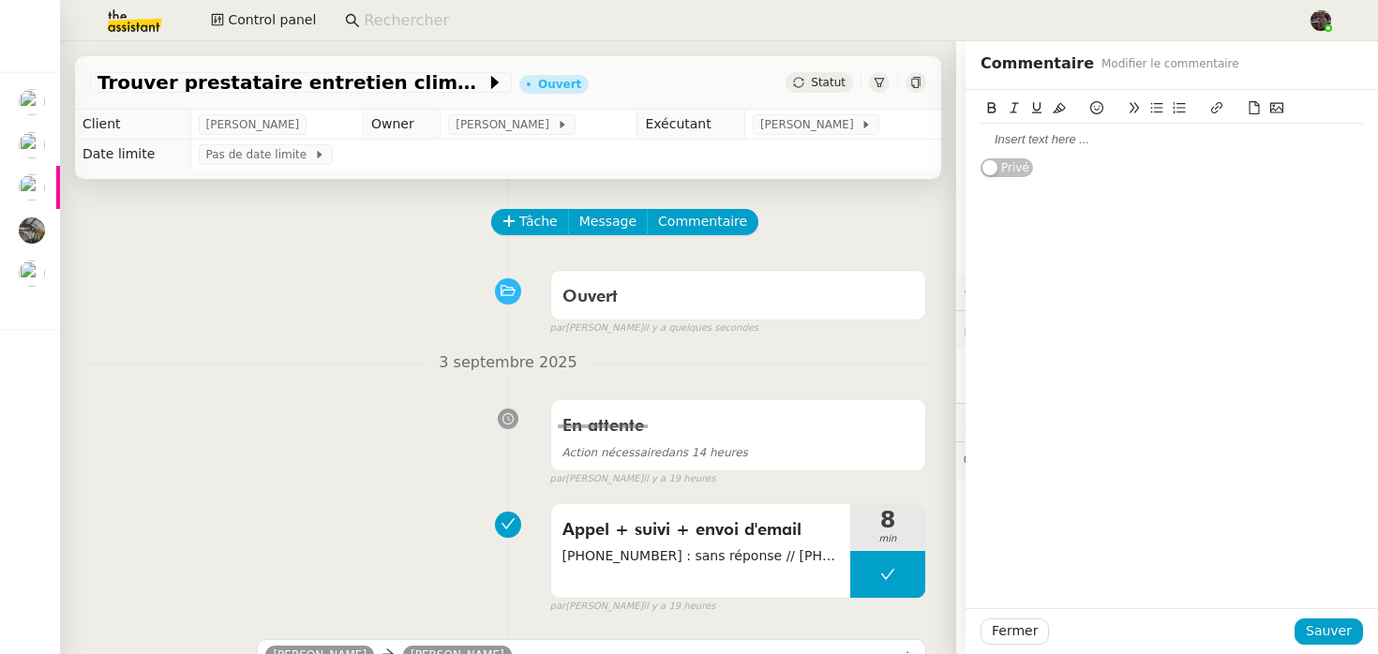
click at [1040, 148] on div at bounding box center [1172, 139] width 383 height 17
paste div
click at [282, 335] on div "Ouvert false par [PERSON_NAME] il y a quelques secondes" at bounding box center [508, 299] width 836 height 75
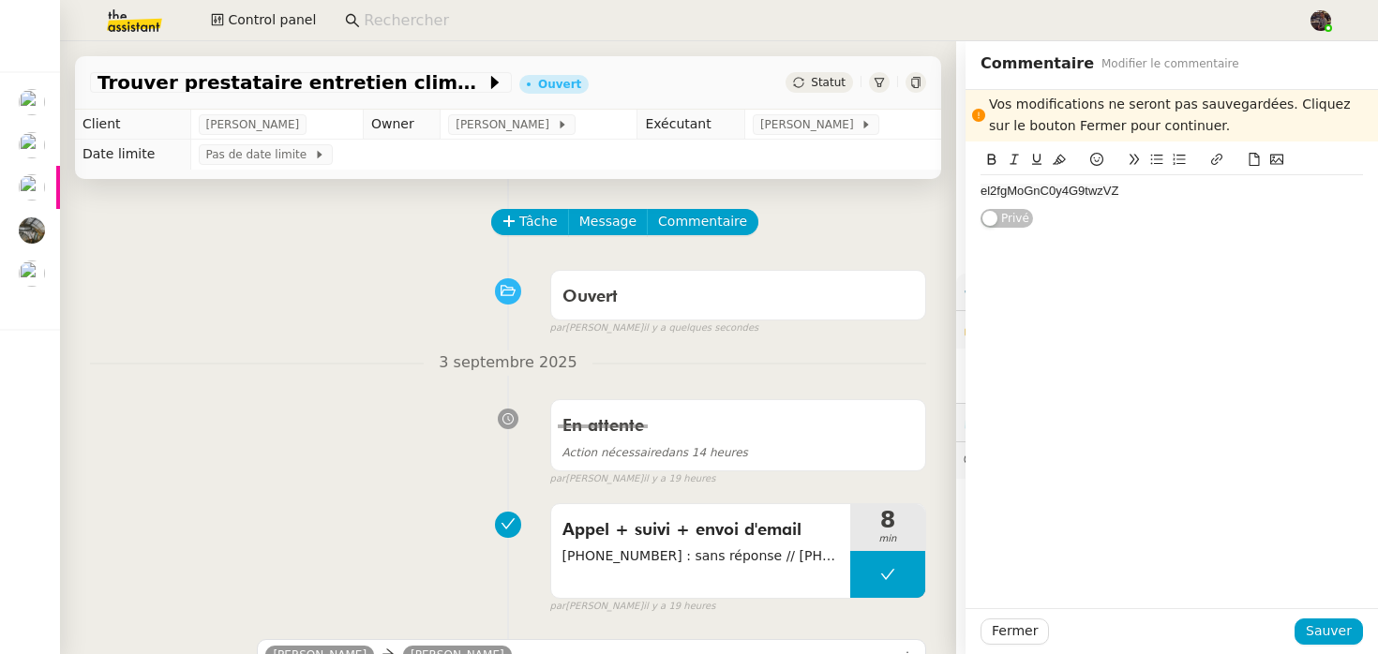
click at [1067, 196] on span "el2fgMoGnC0y4G9twzVZ" at bounding box center [1050, 191] width 138 height 14
click at [249, 318] on div "Ouvert false par [PERSON_NAME] il y a quelques secondes" at bounding box center [508, 299] width 836 height 75
click at [1022, 634] on span "Fermer" at bounding box center [1015, 632] width 46 height 22
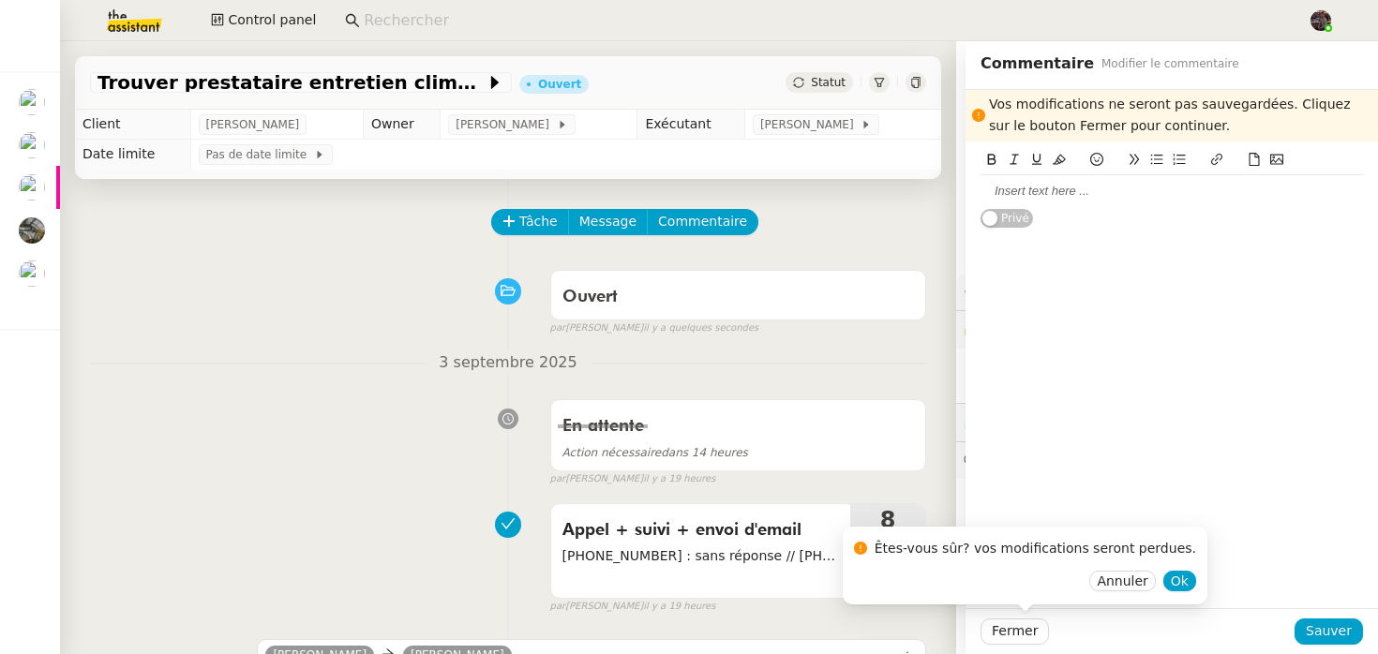
click at [1168, 571] on div "Annuler Ok" at bounding box center [1025, 582] width 342 height 22
click at [1171, 578] on span "Ok" at bounding box center [1180, 581] width 18 height 19
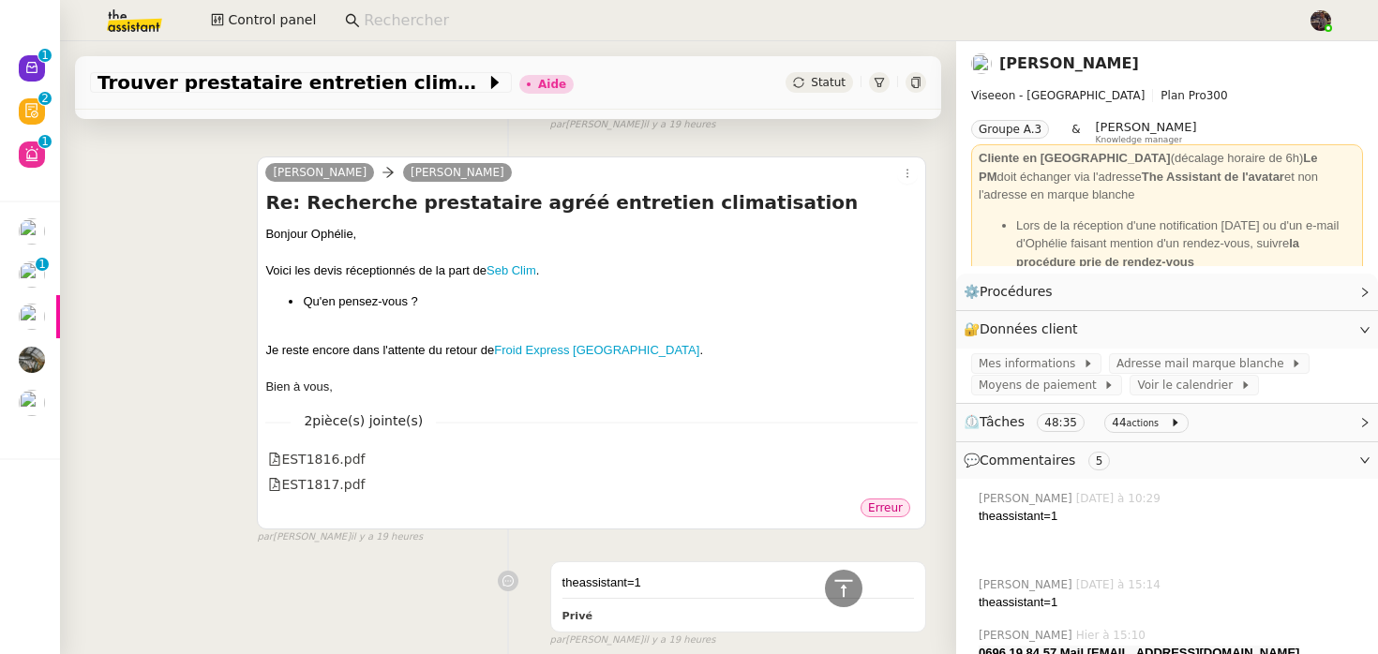
scroll to position [1084, 0]
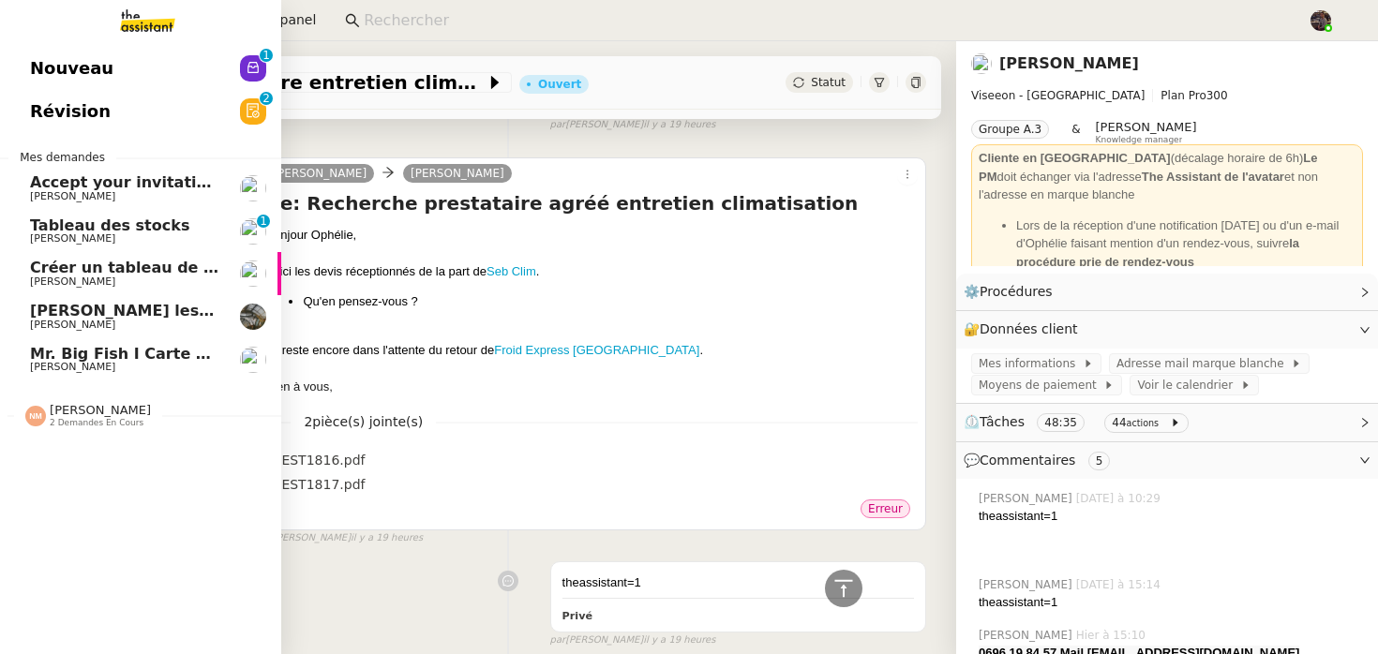
click at [35, 212] on link "Tableau des stocks [PERSON_NAME] 0 1 2 3 4 5 6 7 8 9" at bounding box center [140, 231] width 281 height 43
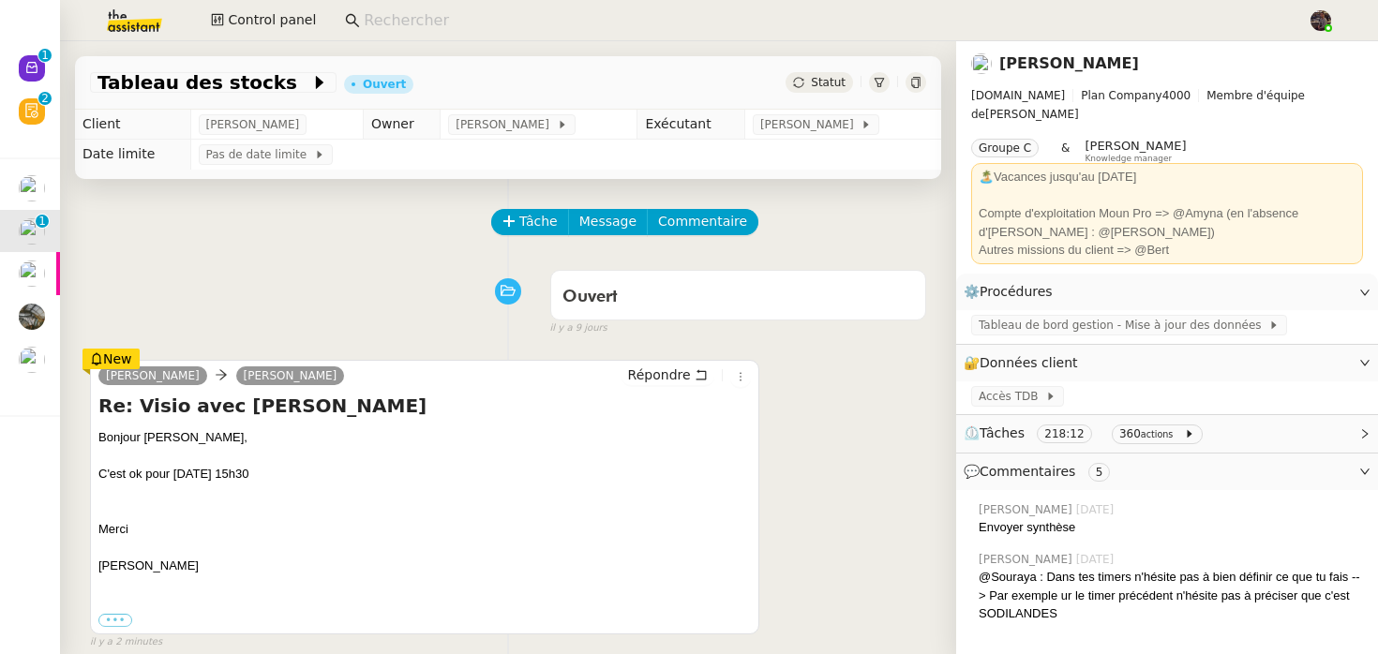
click at [334, 298] on div "Ouvert false [DATE]" at bounding box center [508, 299] width 836 height 75
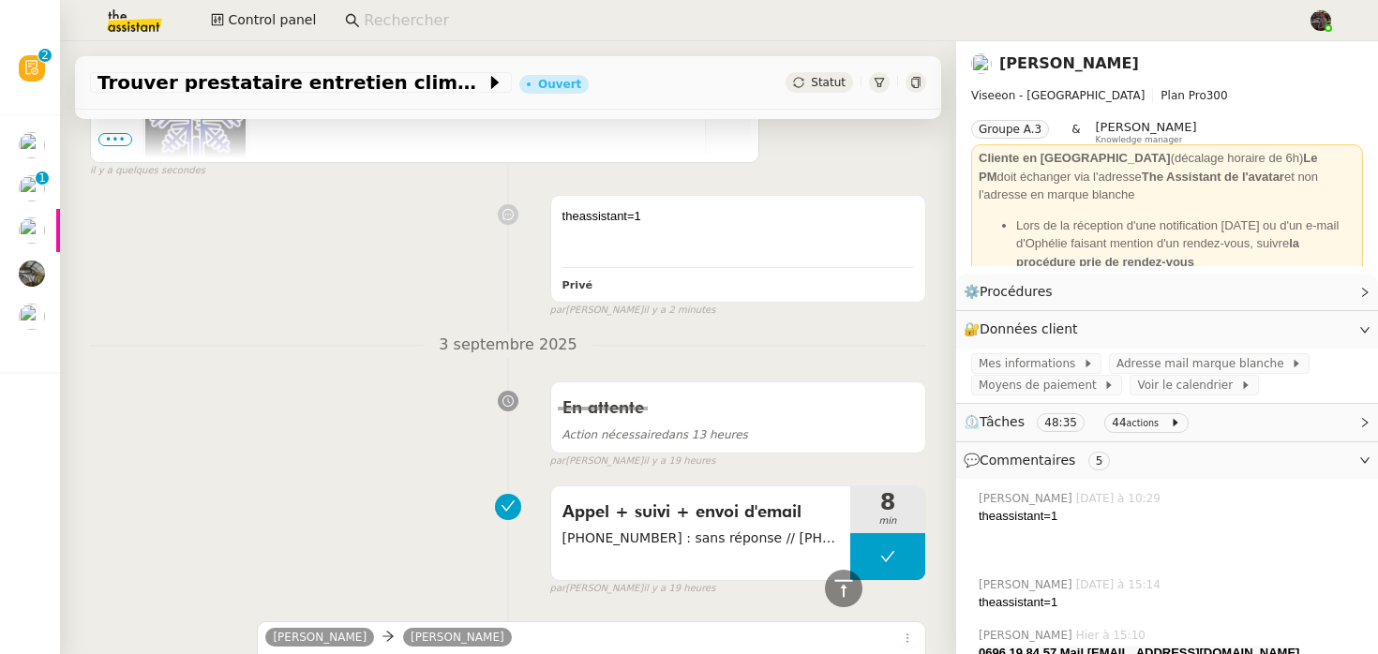
scroll to position [978, 0]
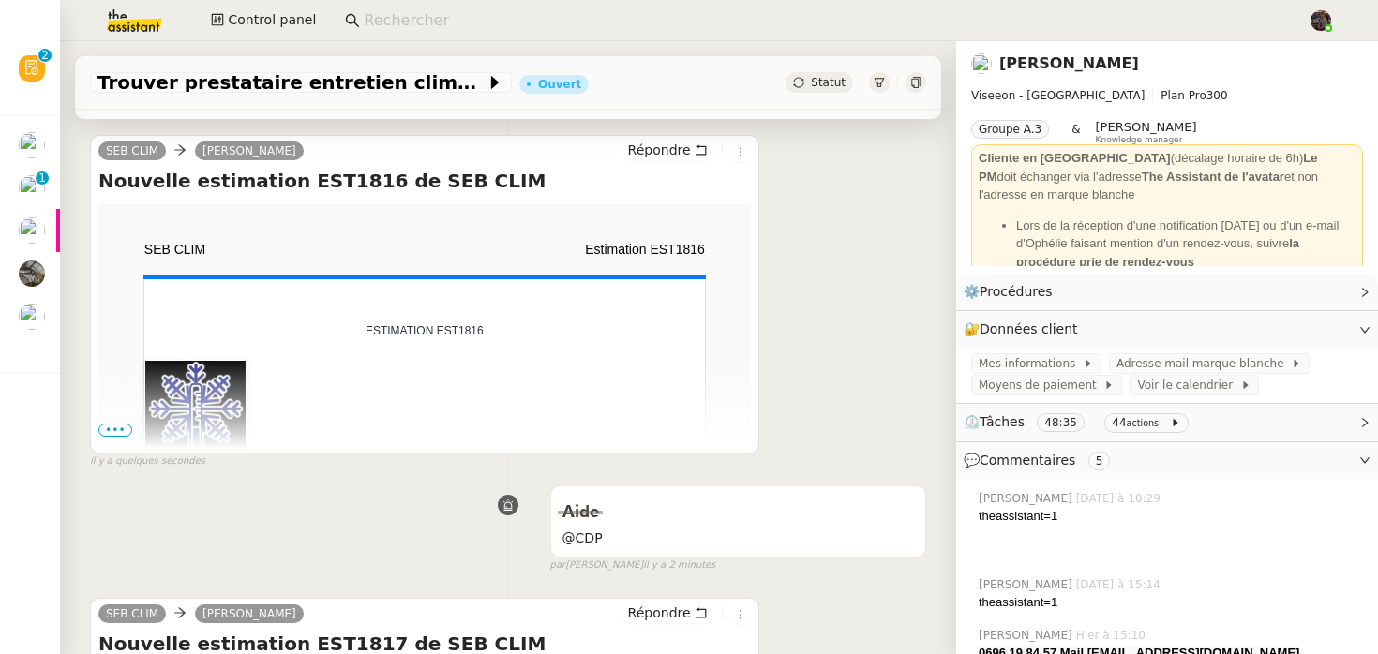
scroll to position [479, 0]
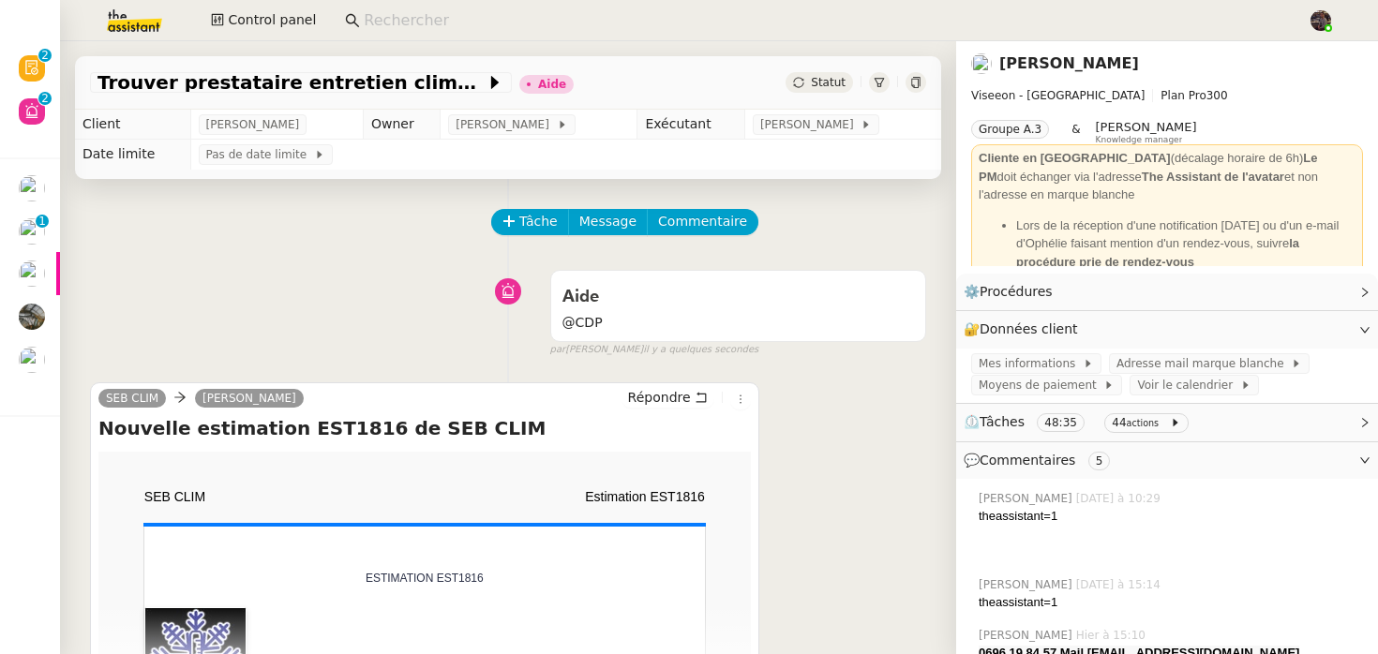
click at [923, 86] on div at bounding box center [916, 82] width 21 height 21
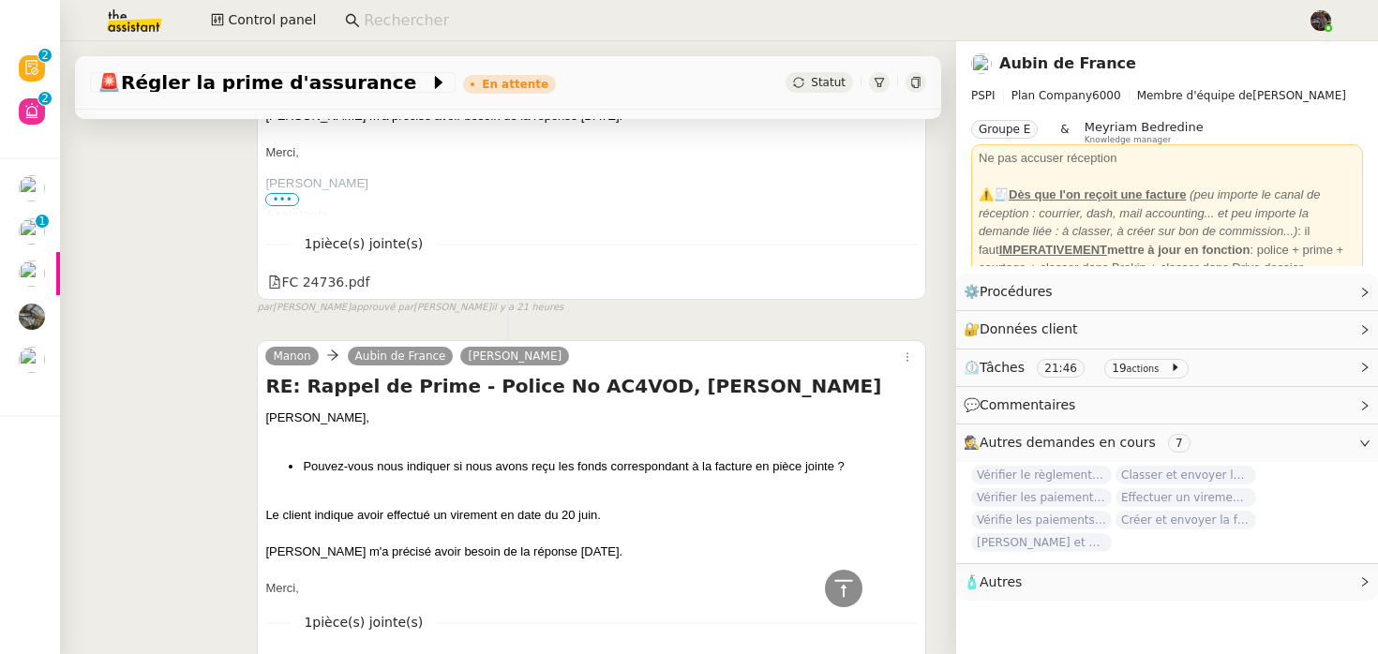
scroll to position [559, 0]
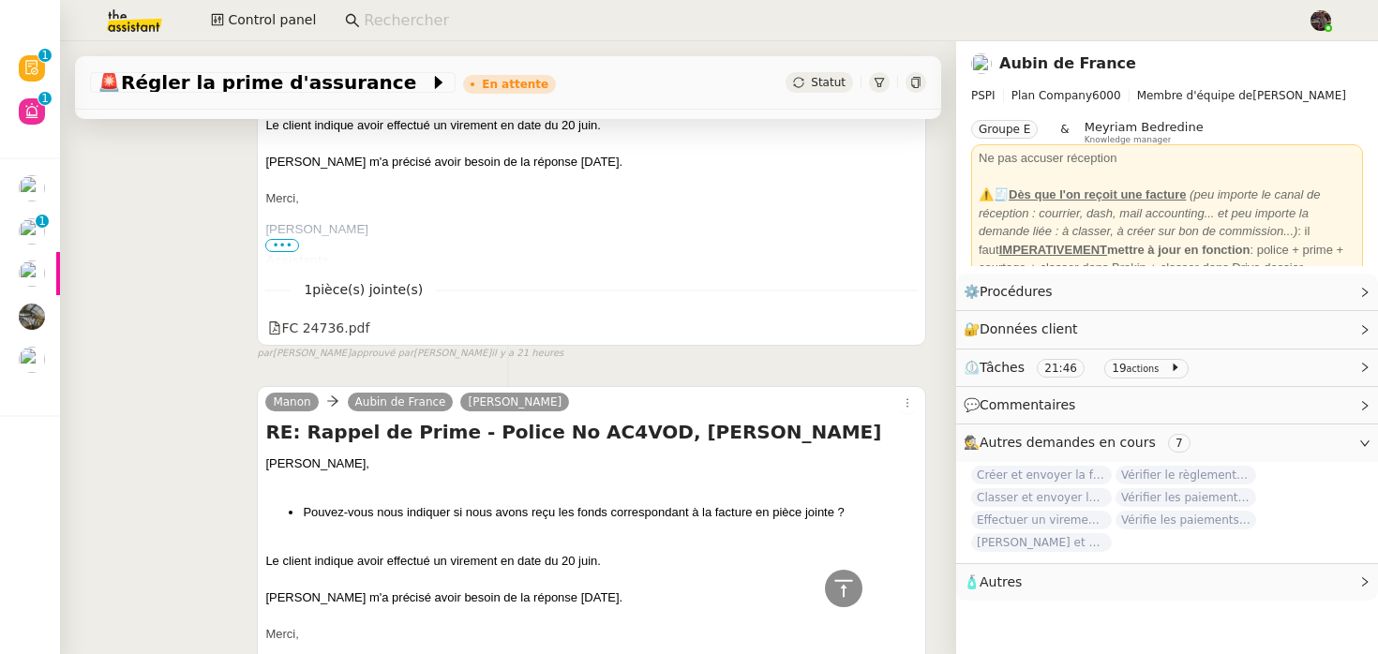
click at [1076, 50] on div "Aubin de France" at bounding box center [1167, 64] width 392 height 30
click at [1067, 64] on link "Aubin de France" at bounding box center [1067, 63] width 137 height 18
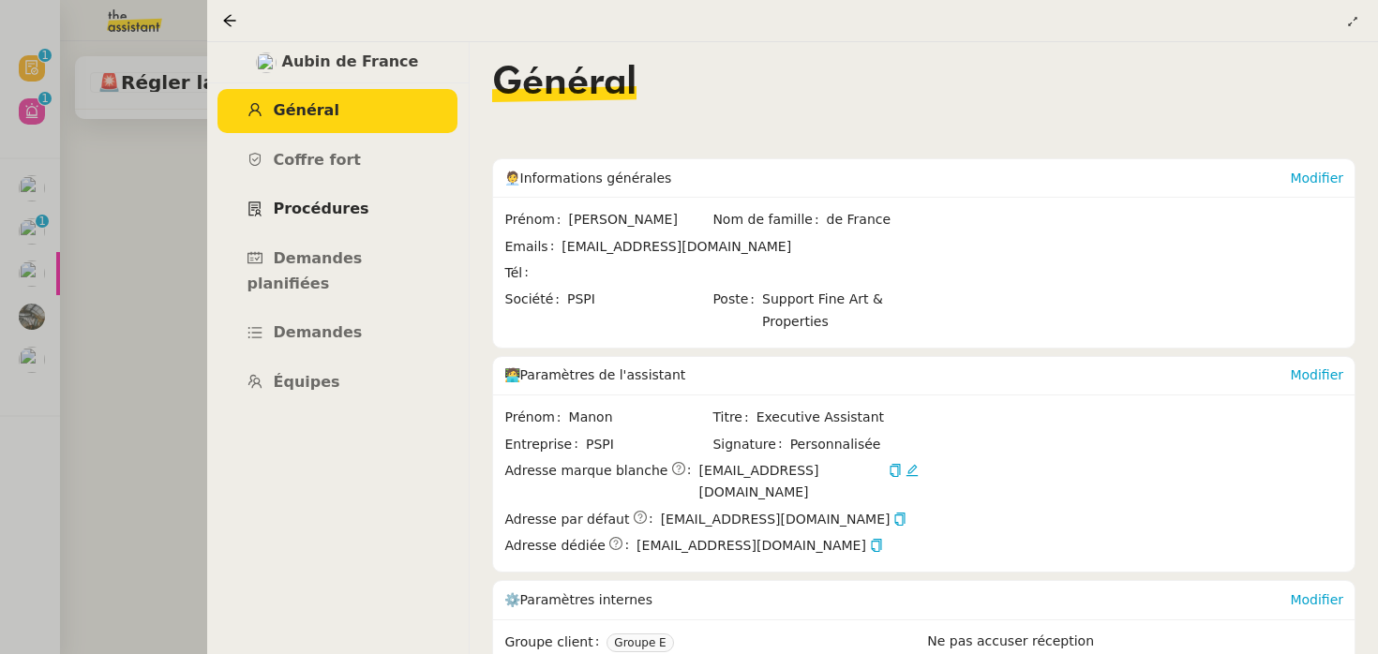
click at [331, 217] on span "Procédures" at bounding box center [322, 209] width 96 height 18
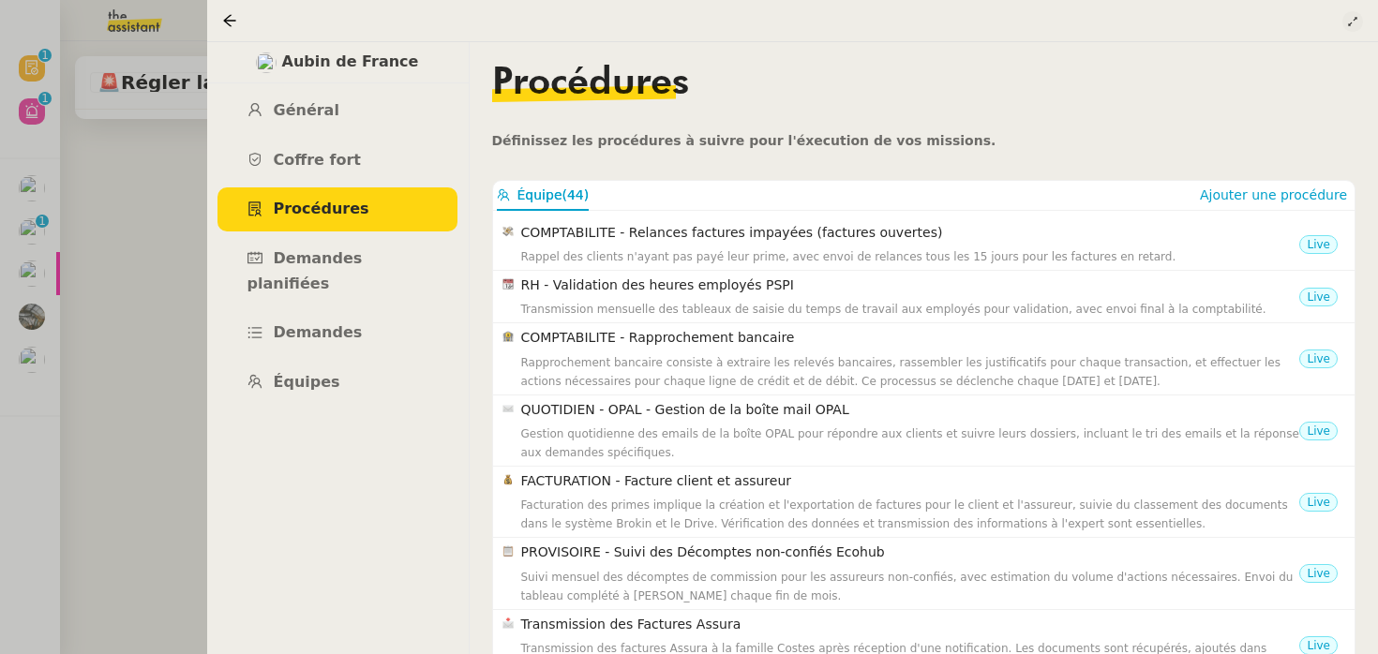
click at [1358, 30] on button at bounding box center [1353, 21] width 21 height 21
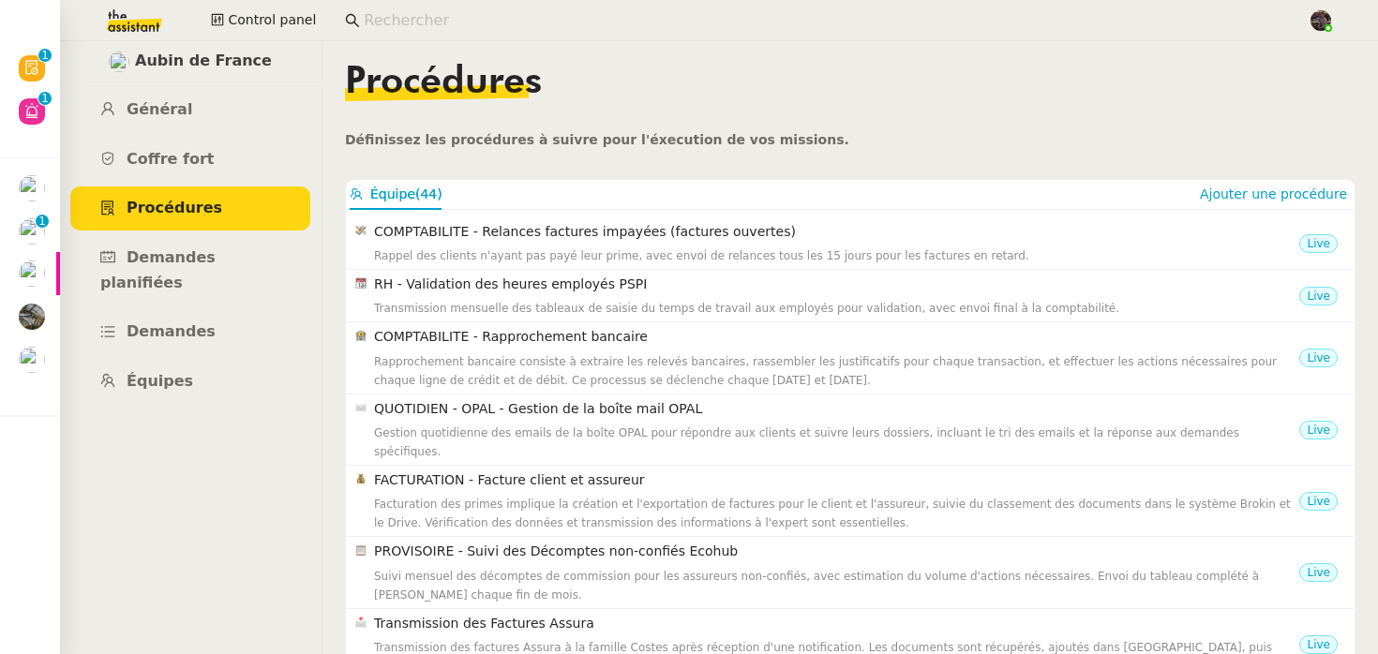
click at [468, 18] on input at bounding box center [826, 20] width 925 height 25
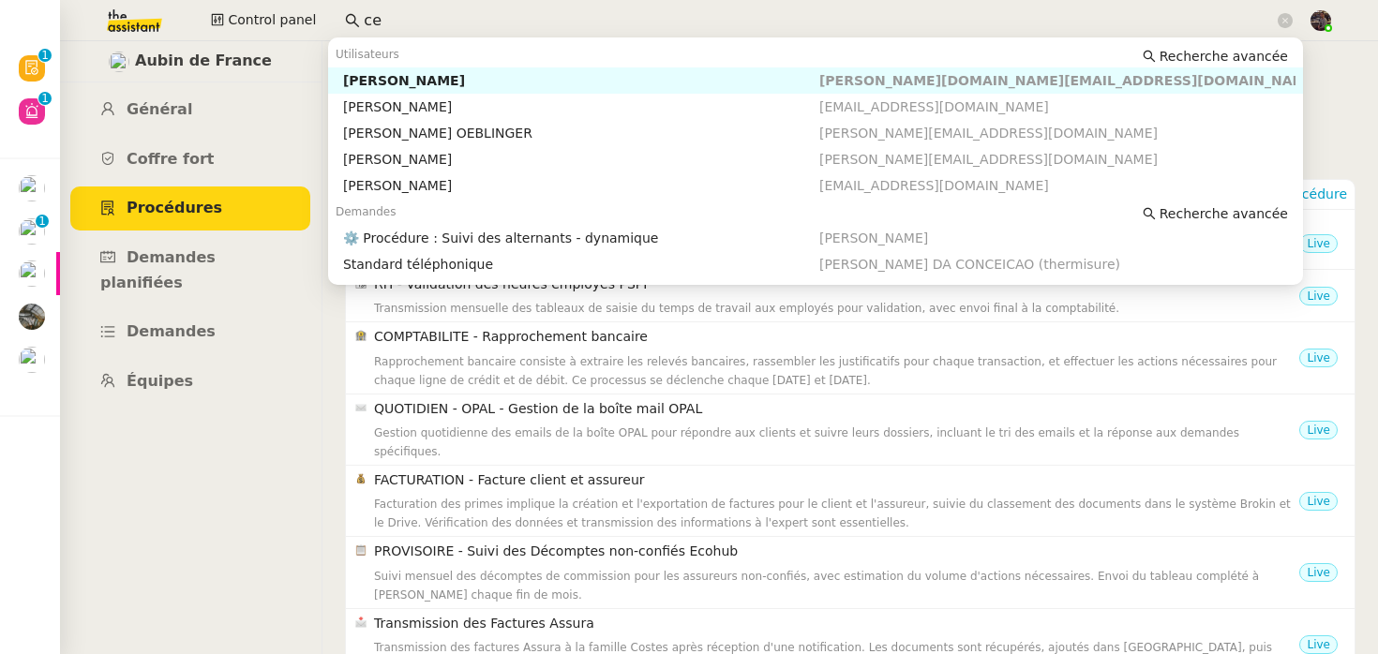
type input "c"
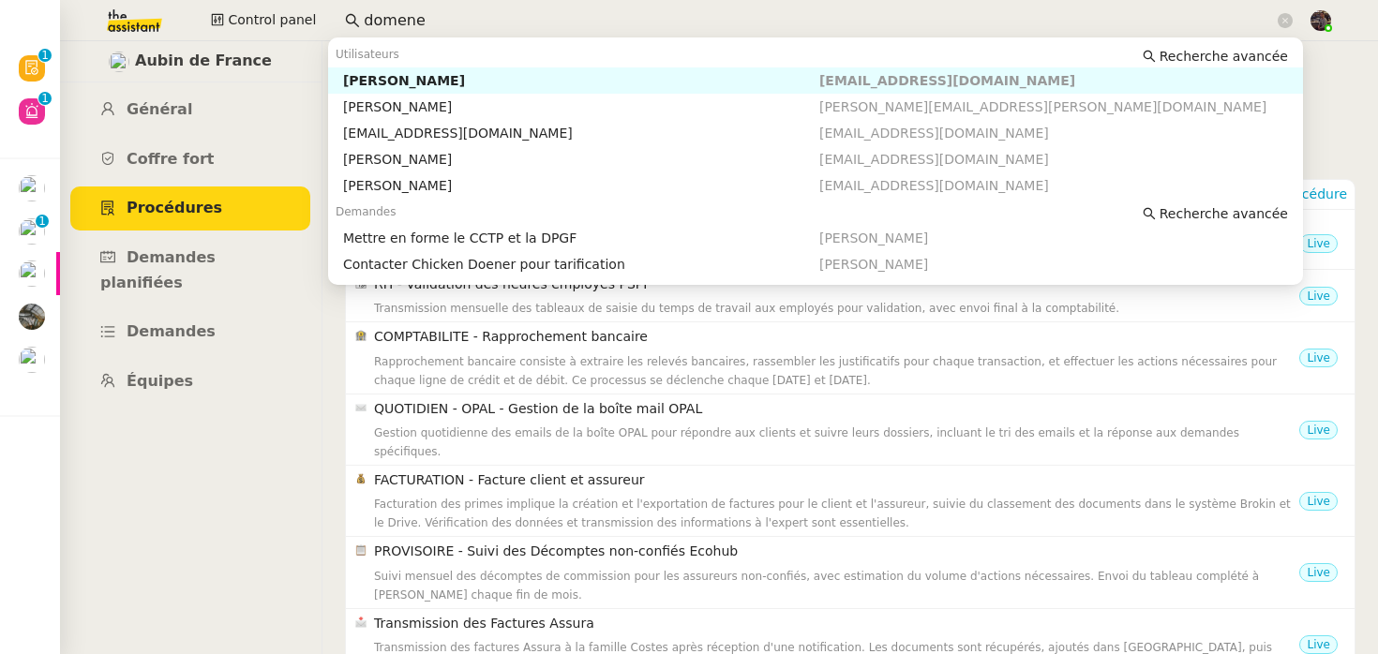
click at [433, 77] on div "[PERSON_NAME]" at bounding box center [581, 80] width 476 height 17
type input "domene"
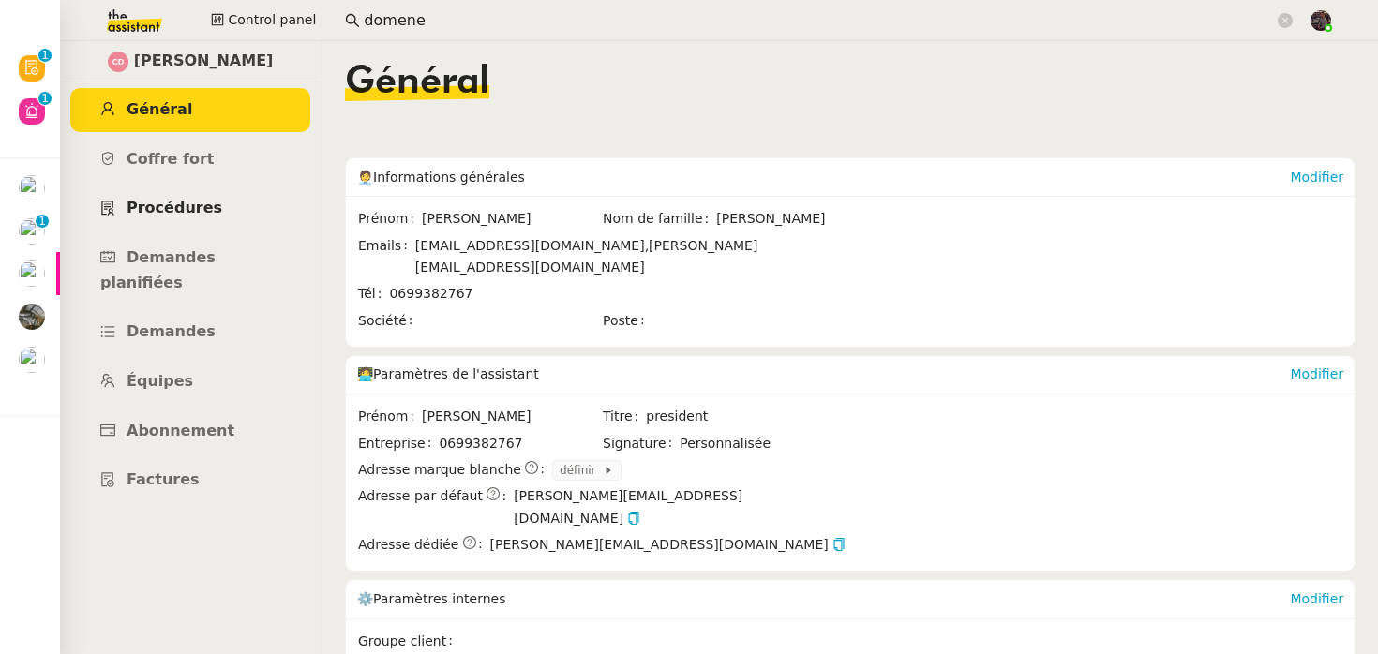
click at [199, 204] on span "Procédures" at bounding box center [175, 208] width 96 height 18
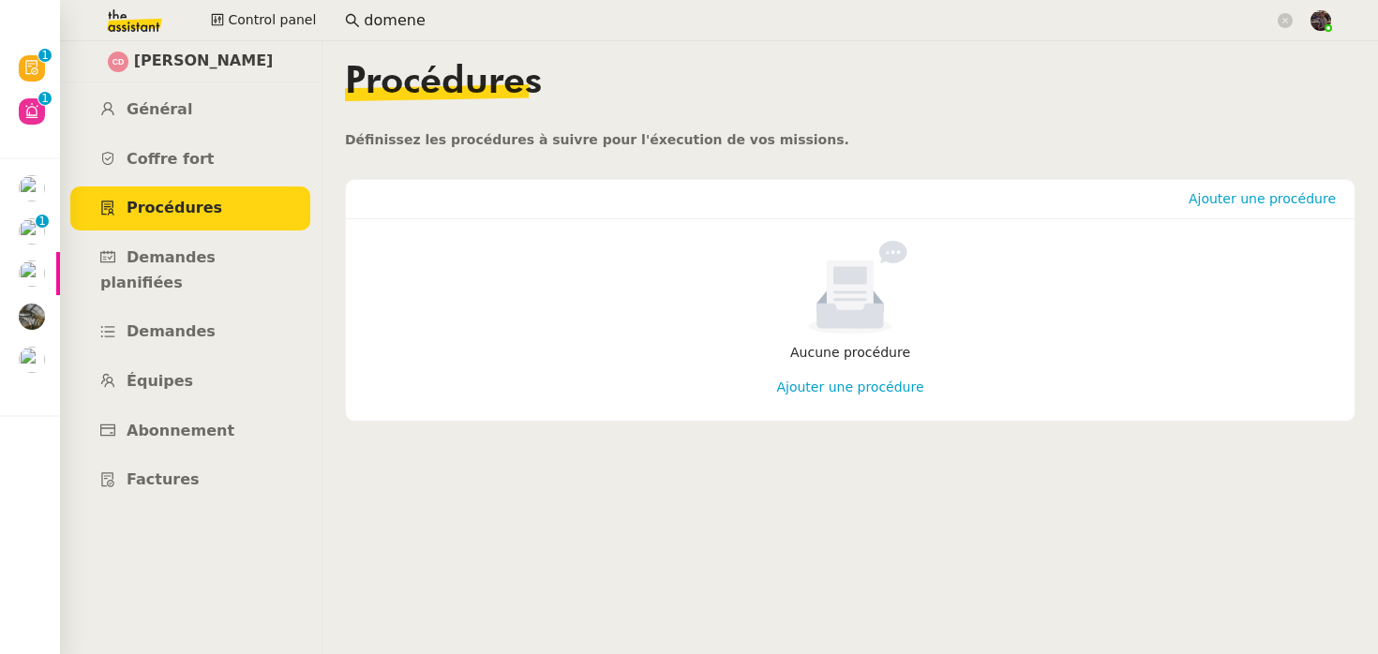
click at [1046, 218] on div "Aucune procédure Ajouter une procédure" at bounding box center [850, 319] width 1009 height 203
drag, startPoint x: 829, startPoint y: 218, endPoint x: 868, endPoint y: 209, distance: 40.3
click at [868, 209] on nz-card "Ajouter une procédure Aucune procédure Ajouter une procédure" at bounding box center [850, 300] width 1011 height 243
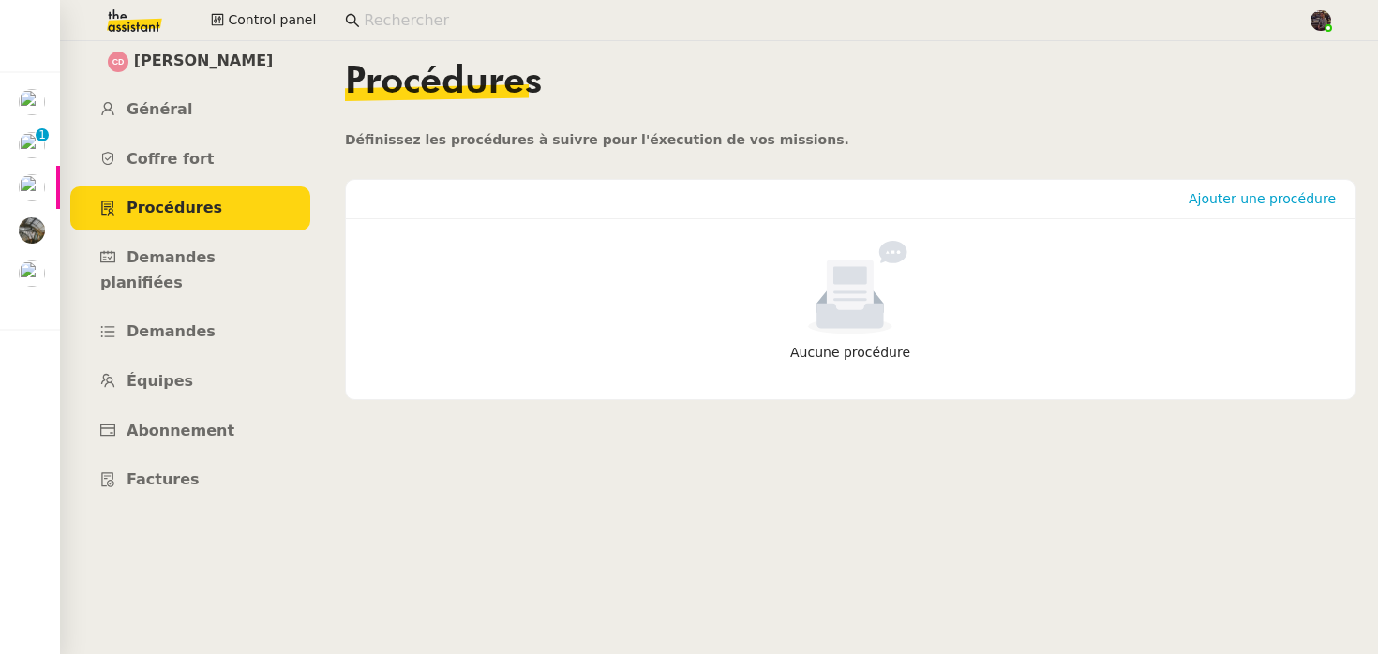
click at [520, 8] on input at bounding box center [826, 20] width 925 height 25
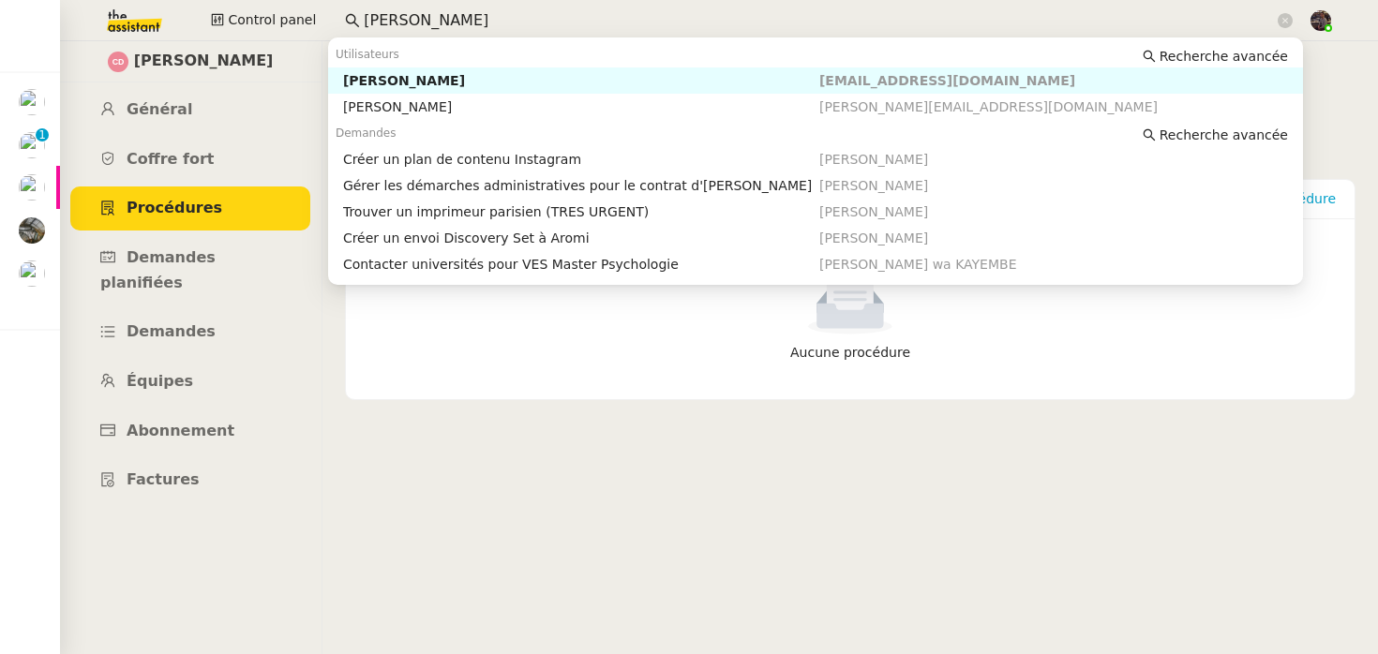
click at [467, 91] on nz-auto-option "[PERSON_NAME] [EMAIL_ADDRESS][DOMAIN_NAME]" at bounding box center [815, 81] width 975 height 26
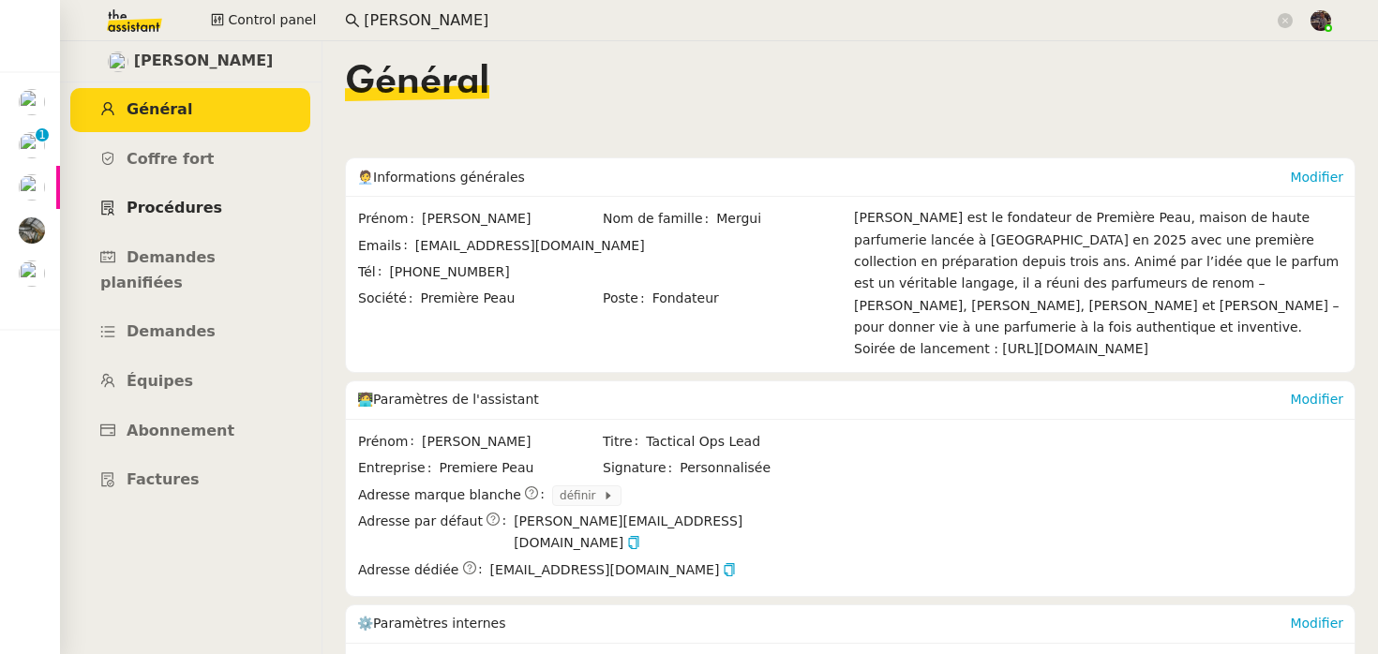
click at [240, 219] on link "Procédures" at bounding box center [190, 209] width 240 height 44
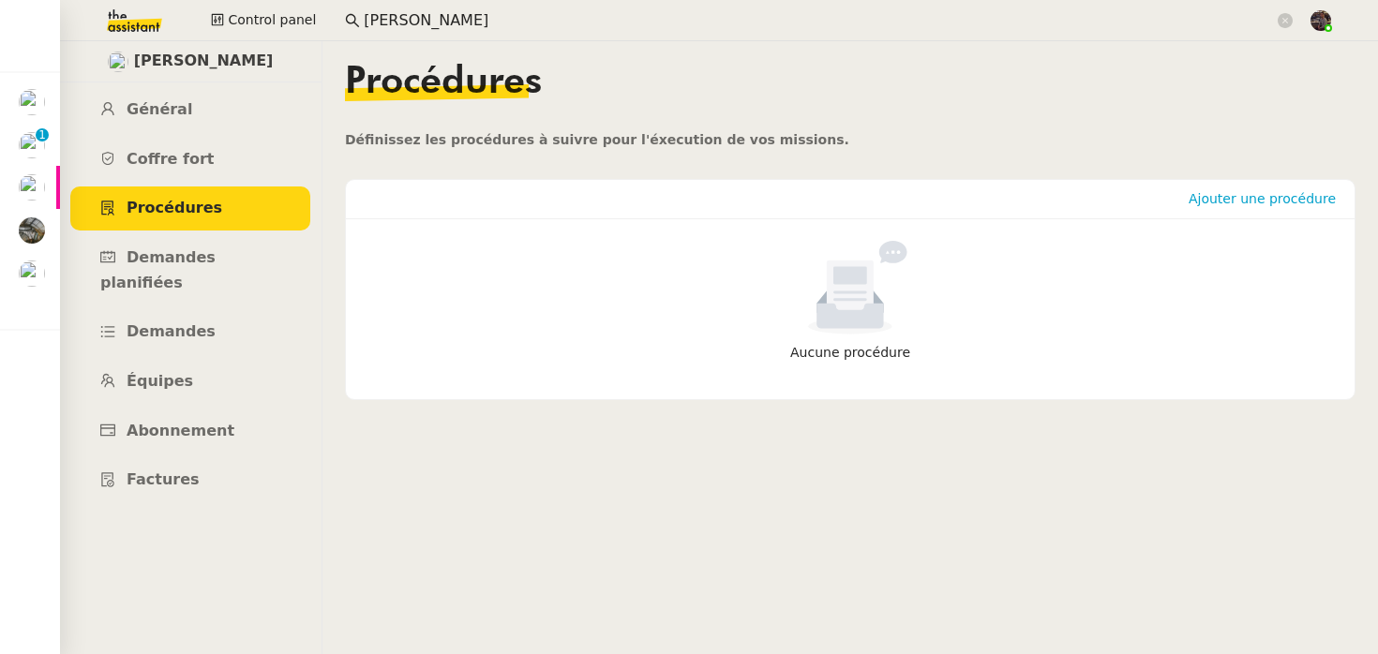
click at [399, 15] on input "[PERSON_NAME]" at bounding box center [819, 20] width 910 height 25
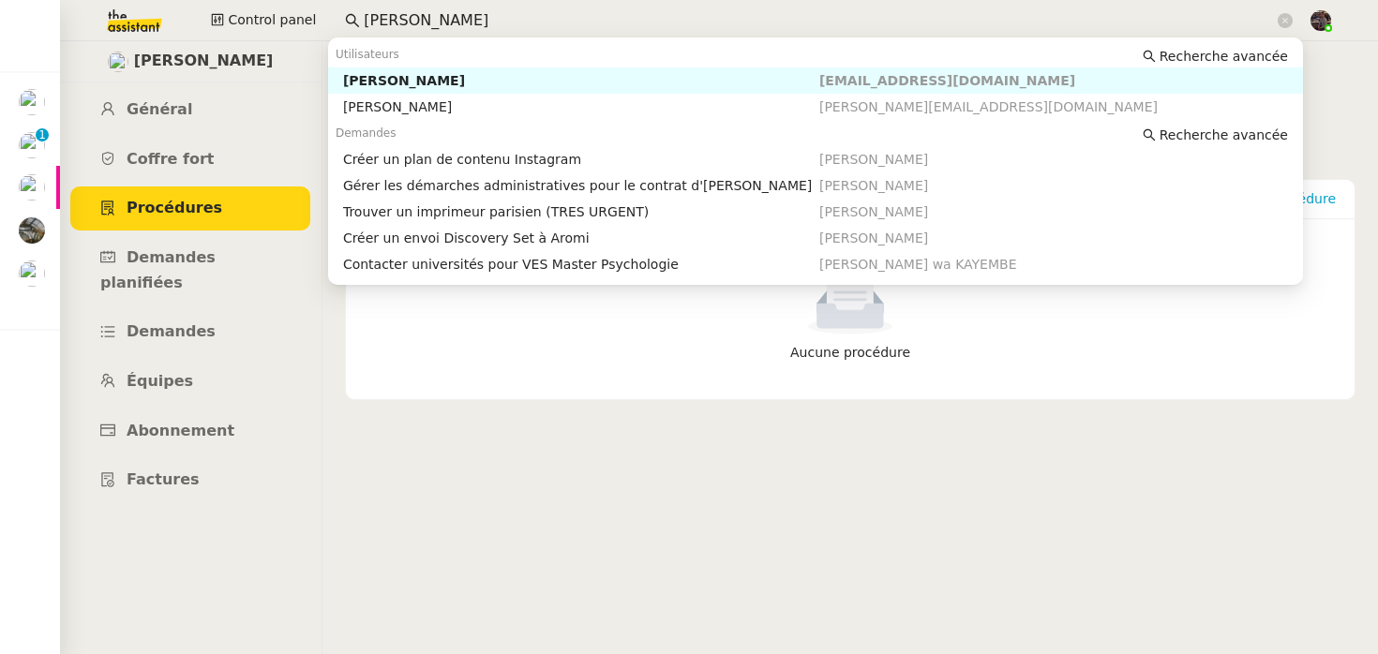
click at [399, 15] on input "[PERSON_NAME]" at bounding box center [819, 20] width 910 height 25
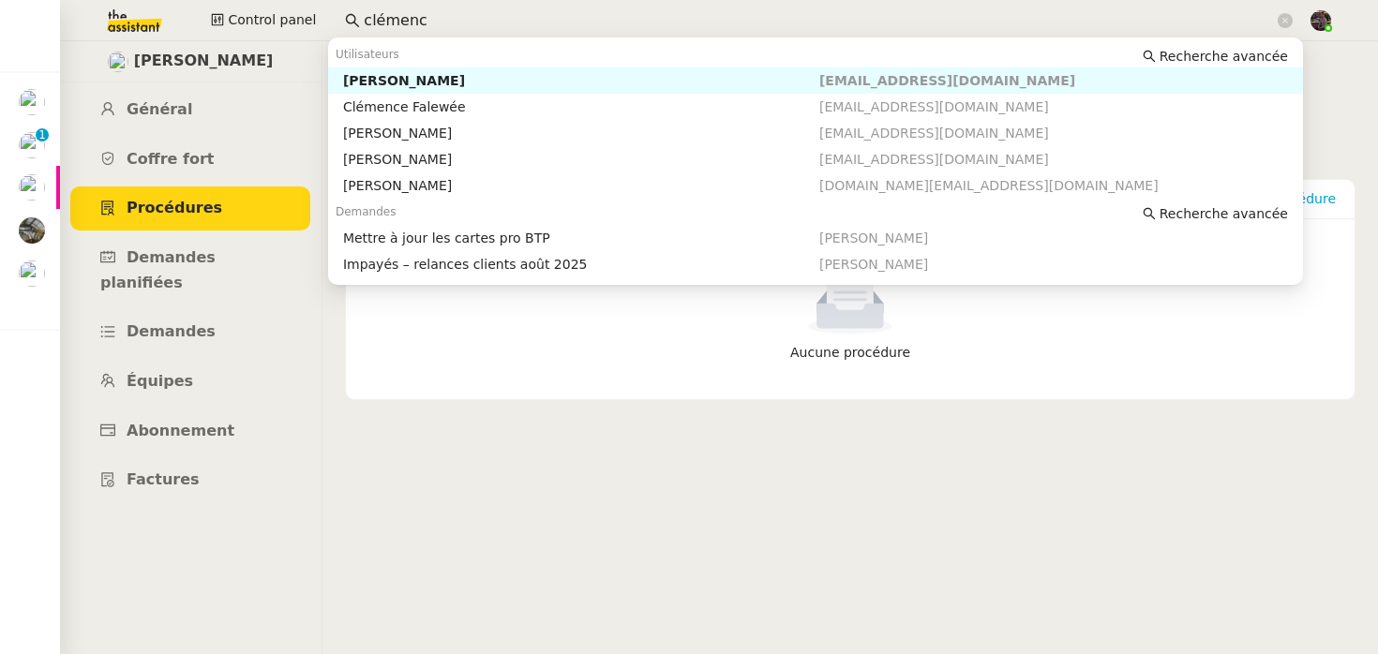
click at [394, 83] on div "[PERSON_NAME]" at bounding box center [581, 80] width 476 height 17
type input "clémenc"
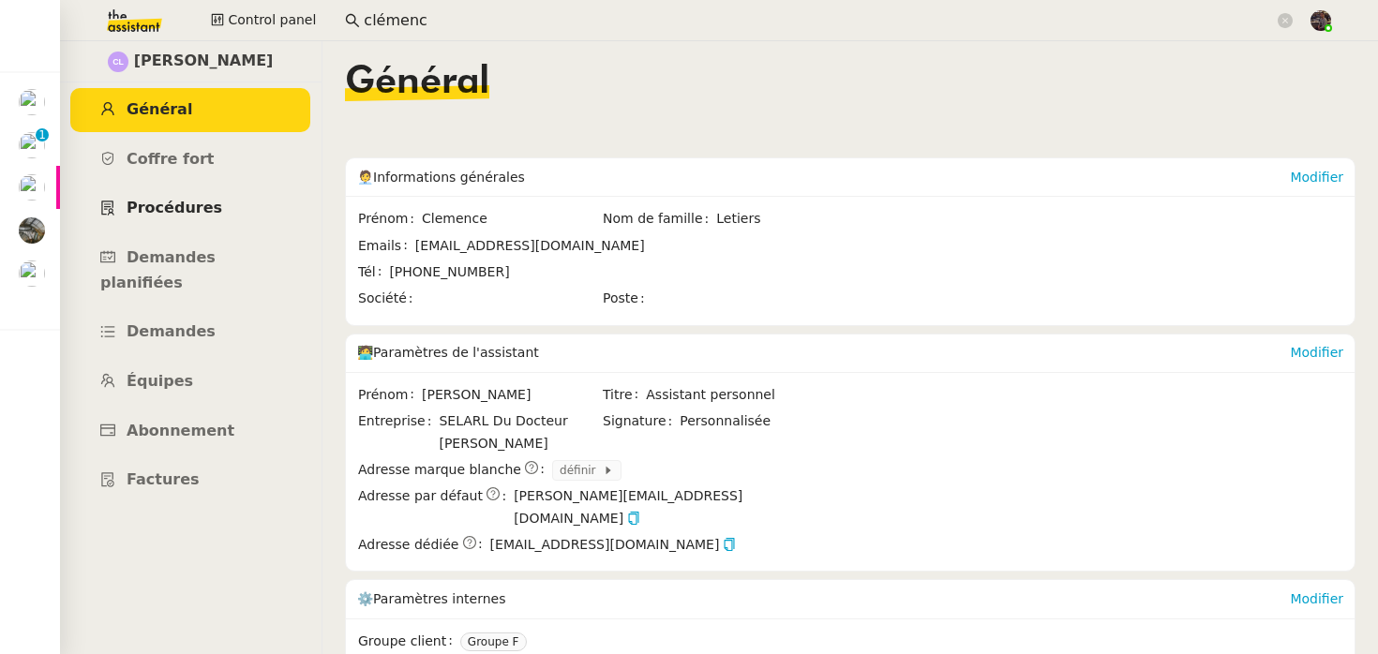
click at [190, 209] on span "Procédures" at bounding box center [175, 208] width 96 height 18
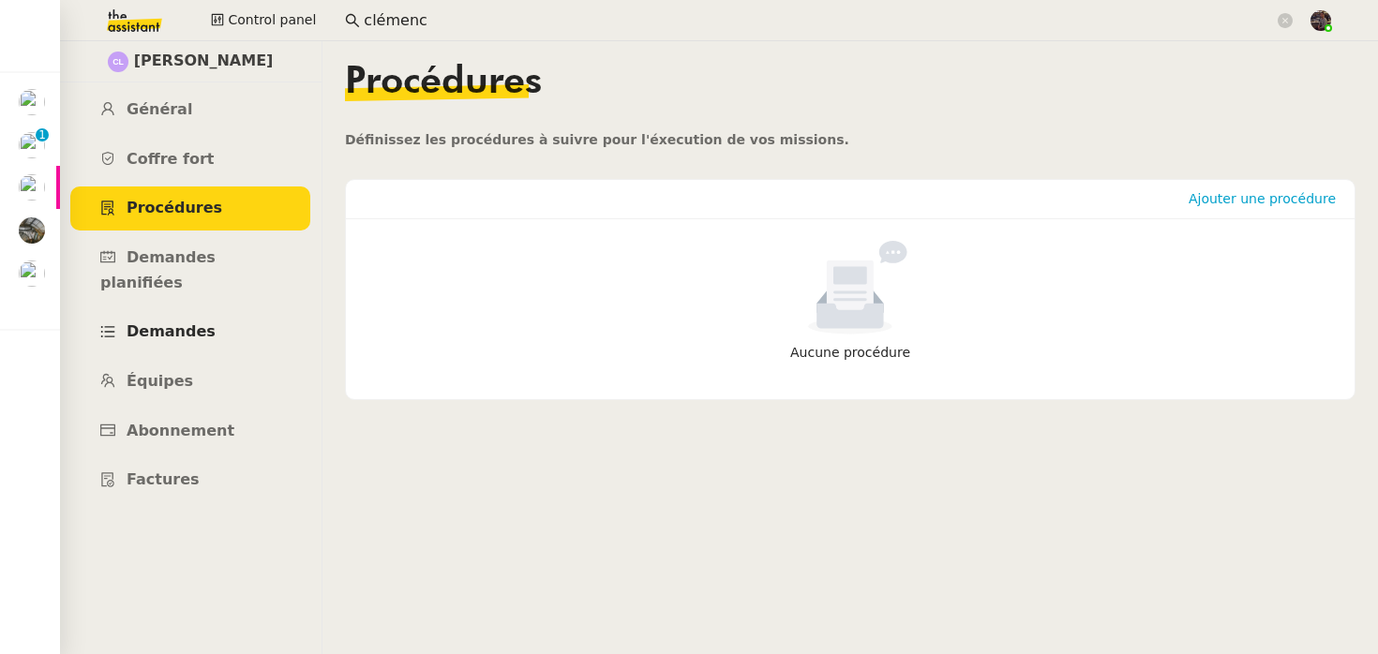
click at [161, 323] on span "Demandes" at bounding box center [171, 332] width 89 height 18
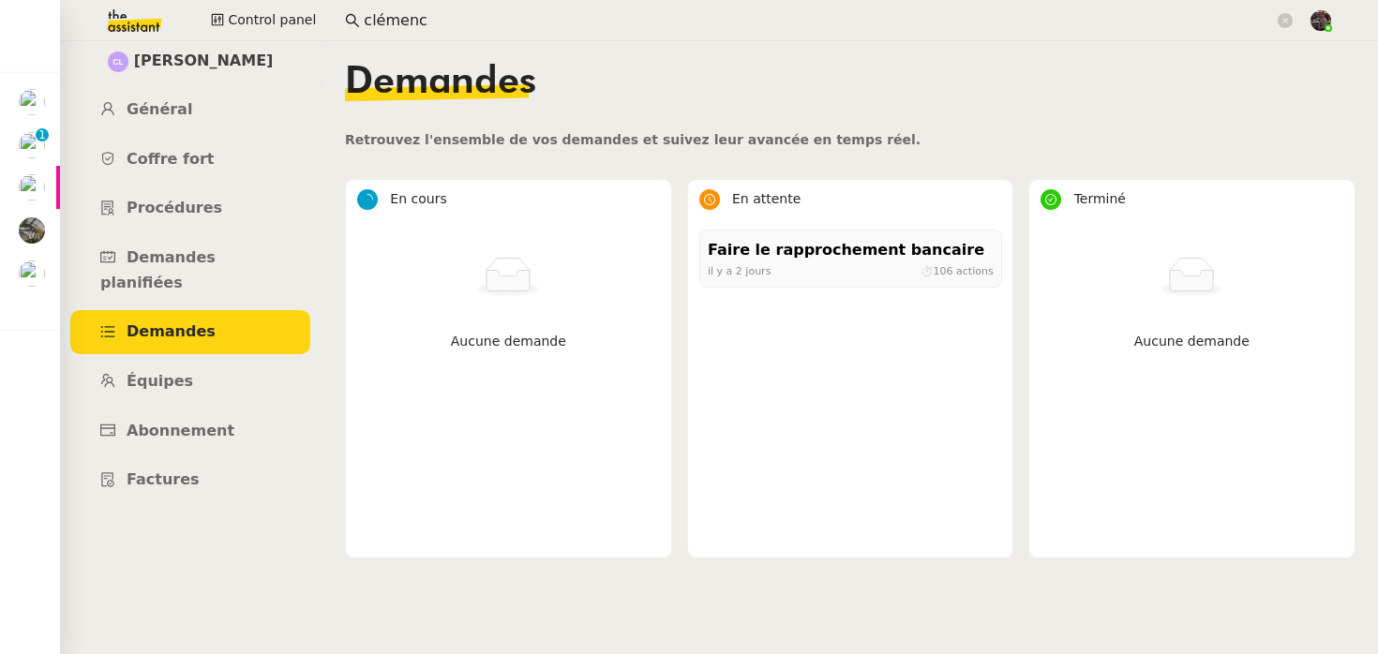
click at [624, 152] on nz-content "Demandes Retrouvez l'ensemble de vos demandes et suivez leur avancée en temps r…" at bounding box center [850, 347] width 1011 height 613
click at [158, 9] on img at bounding box center [119, 20] width 145 height 41
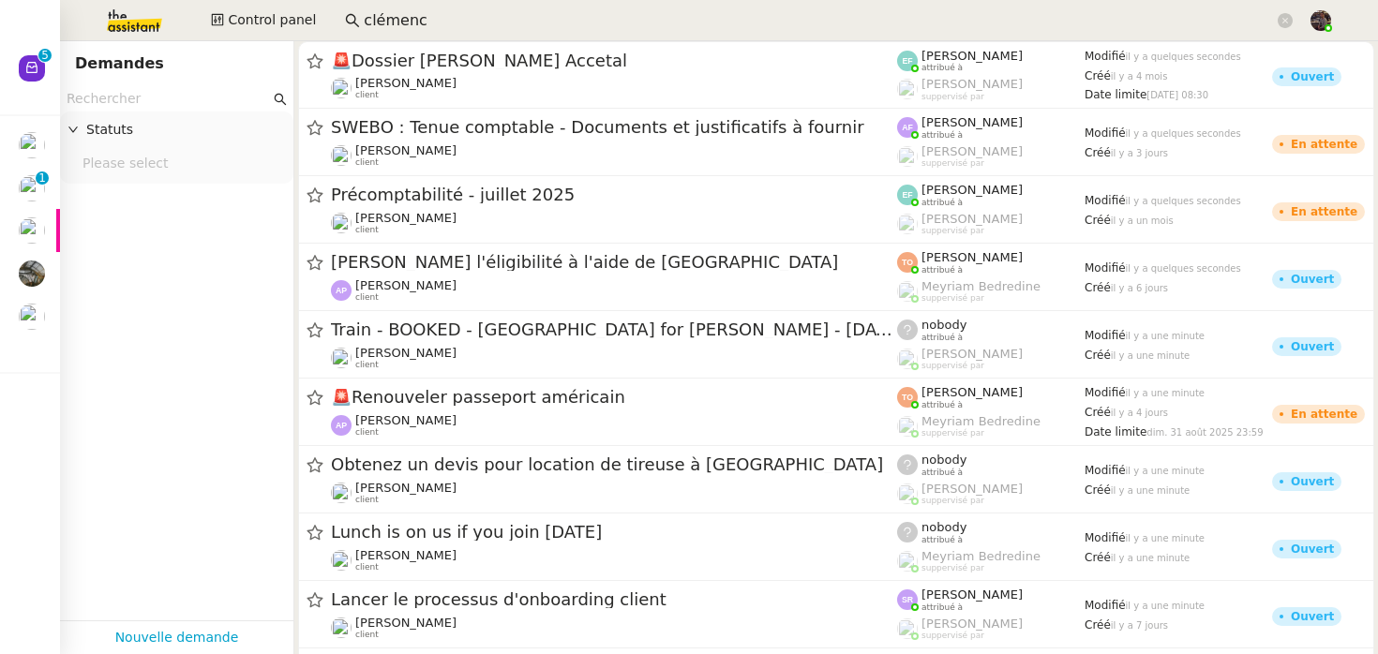
click at [143, 97] on input "text" at bounding box center [168, 99] width 203 height 22
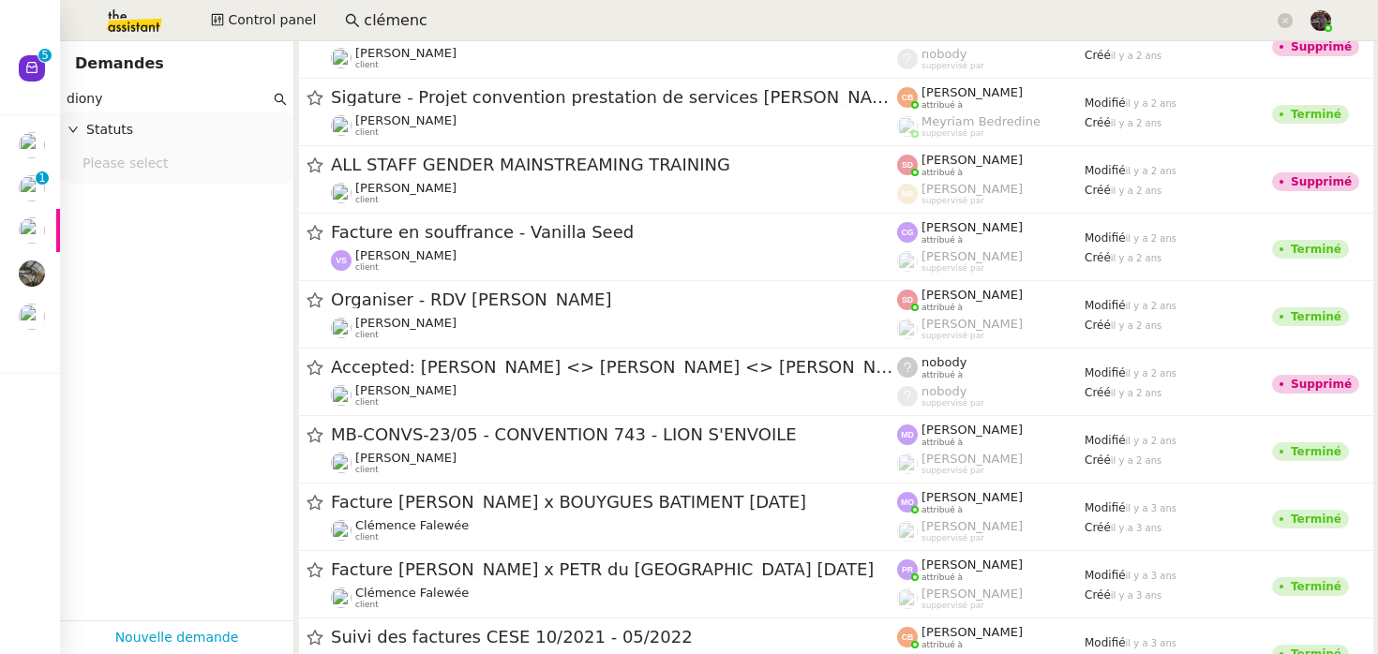
scroll to position [7510, 0]
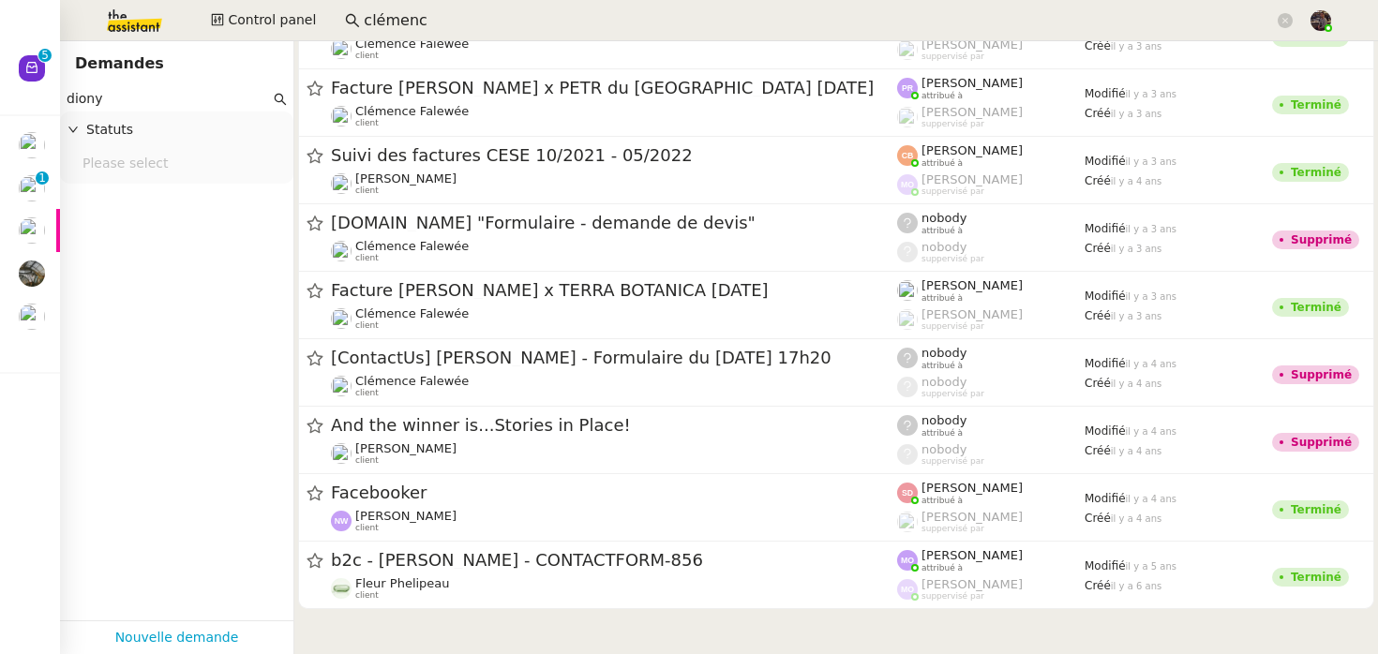
type input "diony"
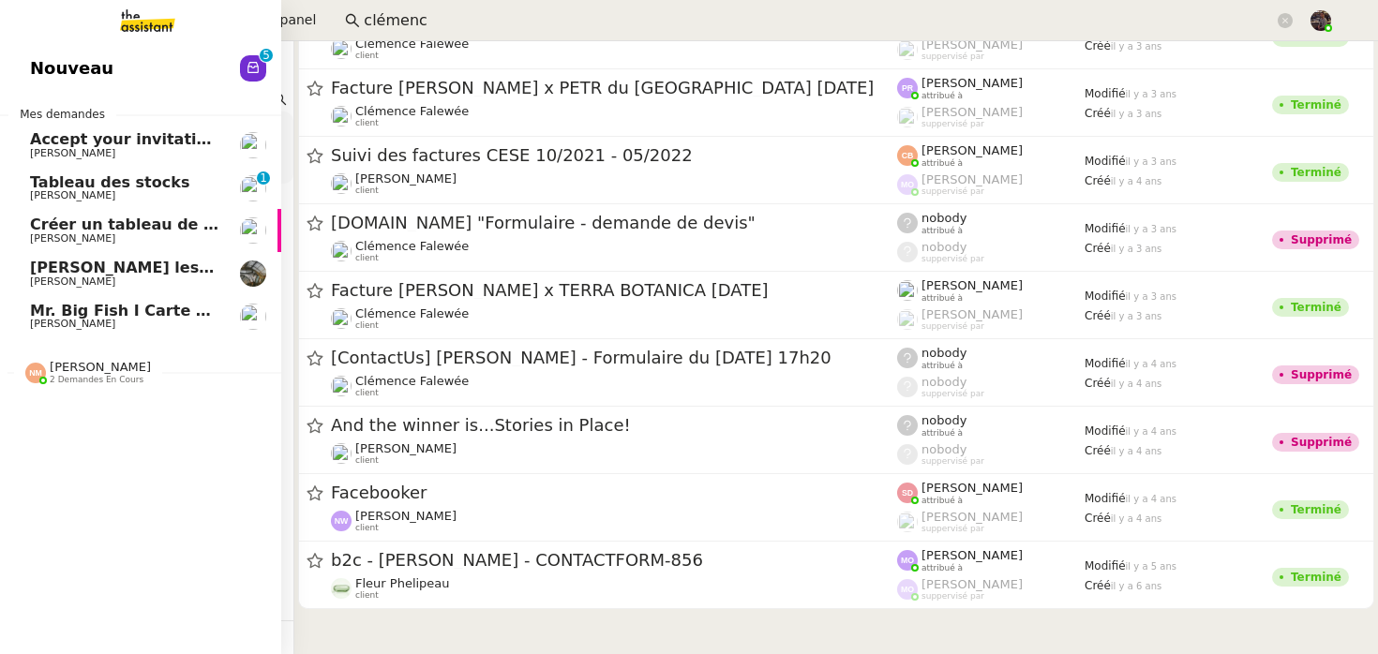
click at [147, 18] on img at bounding box center [132, 20] width 145 height 41
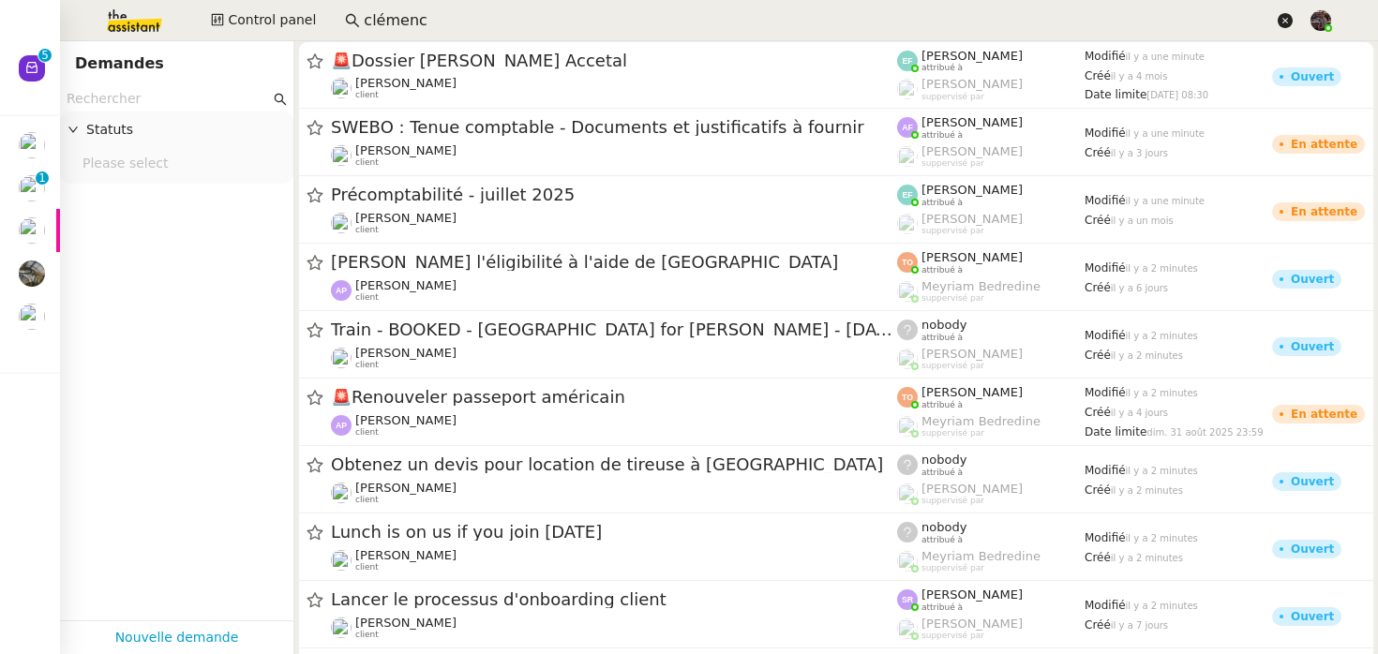
click at [1287, 13] on icon at bounding box center [1285, 20] width 15 height 15
click at [443, 25] on input at bounding box center [826, 20] width 925 height 25
click at [140, 29] on img at bounding box center [119, 20] width 145 height 41
click at [222, 459] on app-tickets-filter "Statuts Please select" at bounding box center [176, 353] width 233 height 534
click at [102, 33] on img at bounding box center [119, 20] width 145 height 41
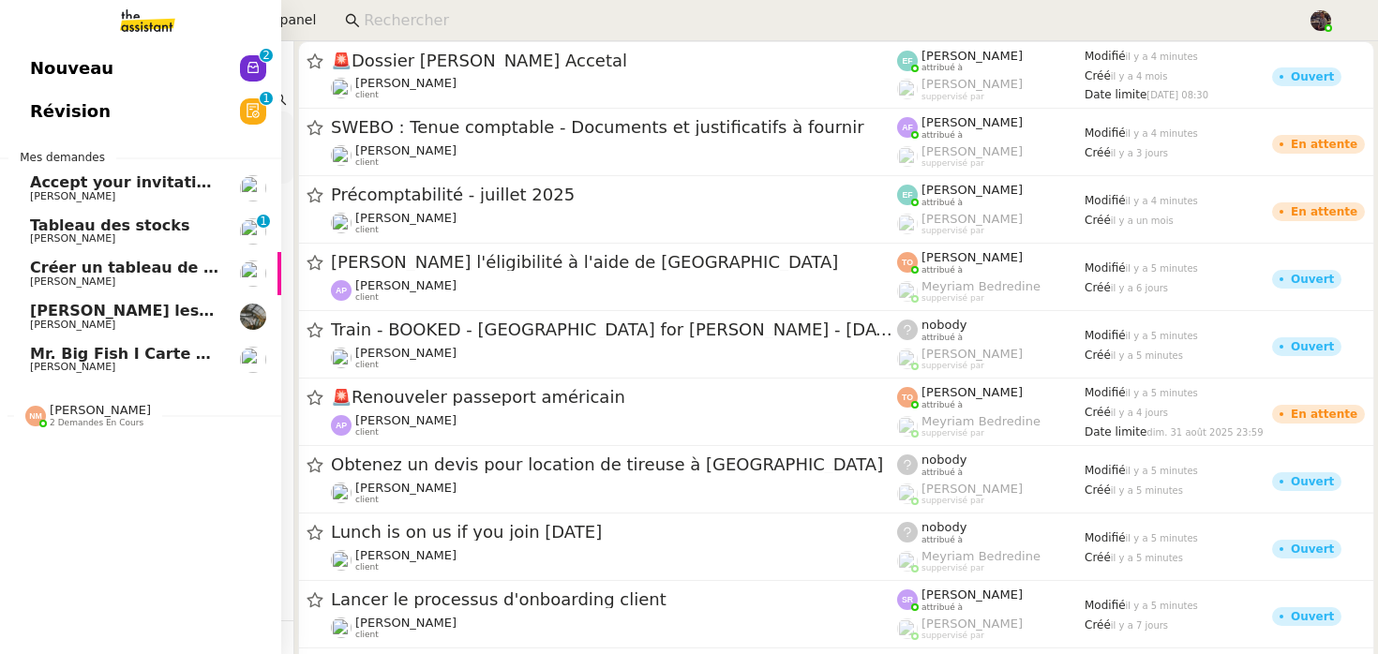
click at [114, 117] on link "Révision 0 1 2 3 4 5 6 7 8 9" at bounding box center [140, 111] width 281 height 43
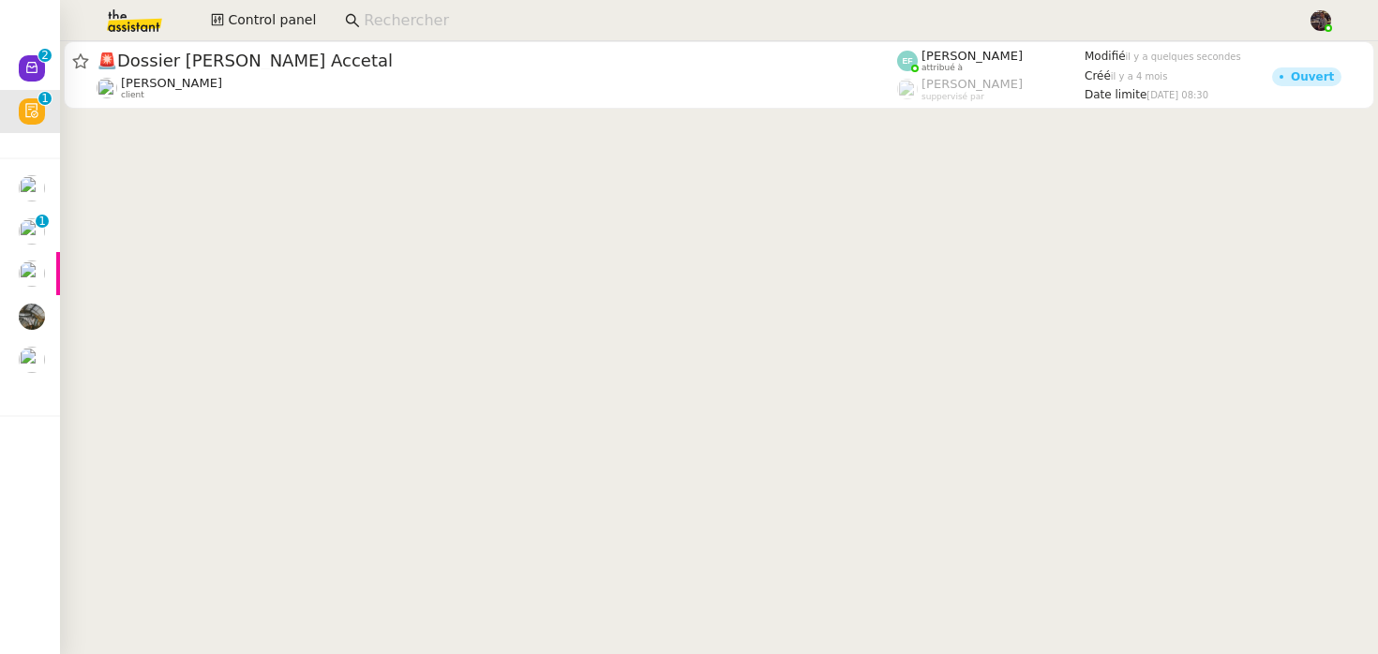
click at [431, 440] on cdk-virtual-scroll-viewport "🚨 Dossier [PERSON_NAME] Accetal [PERSON_NAME] client [PERSON_NAME] attribué à […" at bounding box center [719, 347] width 1318 height 613
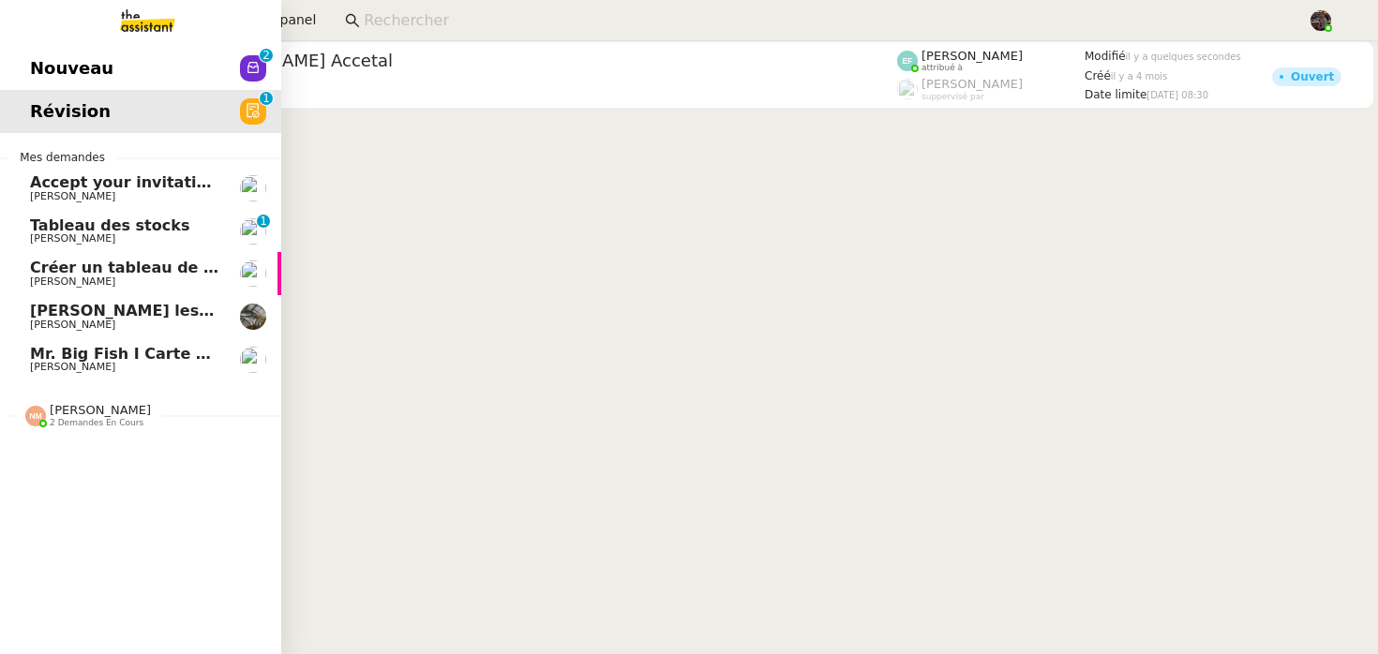
click at [48, 73] on span "Nouveau" at bounding box center [71, 68] width 83 height 28
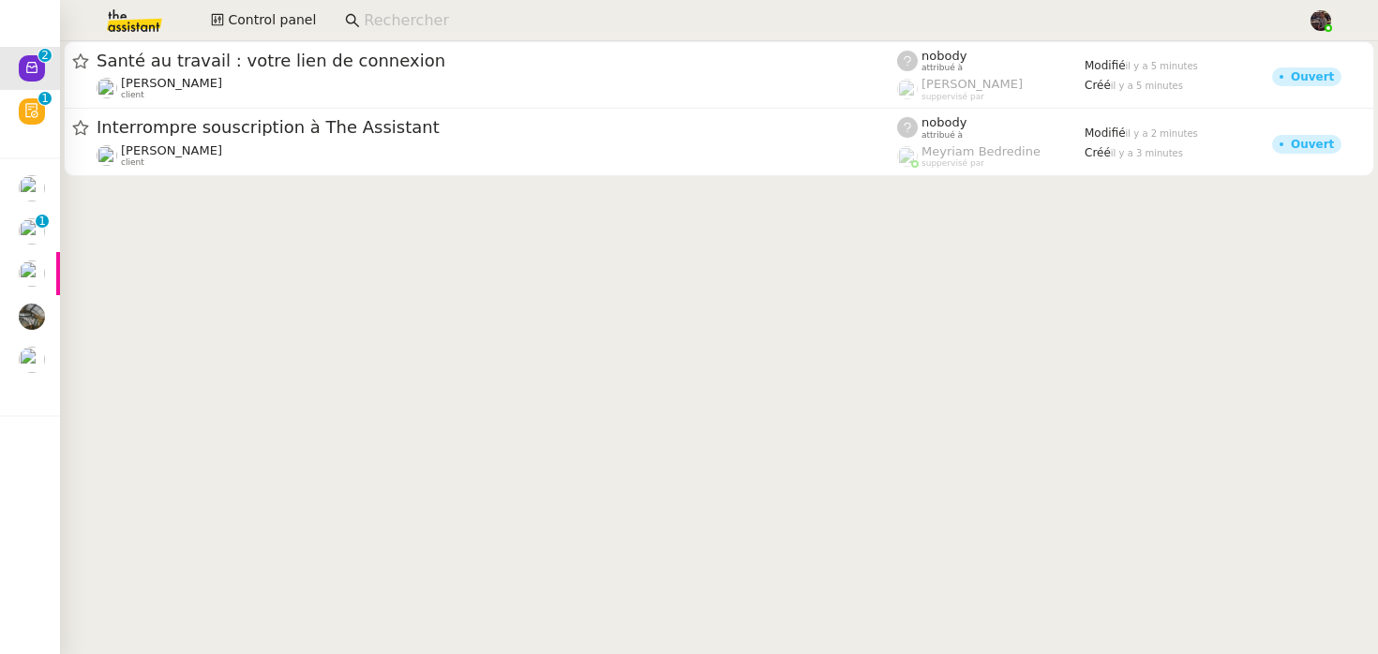
click at [313, 309] on cdk-virtual-scroll-viewport "Santé au travail : votre lien de connexion [PERSON_NAME] client nobody attribué…" at bounding box center [719, 347] width 1318 height 613
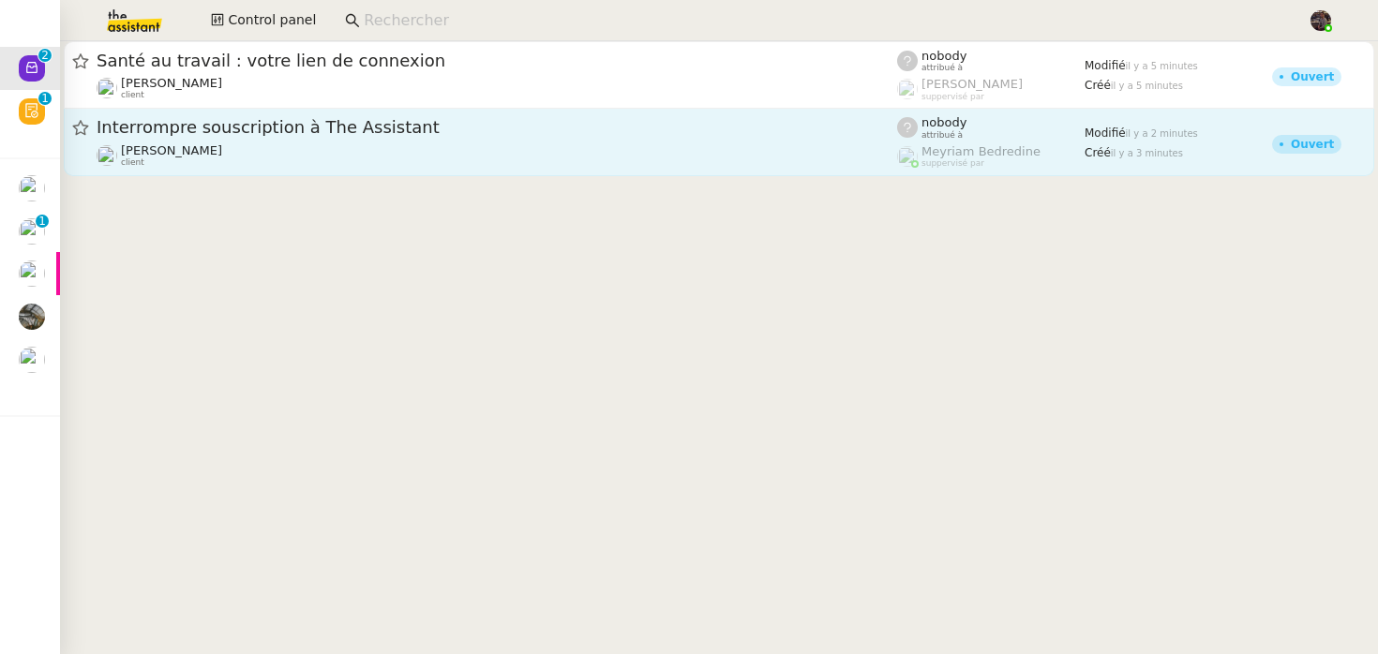
click at [279, 163] on div "[PERSON_NAME] client" at bounding box center [497, 155] width 801 height 24
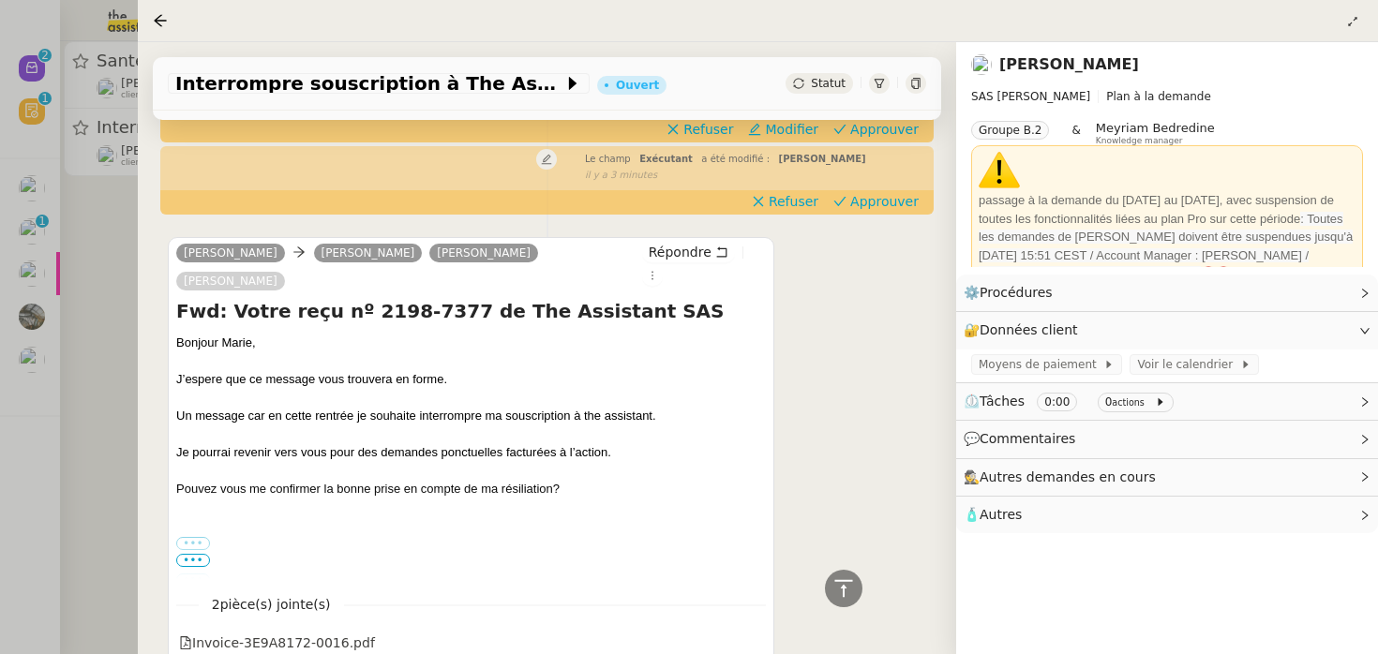
scroll to position [566, 0]
click at [1026, 63] on link "[PERSON_NAME]" at bounding box center [1069, 64] width 140 height 18
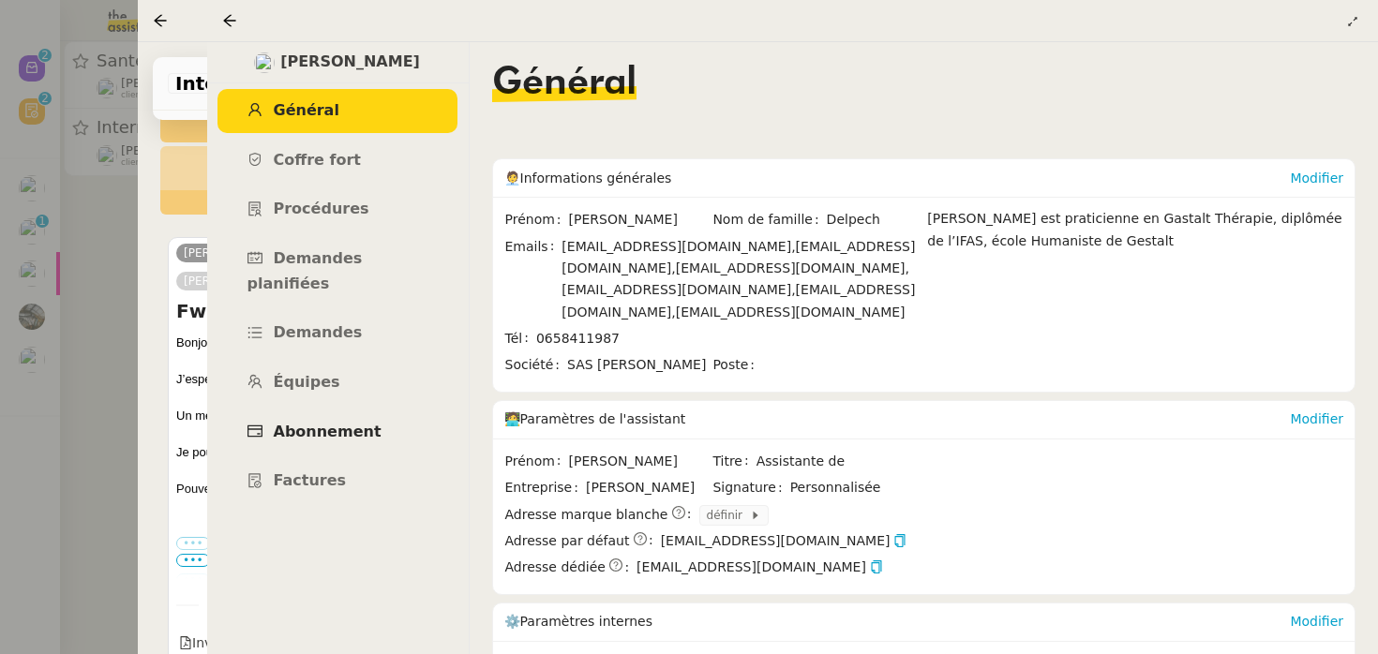
click at [363, 423] on span "Abonnement" at bounding box center [328, 432] width 108 height 18
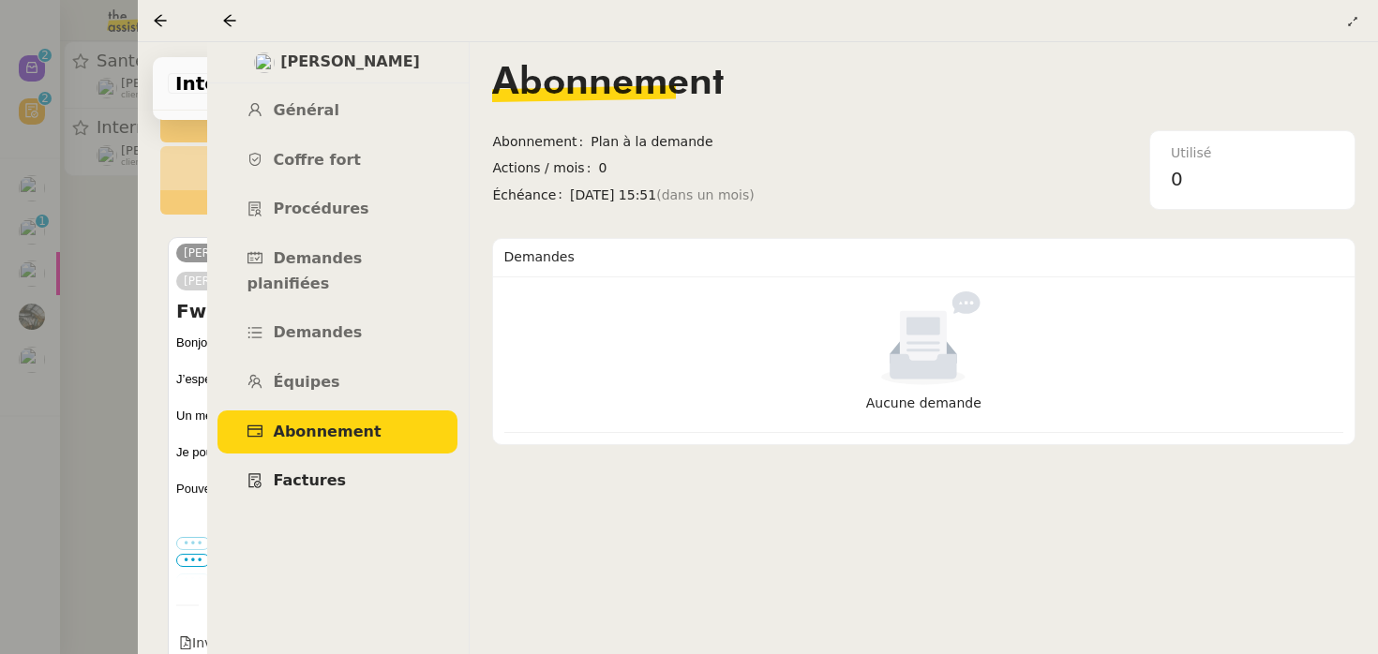
click at [321, 474] on link "Factures" at bounding box center [338, 481] width 240 height 44
click at [180, 353] on div at bounding box center [471, 362] width 590 height 19
click at [233, 23] on icon at bounding box center [229, 20] width 15 height 15
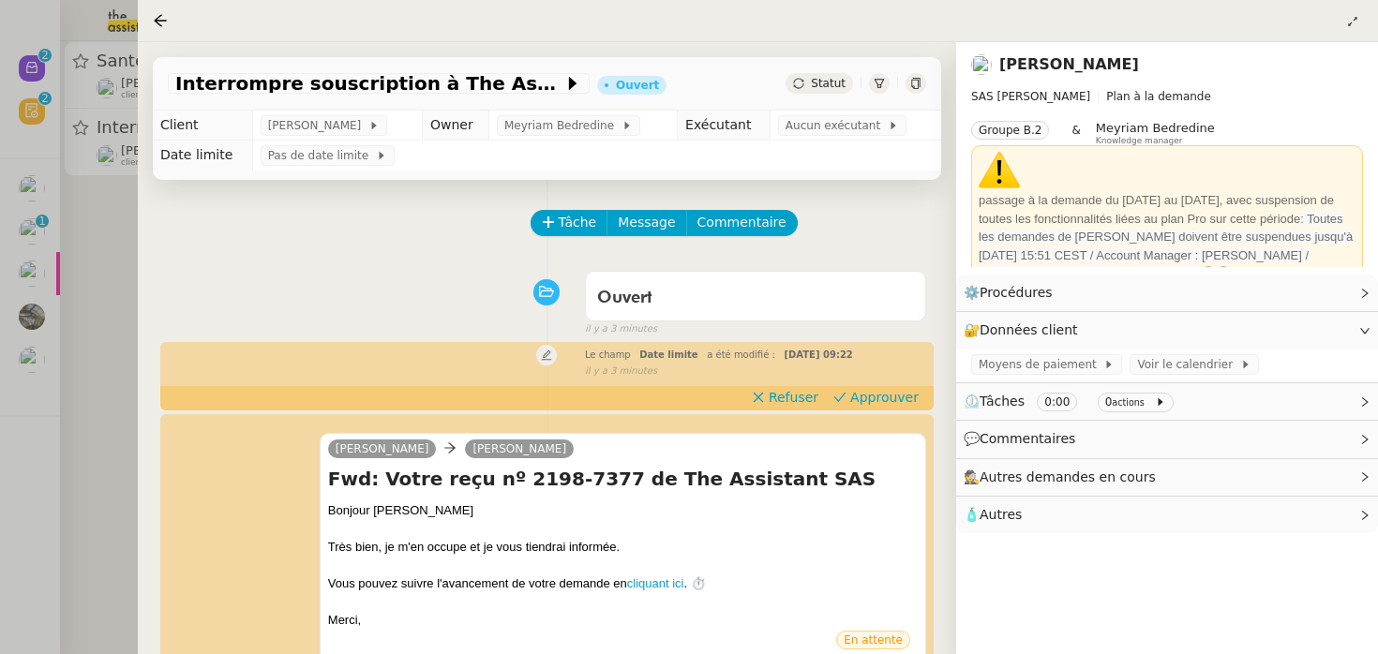
scroll to position [675, 0]
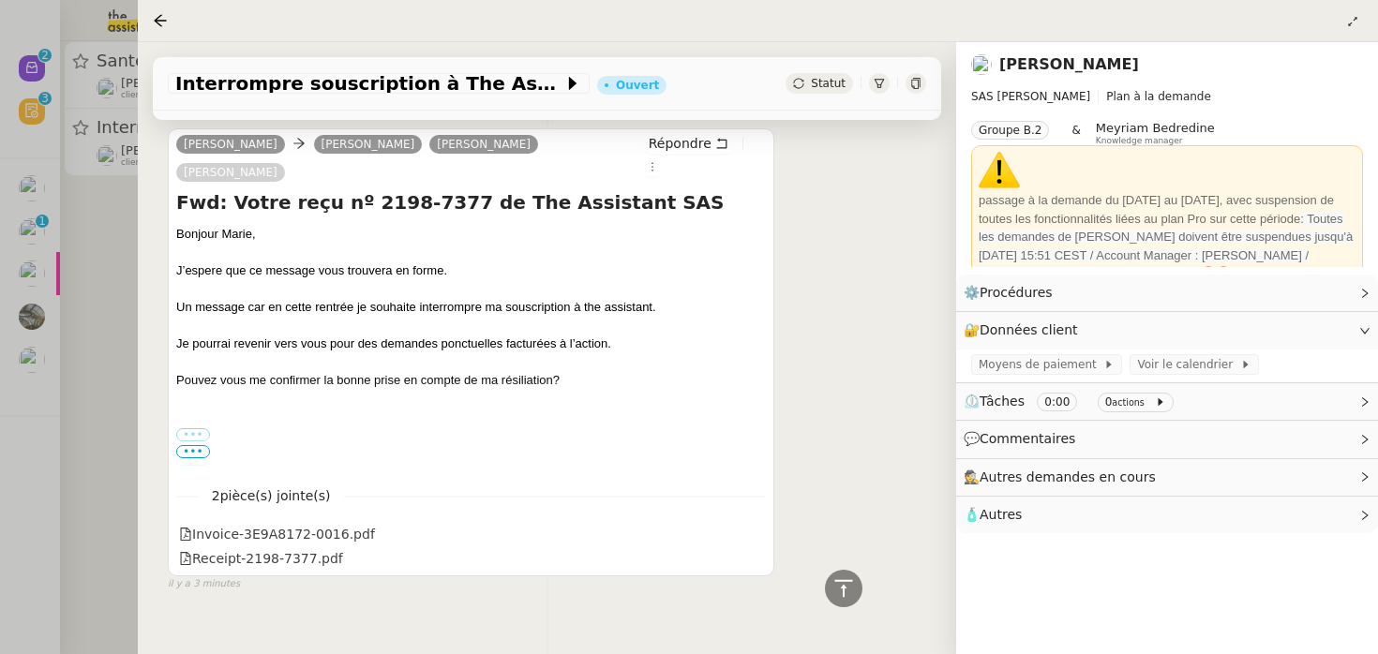
click at [344, 603] on div "Interrompre souscription à The Assistant Ouvert Statut Client [PERSON_NAME] Own…" at bounding box center [547, 348] width 818 height 612
click at [127, 334] on div at bounding box center [689, 327] width 1378 height 654
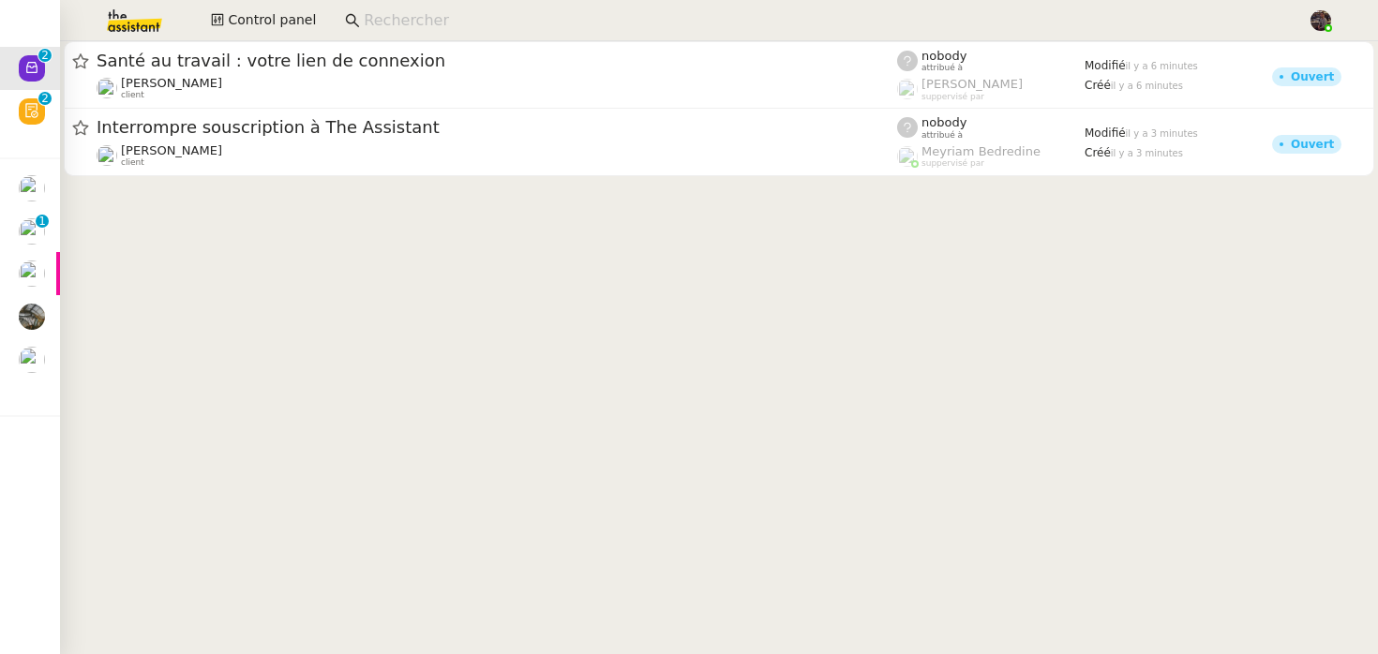
click at [128, 17] on img at bounding box center [119, 20] width 145 height 41
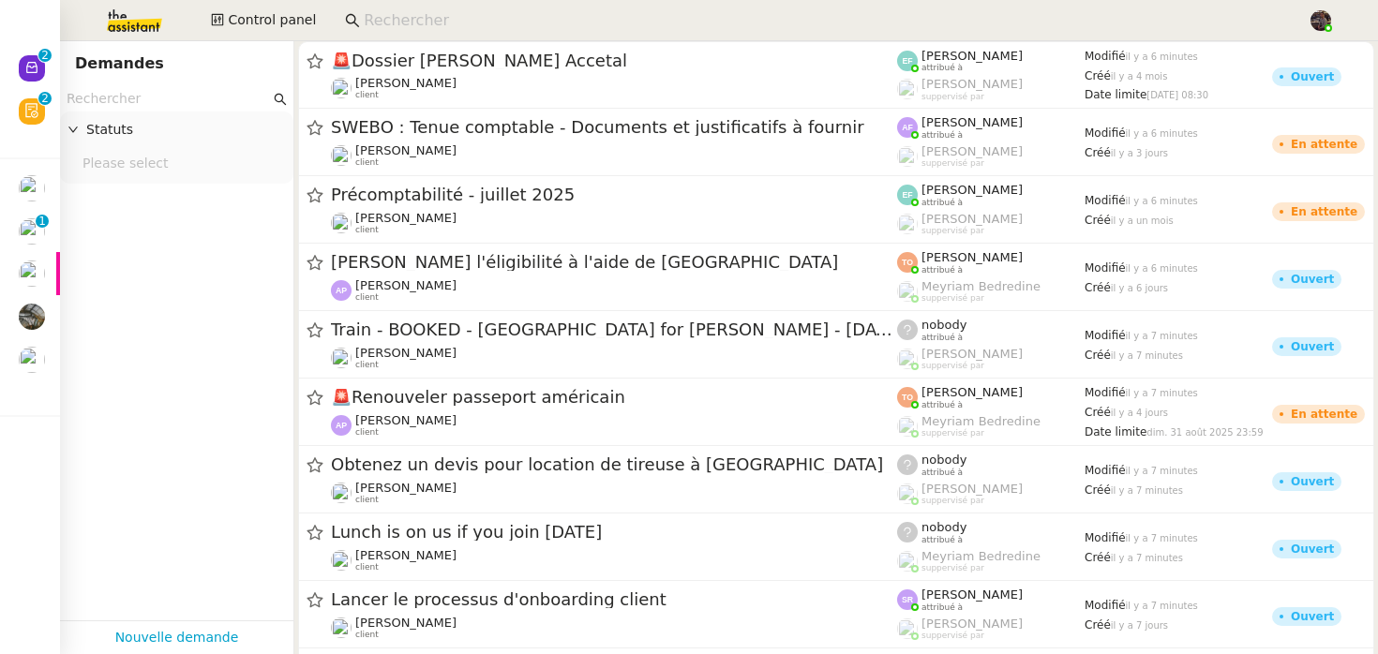
click at [143, 244] on app-tickets-filter "Statuts Please select" at bounding box center [176, 353] width 233 height 534
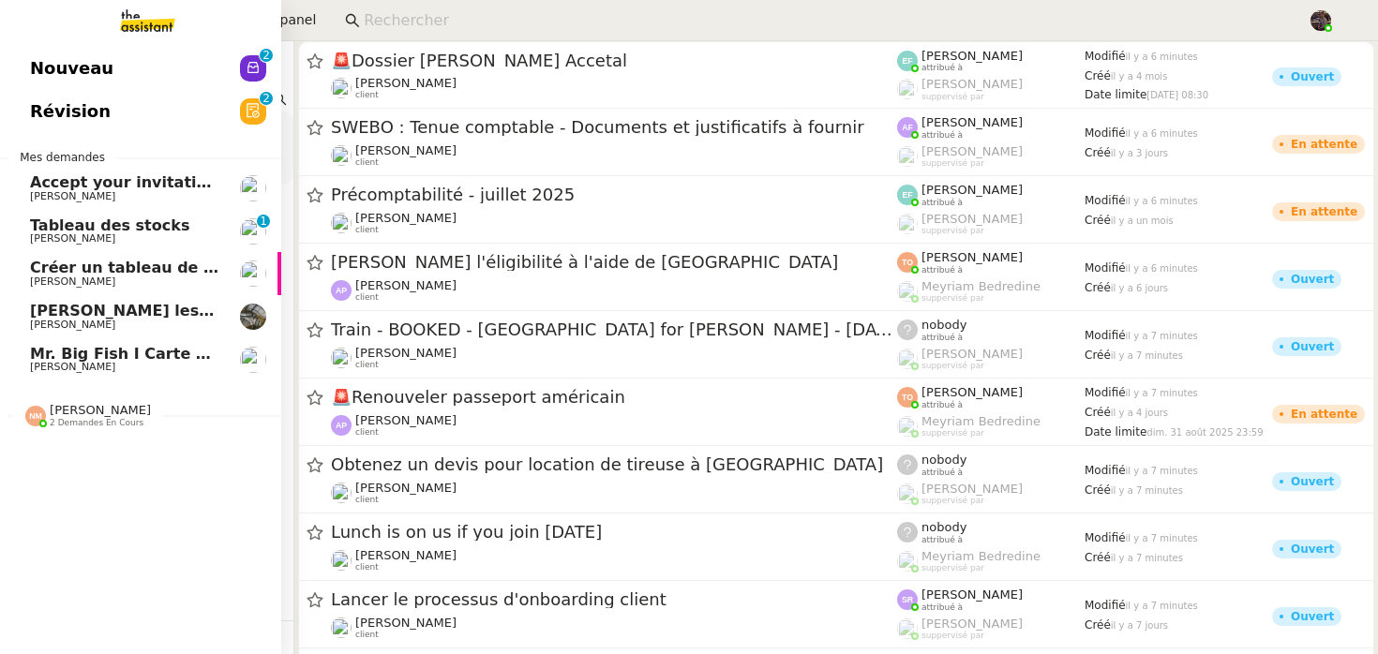
click at [48, 68] on span "Nouveau" at bounding box center [71, 68] width 83 height 28
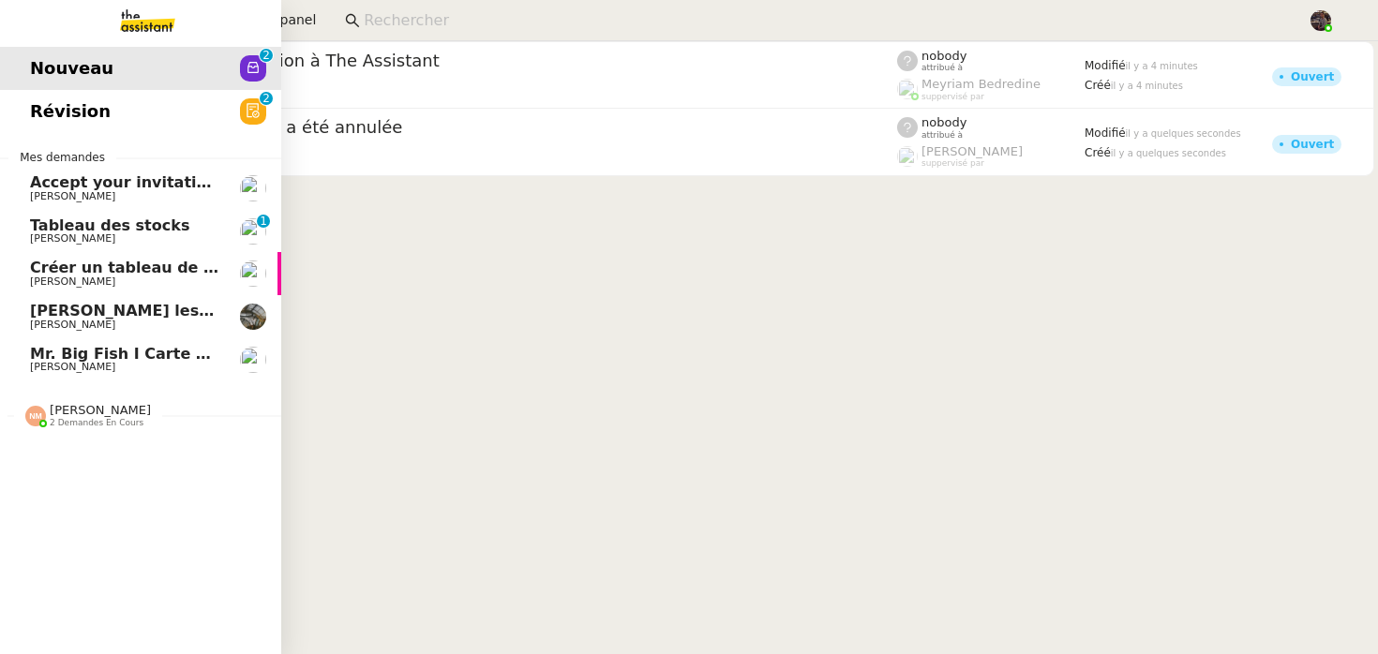
click at [95, 100] on span "Révision" at bounding box center [70, 112] width 81 height 28
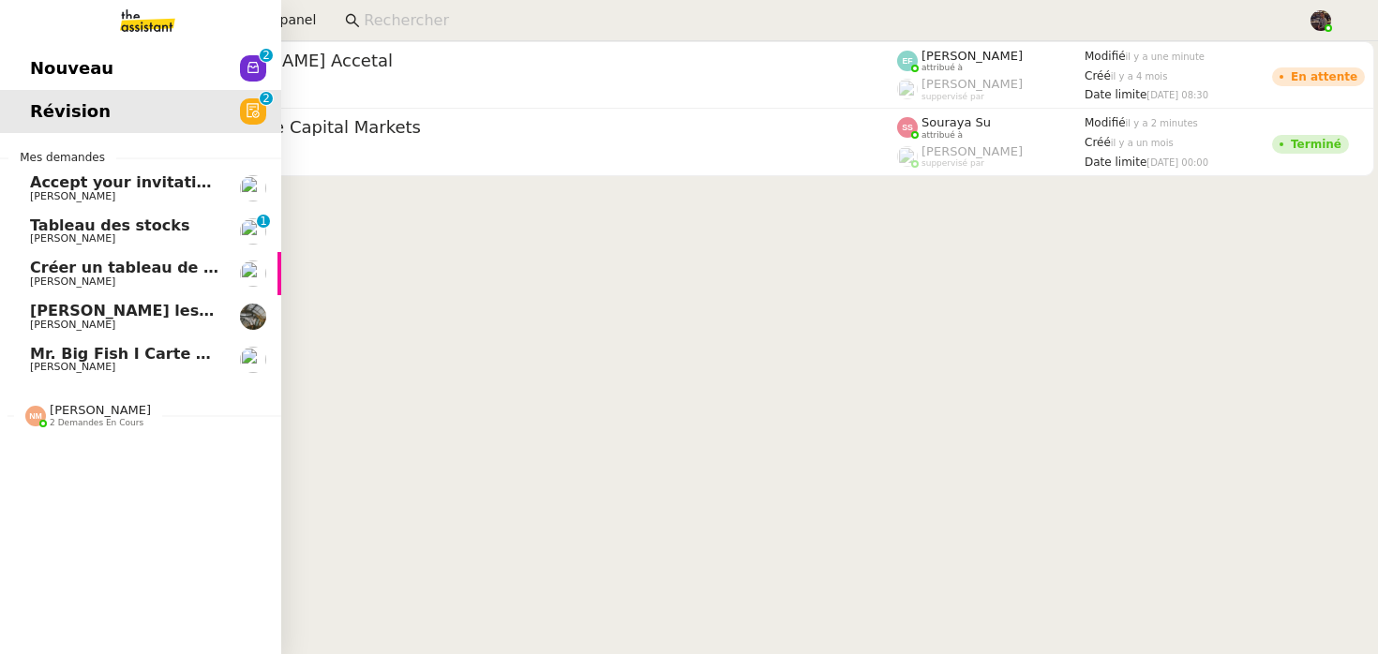
click at [169, 62] on link "Nouveau 0 1 2 3 4 5 6 7 8 9" at bounding box center [140, 68] width 281 height 43
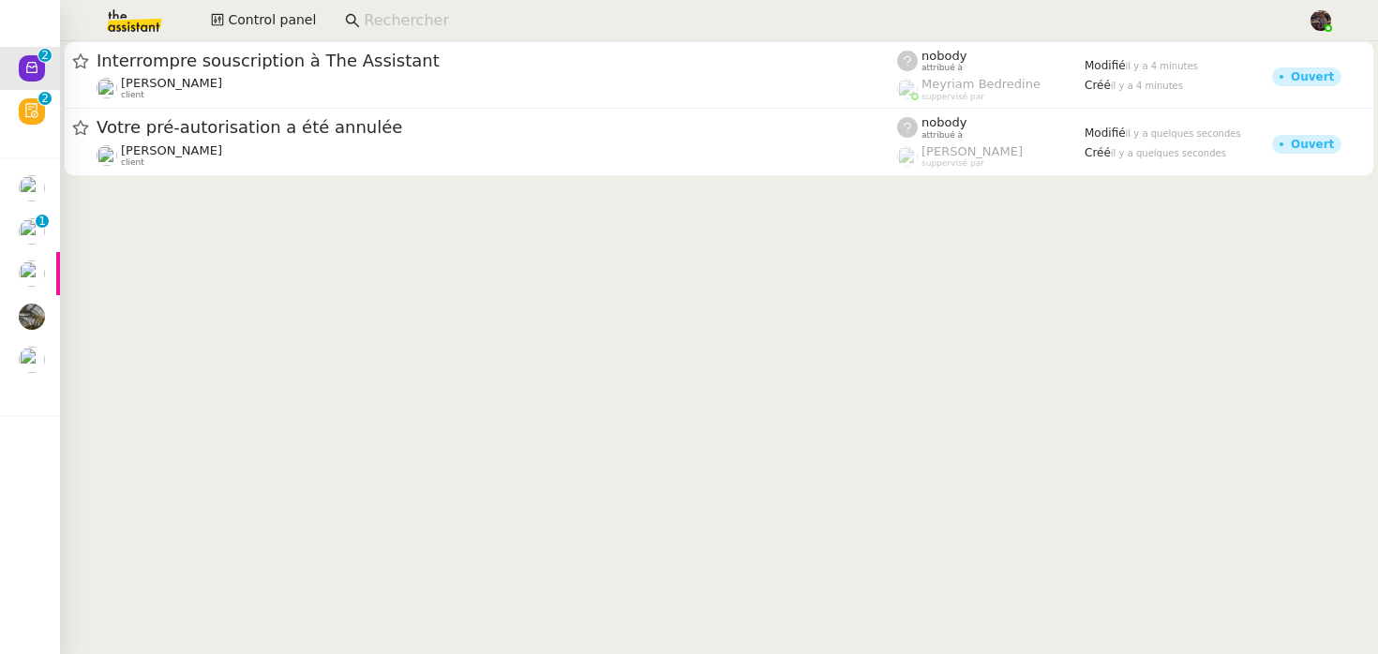
click at [487, 413] on cdk-virtual-scroll-viewport "Interrompre souscription à The Assistant [PERSON_NAME] client nobody attribué à…" at bounding box center [719, 347] width 1318 height 613
click at [413, 8] on input at bounding box center [826, 20] width 925 height 25
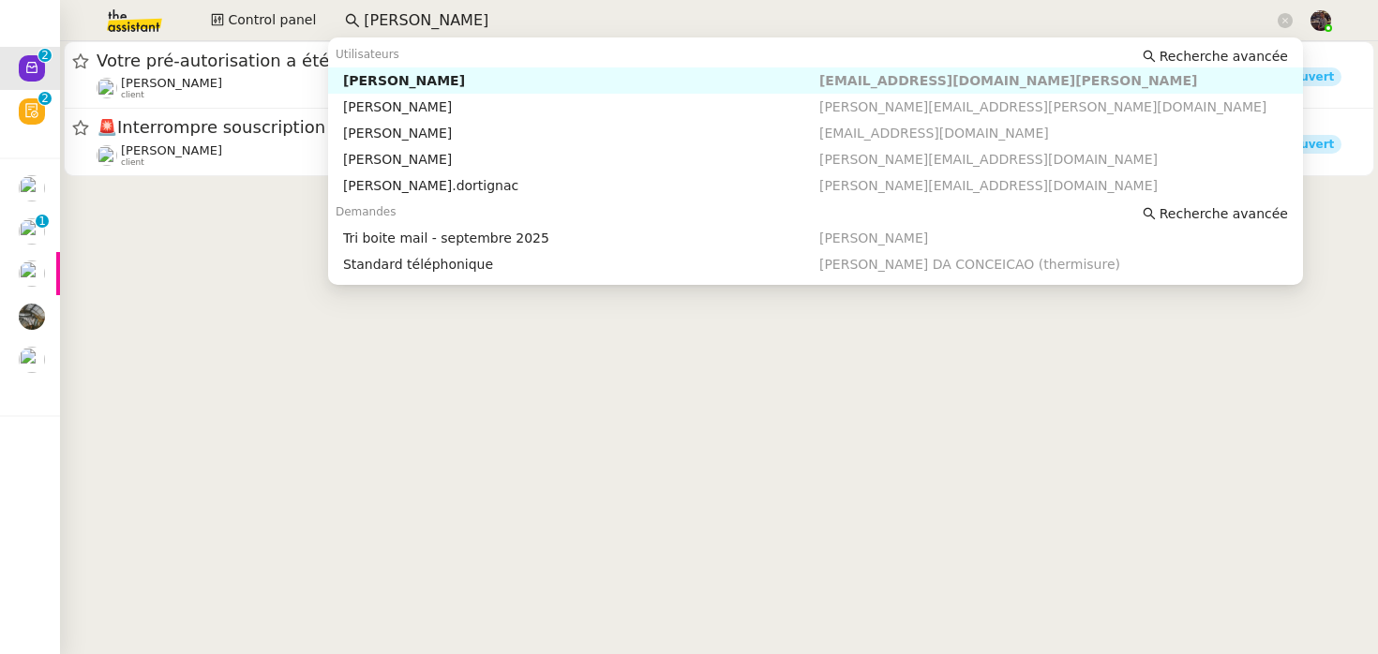
click at [406, 77] on div "[PERSON_NAME]" at bounding box center [581, 80] width 476 height 17
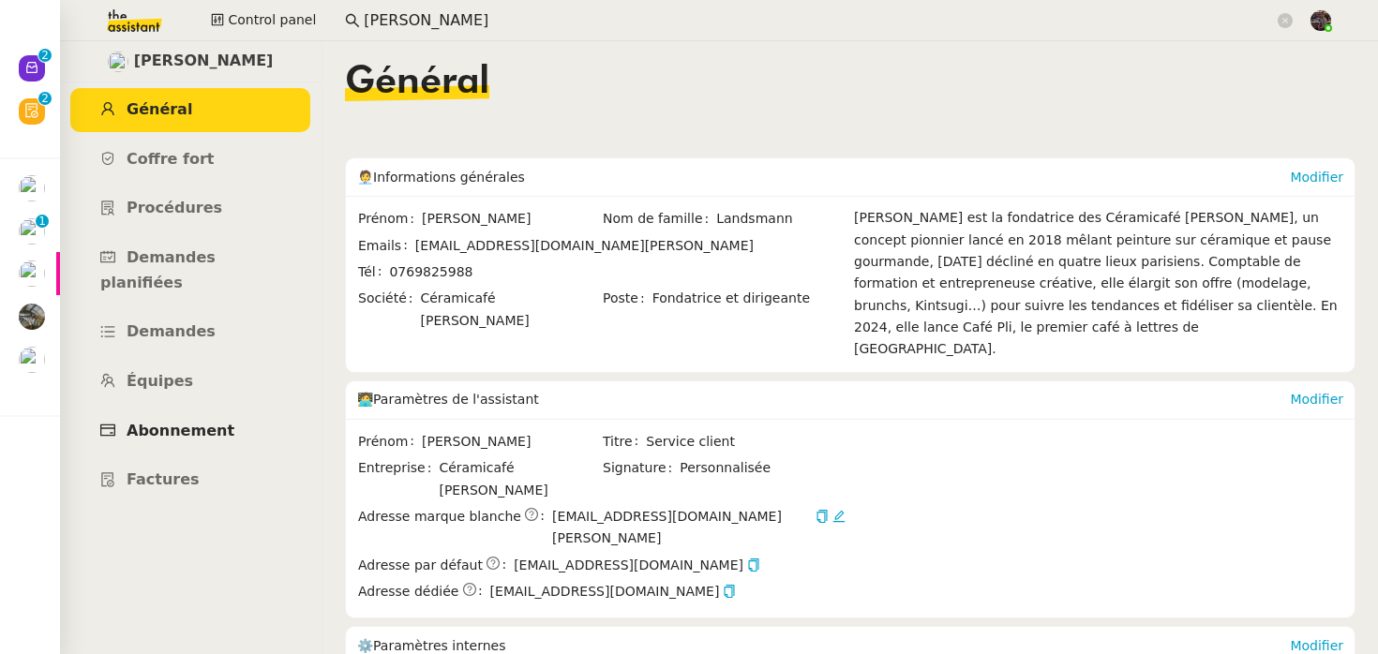
click at [186, 422] on span "Abonnement" at bounding box center [181, 431] width 108 height 18
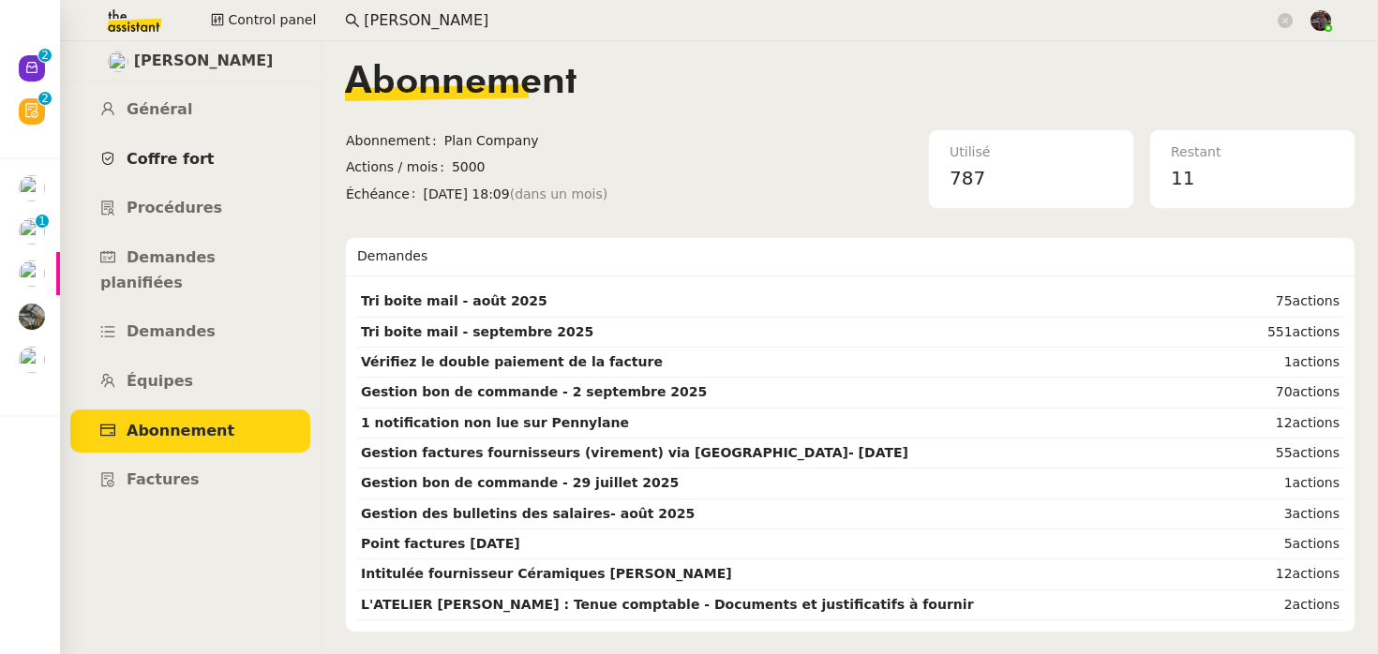
click at [234, 155] on link "Coffre fort" at bounding box center [190, 160] width 240 height 44
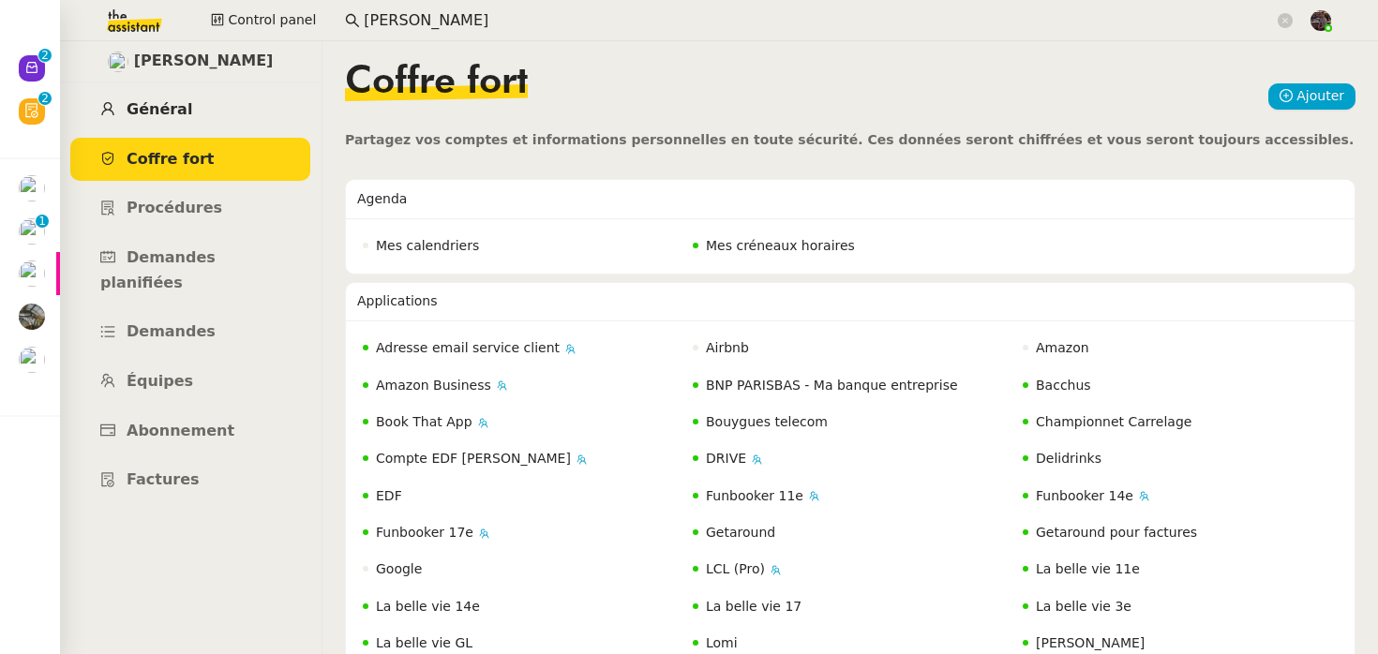
click at [204, 99] on link "Général" at bounding box center [190, 110] width 240 height 44
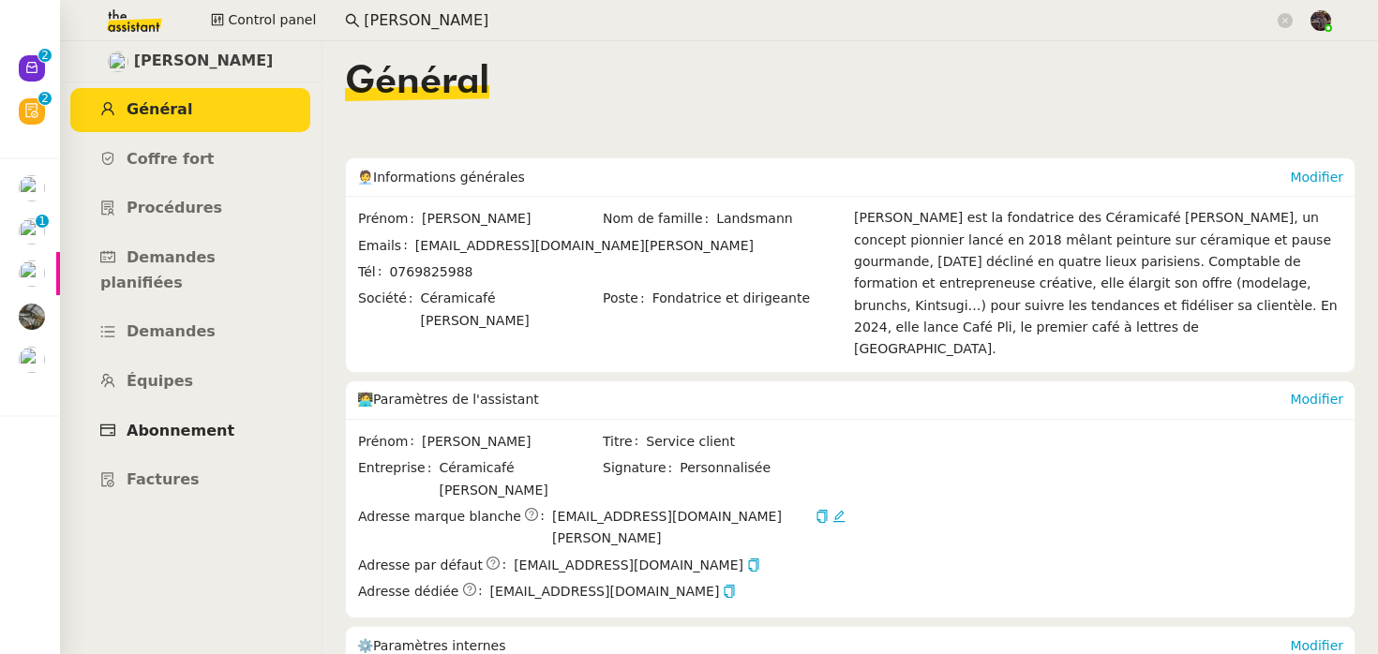
click at [209, 419] on link "Abonnement" at bounding box center [190, 432] width 240 height 44
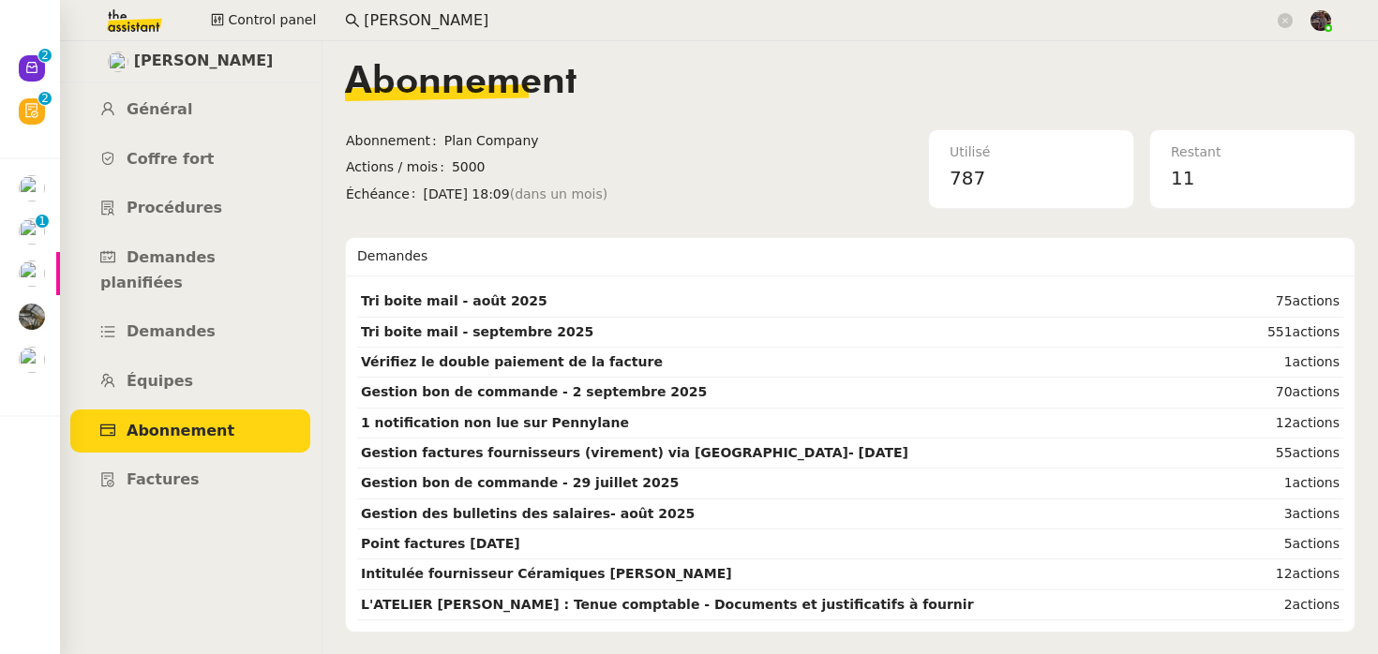
click at [225, 480] on div "[PERSON_NAME] Général [PERSON_NAME] fort Procédures Demandes planifiées Demande…" at bounding box center [190, 347] width 263 height 613
click at [161, 471] on span "Factures" at bounding box center [163, 480] width 73 height 18
click at [196, 113] on link "Général" at bounding box center [190, 110] width 240 height 44
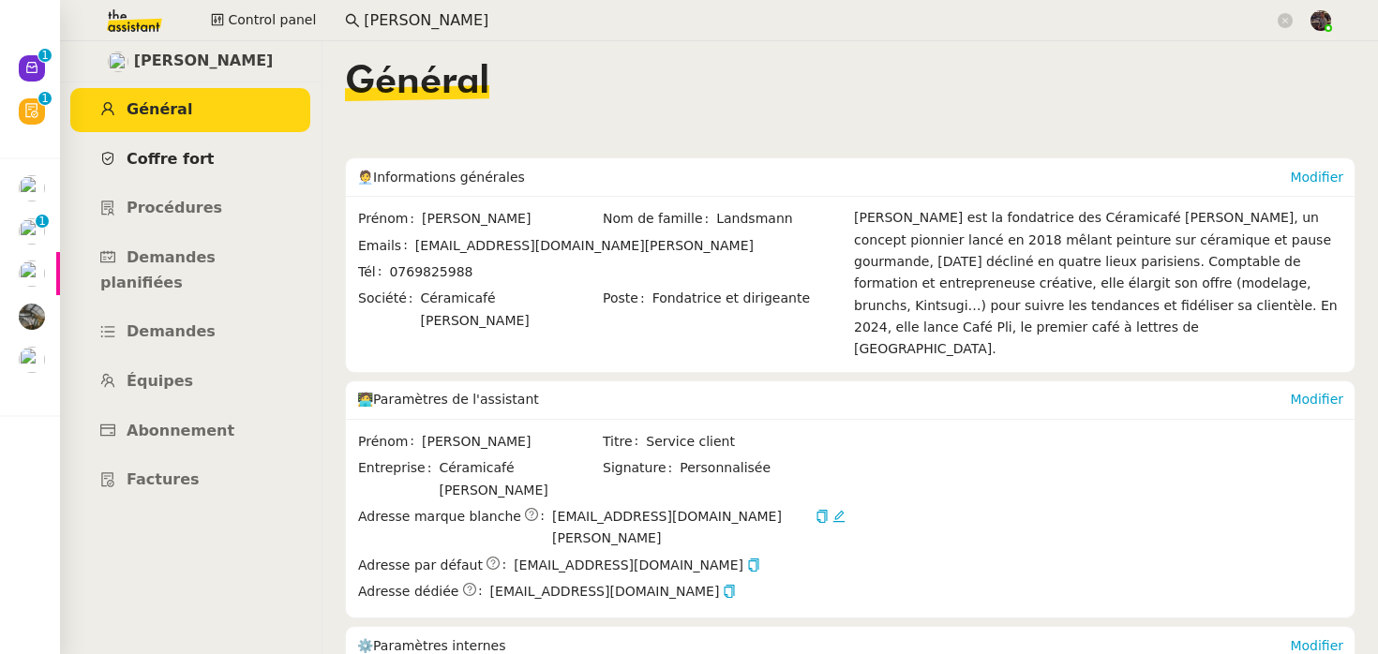
click at [191, 159] on span "Coffre fort" at bounding box center [171, 159] width 88 height 18
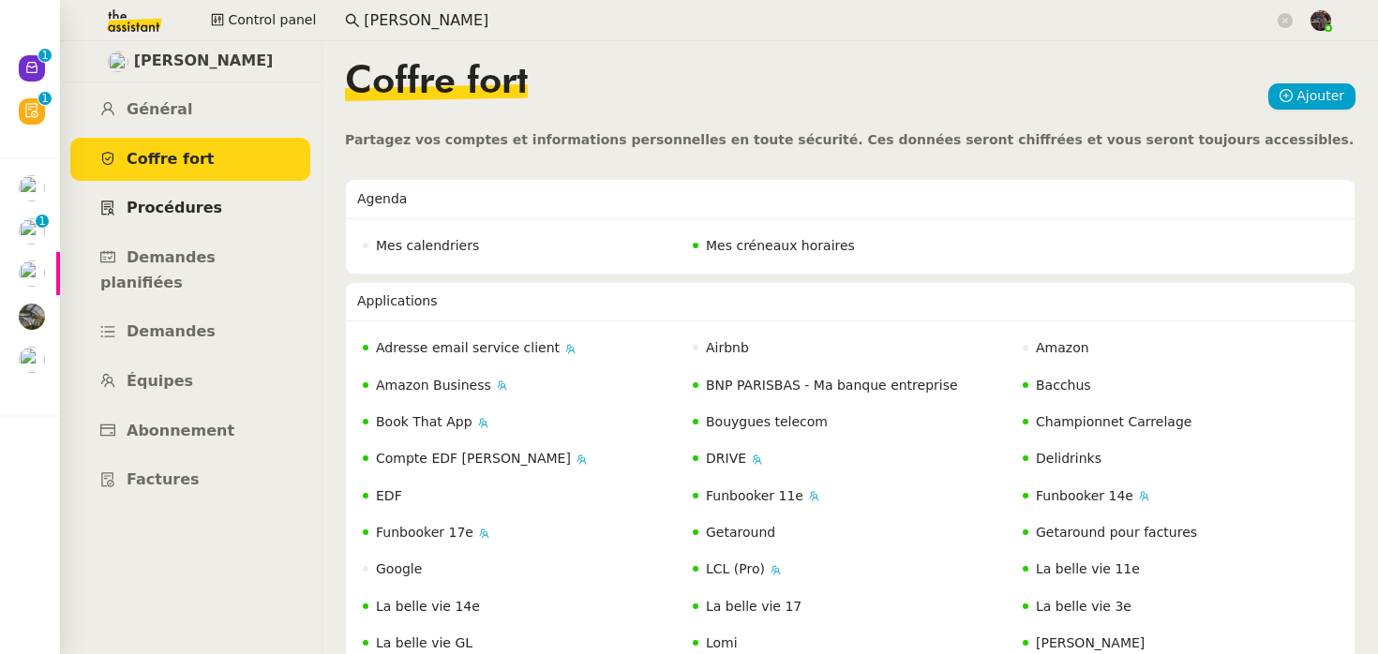
click at [249, 212] on link "Procédures" at bounding box center [190, 209] width 240 height 44
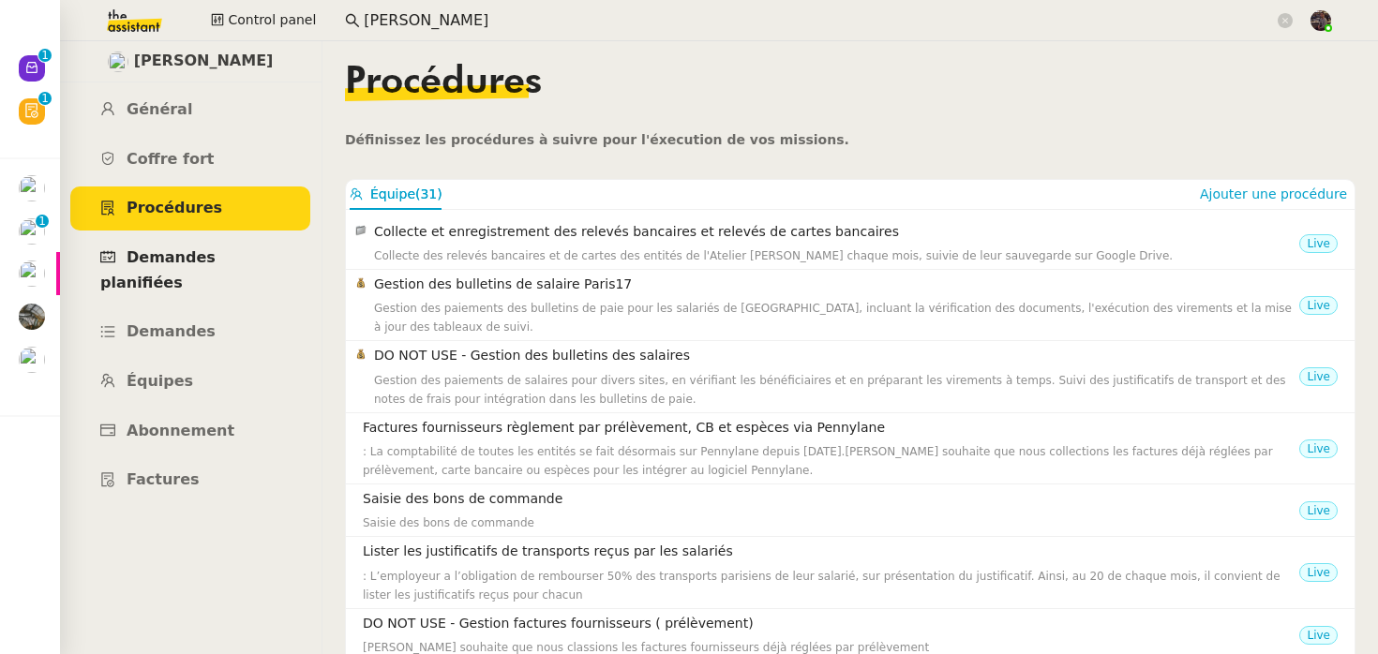
click at [216, 253] on span "Demandes planifiées" at bounding box center [157, 269] width 115 height 43
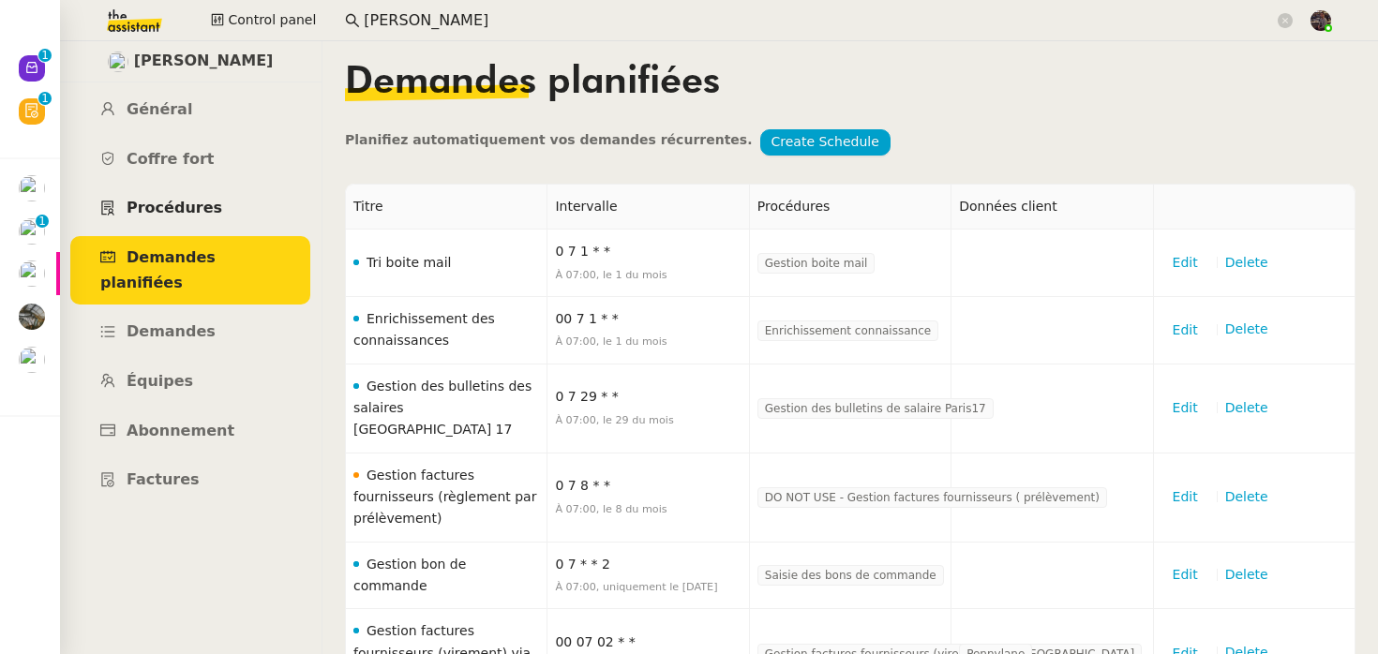
click at [203, 202] on span "Procédures" at bounding box center [175, 208] width 96 height 18
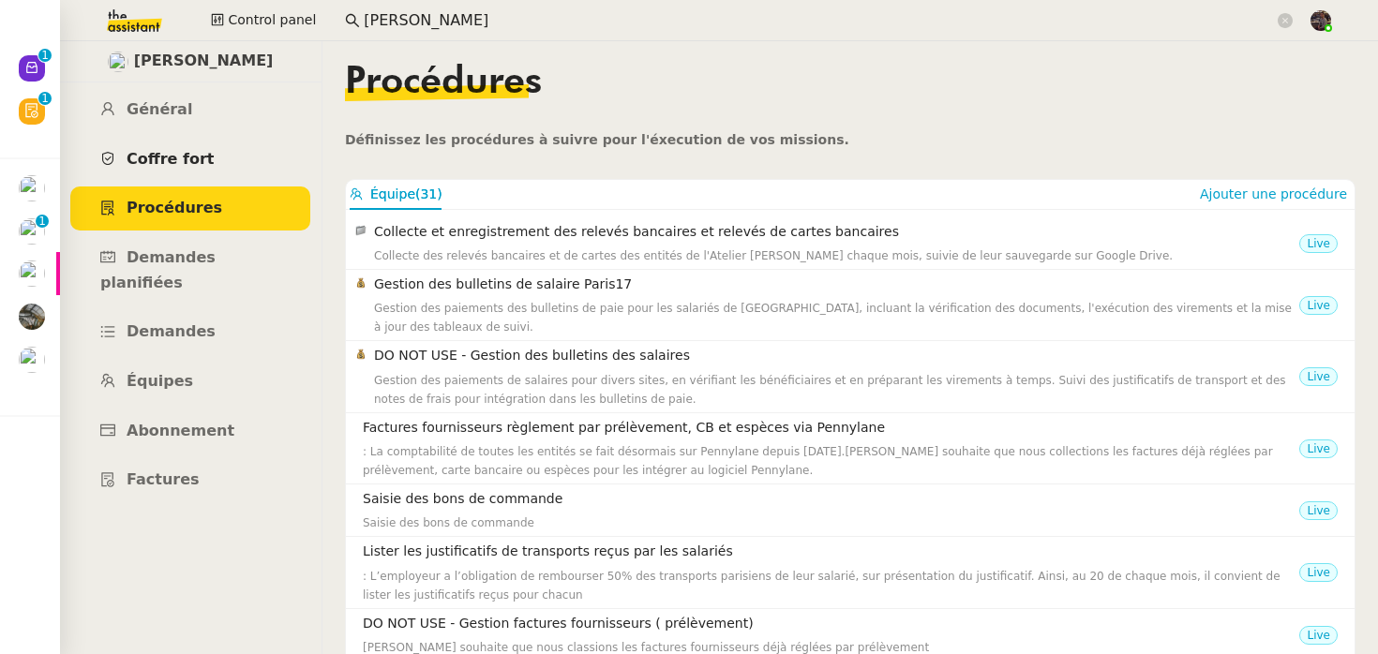
click at [203, 151] on link "Coffre fort" at bounding box center [190, 160] width 240 height 44
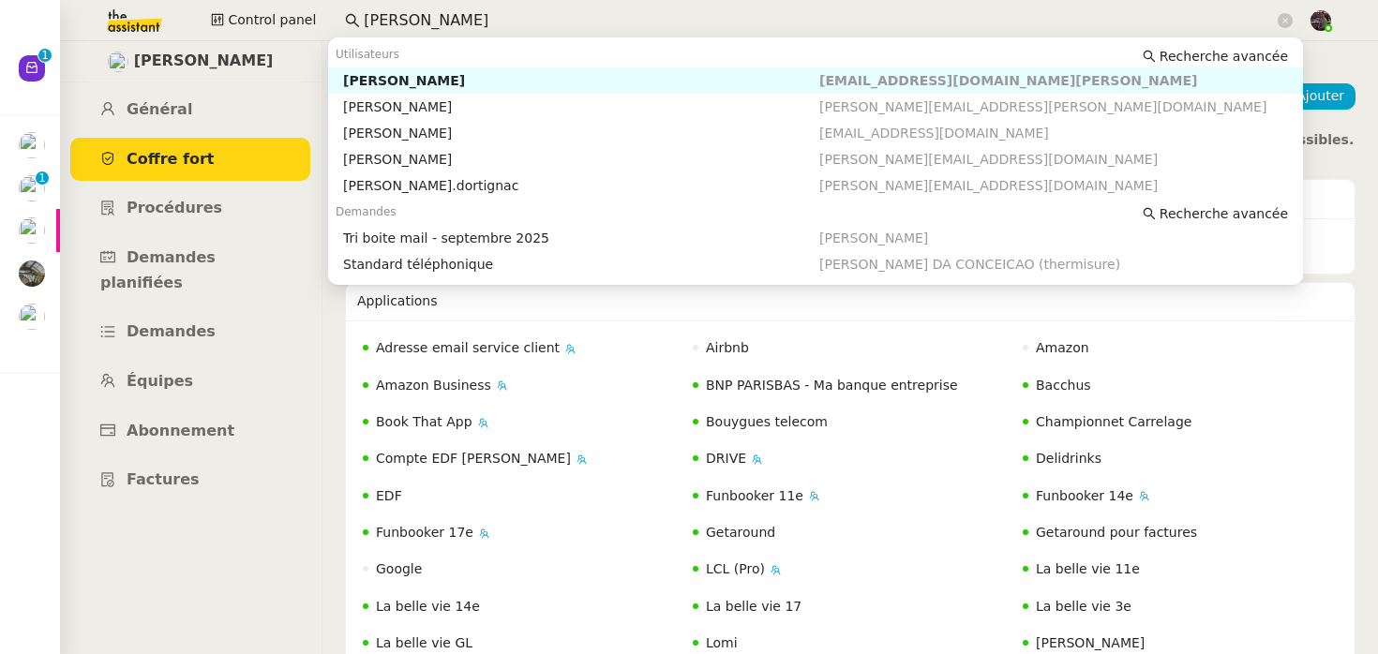
click at [402, 25] on input "[PERSON_NAME]" at bounding box center [819, 20] width 910 height 25
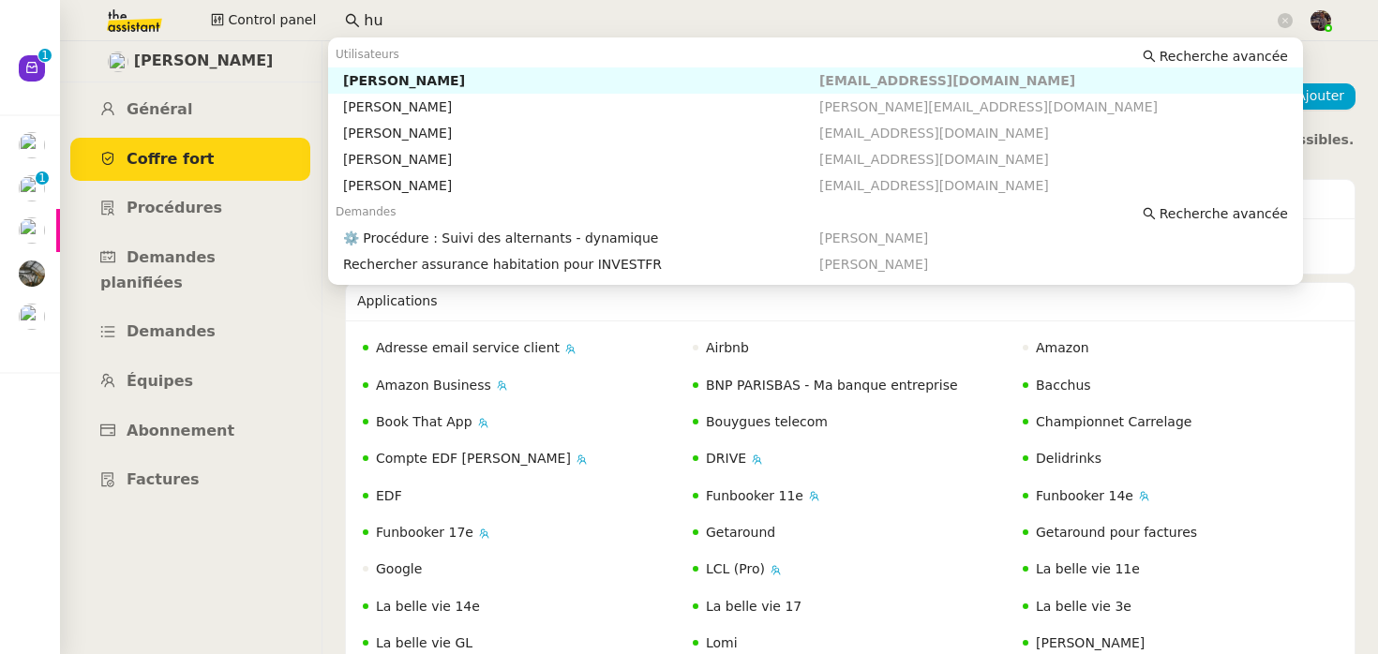
type input "h"
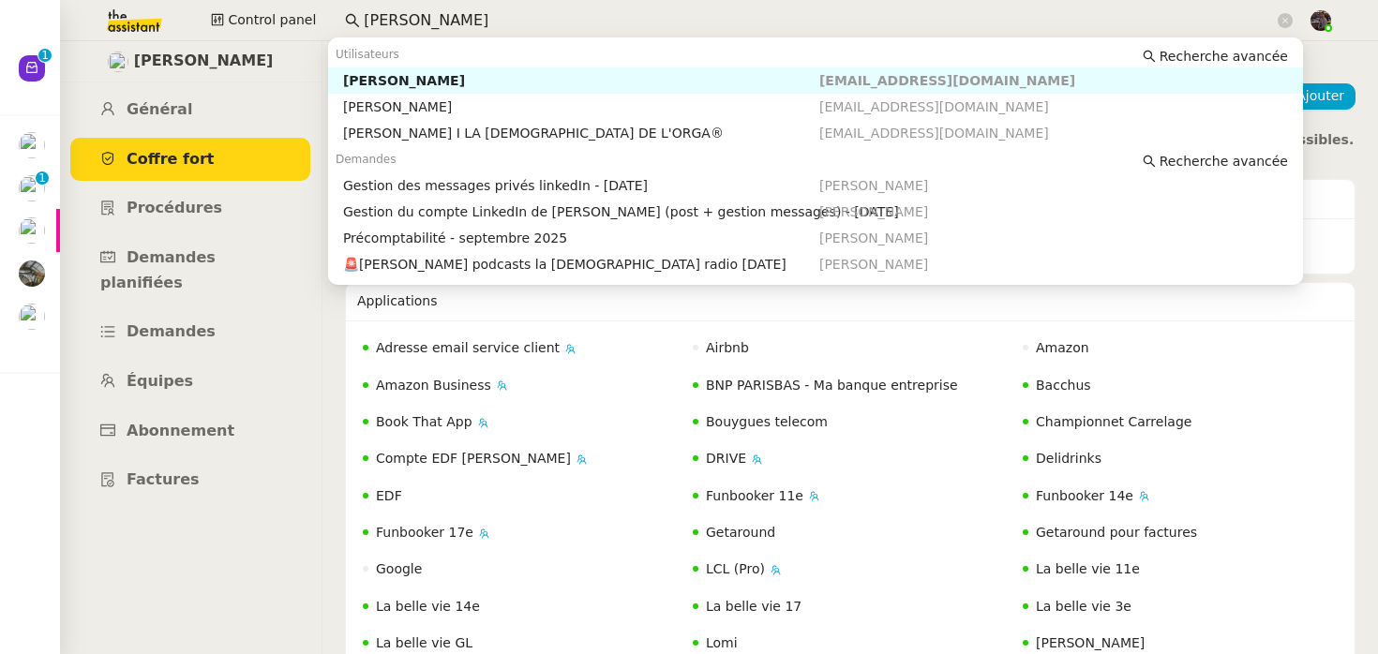
click at [375, 80] on div "[PERSON_NAME]" at bounding box center [581, 80] width 476 height 17
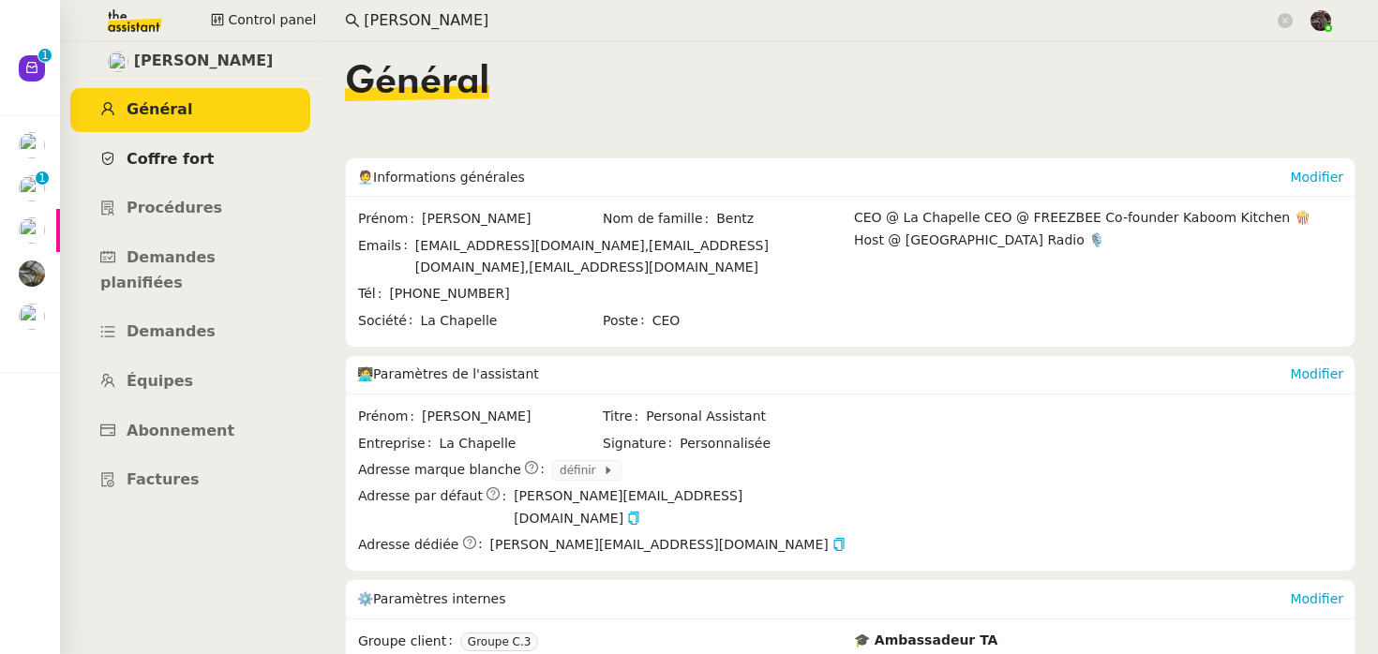
click at [222, 161] on link "Coffre fort" at bounding box center [190, 160] width 240 height 44
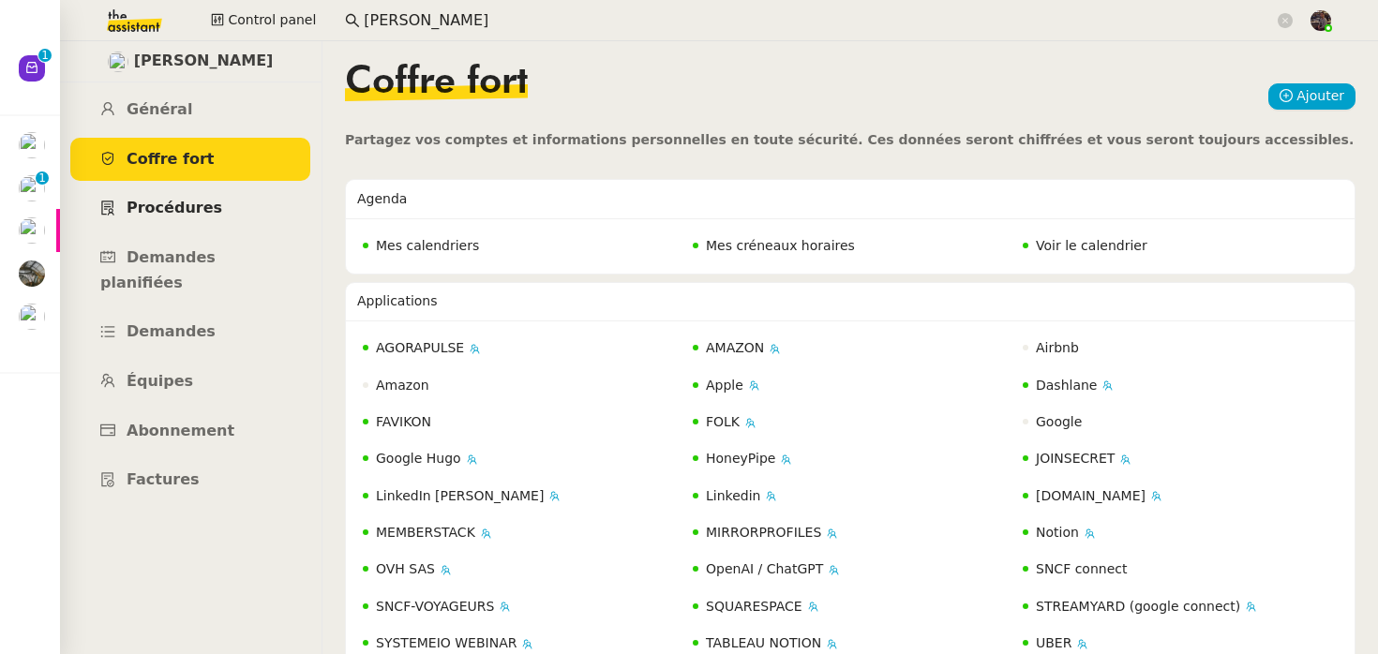
click at [235, 192] on link "Procédures" at bounding box center [190, 209] width 240 height 44
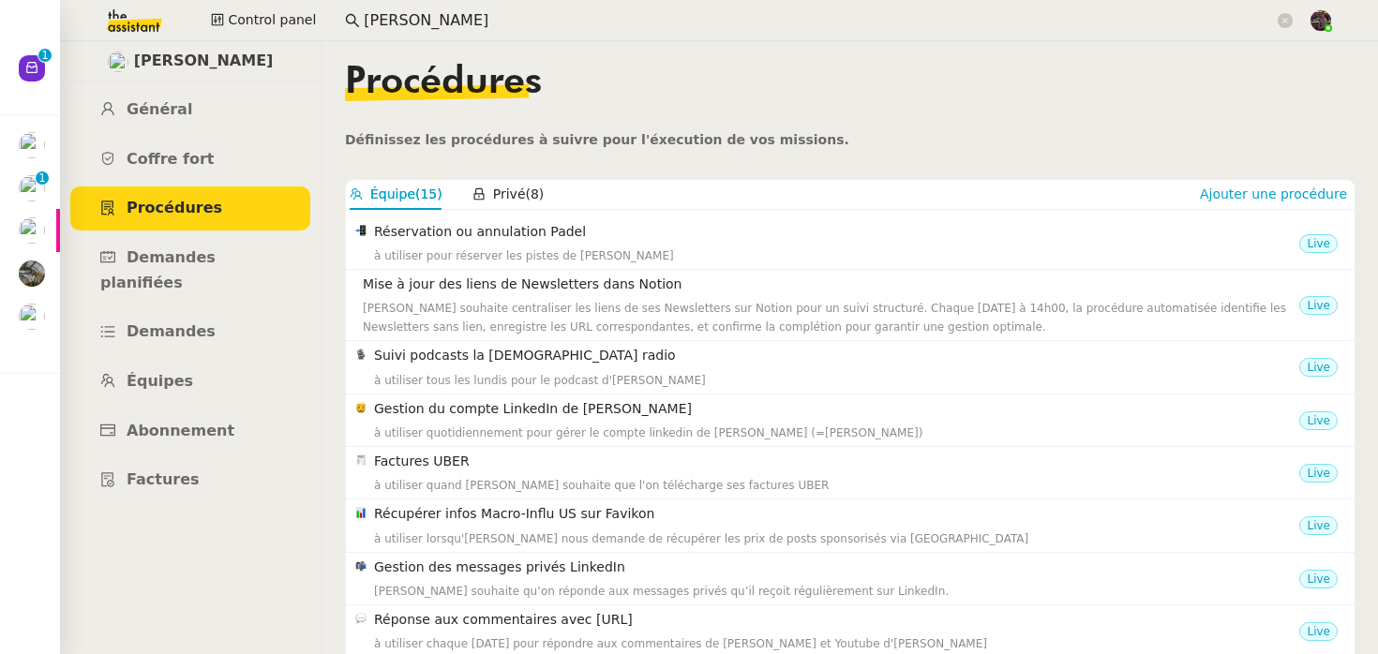
click at [628, 149] on div "Procédures Définissez les procédures à suivre pour l'éxecution de vos missions." at bounding box center [850, 107] width 1011 height 87
click at [629, 80] on div "Procédures" at bounding box center [850, 97] width 1011 height 66
click at [274, 537] on div "[PERSON_NAME] Général [PERSON_NAME] fort Procédures Demandes planifiées Demande…" at bounding box center [190, 347] width 263 height 613
click at [842, 143] on div "Procédures Définissez les procédures à suivre pour l'éxecution de vos missions." at bounding box center [850, 107] width 1011 height 87
click at [166, 139] on link "Coffre fort" at bounding box center [190, 160] width 240 height 44
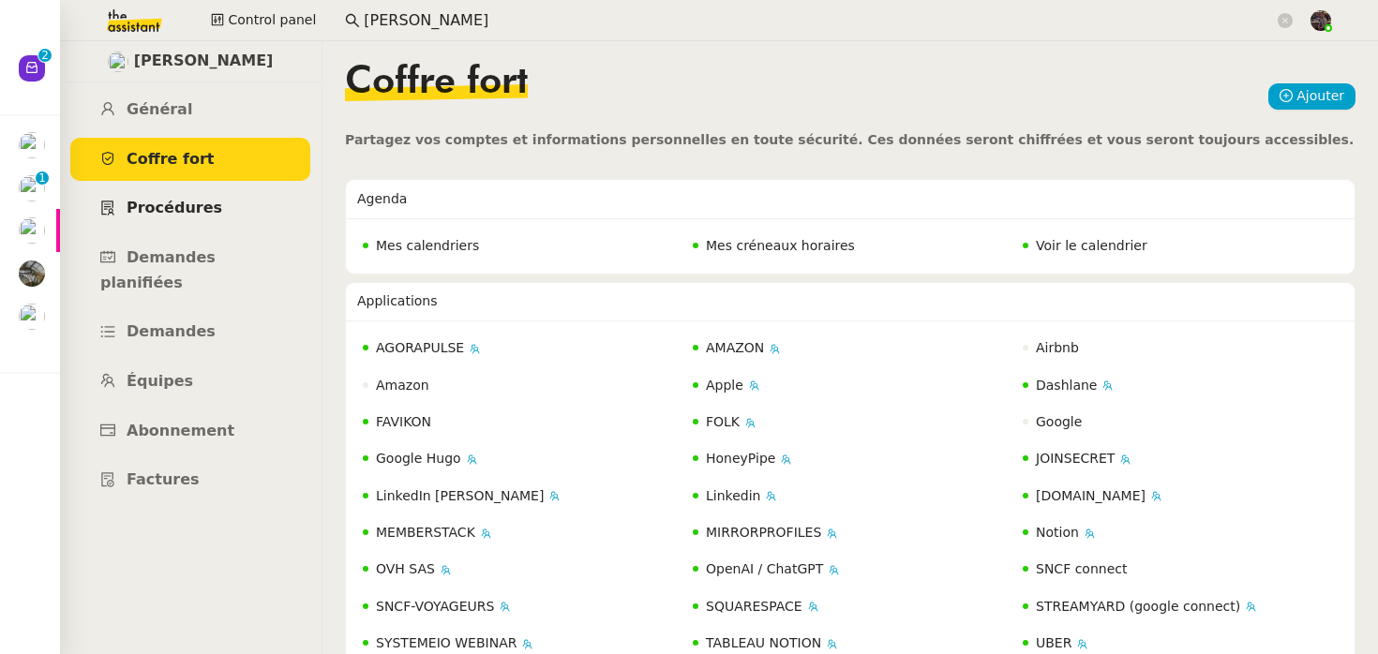
click at [162, 198] on link "Procédures" at bounding box center [190, 209] width 240 height 44
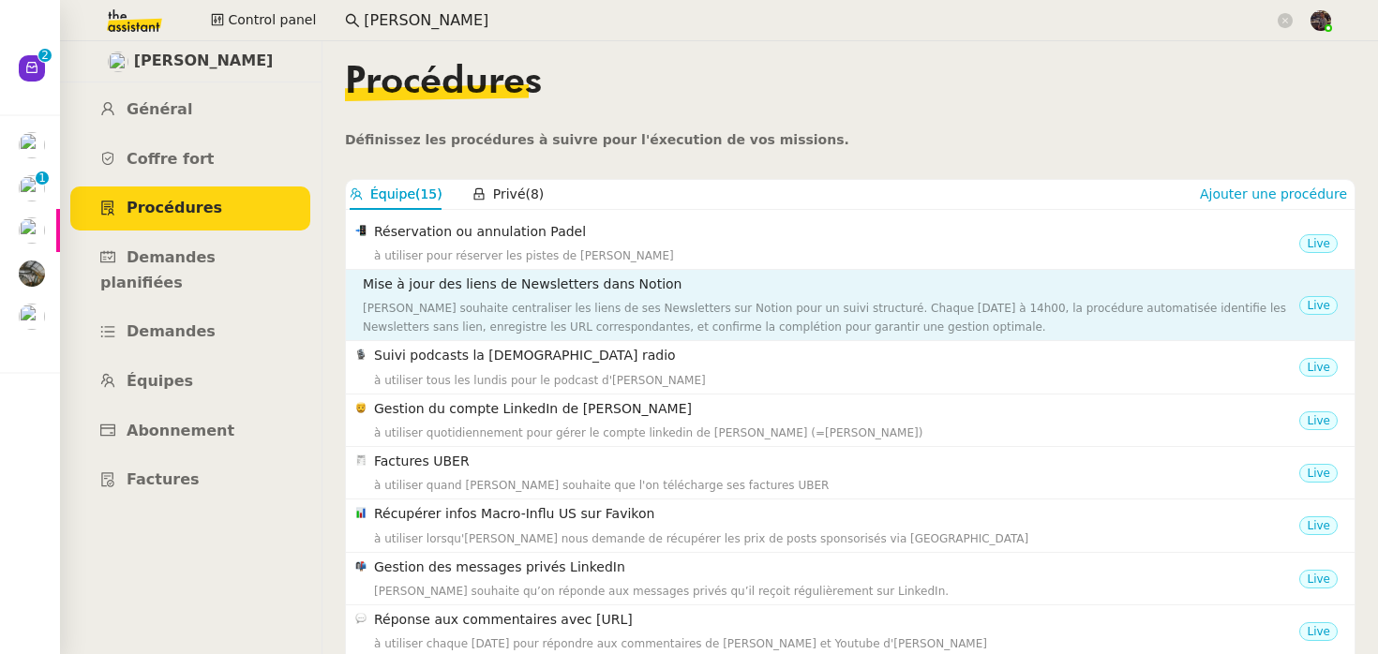
scroll to position [392, 0]
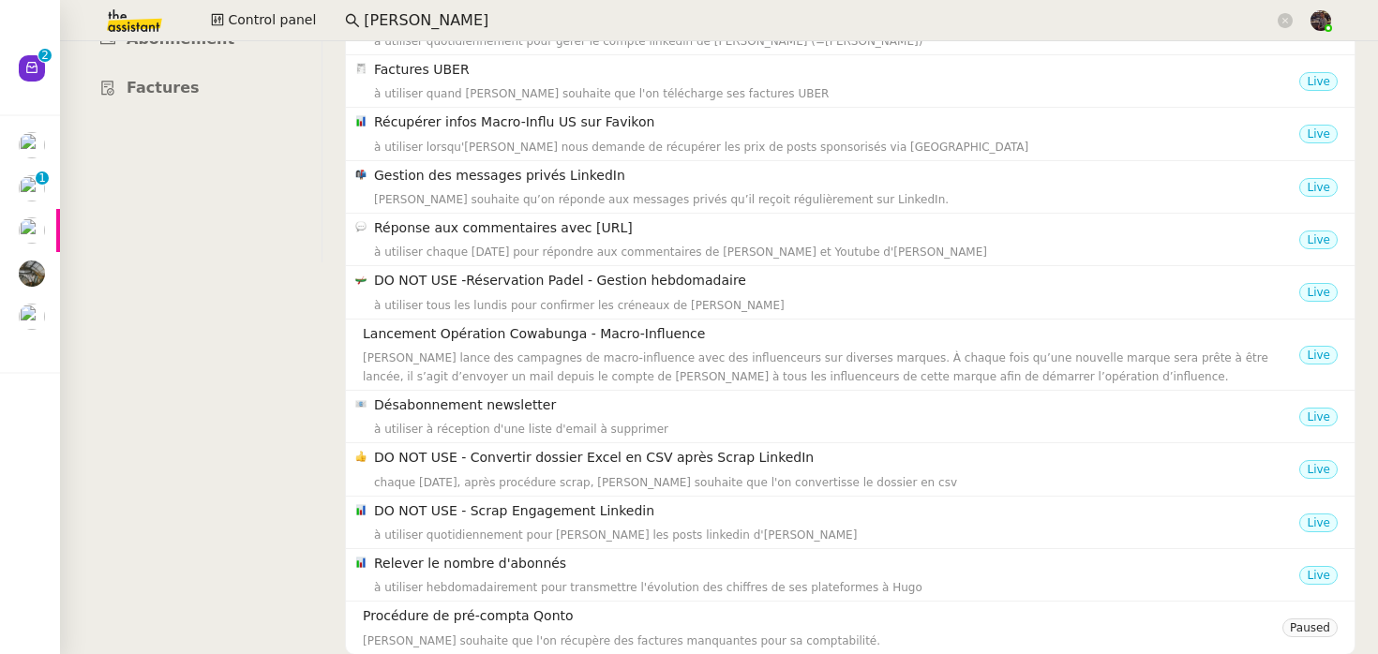
click at [317, 494] on nz-layout "[PERSON_NAME] Général [PERSON_NAME] fort Procédures Demandes planifiées Demande…" at bounding box center [719, 347] width 1318 height 613
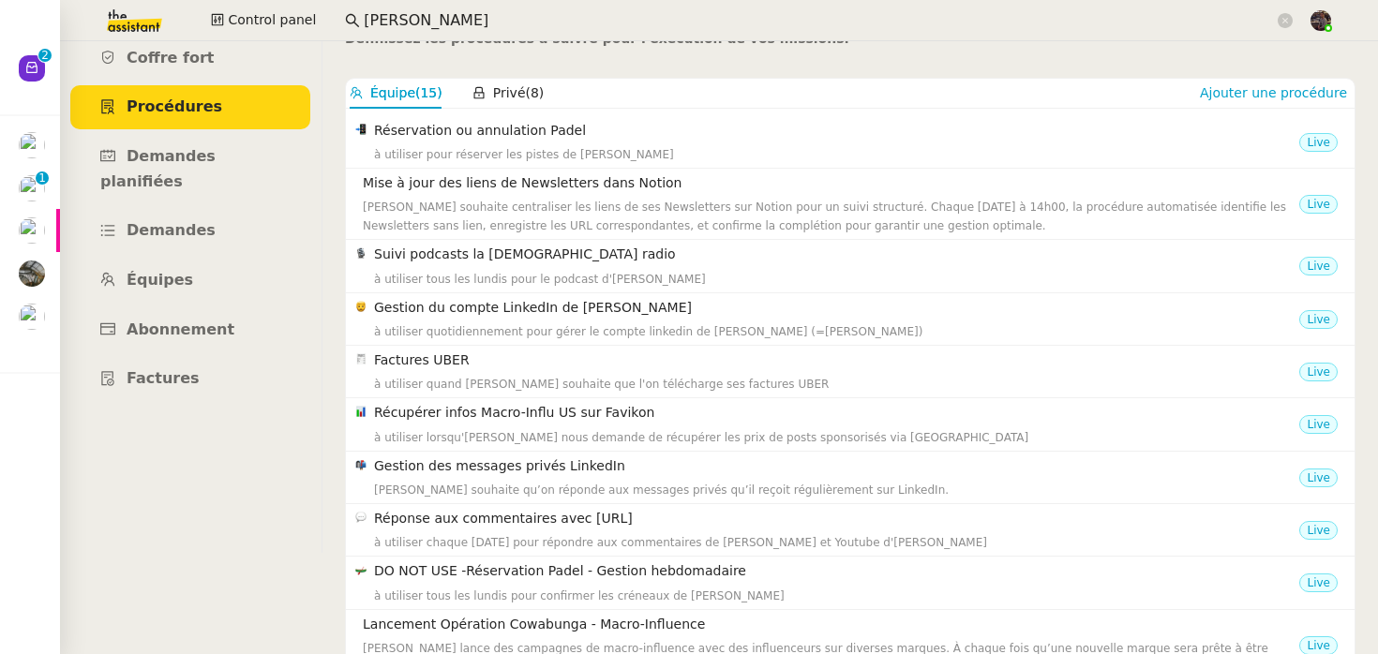
scroll to position [0, 0]
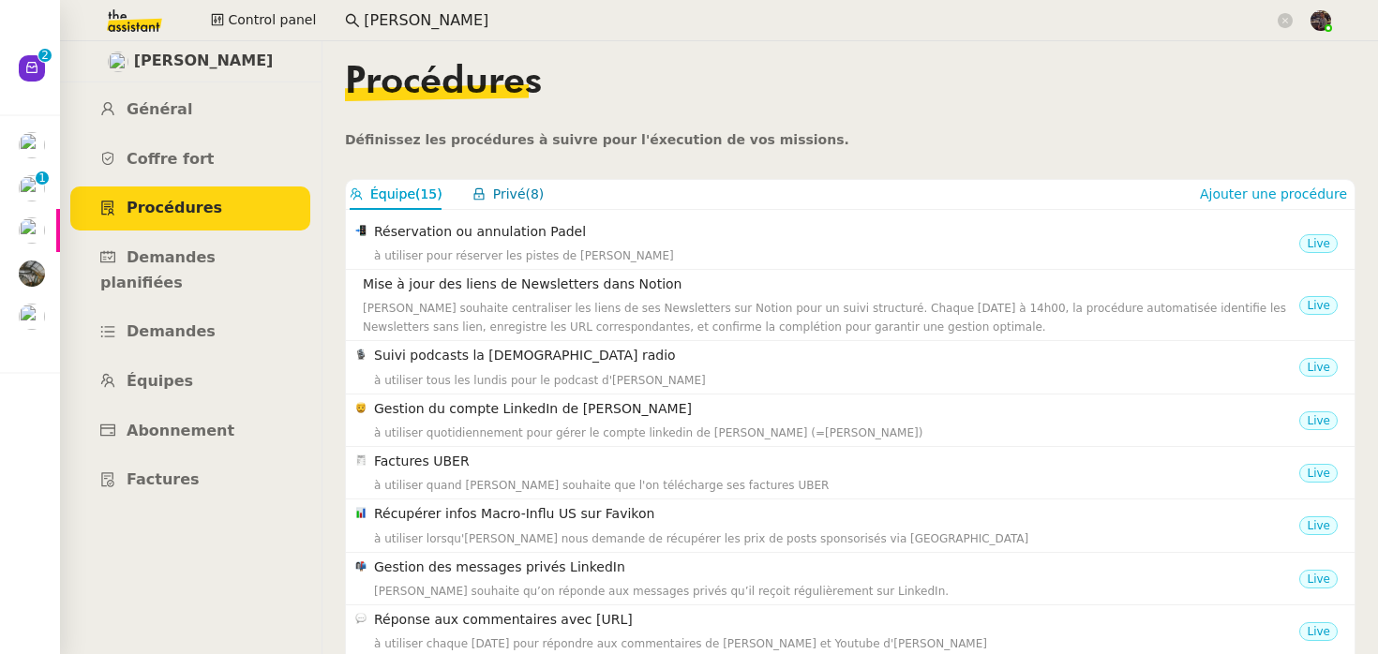
click at [509, 192] on span "Privé" at bounding box center [509, 194] width 33 height 15
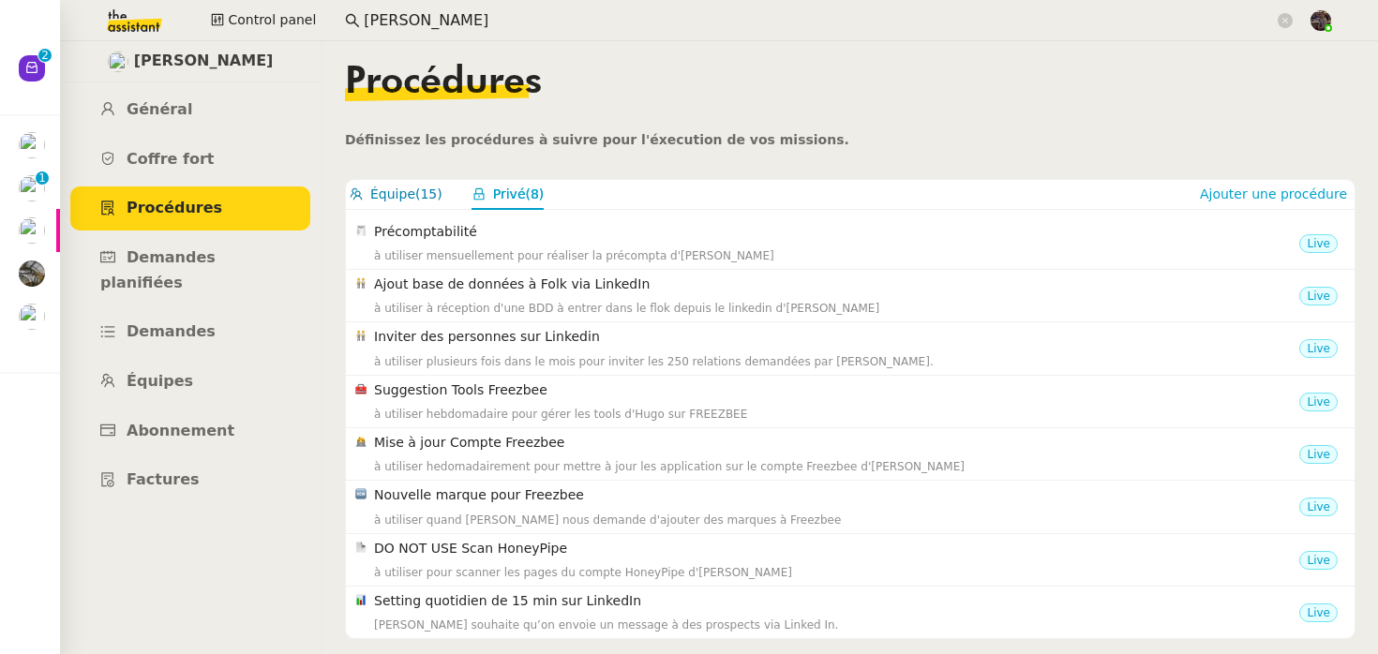
click at [411, 185] on button "Équipe (15)" at bounding box center [396, 195] width 93 height 22
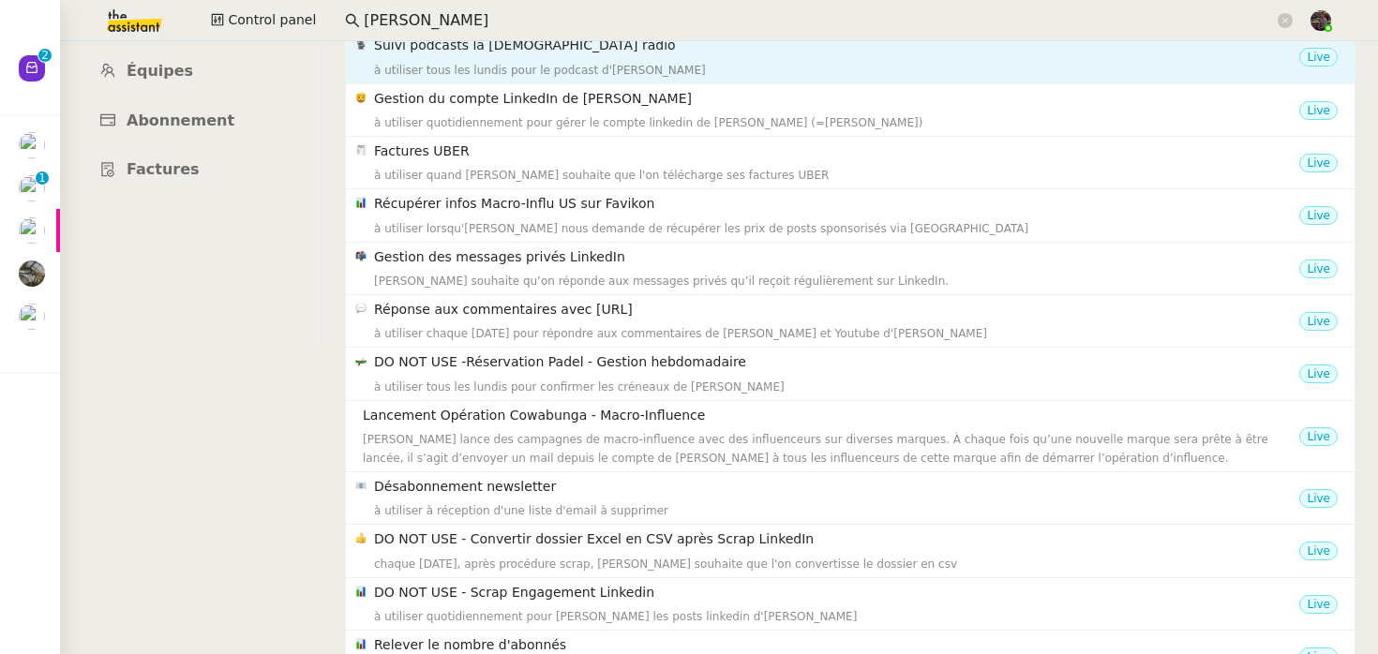
scroll to position [392, 0]
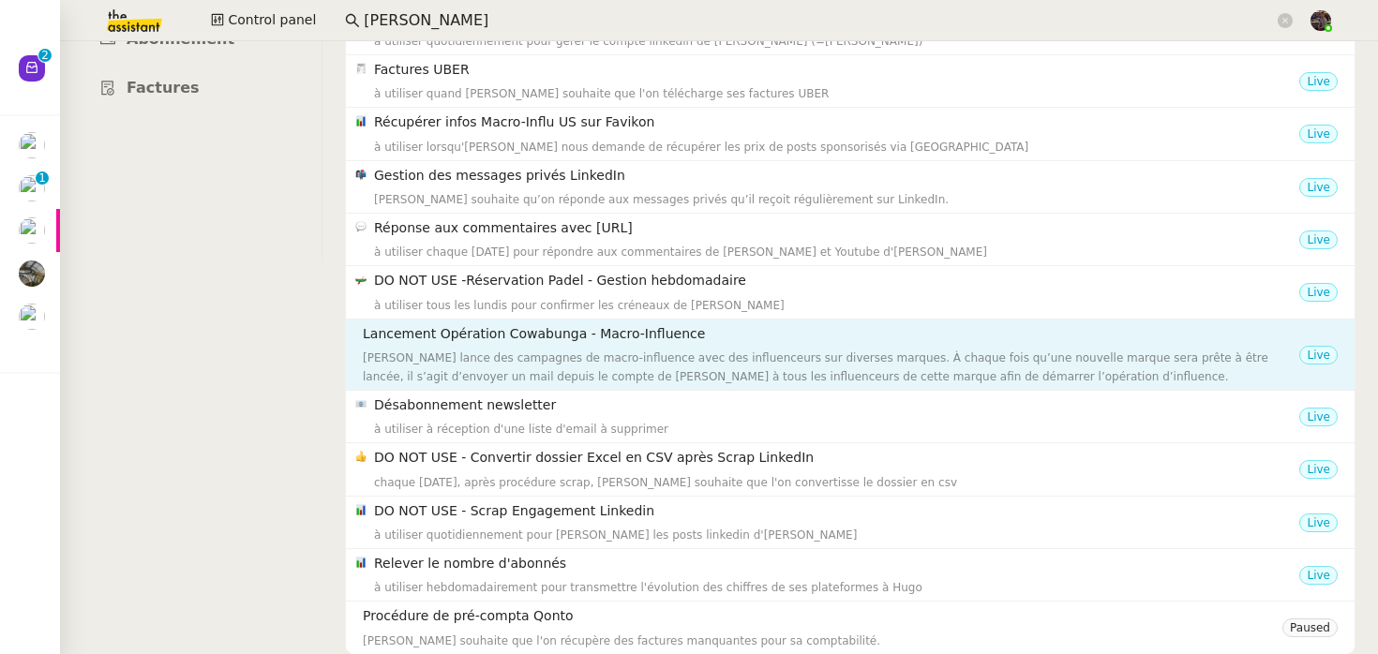
click at [468, 370] on div "[PERSON_NAME] lance des campagnes de macro-influence avec des influenceurs sur …" at bounding box center [831, 368] width 937 height 38
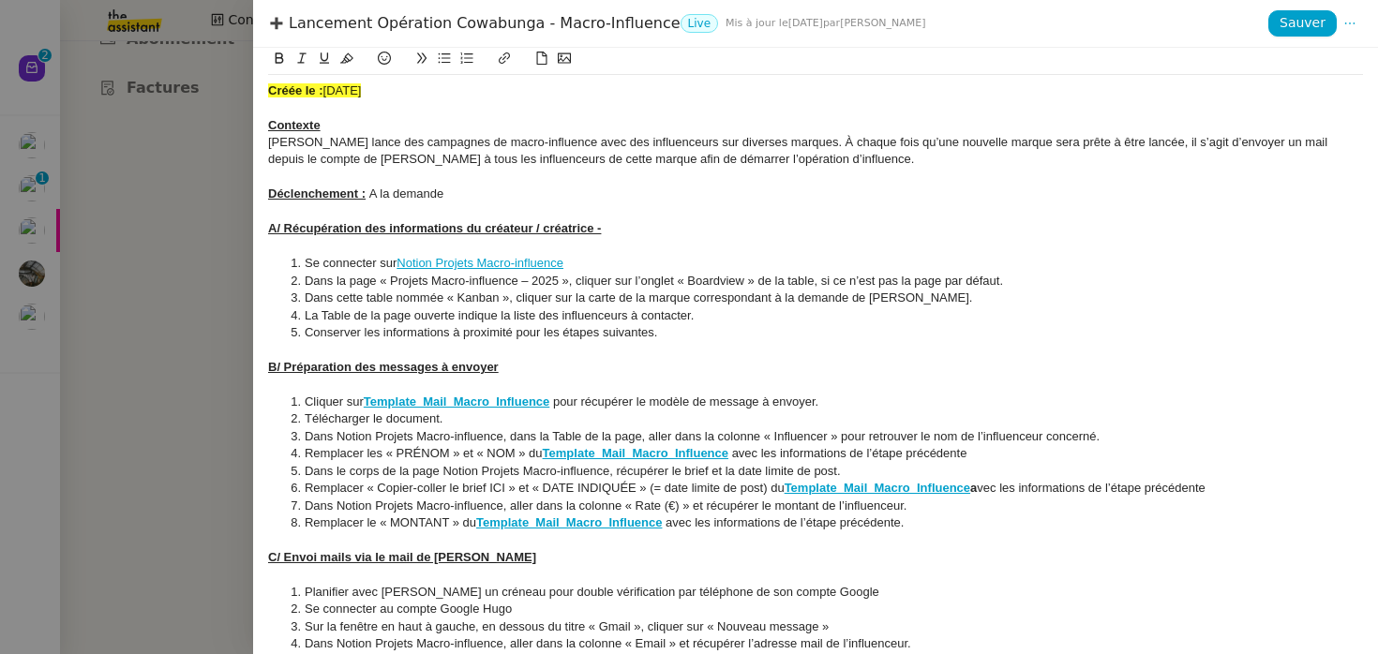
click at [209, 442] on div at bounding box center [689, 327] width 1378 height 654
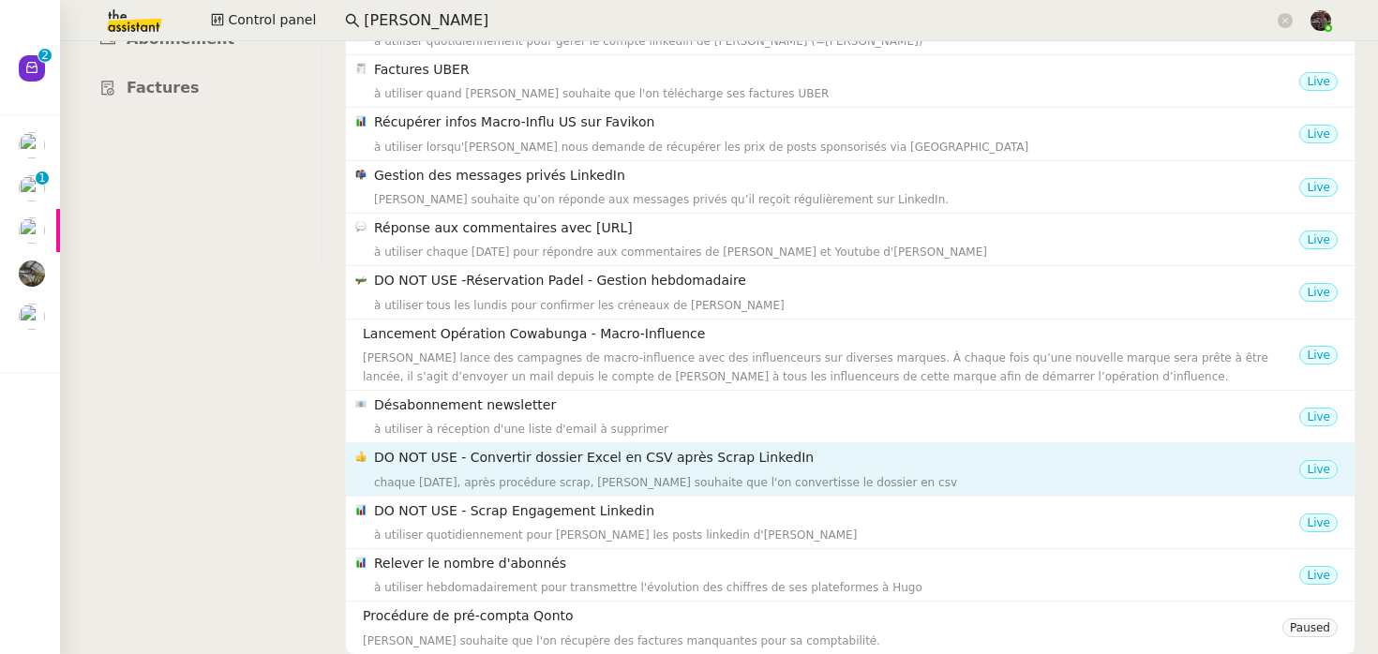
scroll to position [0, 0]
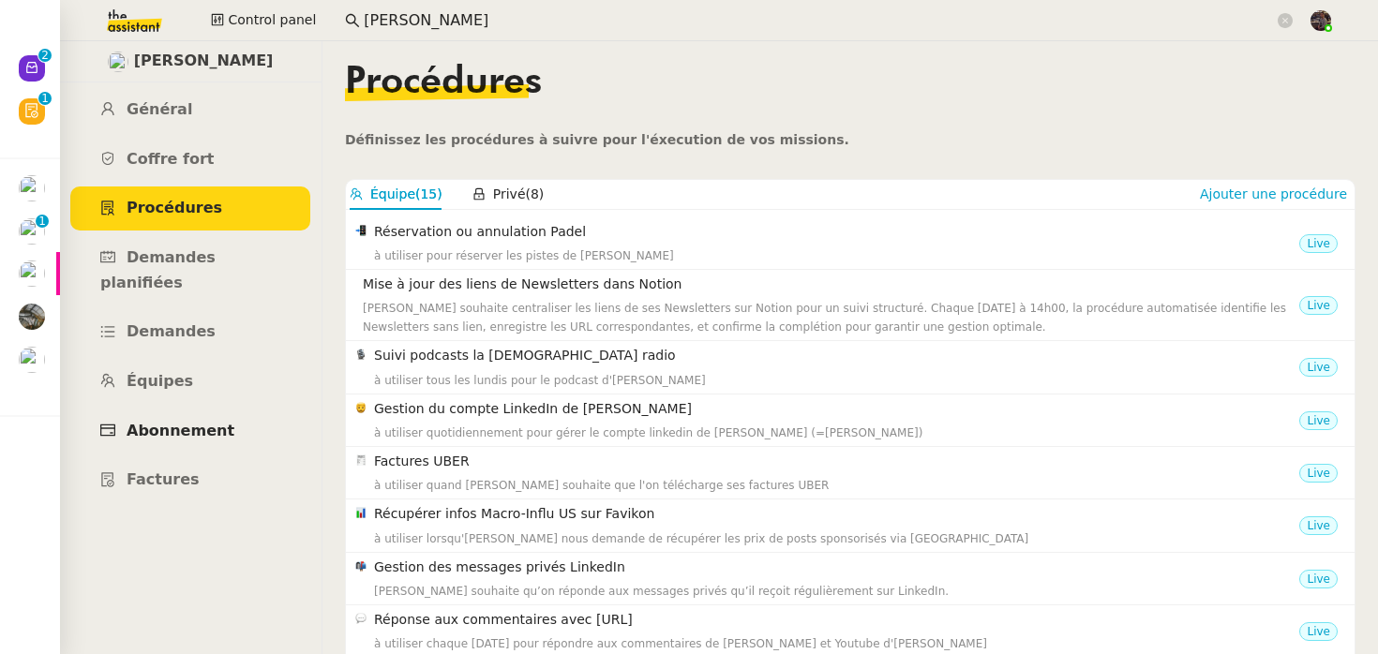
click at [172, 422] on span "Abonnement" at bounding box center [181, 431] width 108 height 18
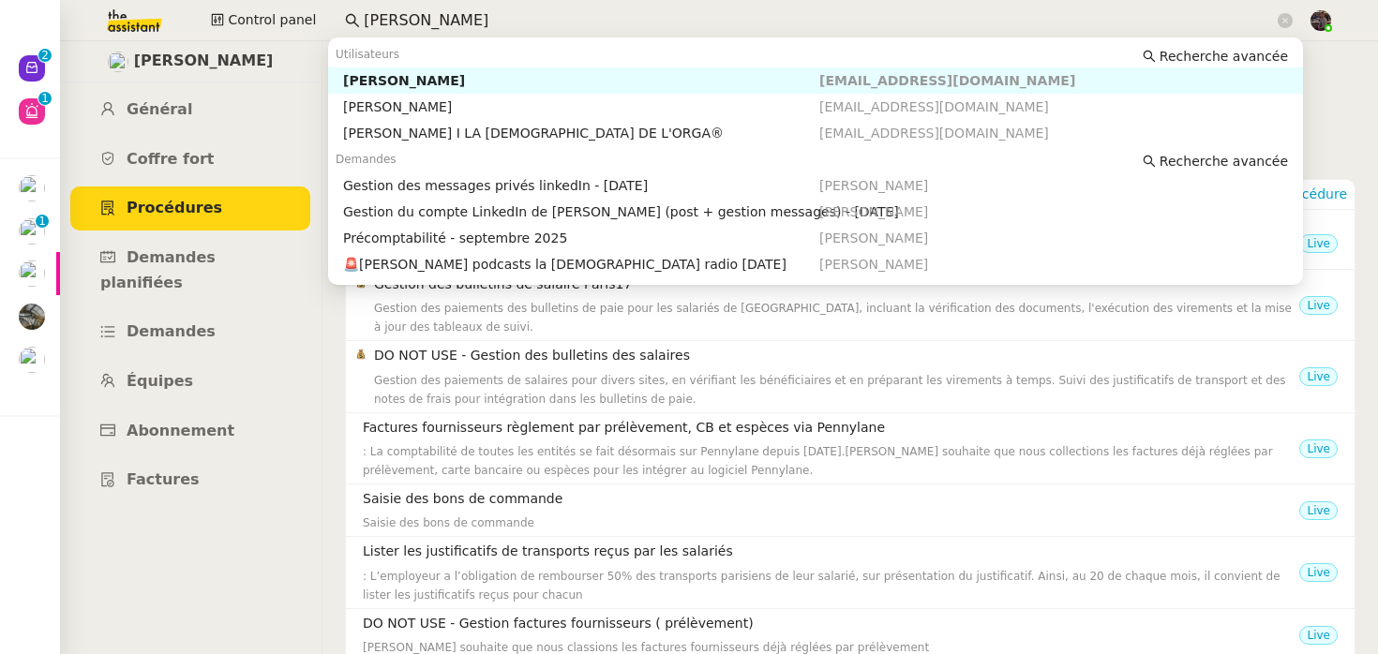
click at [533, 9] on input "[PERSON_NAME]" at bounding box center [819, 20] width 910 height 25
click at [509, 68] on nz-auto-option "[PERSON_NAME] [PERSON_NAME][EMAIL_ADDRESS][DOMAIN_NAME]" at bounding box center [815, 81] width 975 height 26
type input "[PERSON_NAME]"
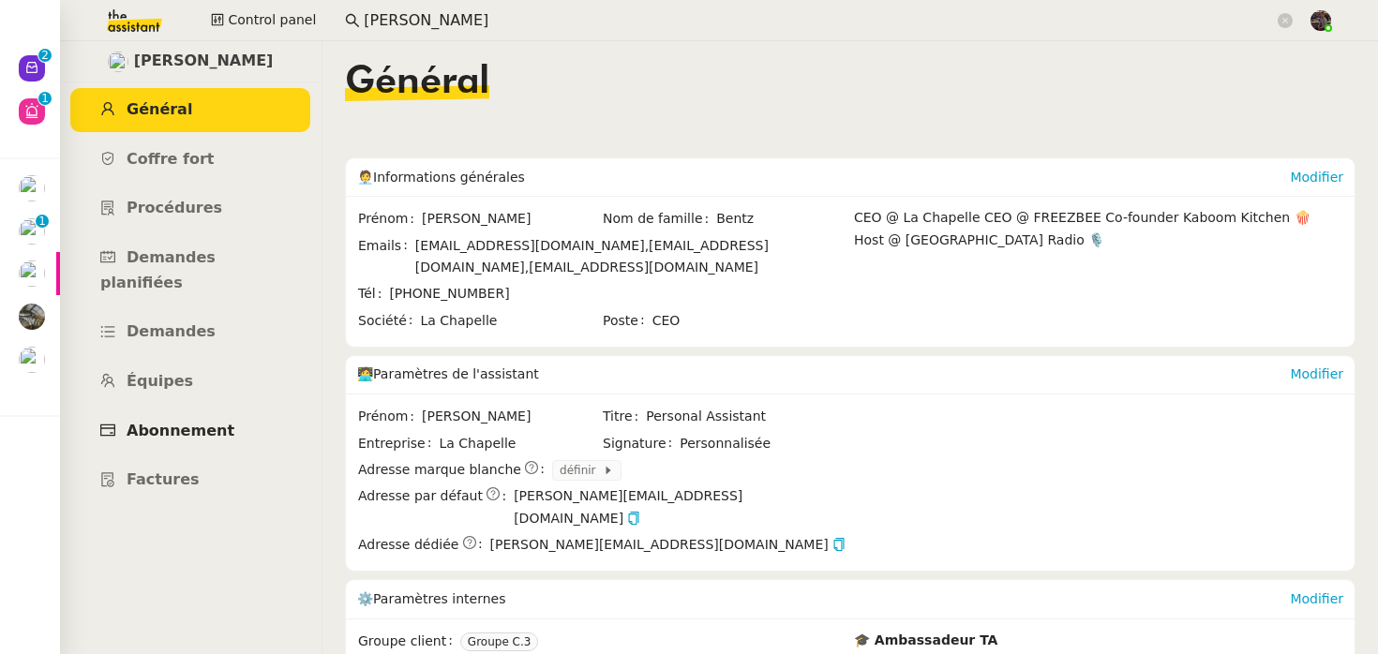
click at [186, 422] on span "Abonnement" at bounding box center [181, 431] width 108 height 18
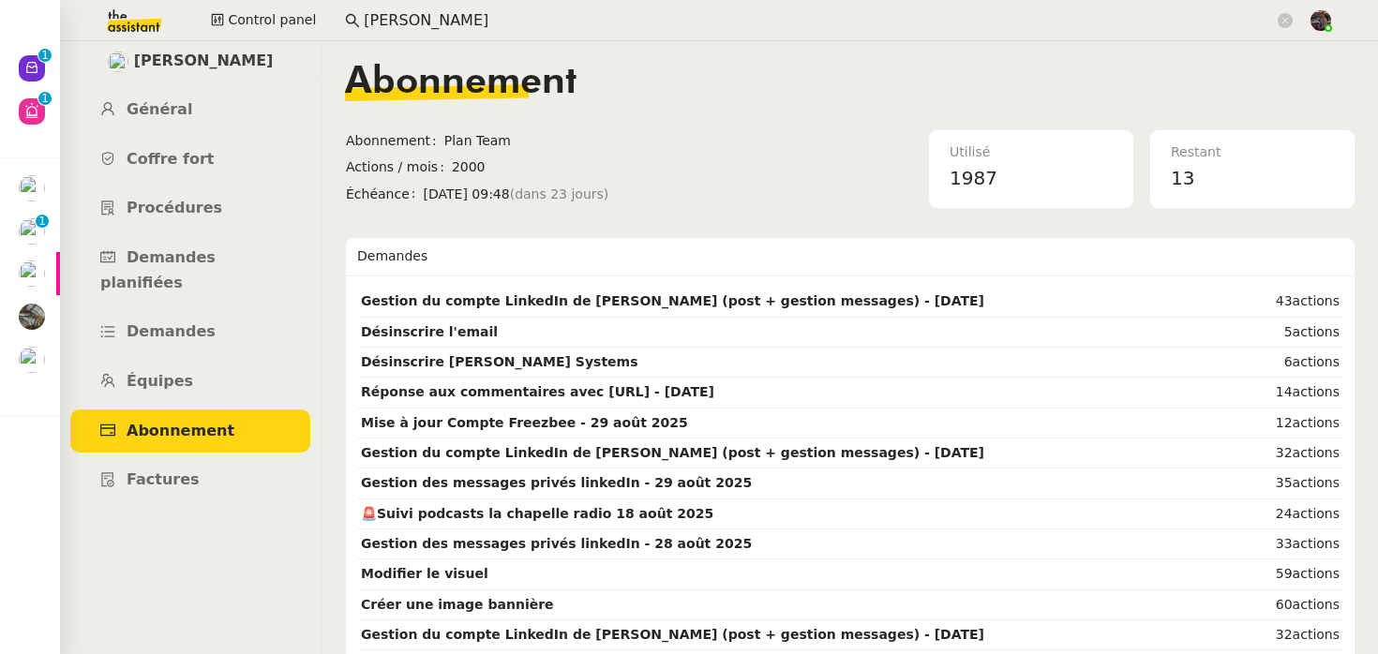
click at [686, 87] on div "Abonnement" at bounding box center [850, 97] width 1011 height 66
click at [368, 83] on span "Abonnement" at bounding box center [461, 83] width 232 height 38
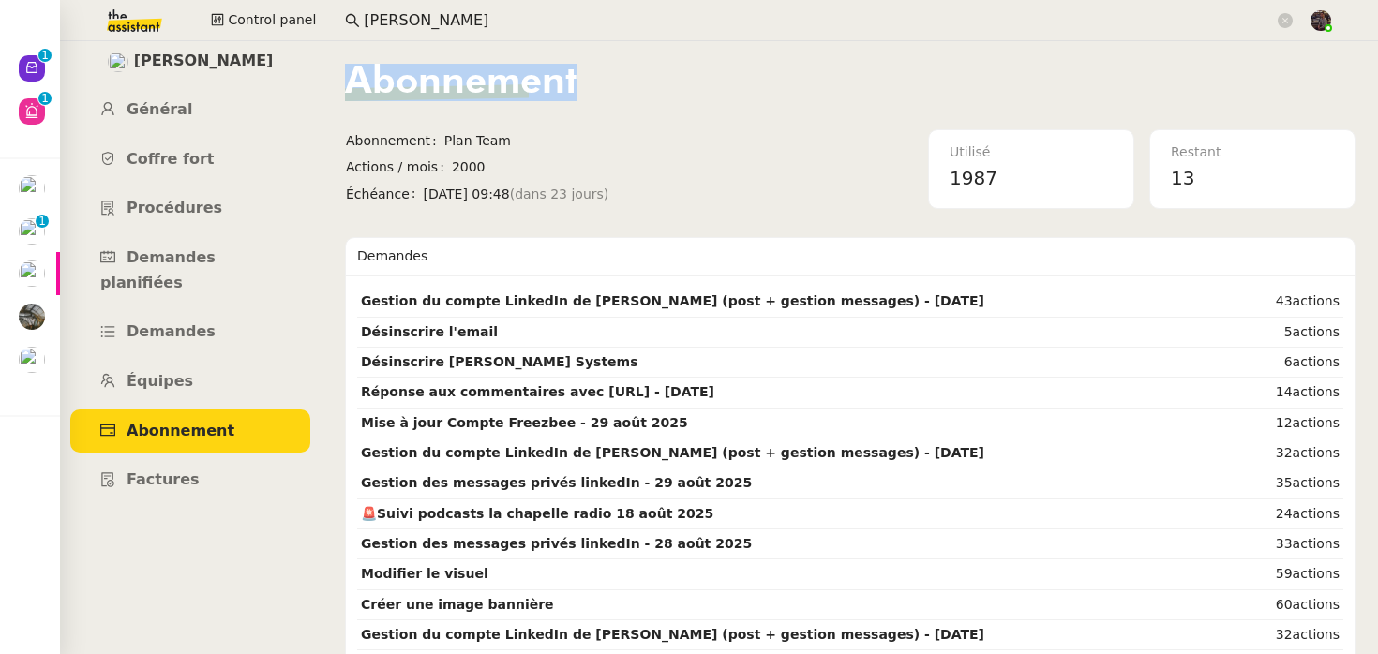
click at [368, 83] on span "Abonnement" at bounding box center [461, 83] width 232 height 38
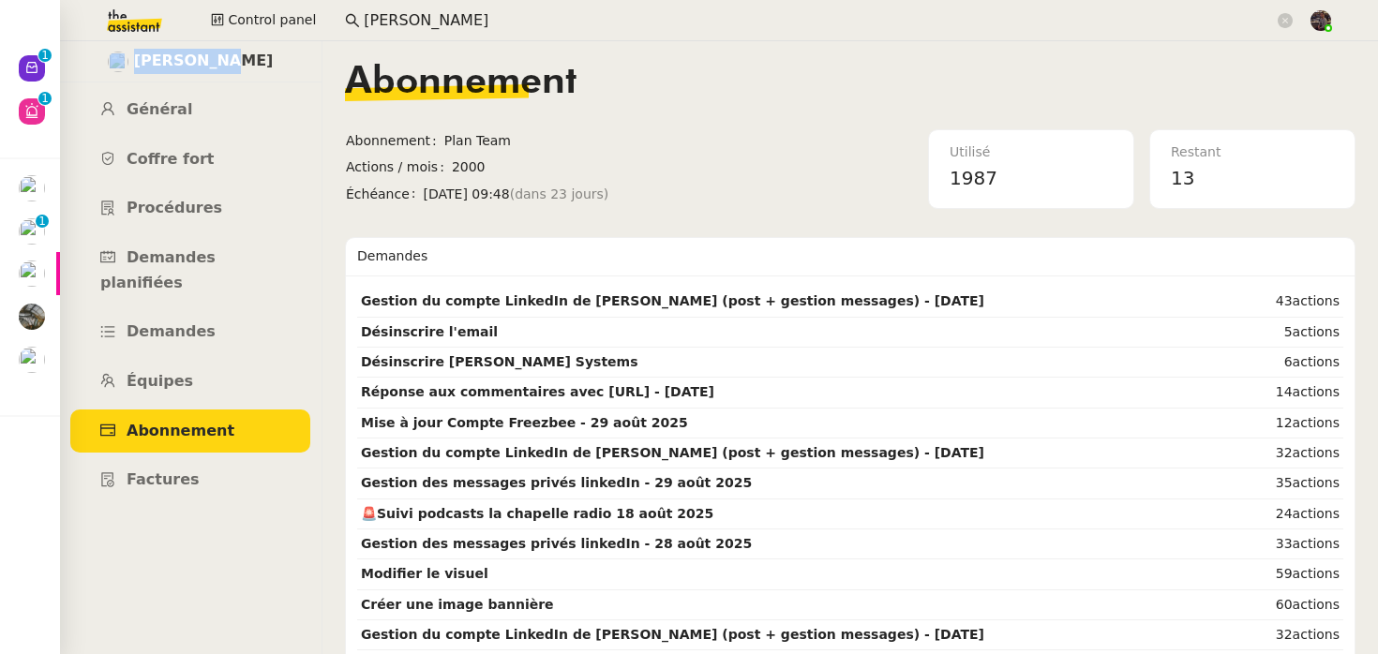
drag, startPoint x: 256, startPoint y: 61, endPoint x: 103, endPoint y: 61, distance: 152.8
click at [103, 61] on div "[PERSON_NAME]" at bounding box center [190, 61] width 263 height 41
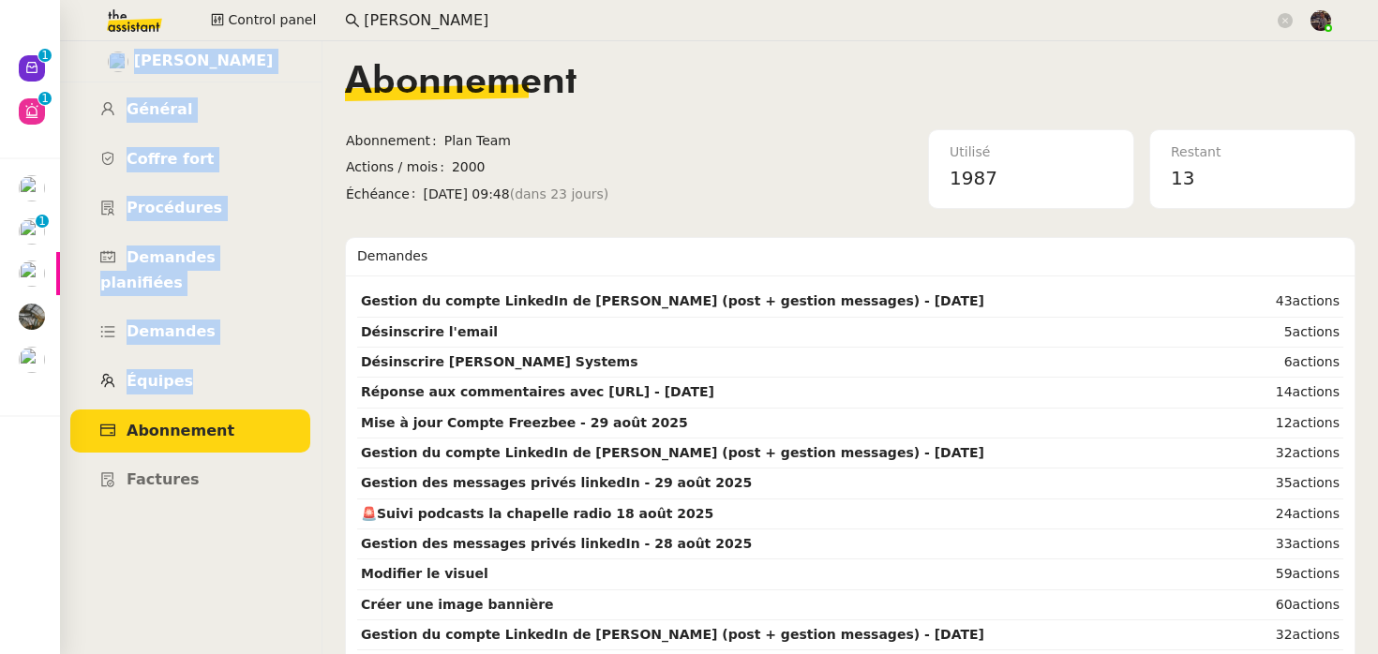
drag, startPoint x: 100, startPoint y: 75, endPoint x: 216, endPoint y: 353, distance: 301.4
click at [216, 353] on div "[PERSON_NAME] Général [PERSON_NAME] fort Procédures Demandes planifiées Demande…" at bounding box center [190, 347] width 263 height 613
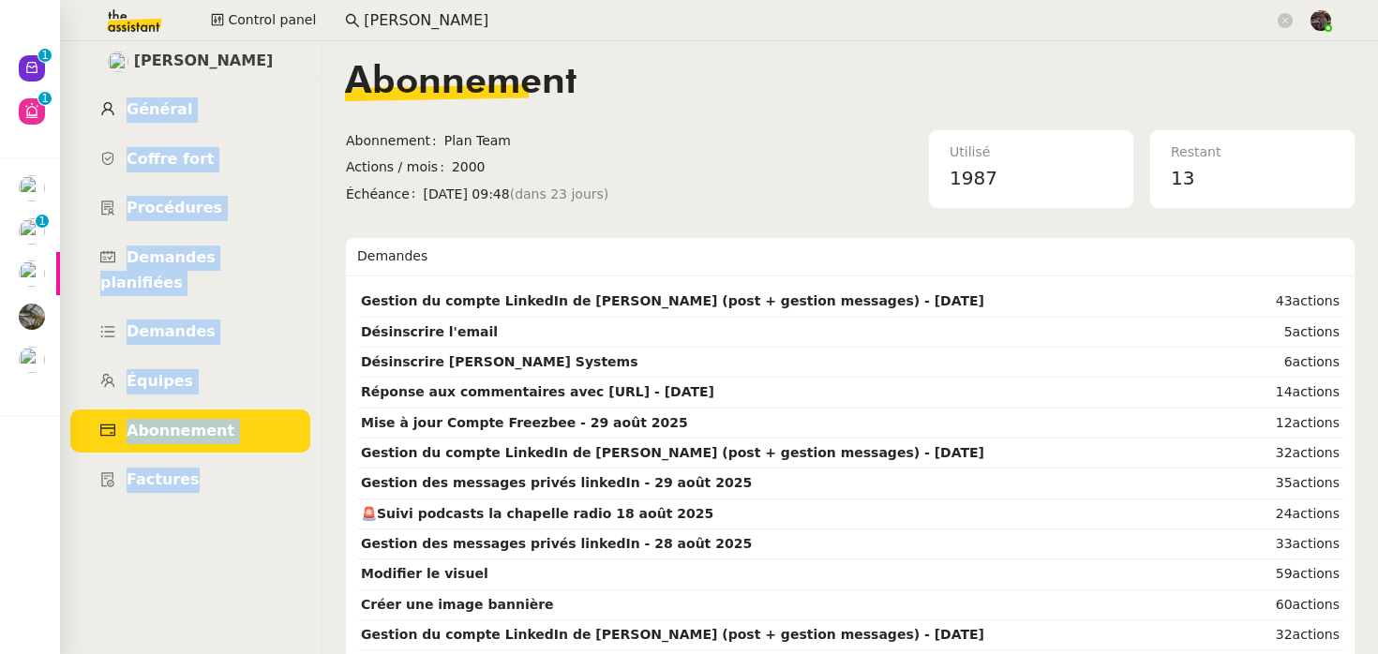
drag, startPoint x: 290, startPoint y: 472, endPoint x: 114, endPoint y: 114, distance: 397.9
click at [113, 114] on ul "Général Coffre fort Procédures Demandes planifiées Demandes Équipes Abonnement …" at bounding box center [190, 295] width 263 height 414
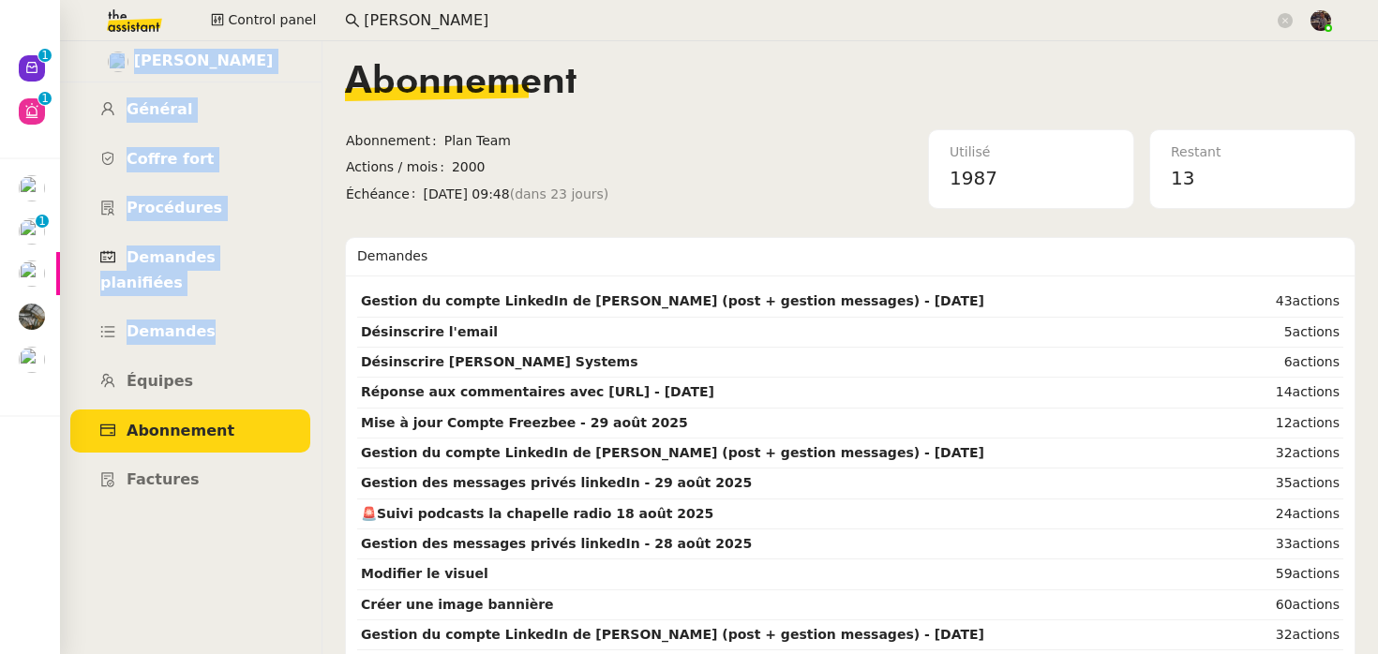
drag, startPoint x: 99, startPoint y: 71, endPoint x: 272, endPoint y: 274, distance: 266.0
click at [272, 290] on div "[PERSON_NAME] Général [PERSON_NAME] fort Procédures Demandes planifiées Demande…" at bounding box center [190, 347] width 263 height 613
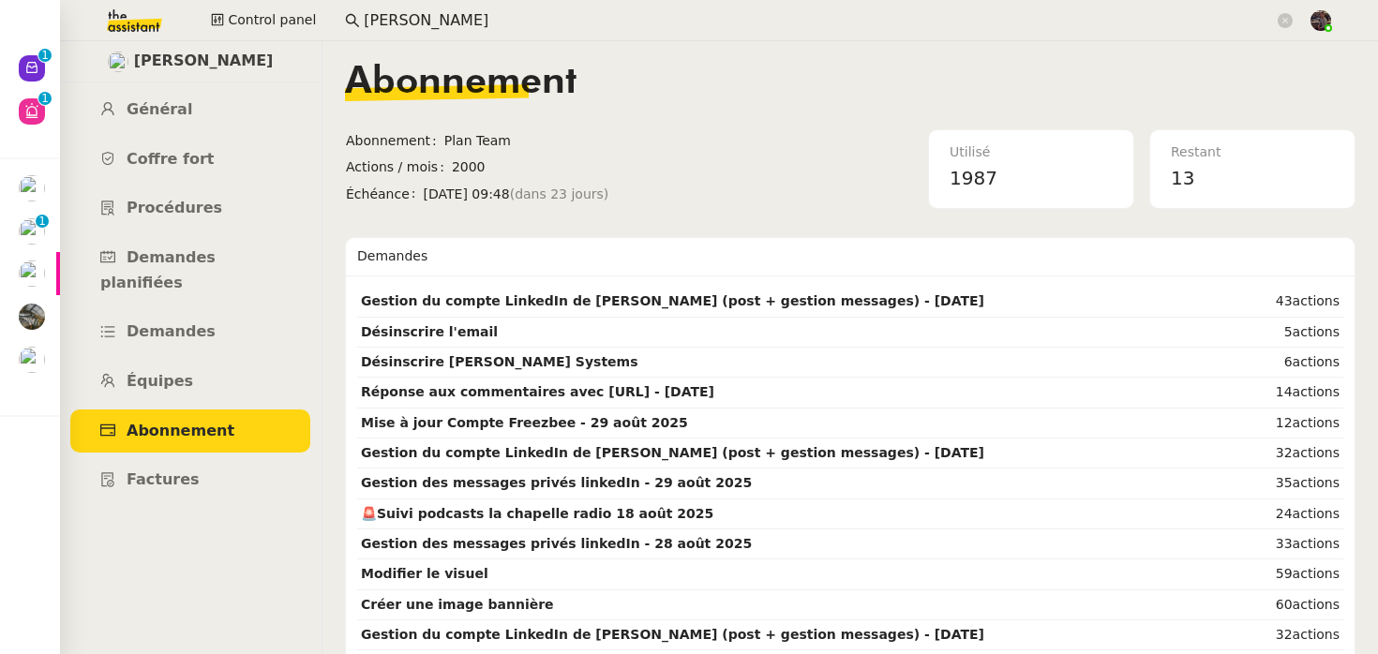
click at [267, 492] on div "[PERSON_NAME] Général [PERSON_NAME] fort Procédures Demandes planifiées Demande…" at bounding box center [190, 347] width 263 height 613
click at [192, 360] on link "Équipes" at bounding box center [190, 382] width 240 height 44
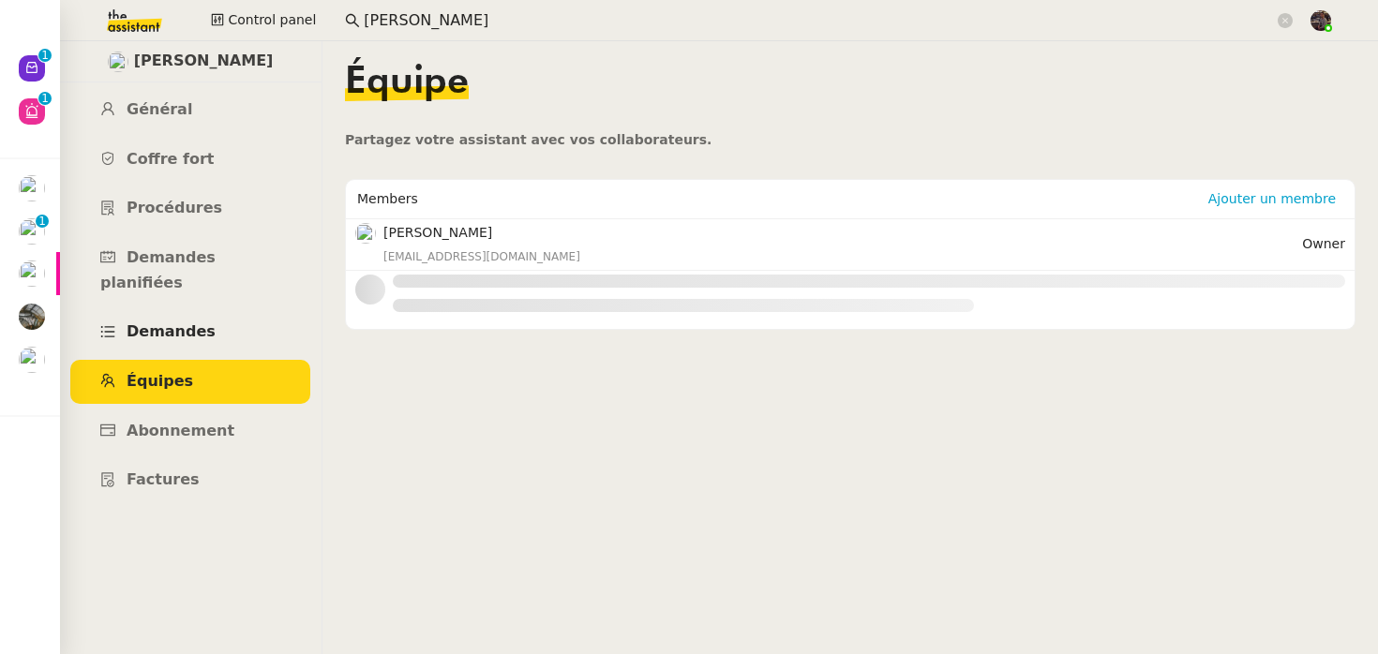
click at [190, 320] on link "Demandes" at bounding box center [190, 332] width 240 height 44
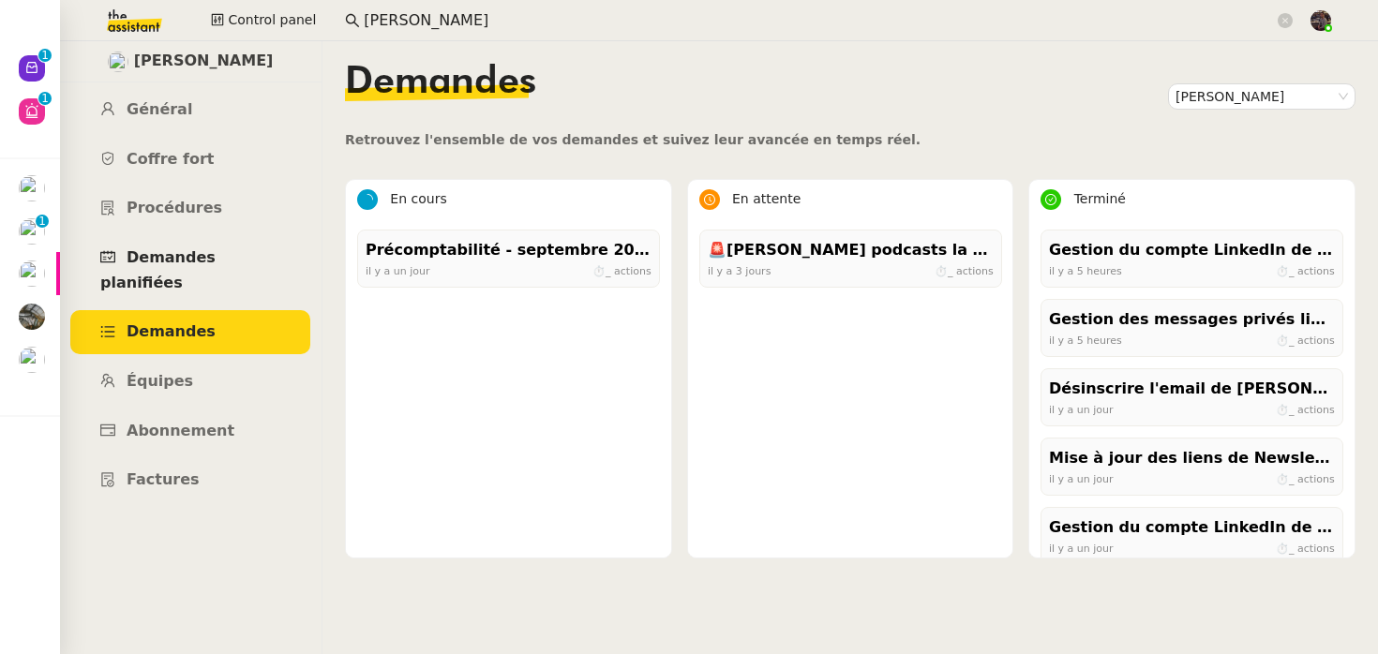
click at [197, 251] on span "Demandes planifiées" at bounding box center [157, 269] width 115 height 43
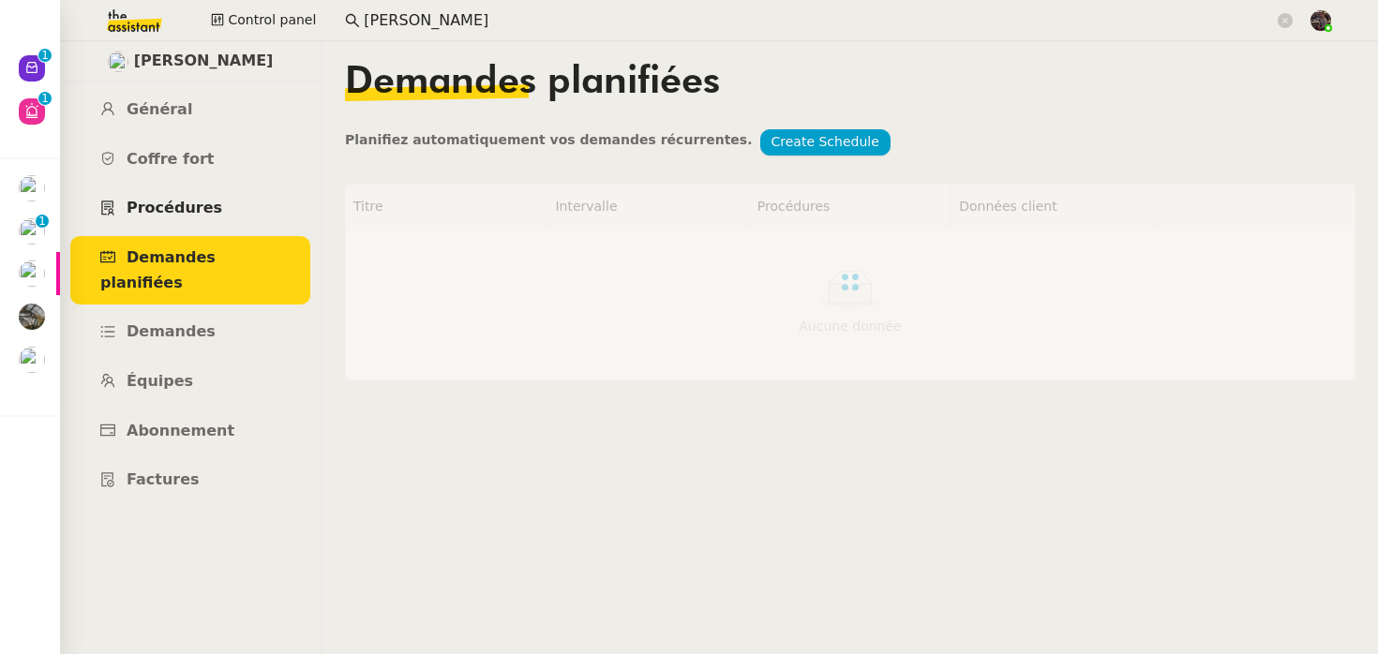
click at [197, 215] on span "Procédures" at bounding box center [175, 208] width 96 height 18
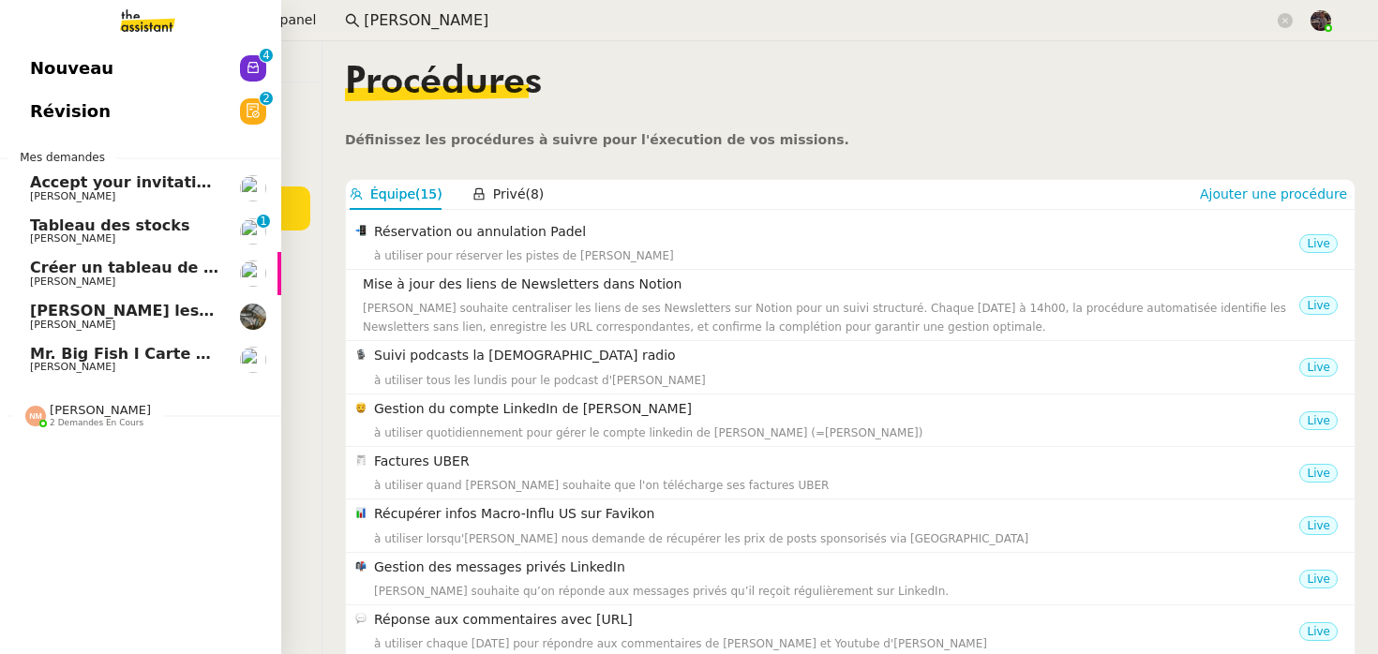
click at [82, 81] on span "Nouveau" at bounding box center [71, 68] width 83 height 28
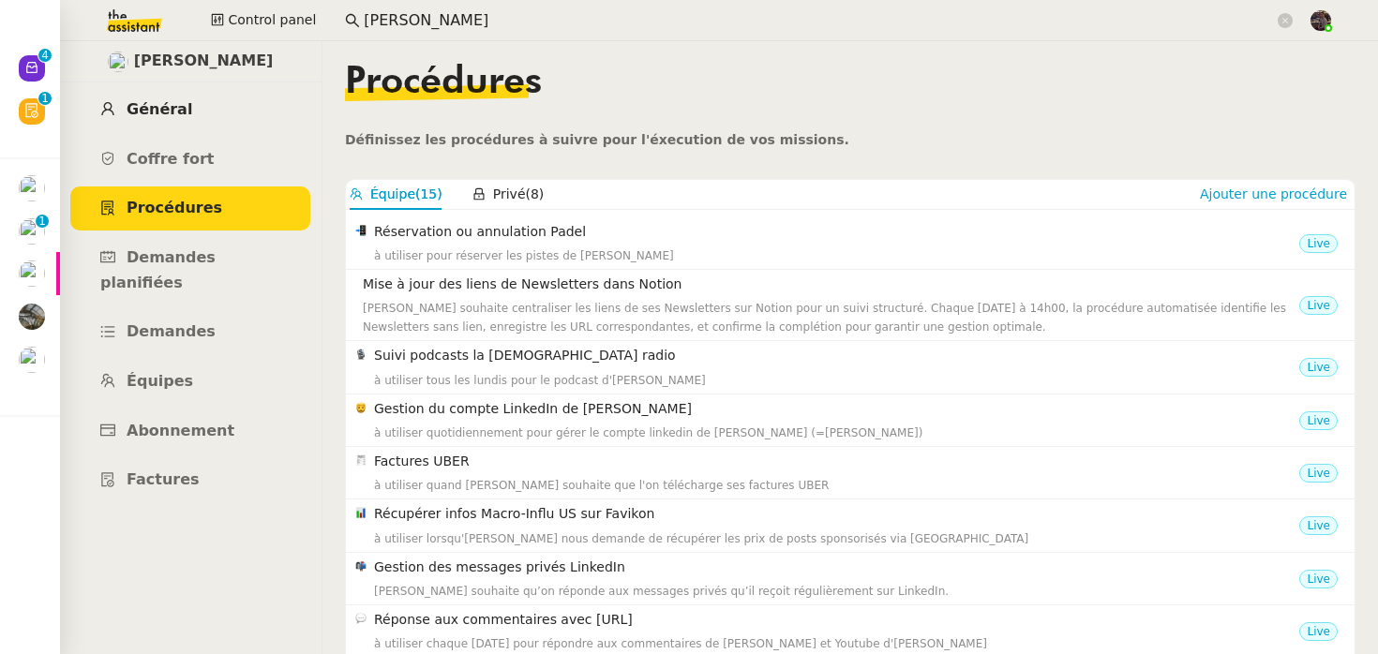
click at [232, 110] on link "Général" at bounding box center [190, 110] width 240 height 44
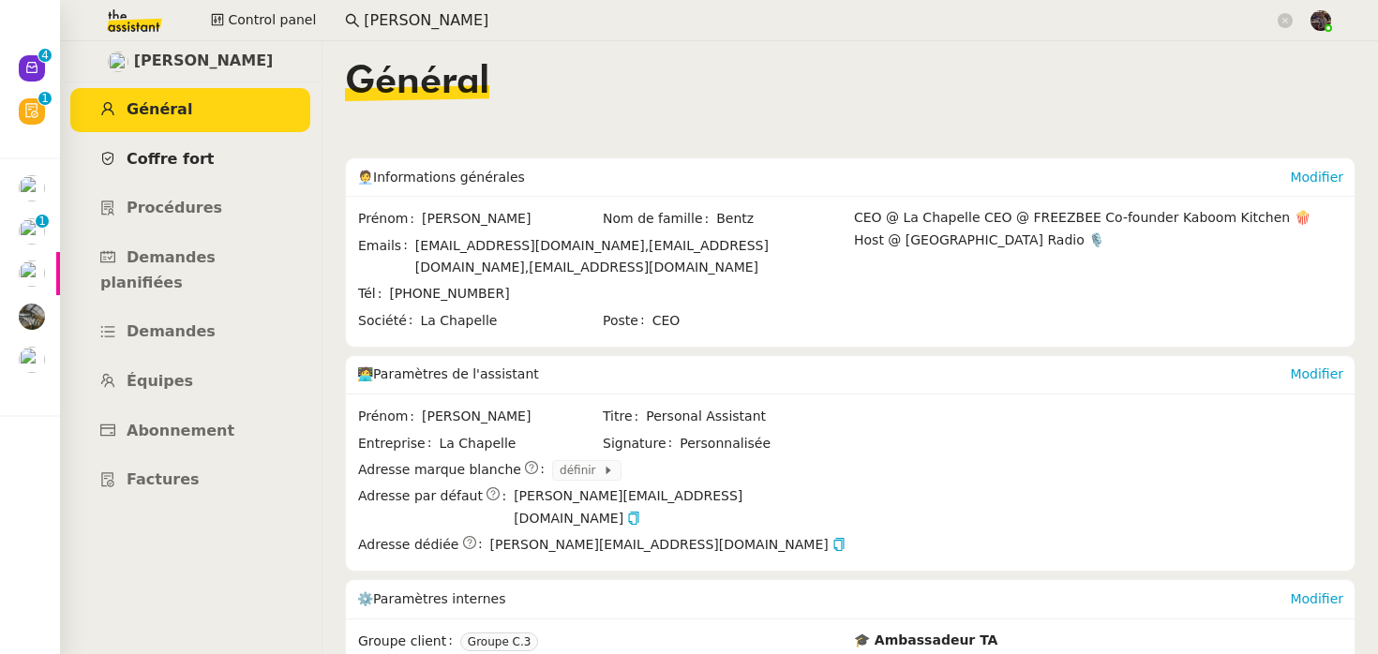
click at [209, 162] on link "Coffre fort" at bounding box center [190, 160] width 240 height 44
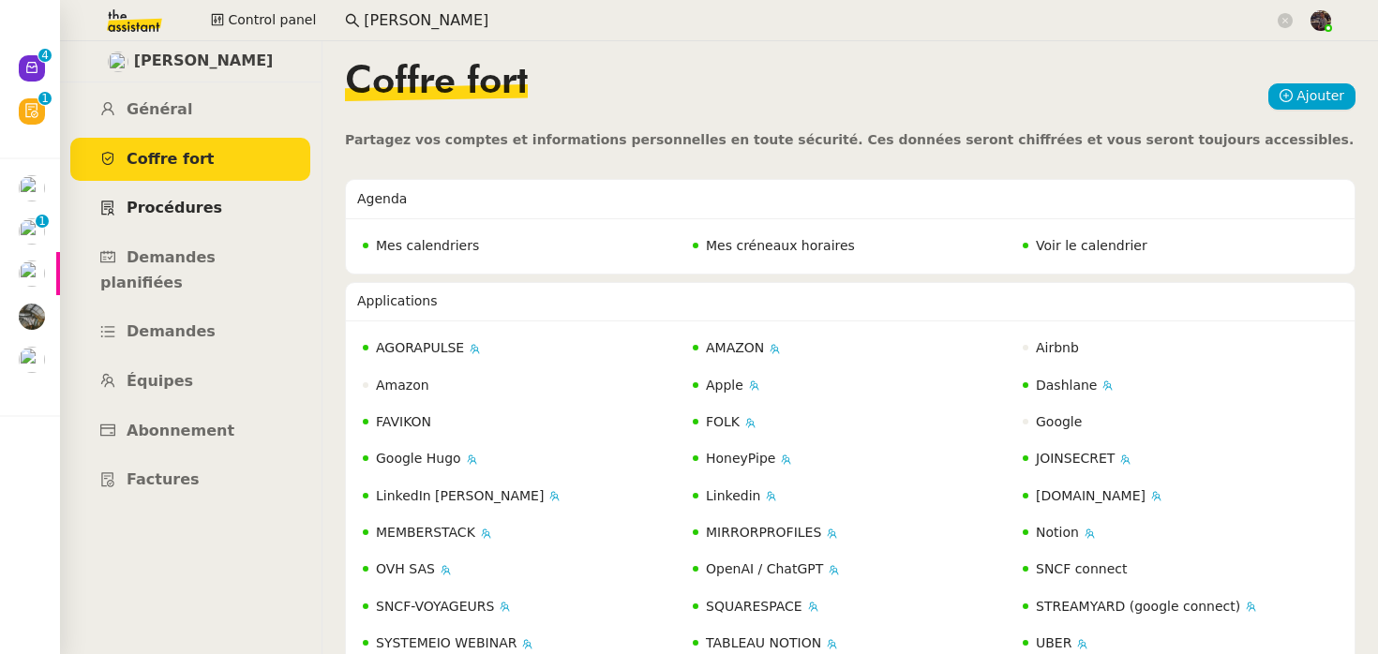
click at [205, 218] on link "Procédures" at bounding box center [190, 209] width 240 height 44
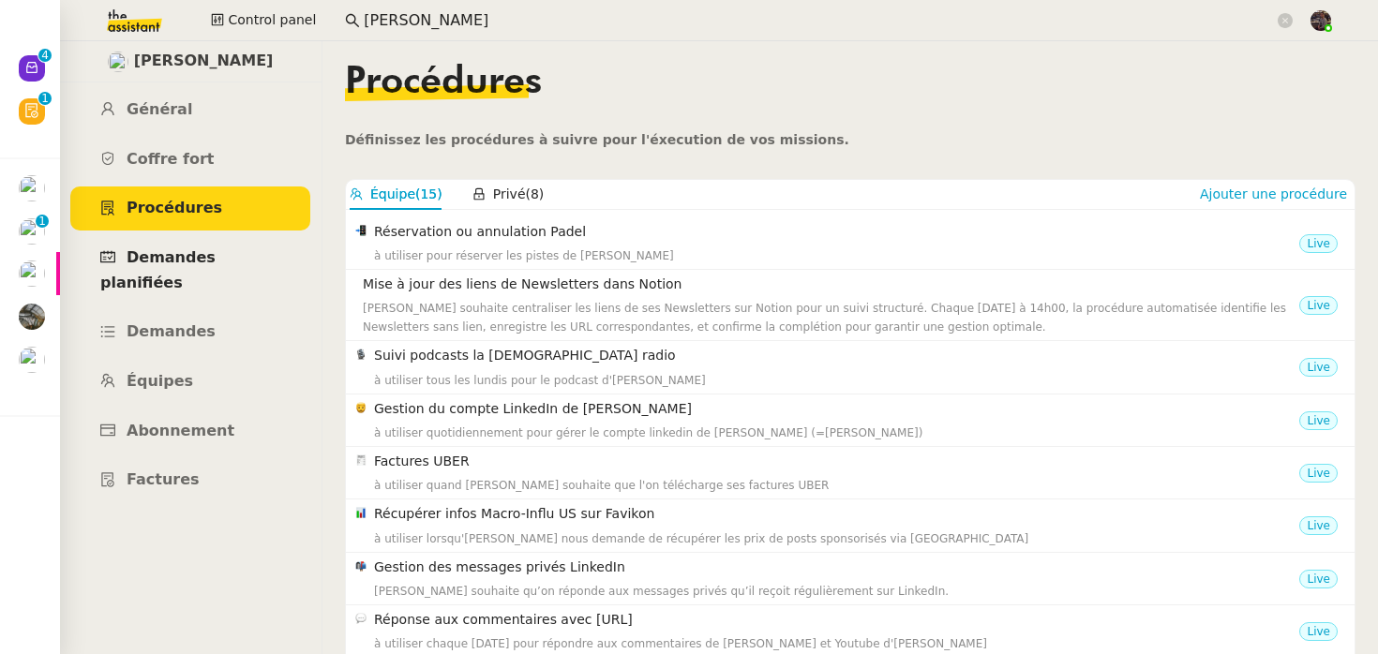
click at [172, 257] on span "Demandes planifiées" at bounding box center [157, 269] width 115 height 43
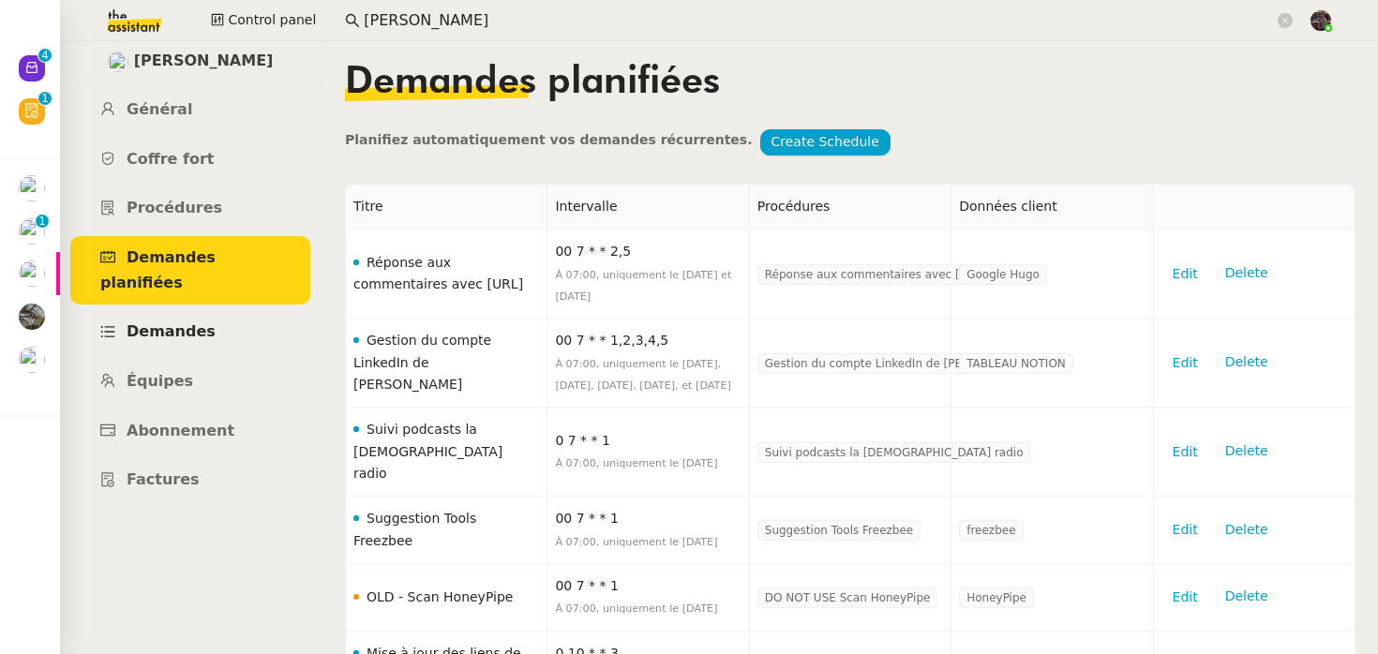
click at [172, 323] on span "Demandes" at bounding box center [171, 332] width 89 height 18
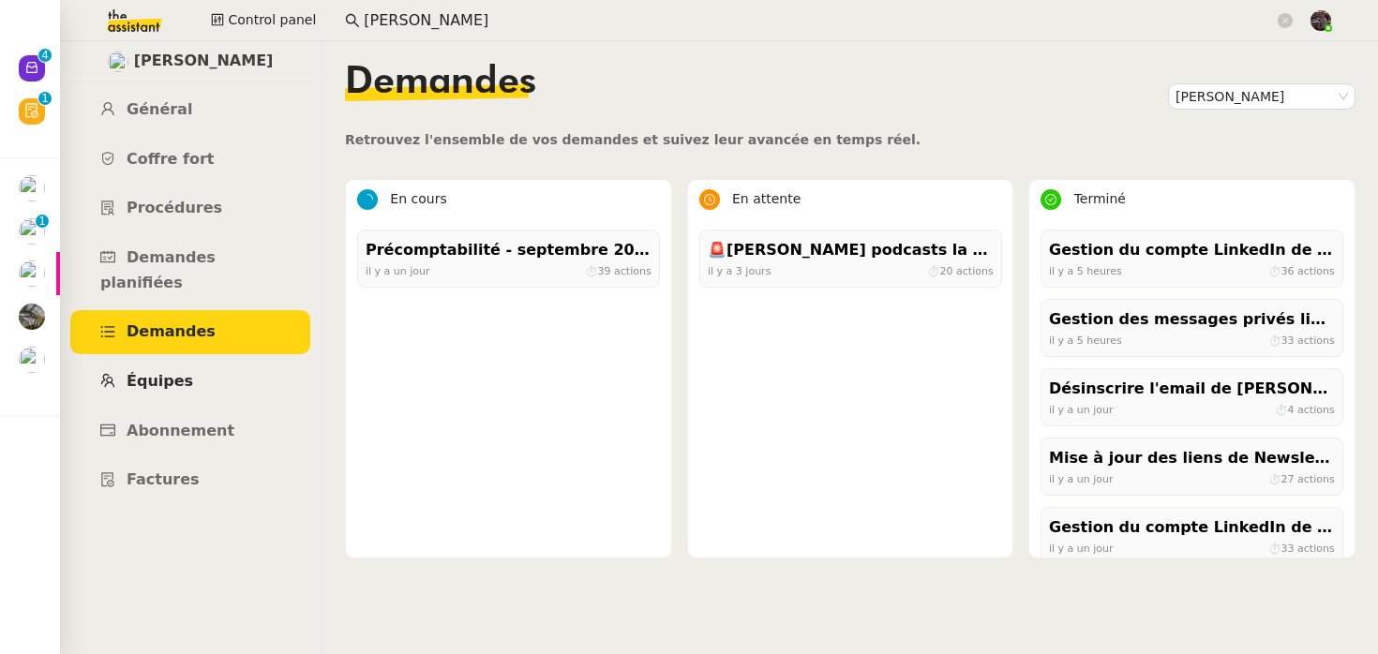
click at [167, 368] on link "Équipes" at bounding box center [190, 382] width 240 height 44
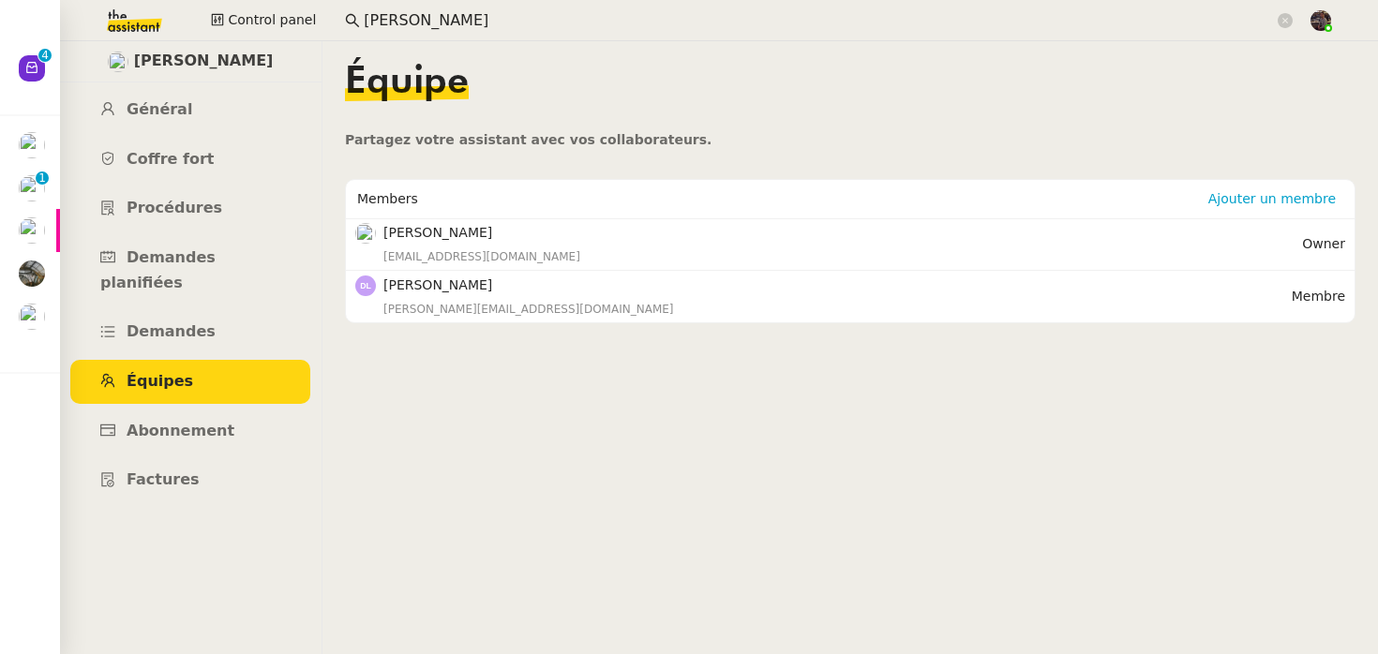
click at [489, 498] on nz-content "Équipe Partagez votre assistant avec vos collaborateurs. Members Ajouter un mem…" at bounding box center [850, 347] width 1011 height 613
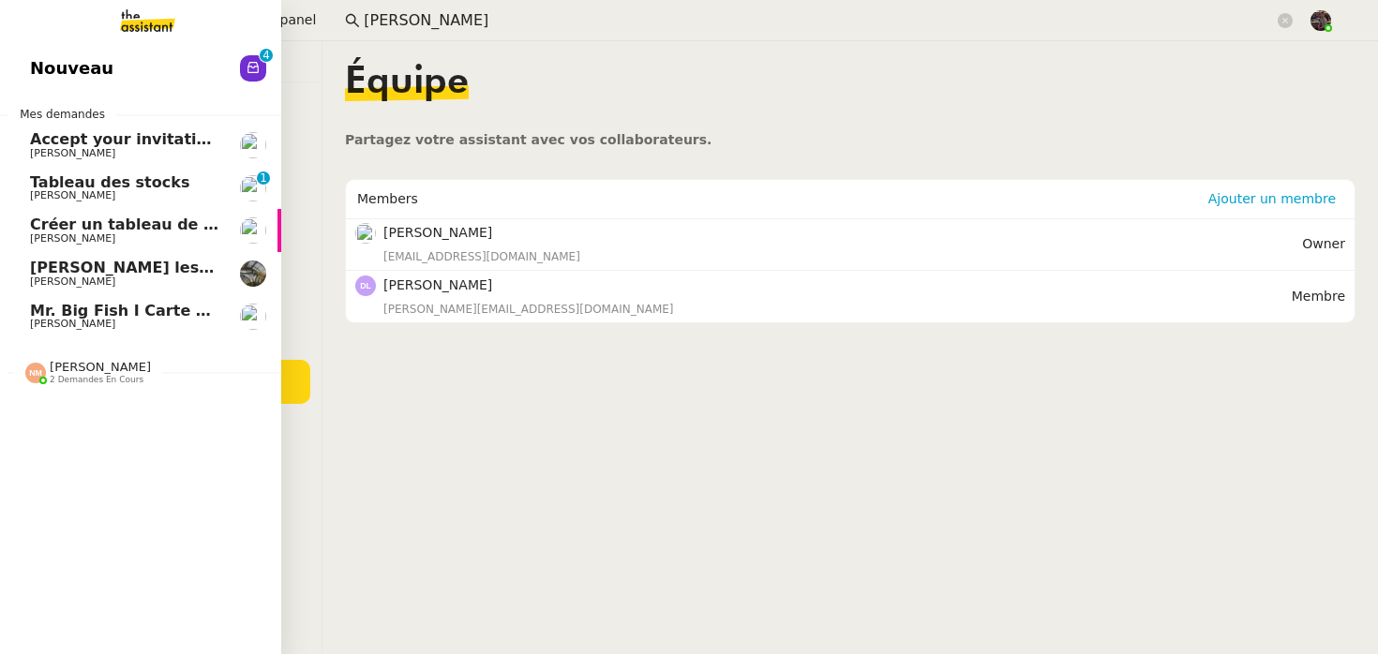
click at [99, 68] on span "Nouveau" at bounding box center [71, 68] width 83 height 28
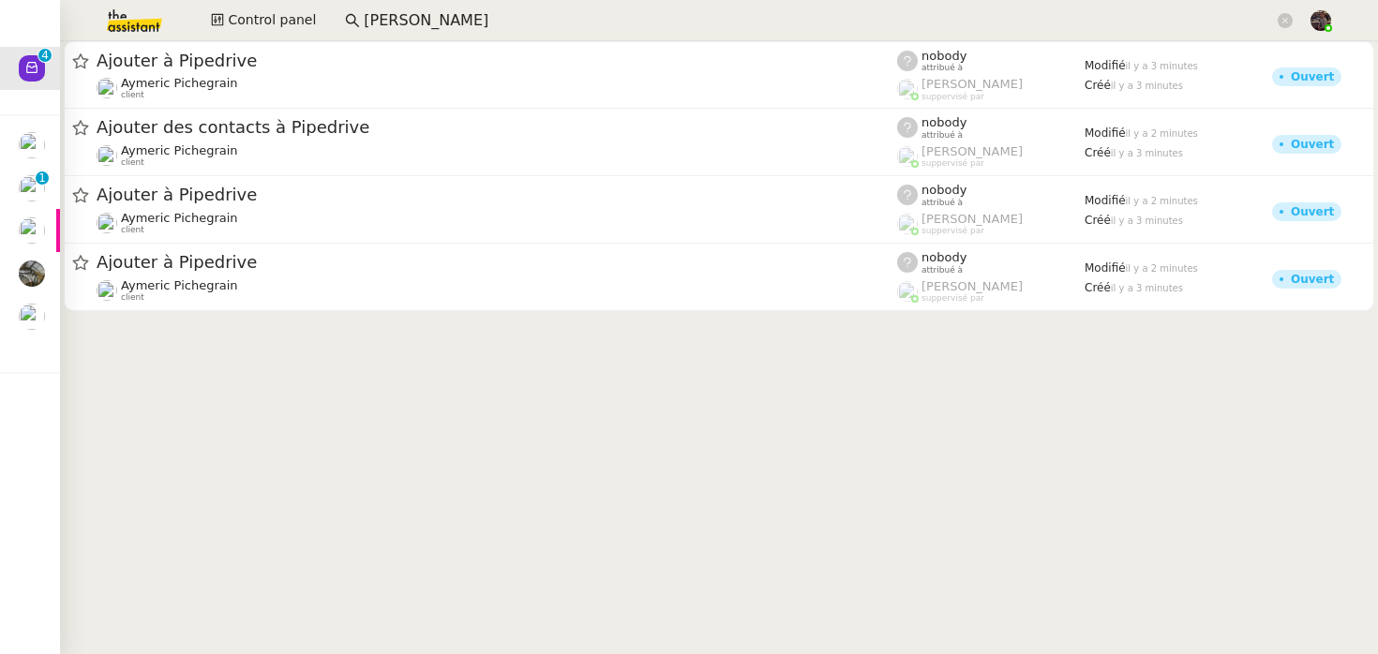
click at [569, 423] on cdk-virtual-scroll-viewport "Ajouter à Pipedrive [PERSON_NAME] client nobody attribué à [PERSON_NAME] supper…" at bounding box center [719, 347] width 1318 height 613
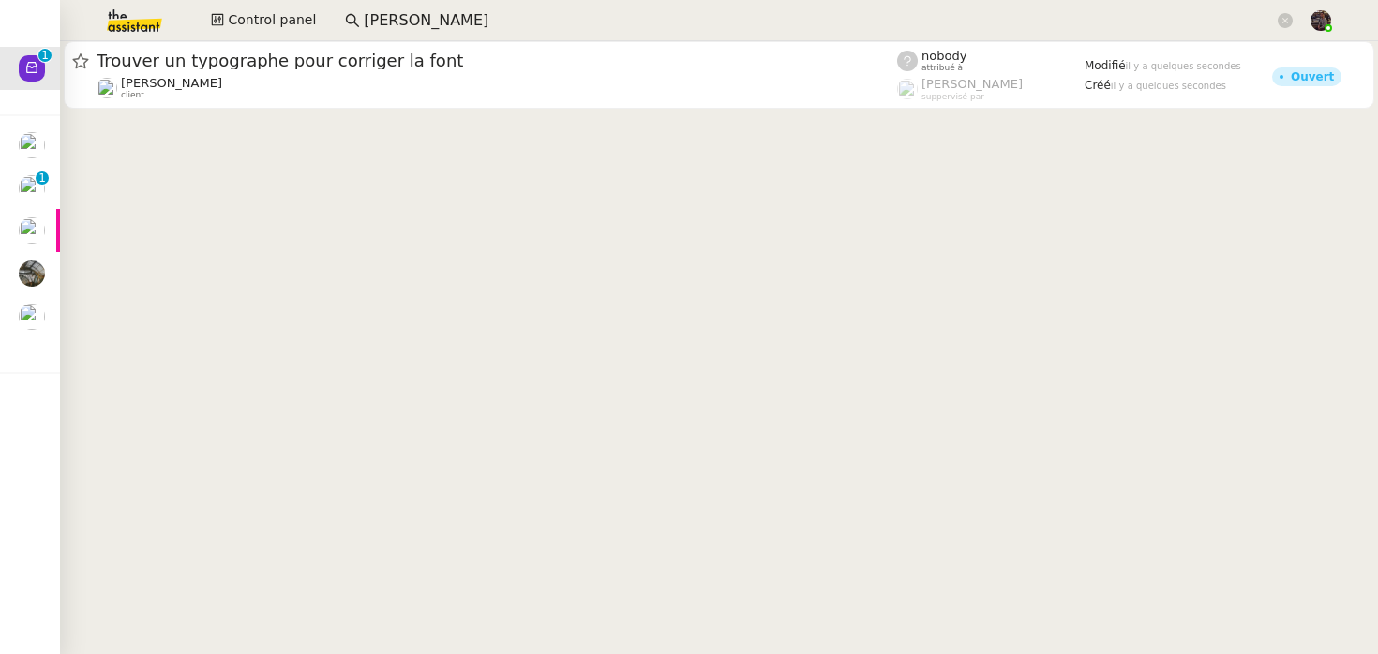
click at [261, 36] on div "Control panel [PERSON_NAME]" at bounding box center [689, 20] width 1284 height 41
click at [262, 29] on span "Control panel" at bounding box center [272, 20] width 88 height 22
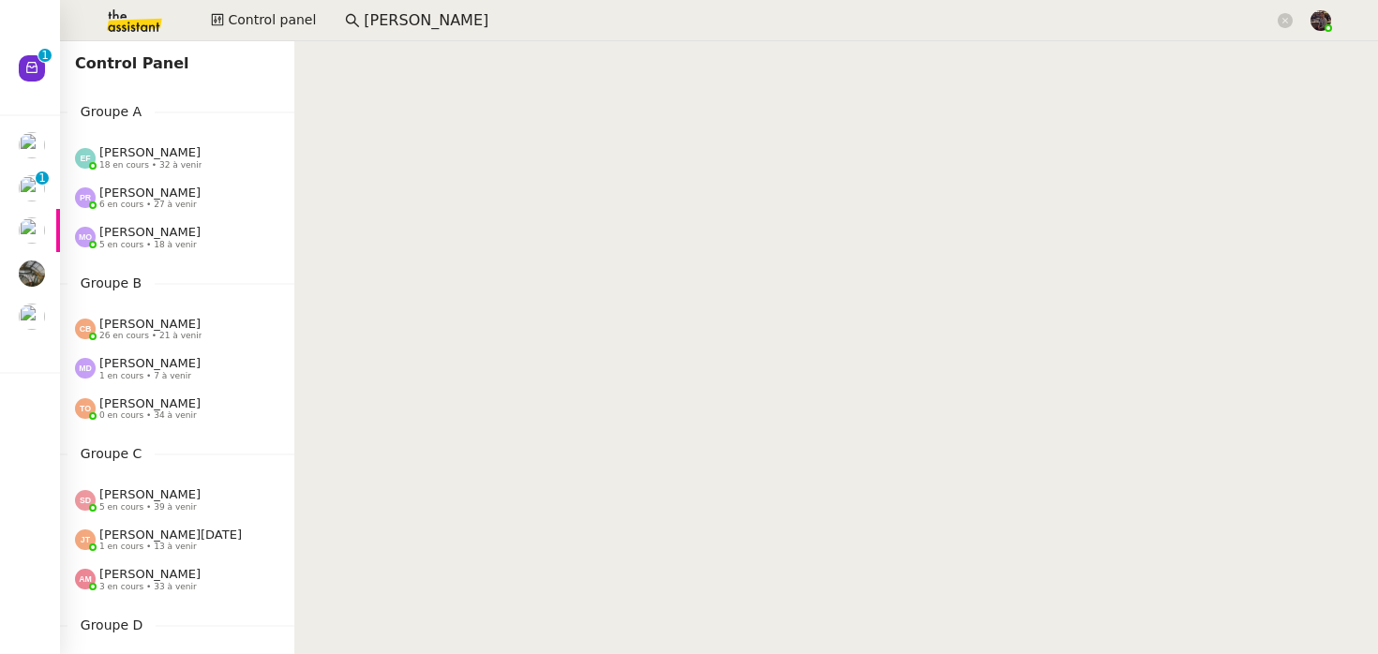
click at [495, 237] on nz-content at bounding box center [836, 347] width 1084 height 613
click at [496, 237] on nz-content at bounding box center [836, 347] width 1084 height 613
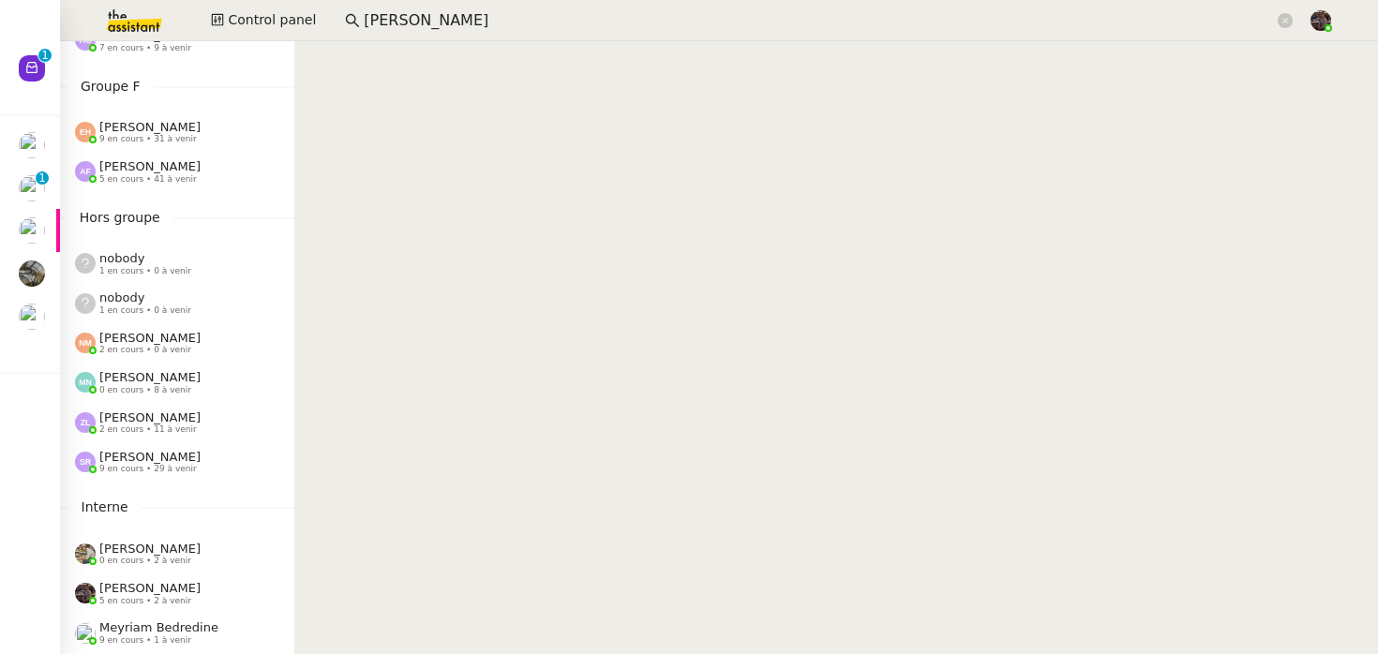
scroll to position [879, 0]
click at [145, 304] on div "nobody 1 en cours • 0 à venir" at bounding box center [145, 305] width 92 height 24
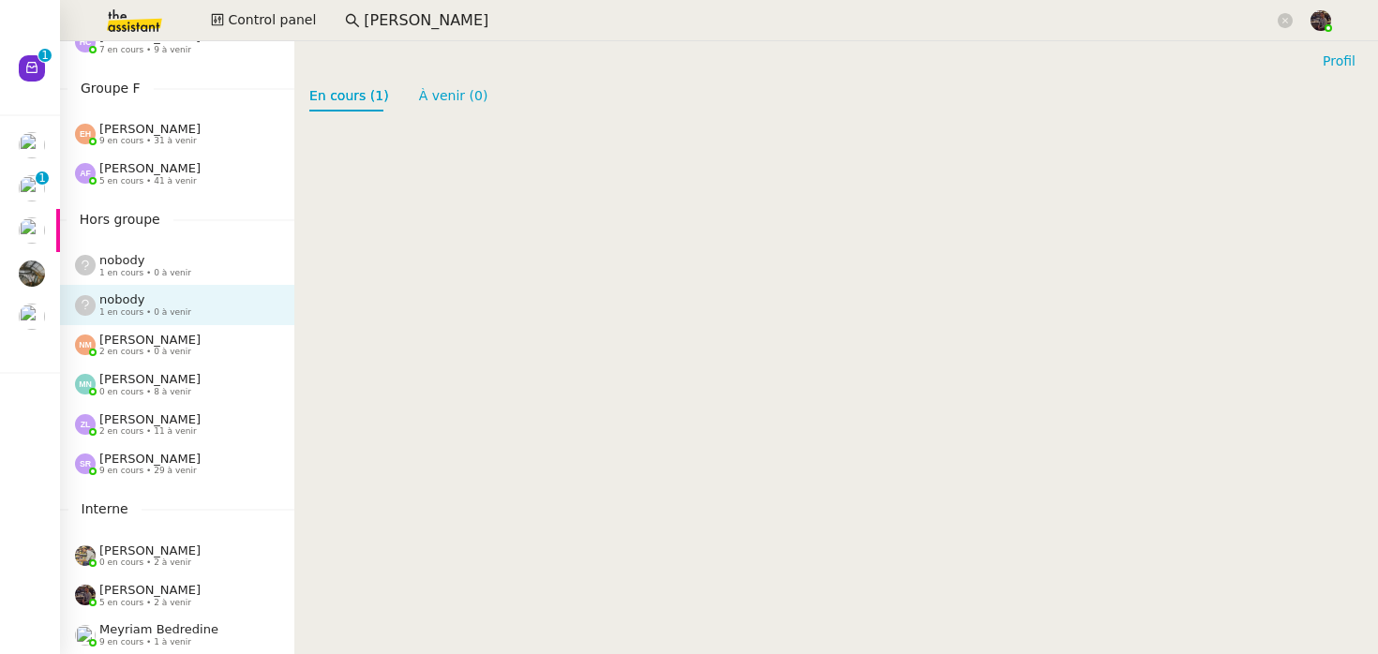
click at [173, 262] on div "nobody 1 en cours • 0 à venir" at bounding box center [145, 265] width 92 height 24
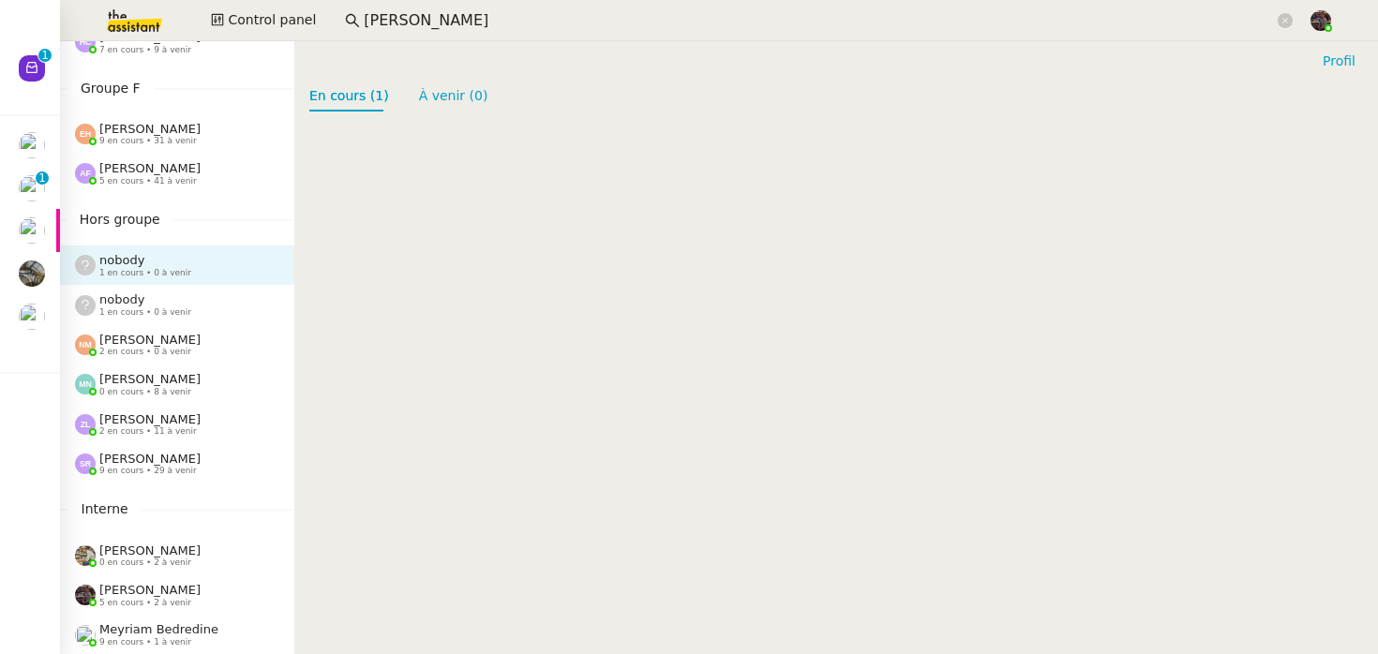
click at [170, 304] on div "nobody 1 en cours • 0 à venir" at bounding box center [145, 305] width 92 height 24
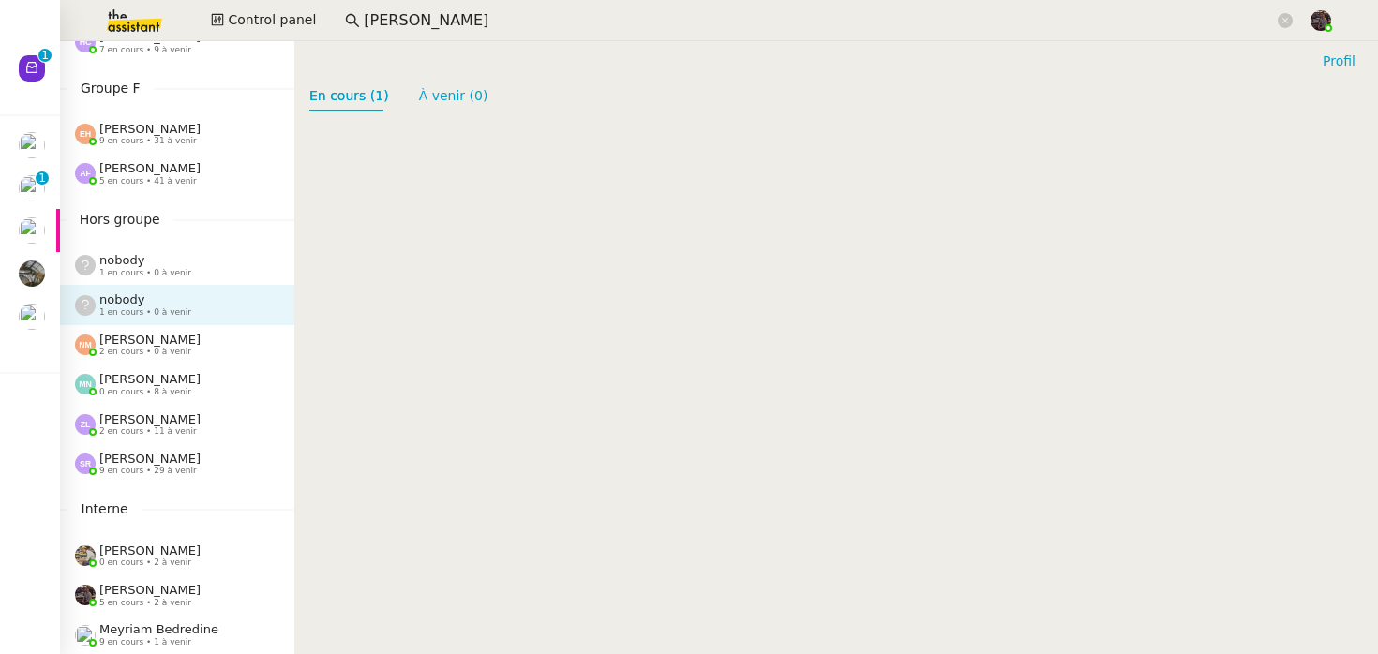
click at [171, 270] on span "1 en cours • 0 à venir" at bounding box center [145, 273] width 92 height 10
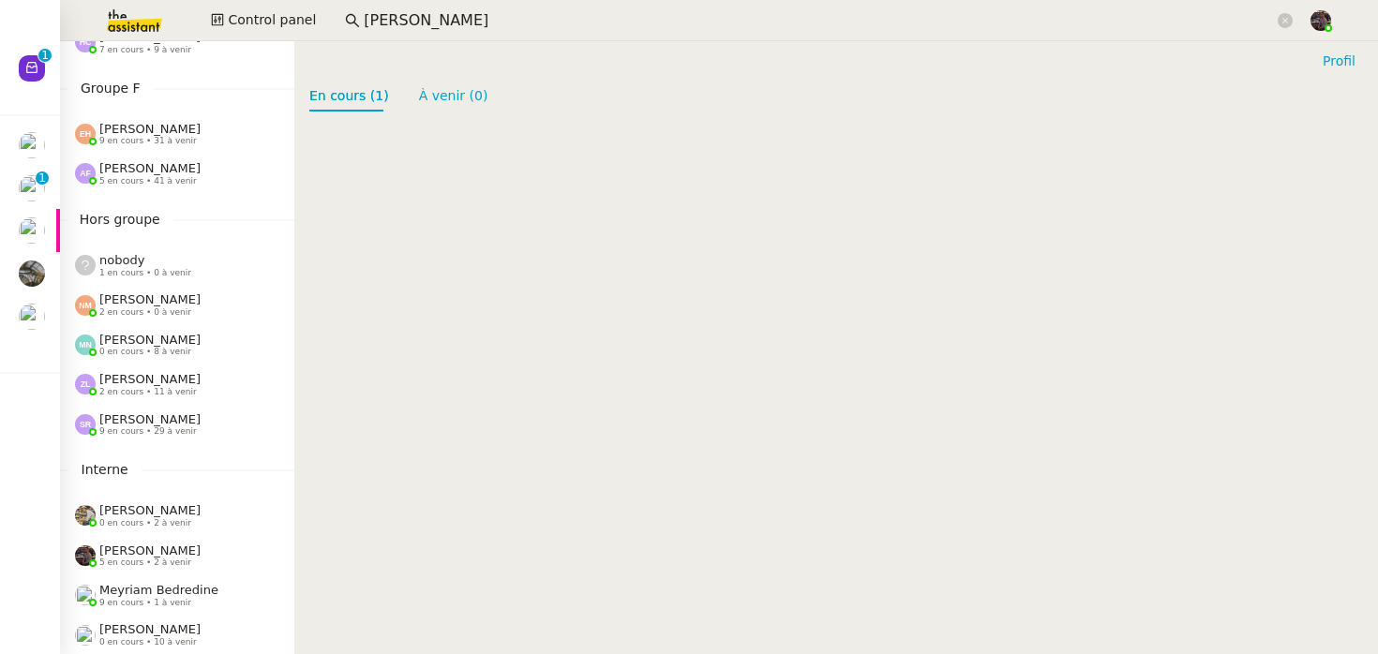
click at [176, 274] on span "1 en cours • 0 à venir" at bounding box center [145, 273] width 92 height 10
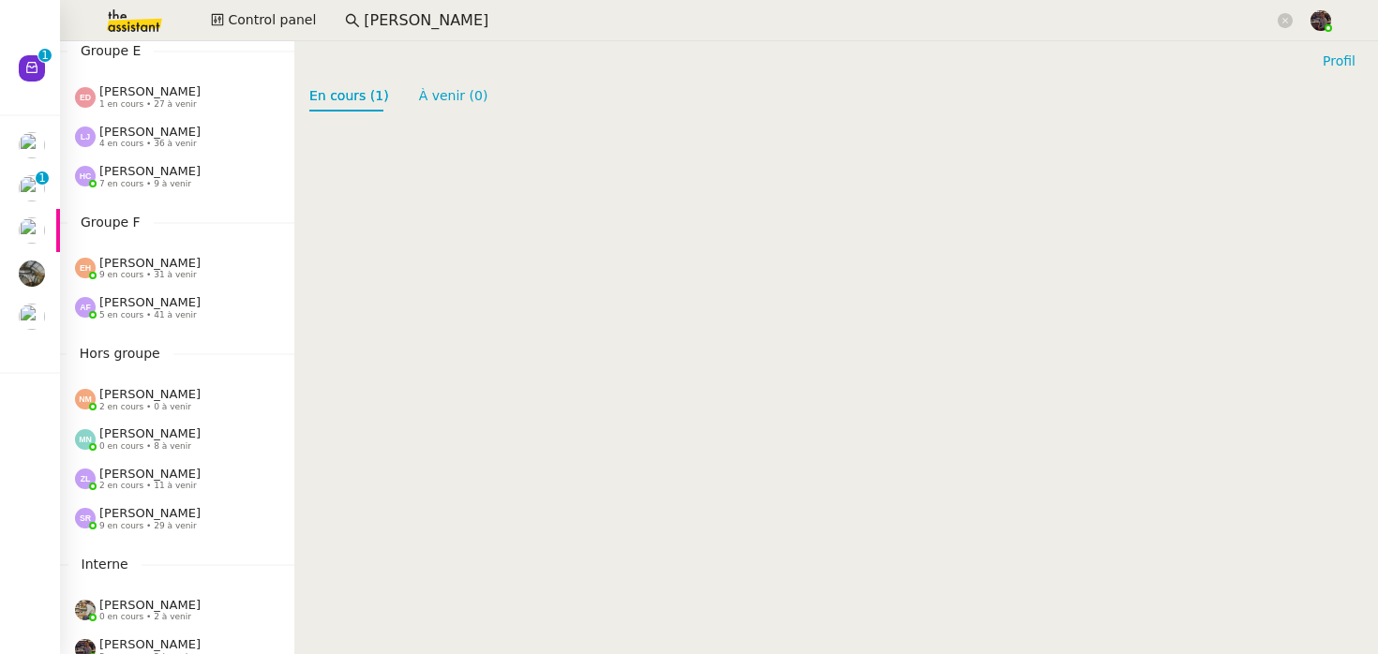
scroll to position [840, 0]
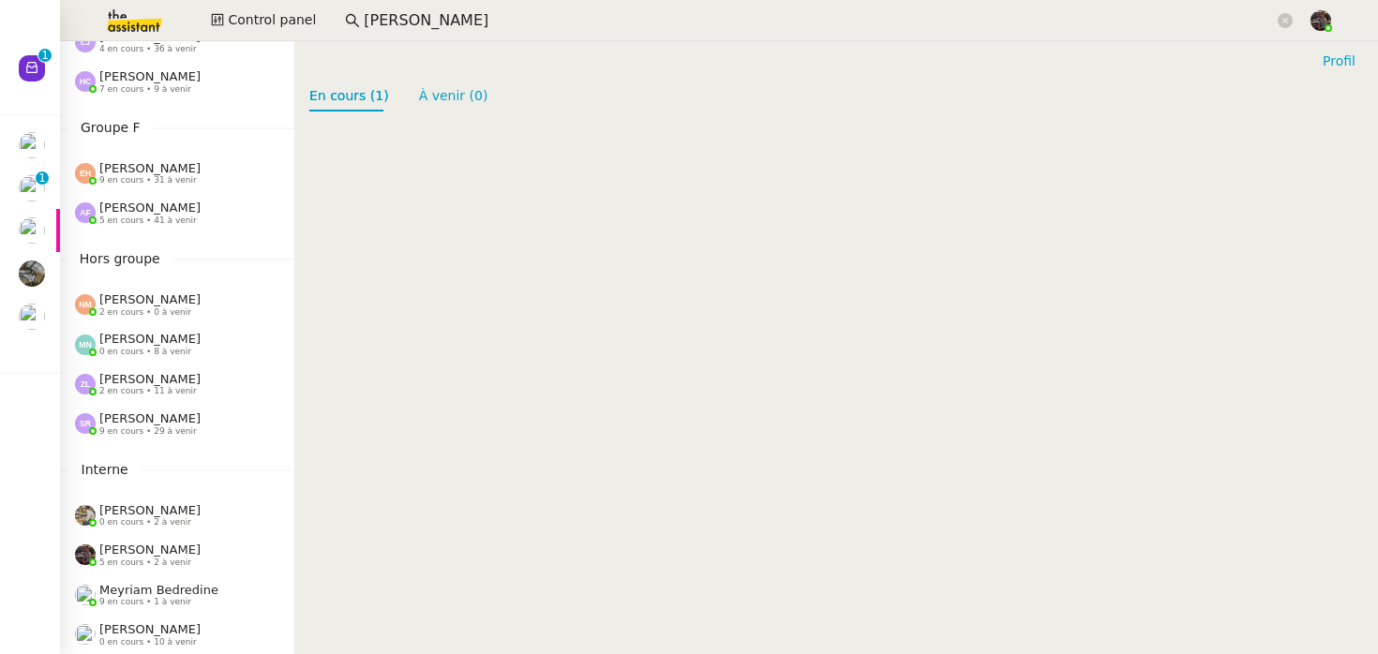
click at [167, 301] on span "[PERSON_NAME]" at bounding box center [149, 300] width 101 height 14
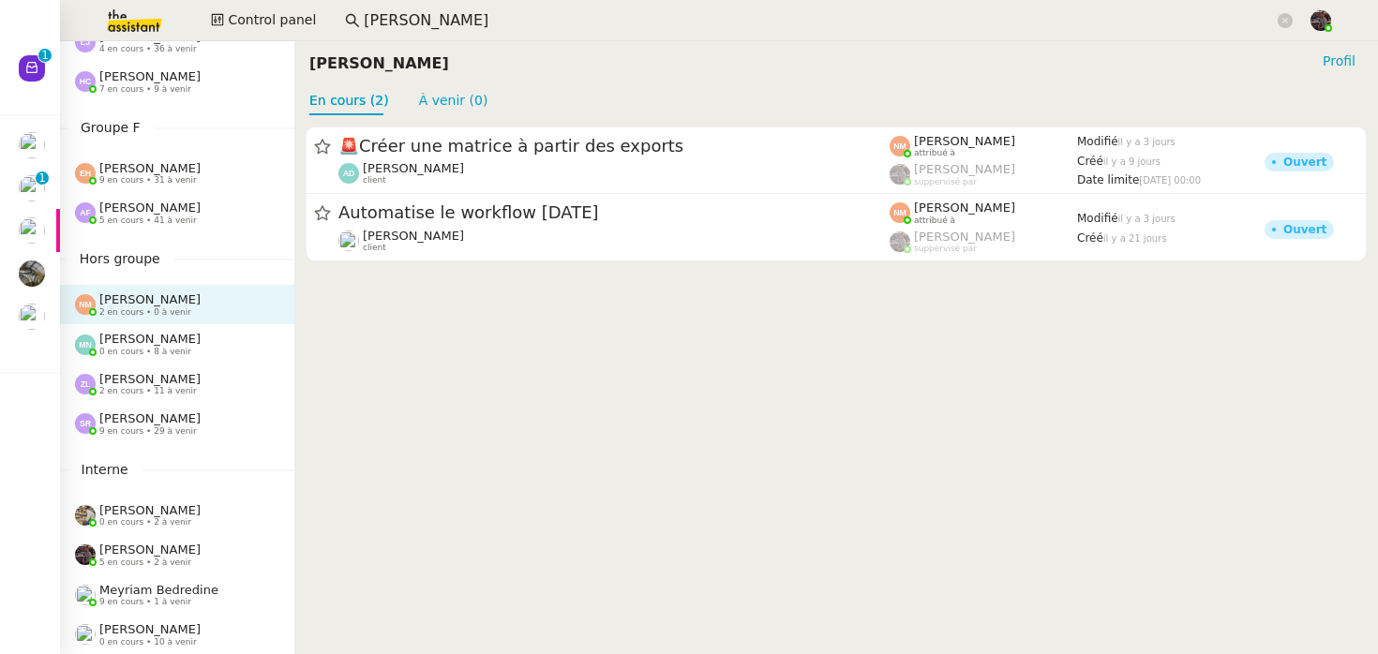
click at [172, 217] on span "5 en cours • 41 à venir" at bounding box center [148, 221] width 98 height 10
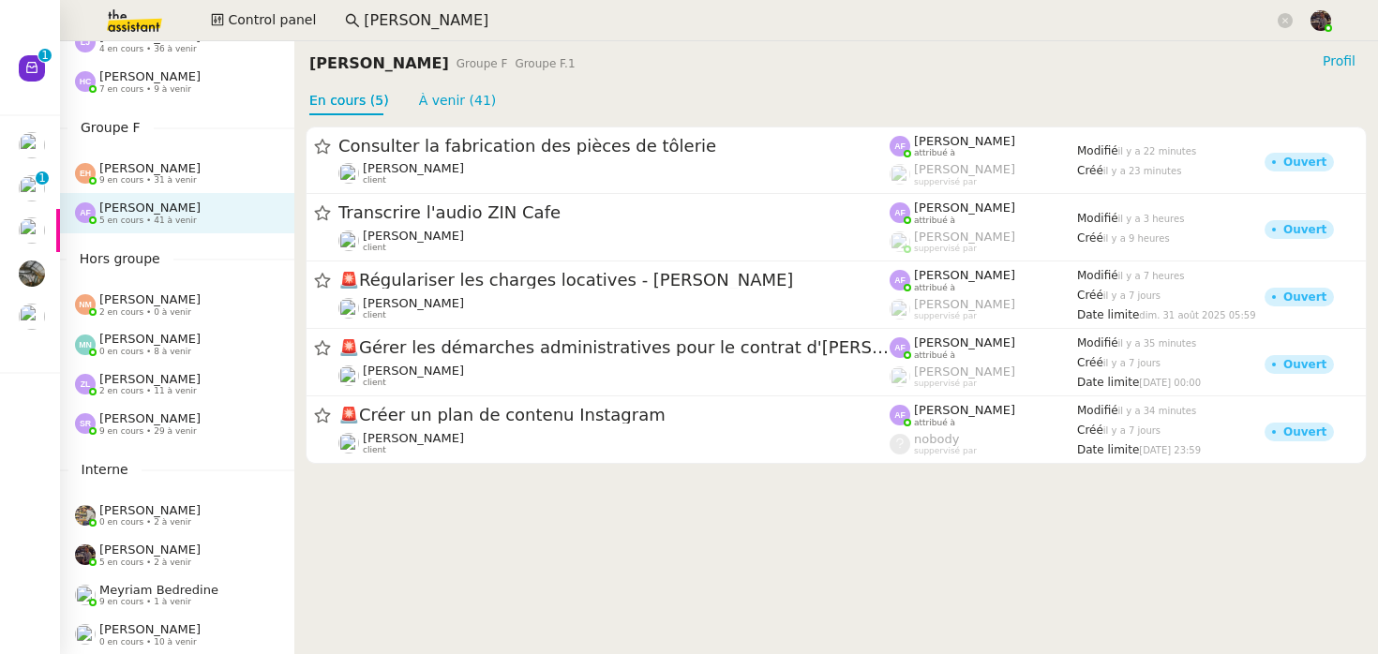
click at [161, 308] on span "2 en cours • 0 à venir" at bounding box center [145, 313] width 92 height 10
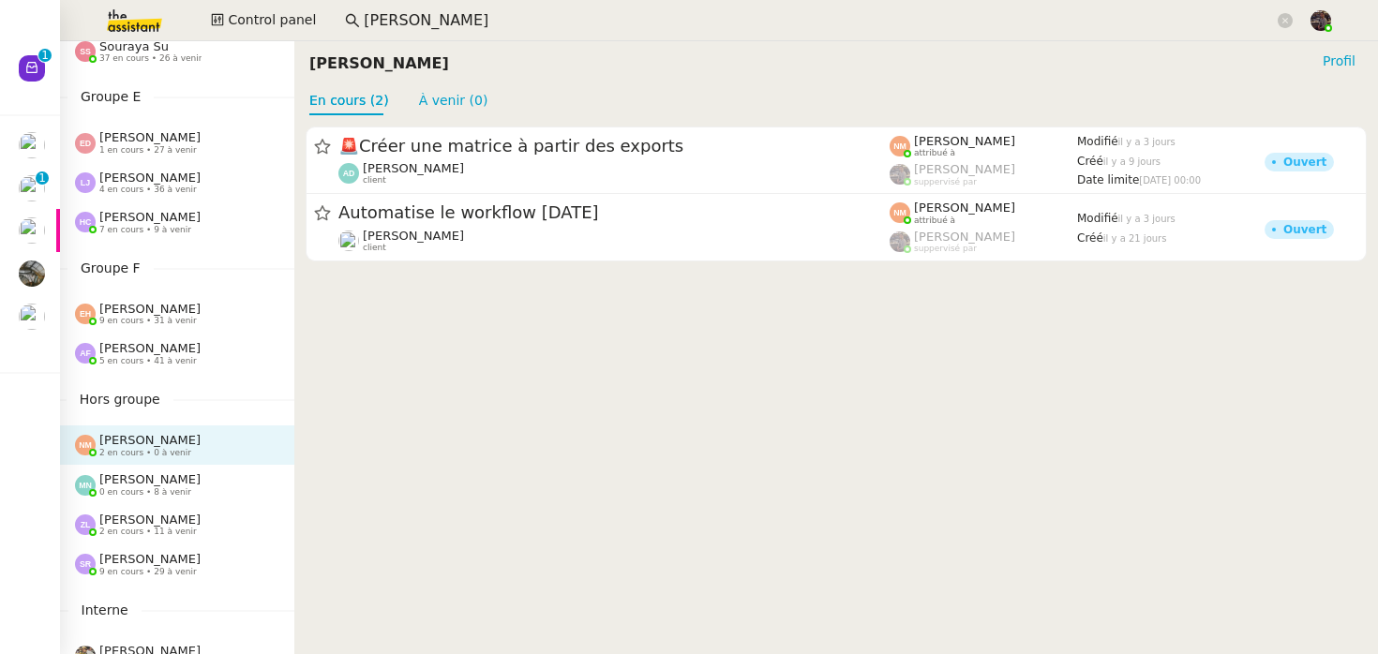
scroll to position [840, 0]
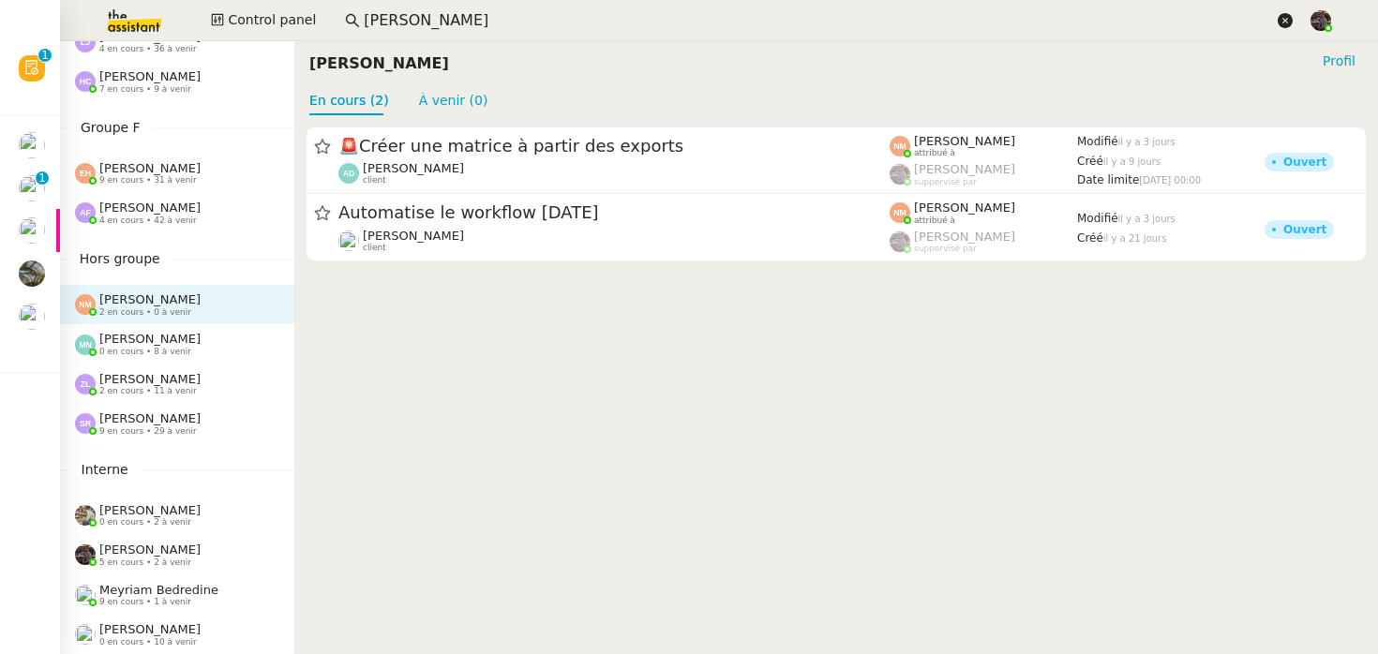
click at [1283, 18] on icon at bounding box center [1285, 20] width 15 height 15
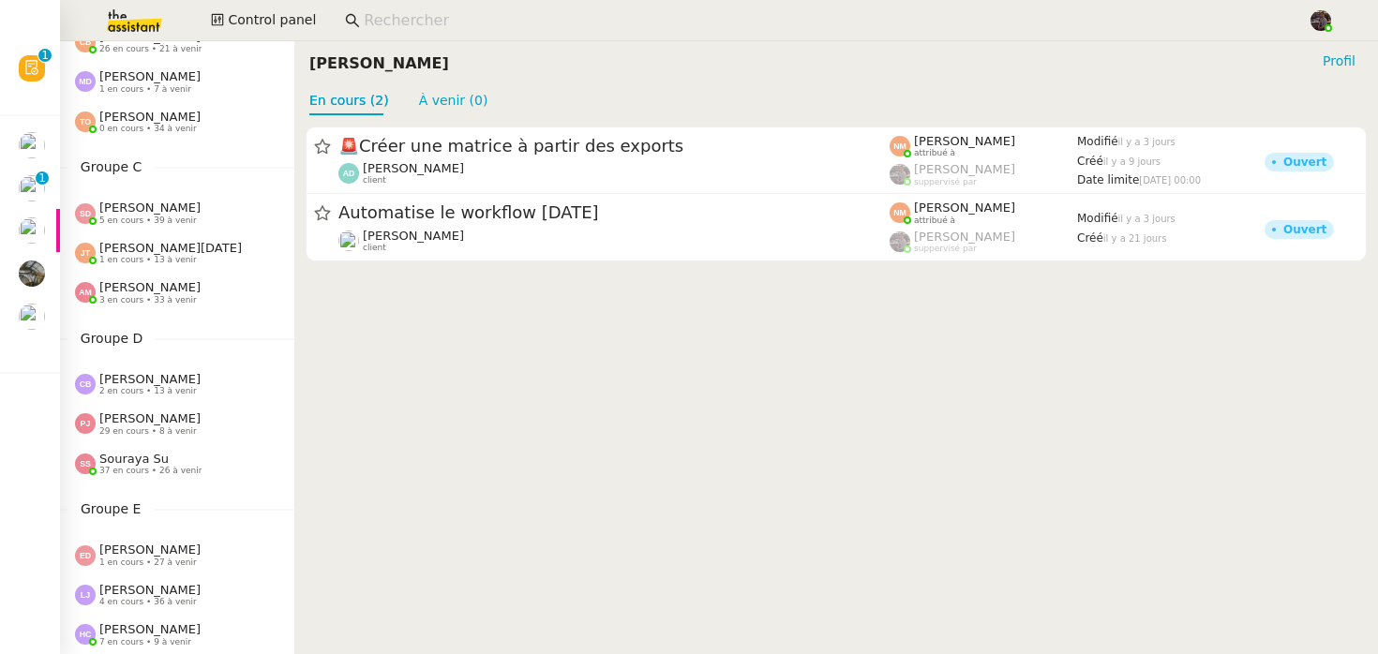
scroll to position [0, 0]
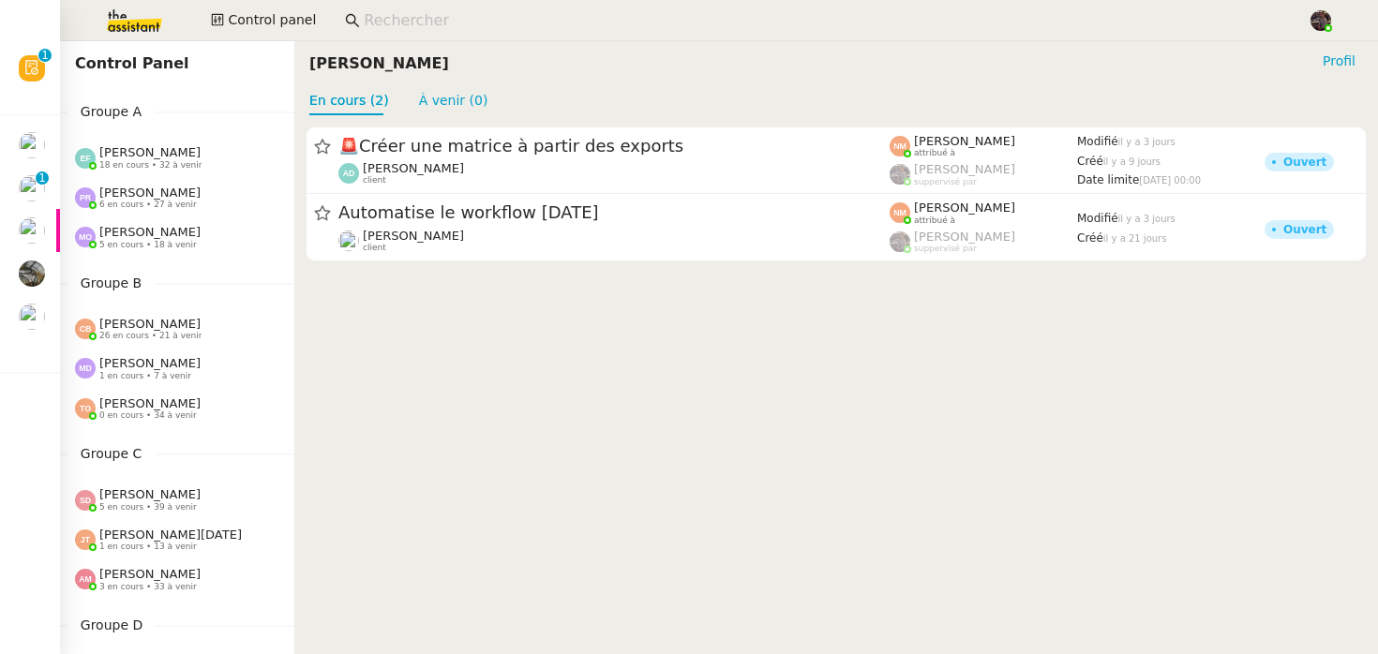
click at [472, 507] on cdk-virtual-scroll-viewport "🚨 Créer une matrice à partir des exports [PERSON_NAME] client [PERSON_NAME] att…" at bounding box center [836, 384] width 1084 height 539
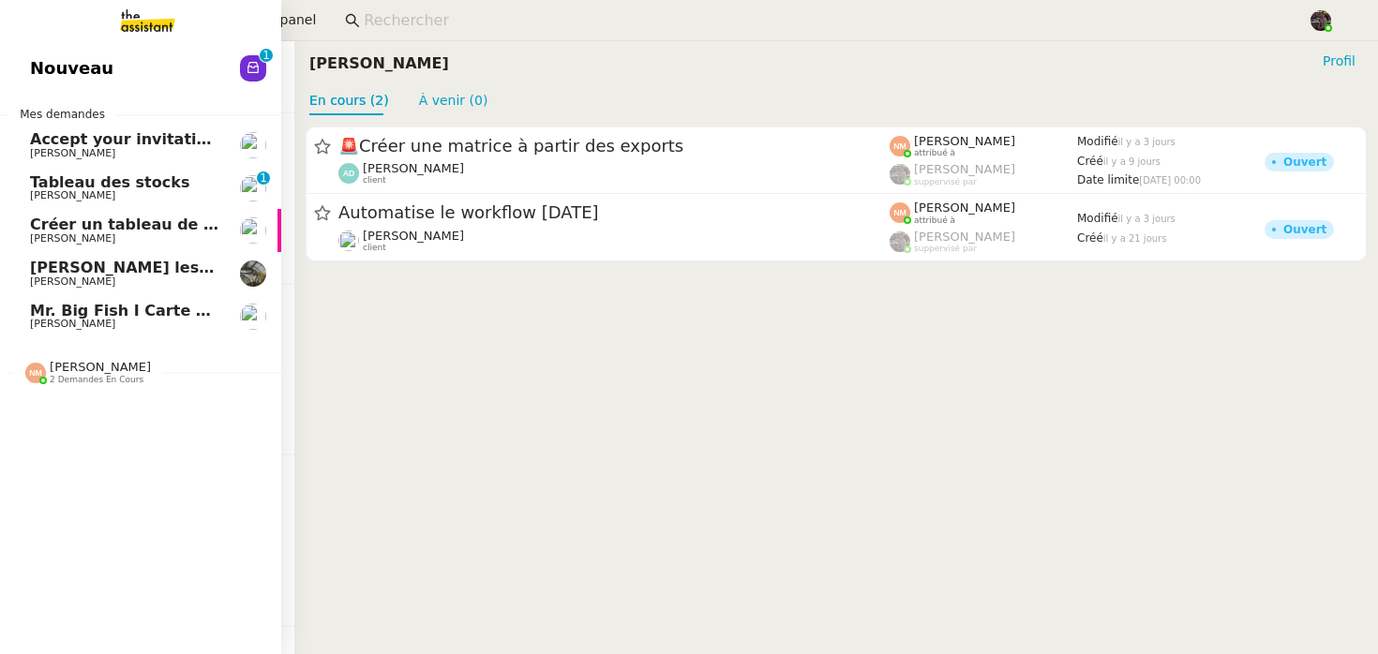
click at [133, 186] on span "Tableau des stocks" at bounding box center [109, 182] width 159 height 18
